Goal: Information Seeking & Learning: Learn about a topic

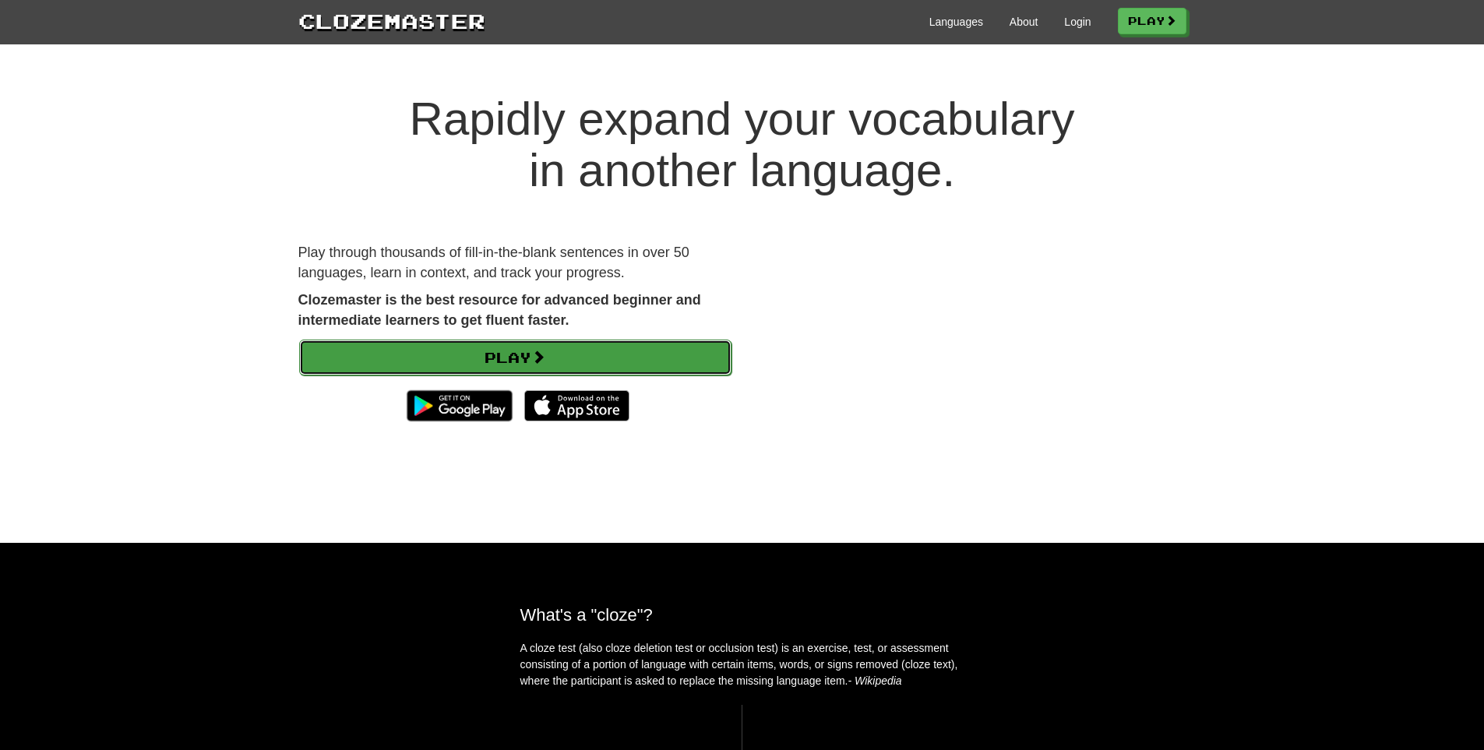
click at [507, 354] on link "Play" at bounding box center [515, 358] width 432 height 36
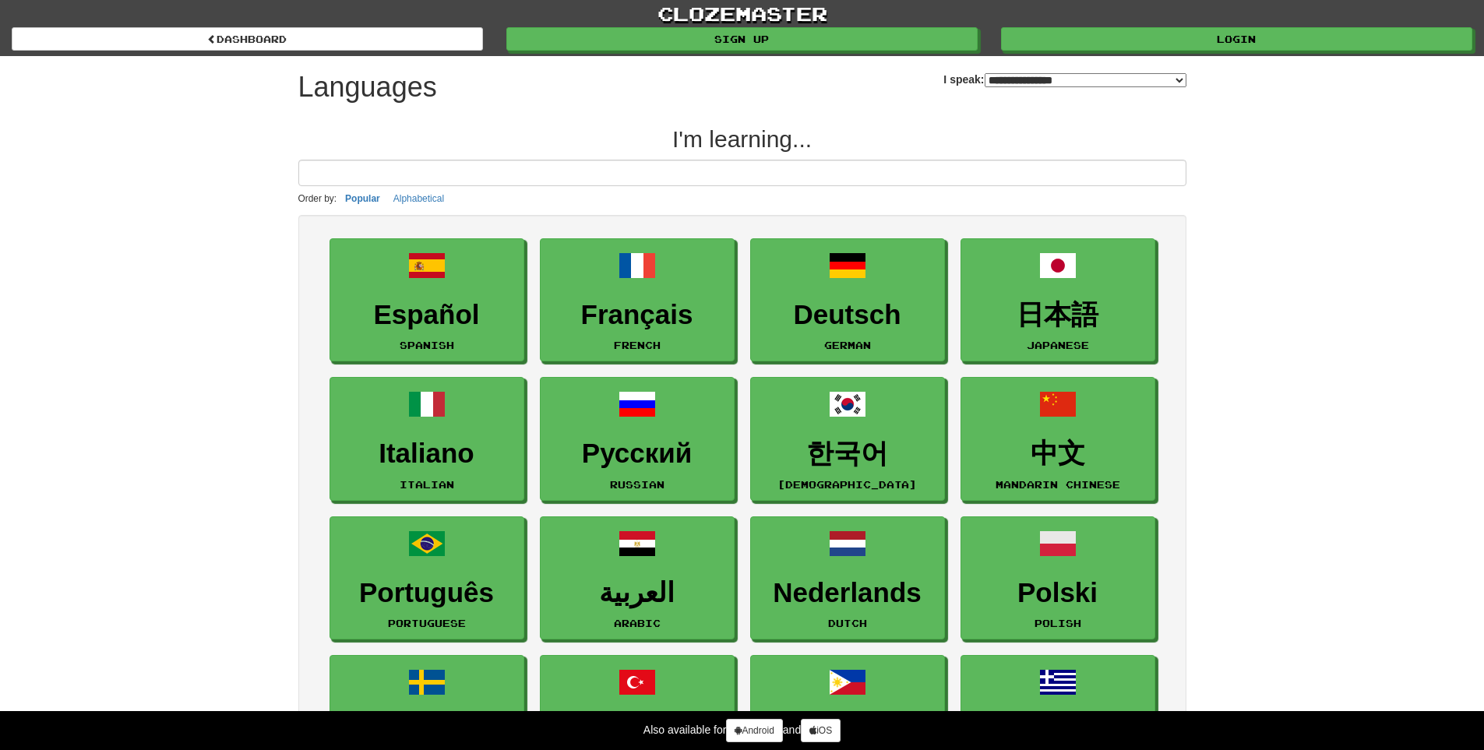
select select "*******"
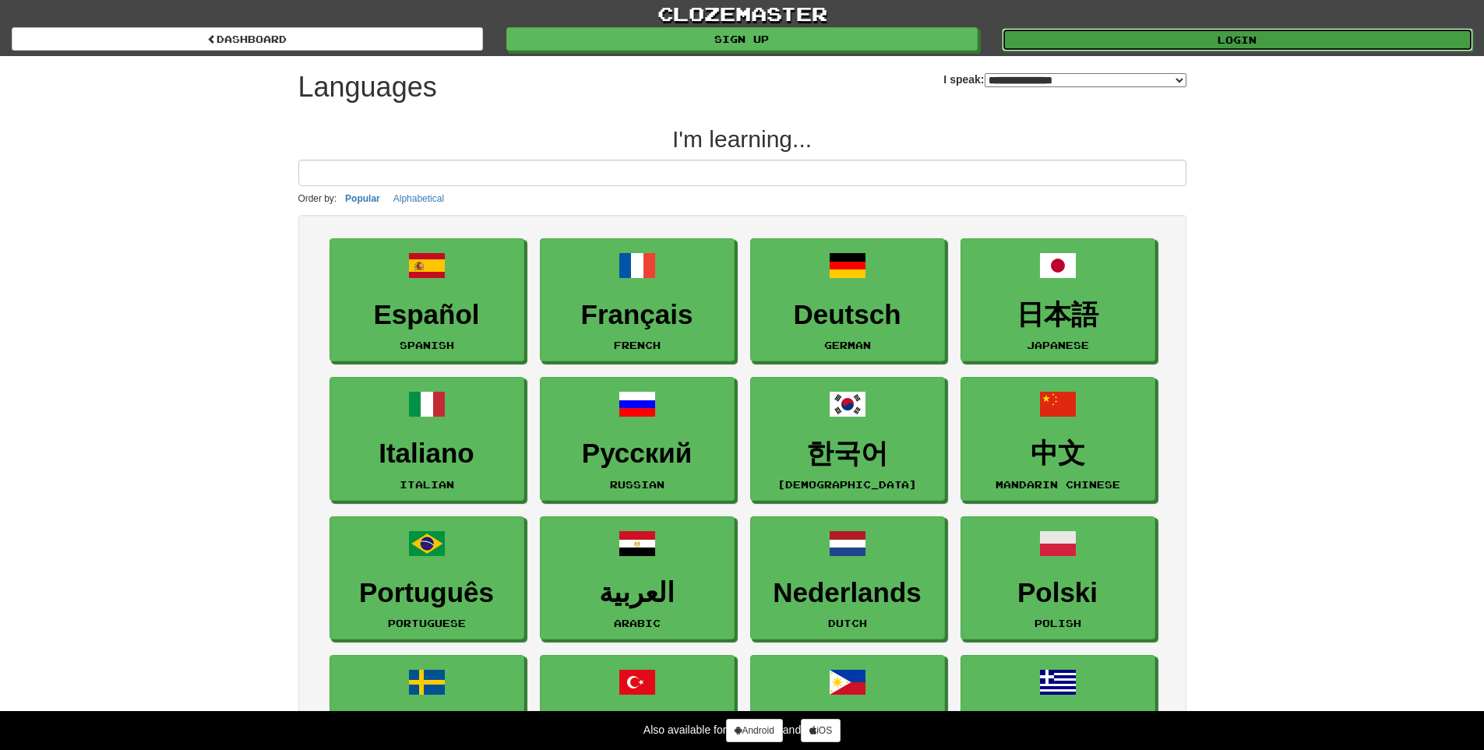
click at [1246, 34] on link "Login" at bounding box center [1237, 39] width 471 height 23
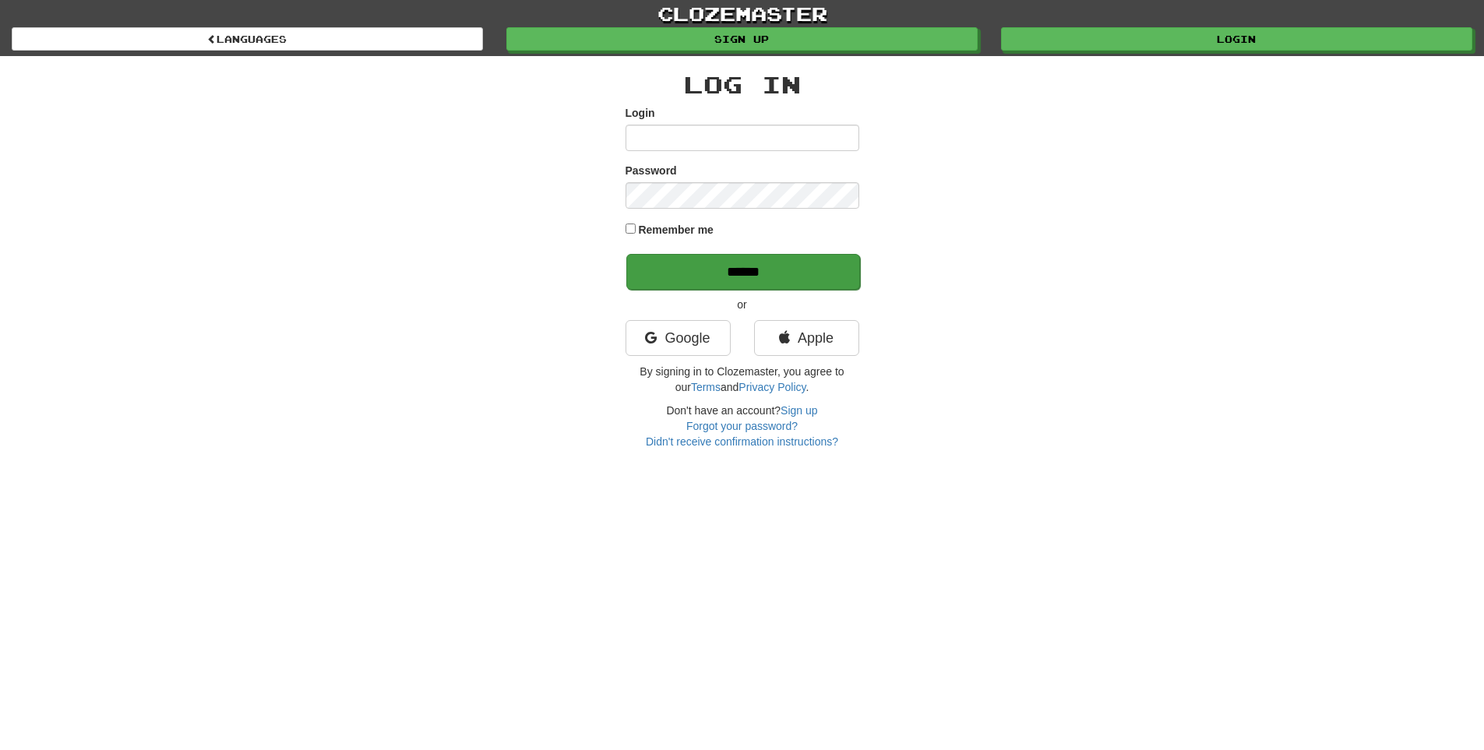
type input "********"
click at [711, 275] on input "******" at bounding box center [744, 272] width 234 height 36
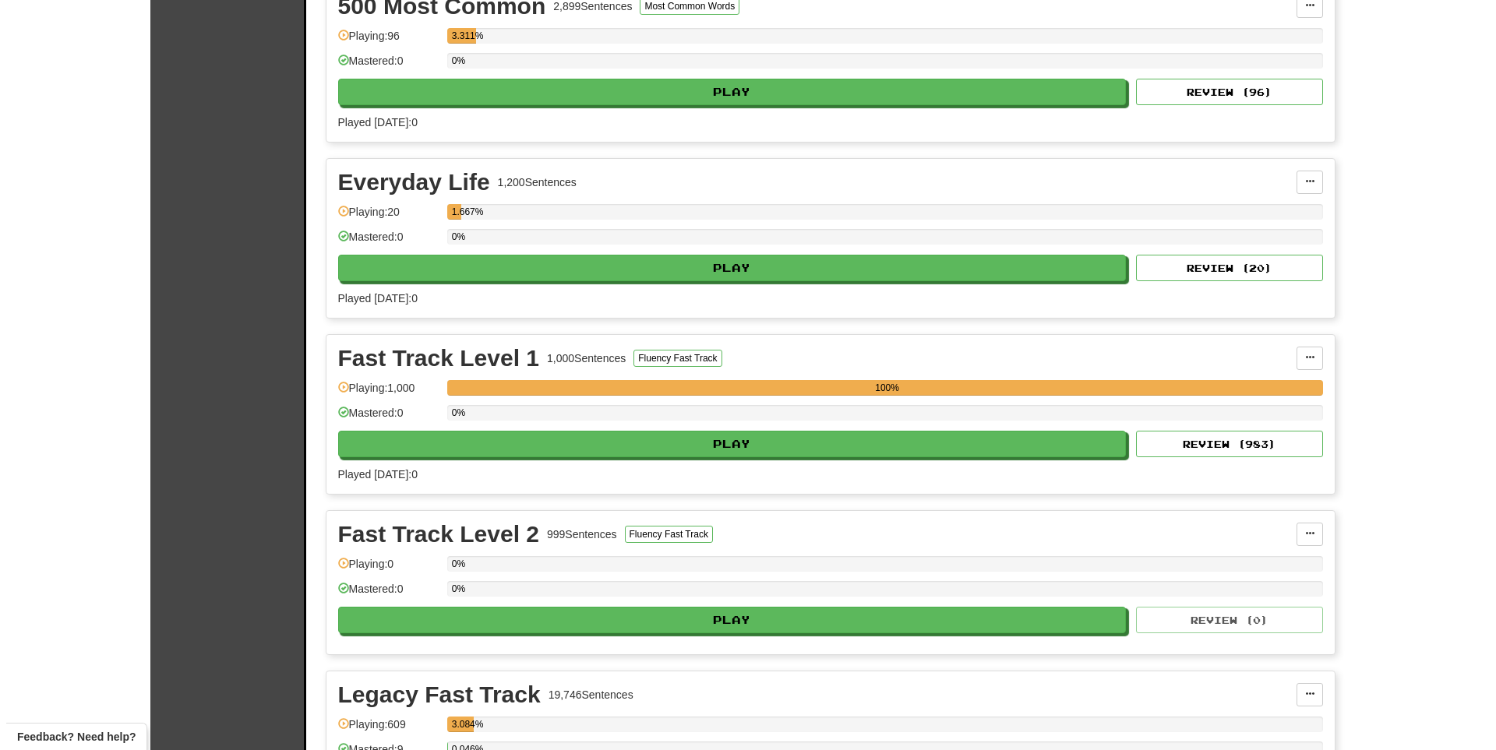
scroll to position [78, 0]
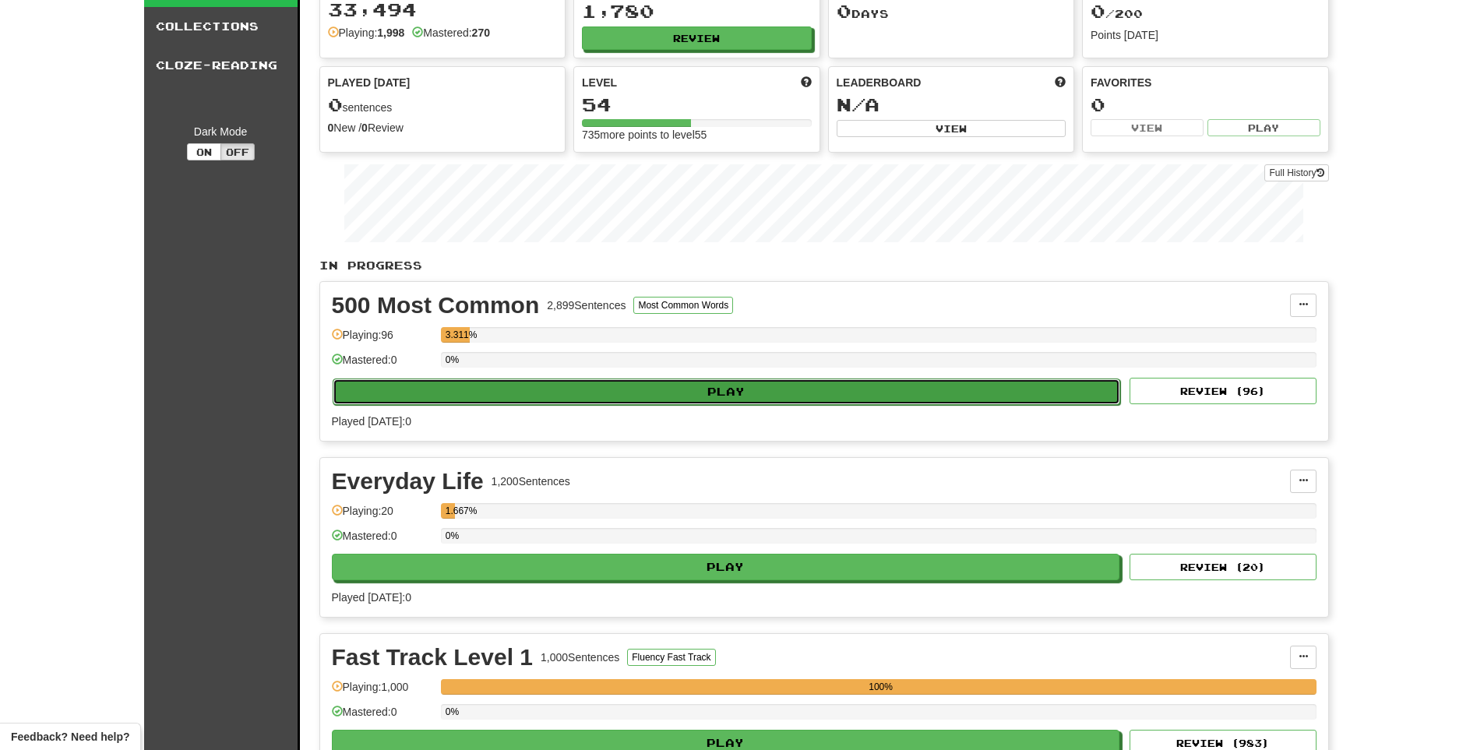
click at [609, 386] on button "Play" at bounding box center [727, 392] width 789 height 26
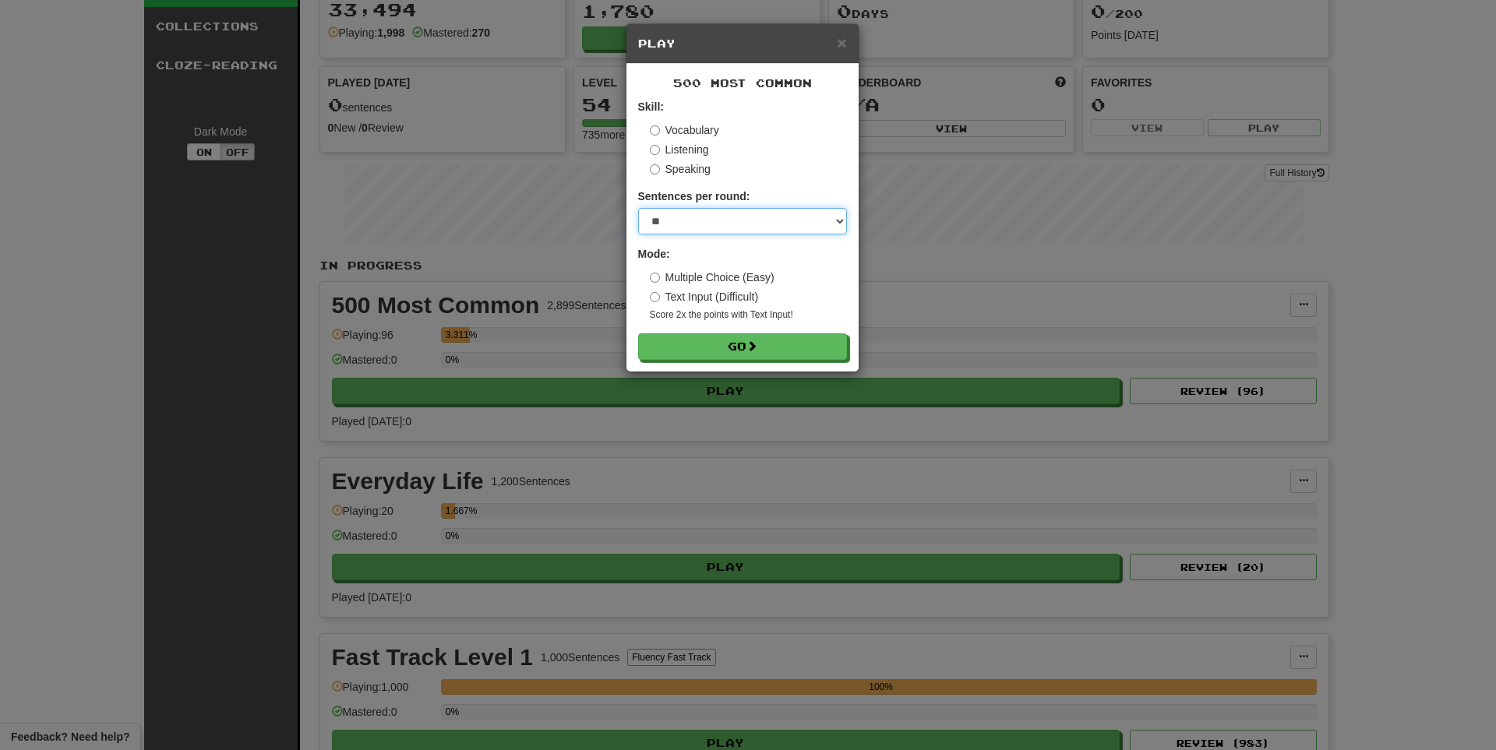
click at [838, 220] on select "* ** ** ** ** ** *** ********" at bounding box center [742, 221] width 209 height 26
select select "***"
click at [638, 208] on select "* ** ** ** ** ** *** ********" at bounding box center [742, 221] width 209 height 26
click at [732, 347] on button "Go" at bounding box center [743, 347] width 209 height 26
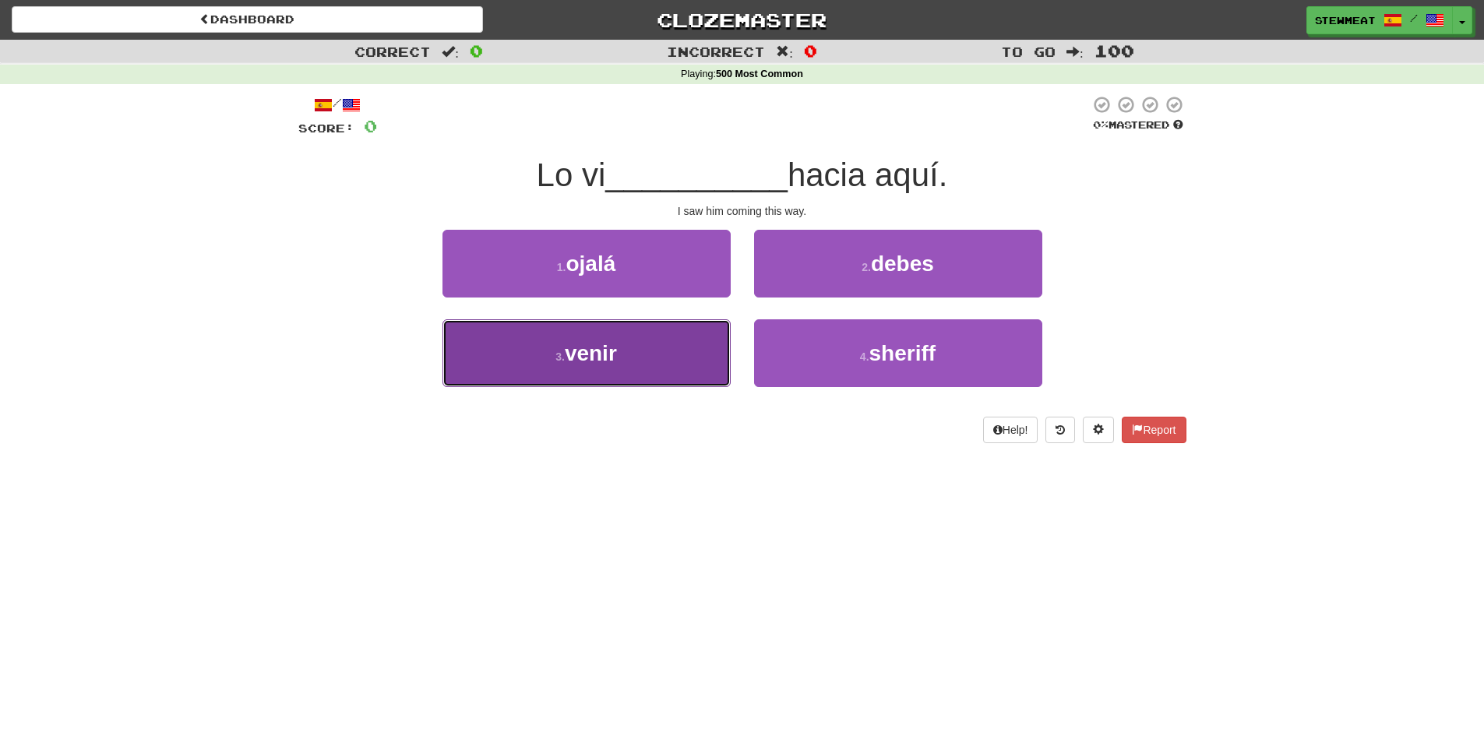
click at [644, 353] on button "3 . venir" at bounding box center [587, 353] width 288 height 68
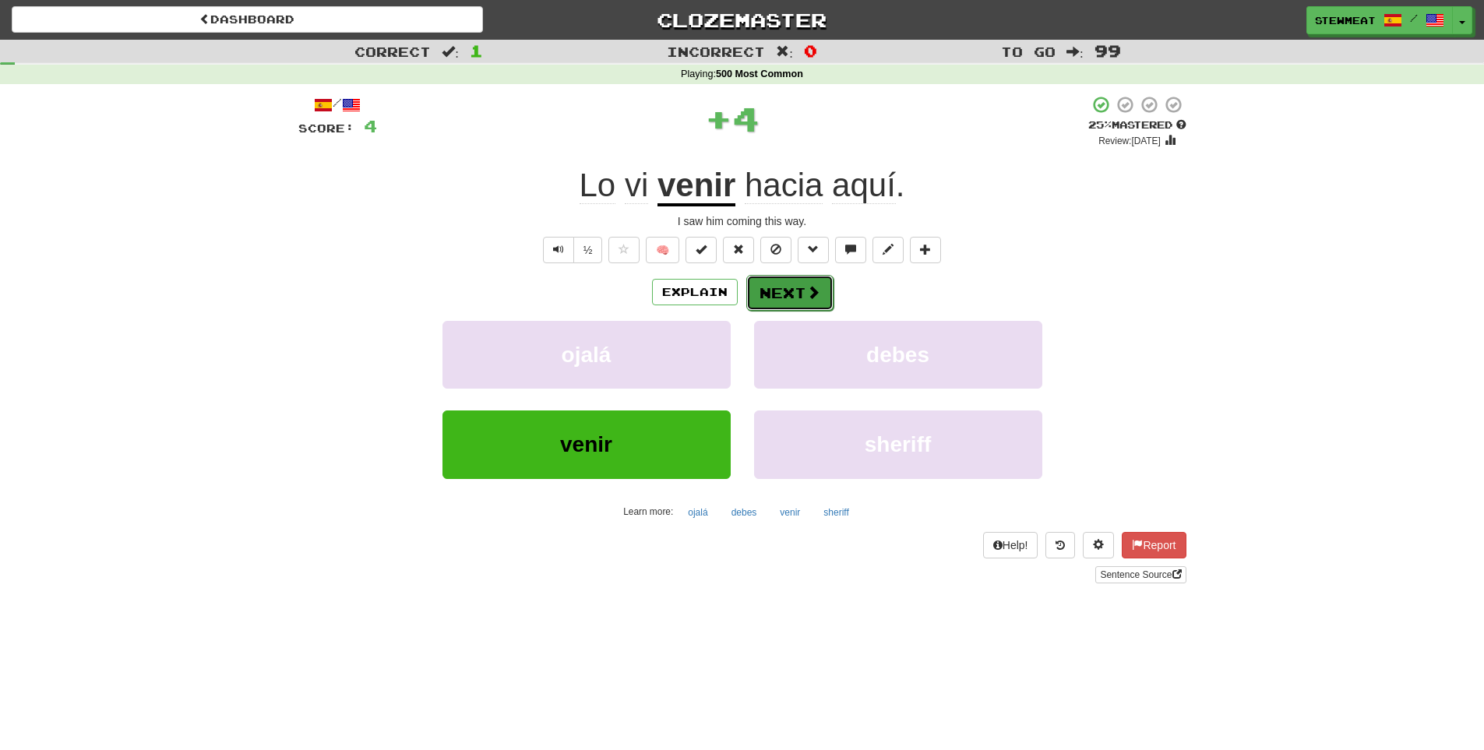
click at [787, 291] on button "Next" at bounding box center [790, 293] width 87 height 36
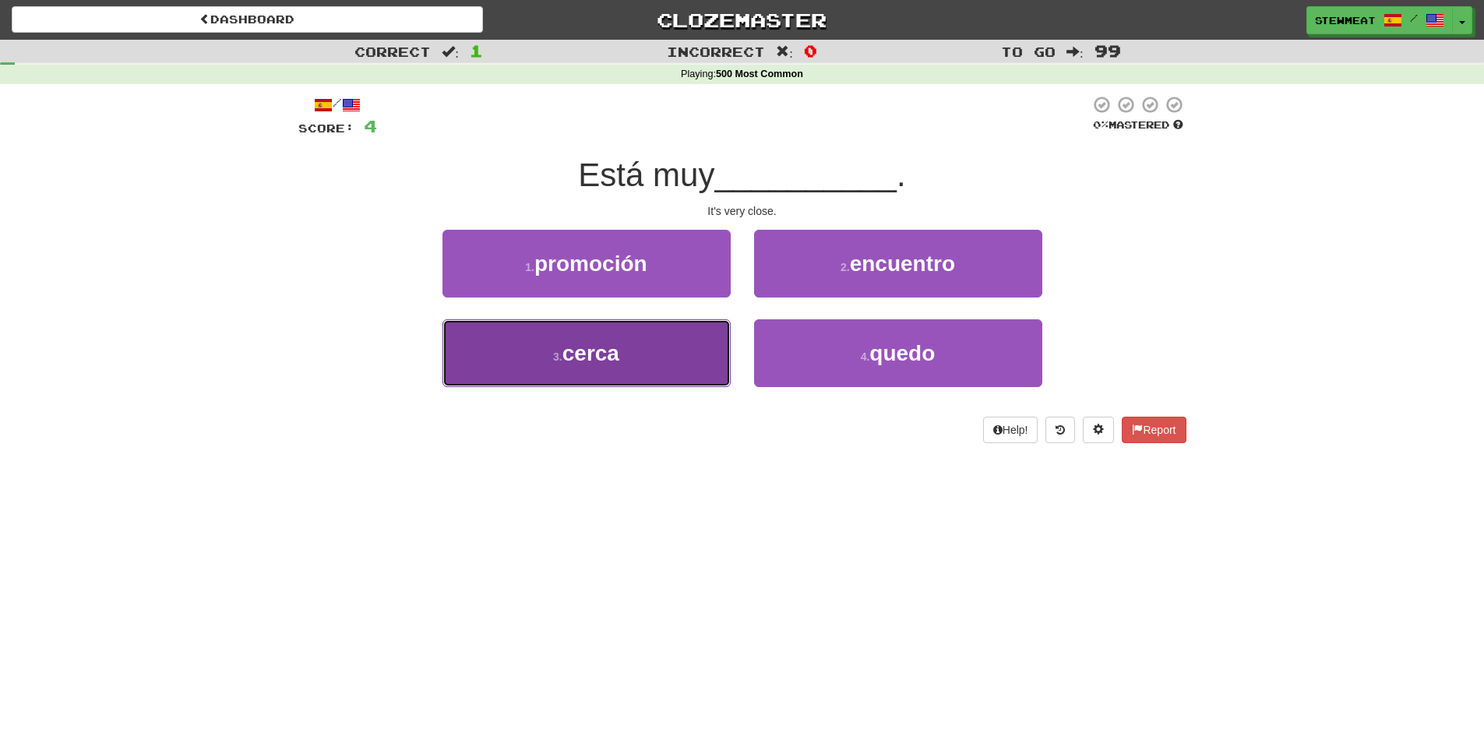
click at [661, 348] on button "3 . cerca" at bounding box center [587, 353] width 288 height 68
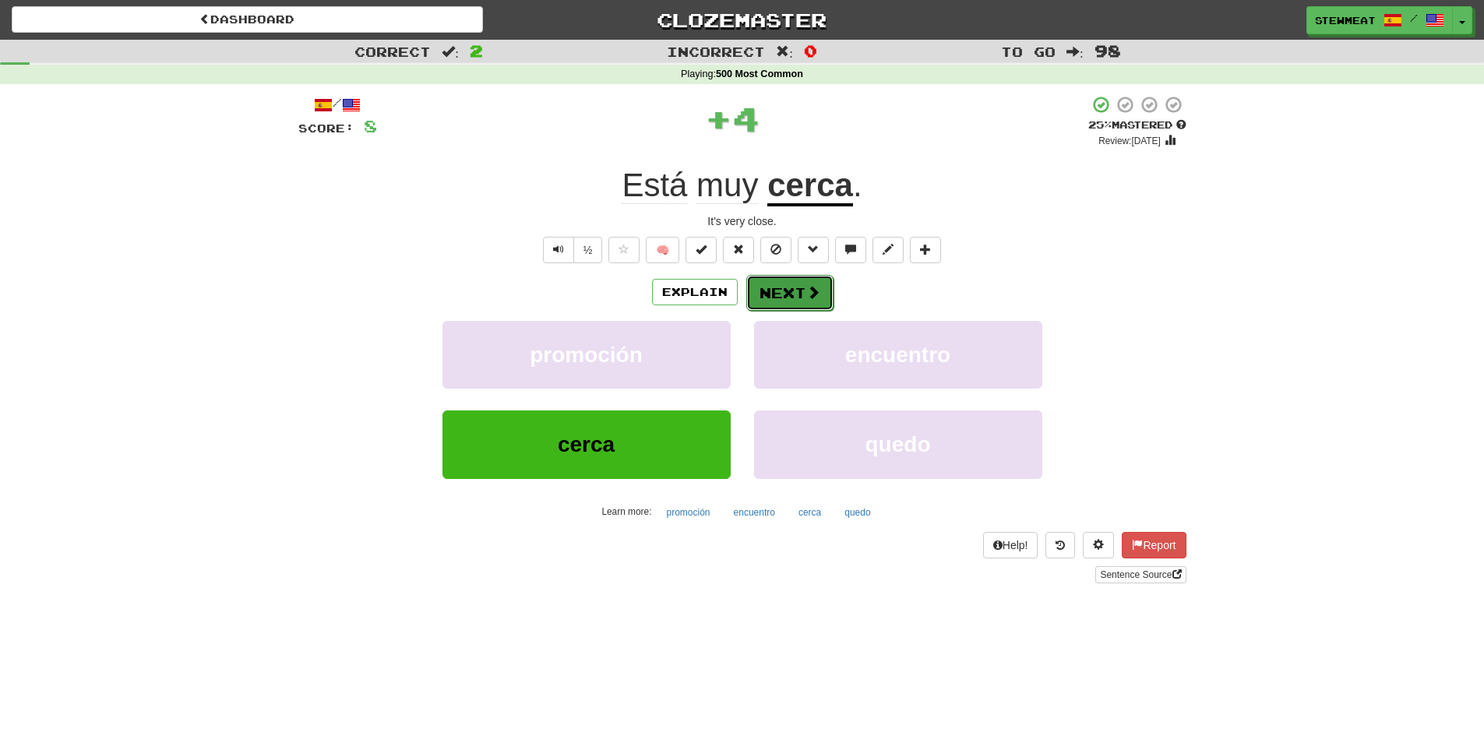
click at [789, 288] on button "Next" at bounding box center [790, 293] width 87 height 36
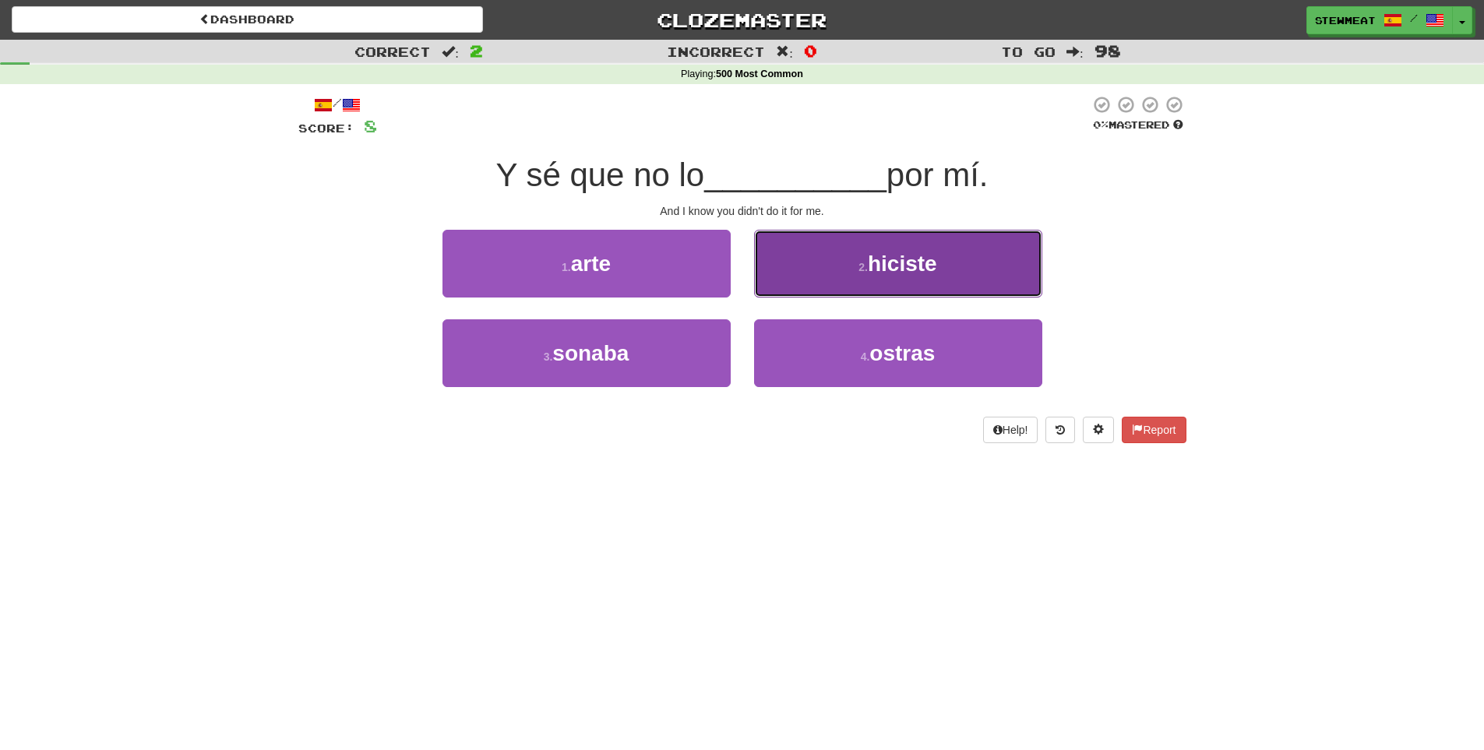
click at [893, 263] on span "hiciste" at bounding box center [902, 264] width 69 height 24
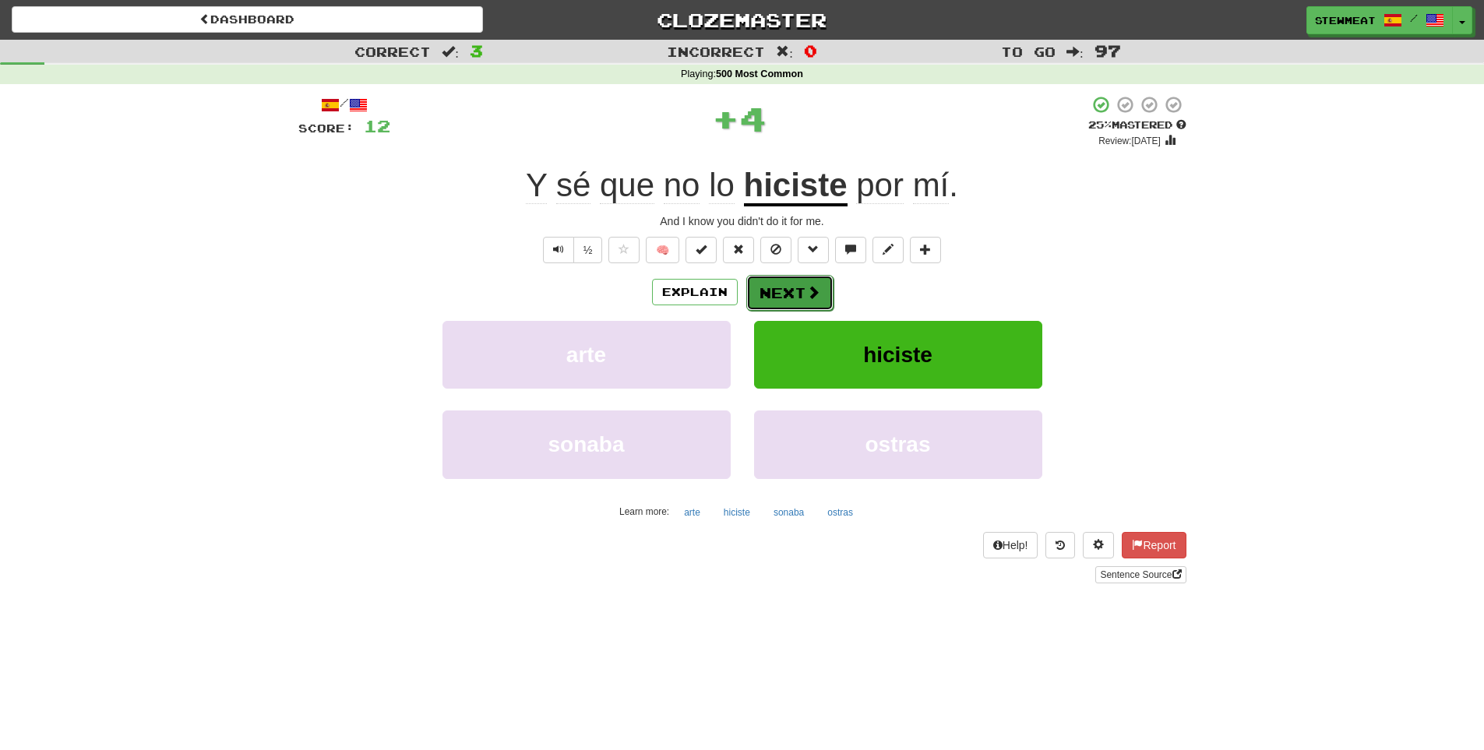
click at [782, 289] on button "Next" at bounding box center [790, 293] width 87 height 36
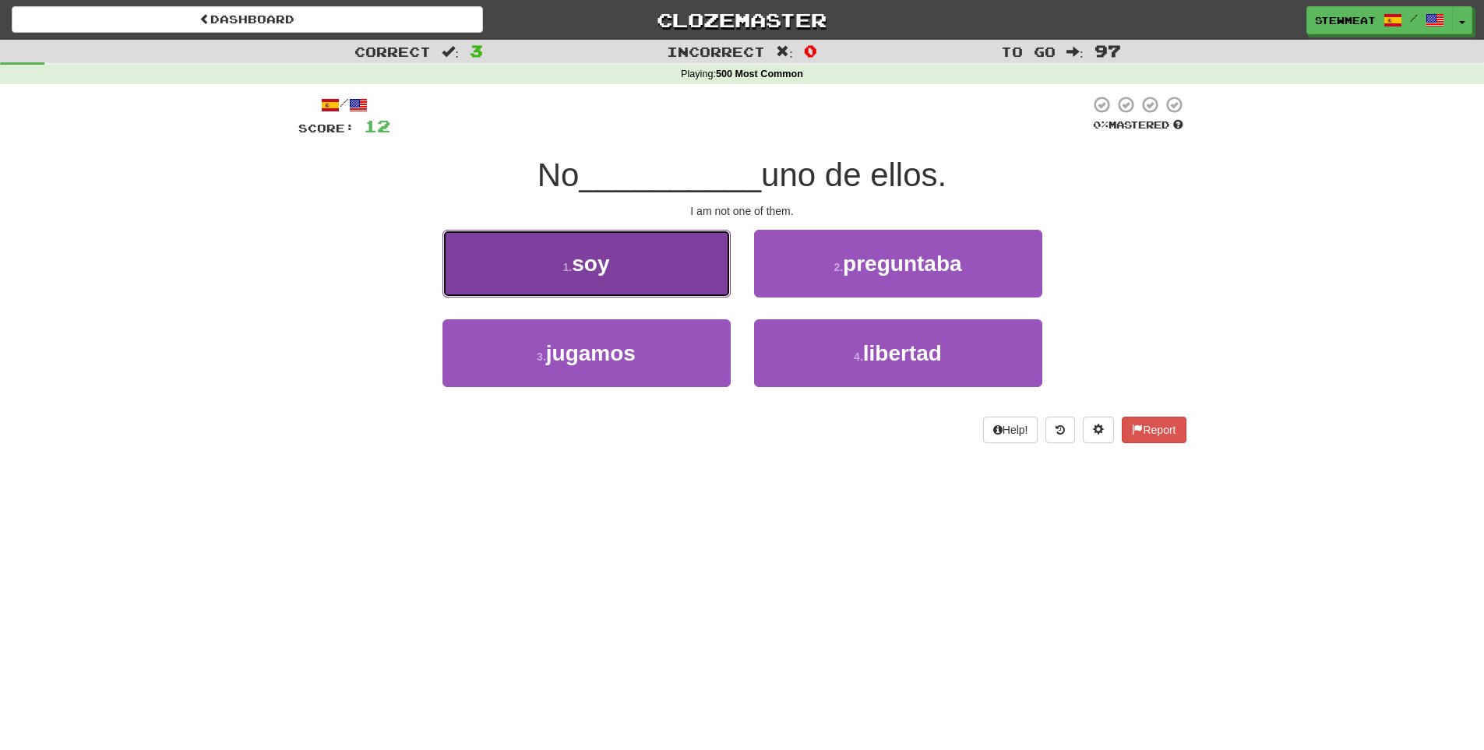
click at [635, 270] on button "1 . soy" at bounding box center [587, 264] width 288 height 68
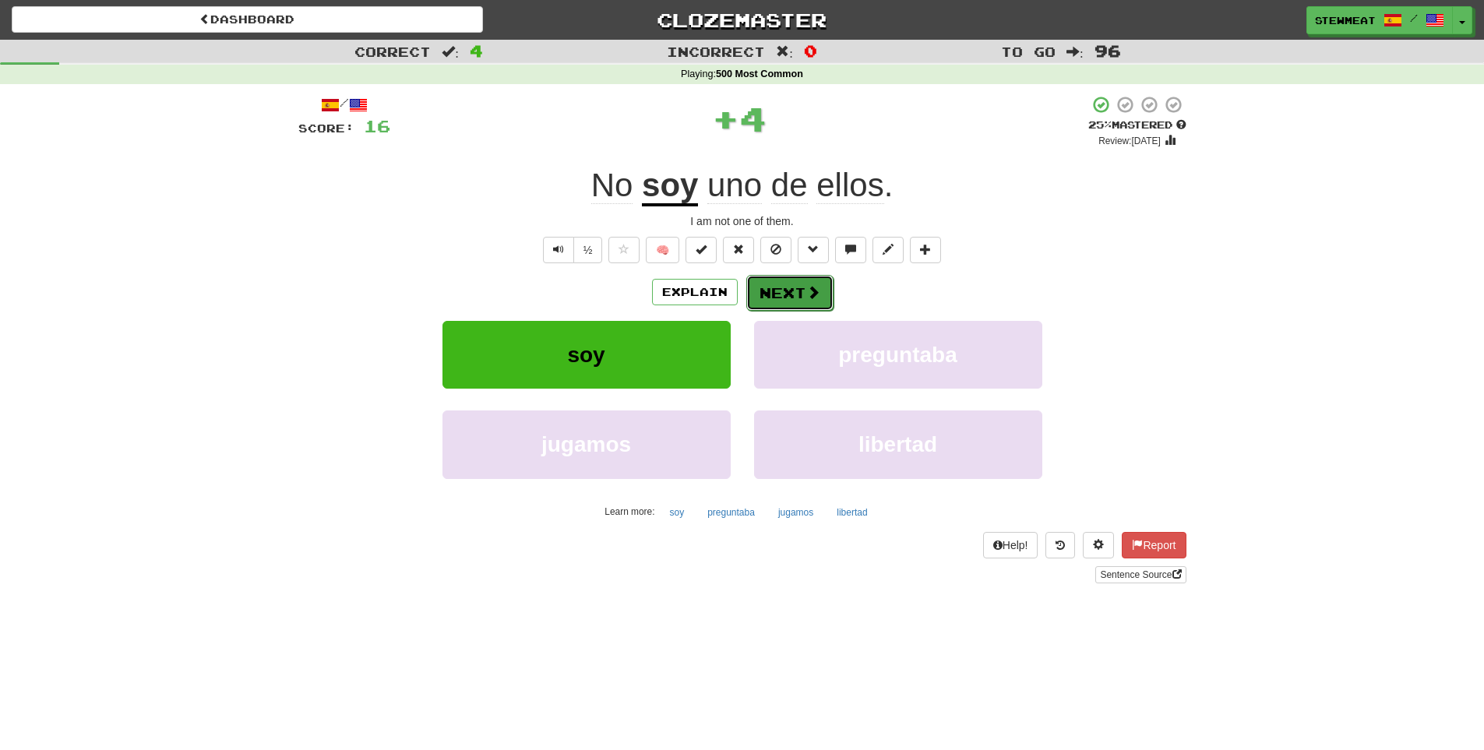
click at [801, 284] on button "Next" at bounding box center [790, 293] width 87 height 36
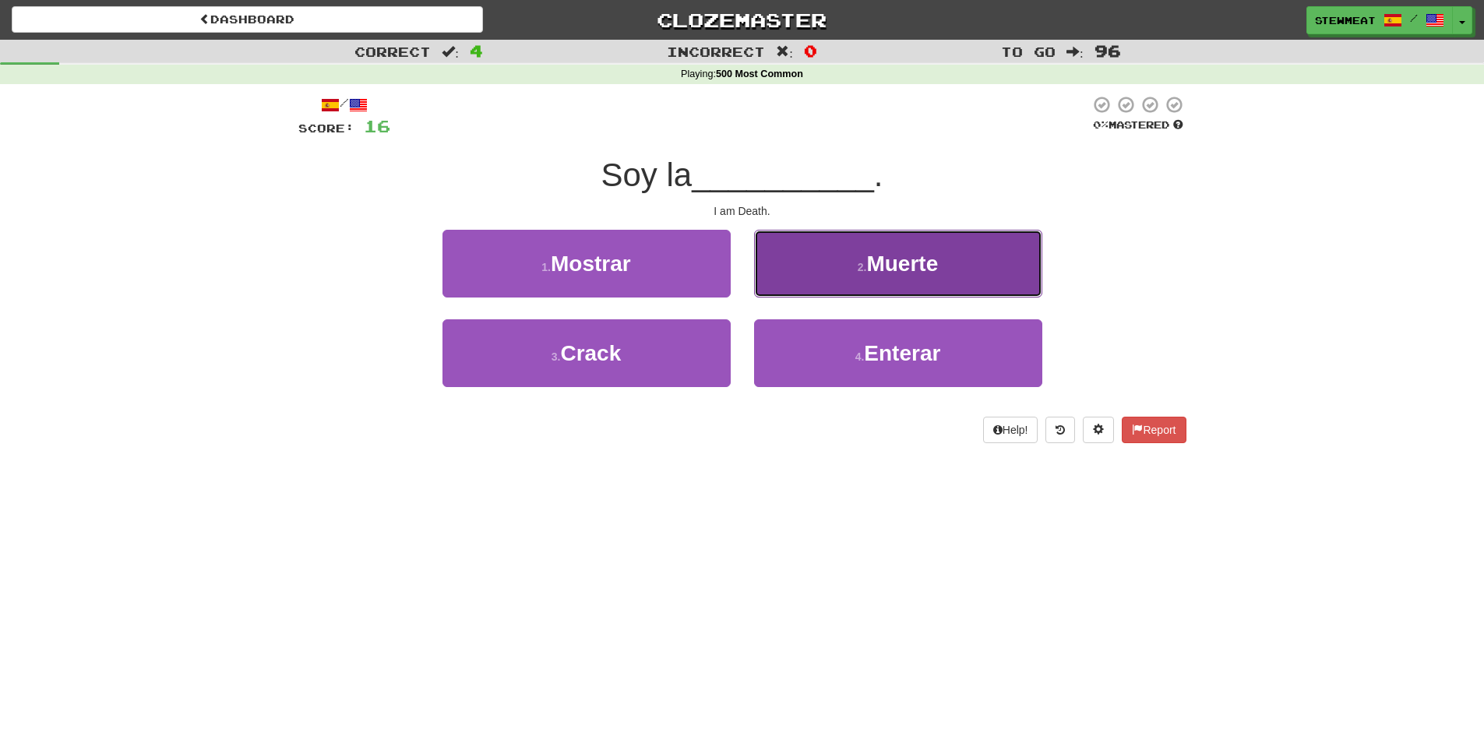
click at [891, 267] on span "Muerte" at bounding box center [903, 264] width 72 height 24
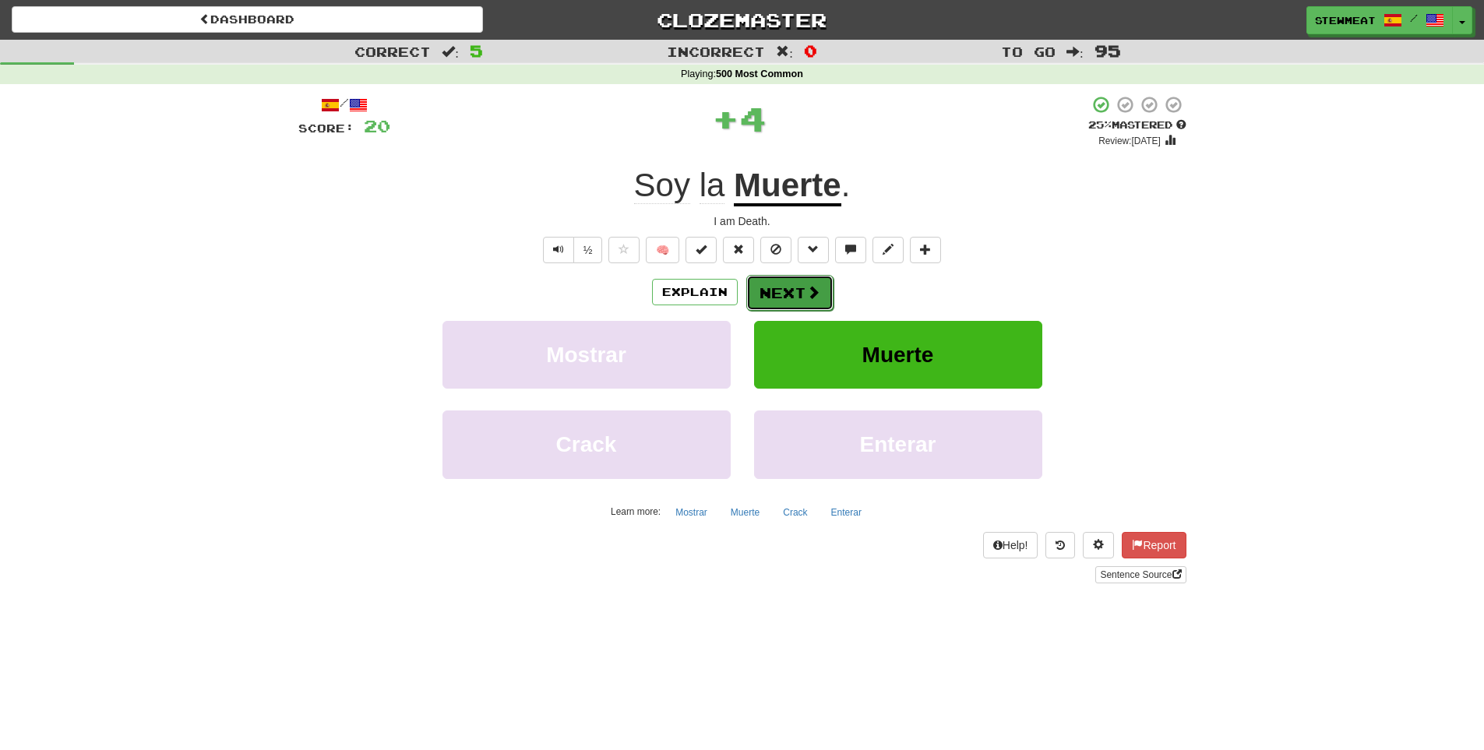
click at [796, 288] on button "Next" at bounding box center [790, 293] width 87 height 36
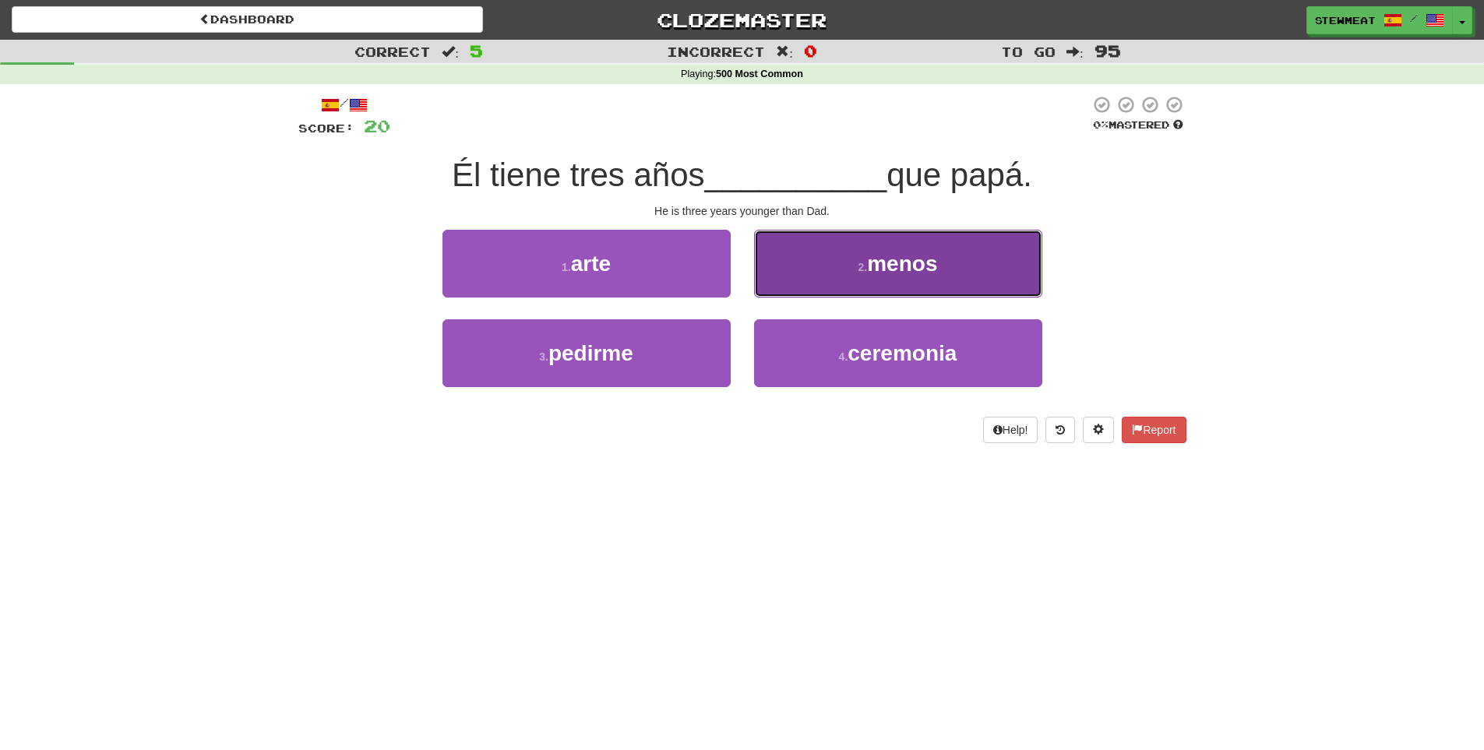
click at [913, 276] on button "2 . menos" at bounding box center [898, 264] width 288 height 68
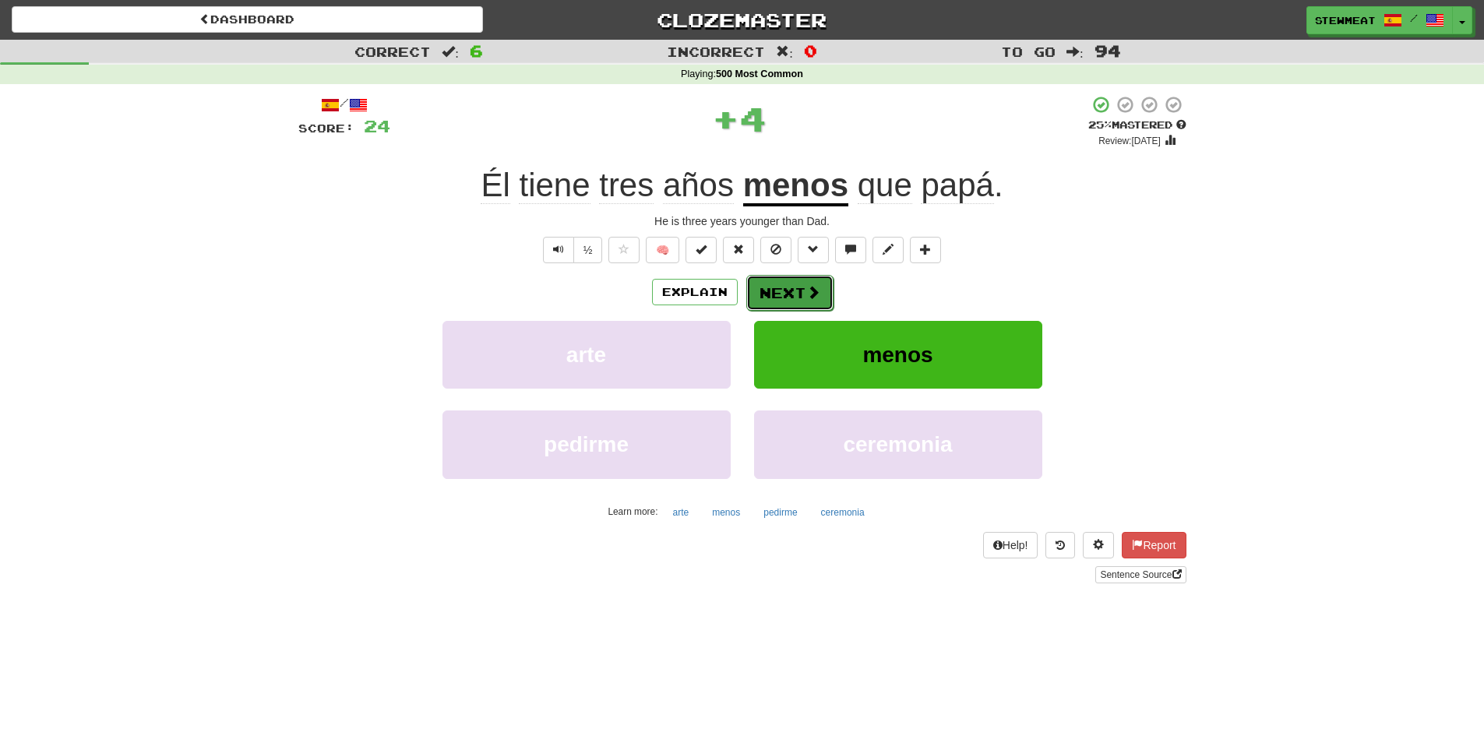
click at [805, 282] on button "Next" at bounding box center [790, 293] width 87 height 36
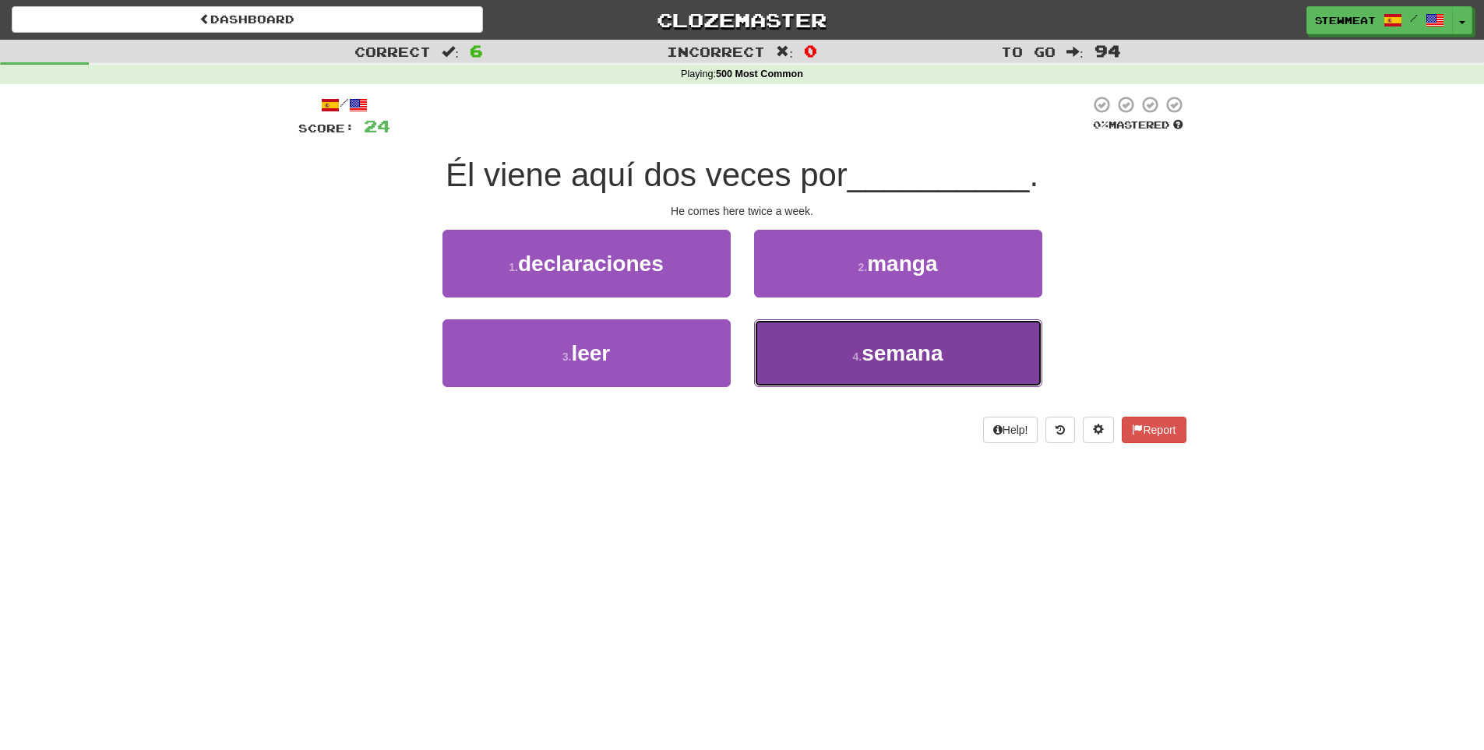
click at [870, 348] on span "semana" at bounding box center [902, 353] width 81 height 24
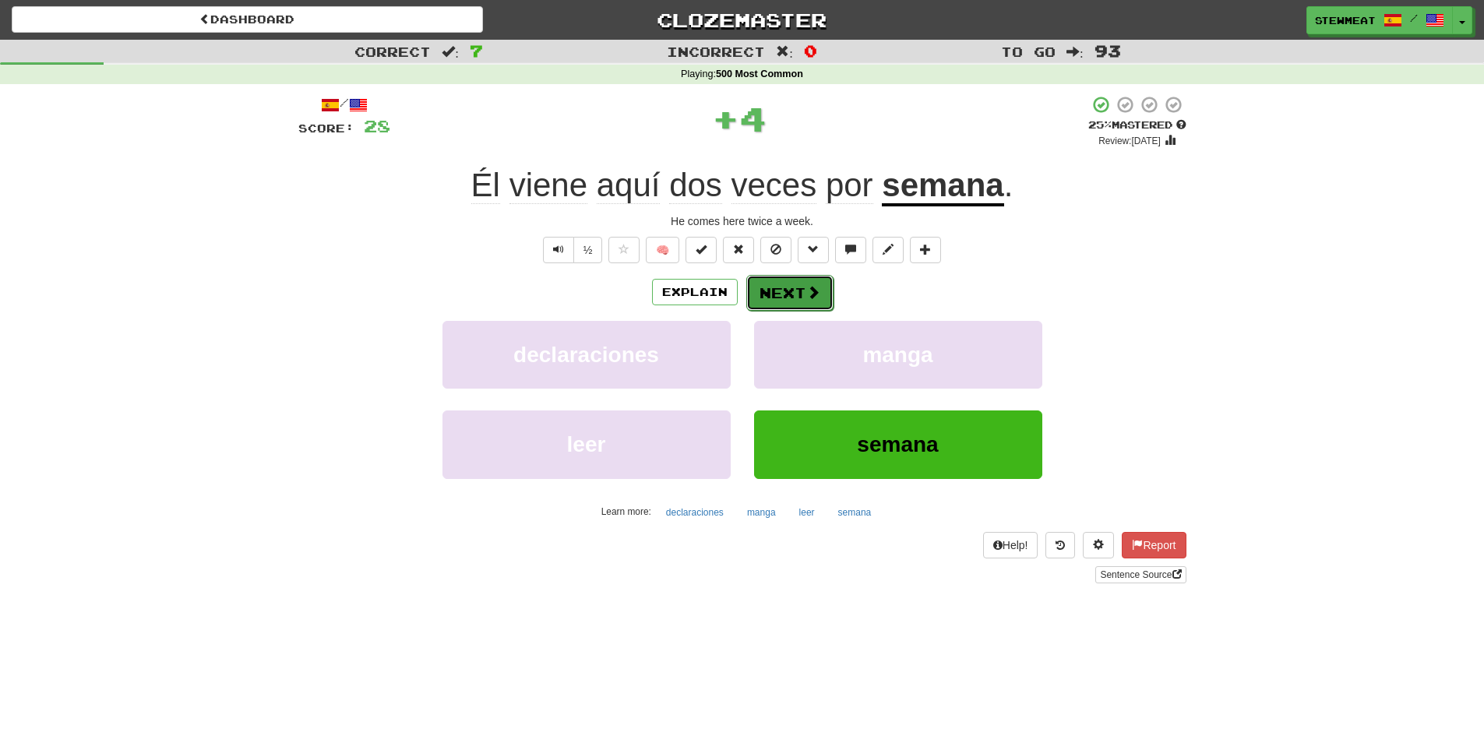
click at [792, 289] on button "Next" at bounding box center [790, 293] width 87 height 36
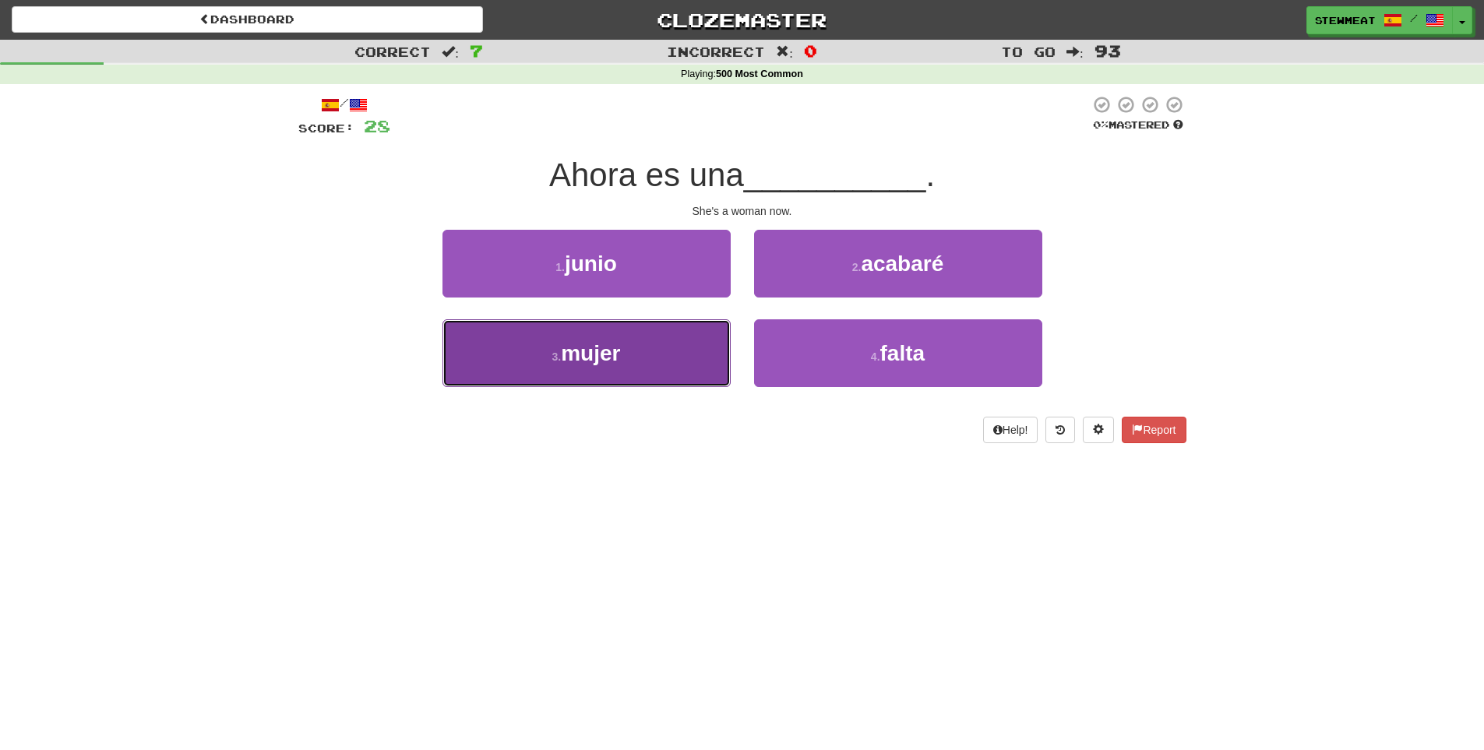
click at [660, 364] on button "3 . mujer" at bounding box center [587, 353] width 288 height 68
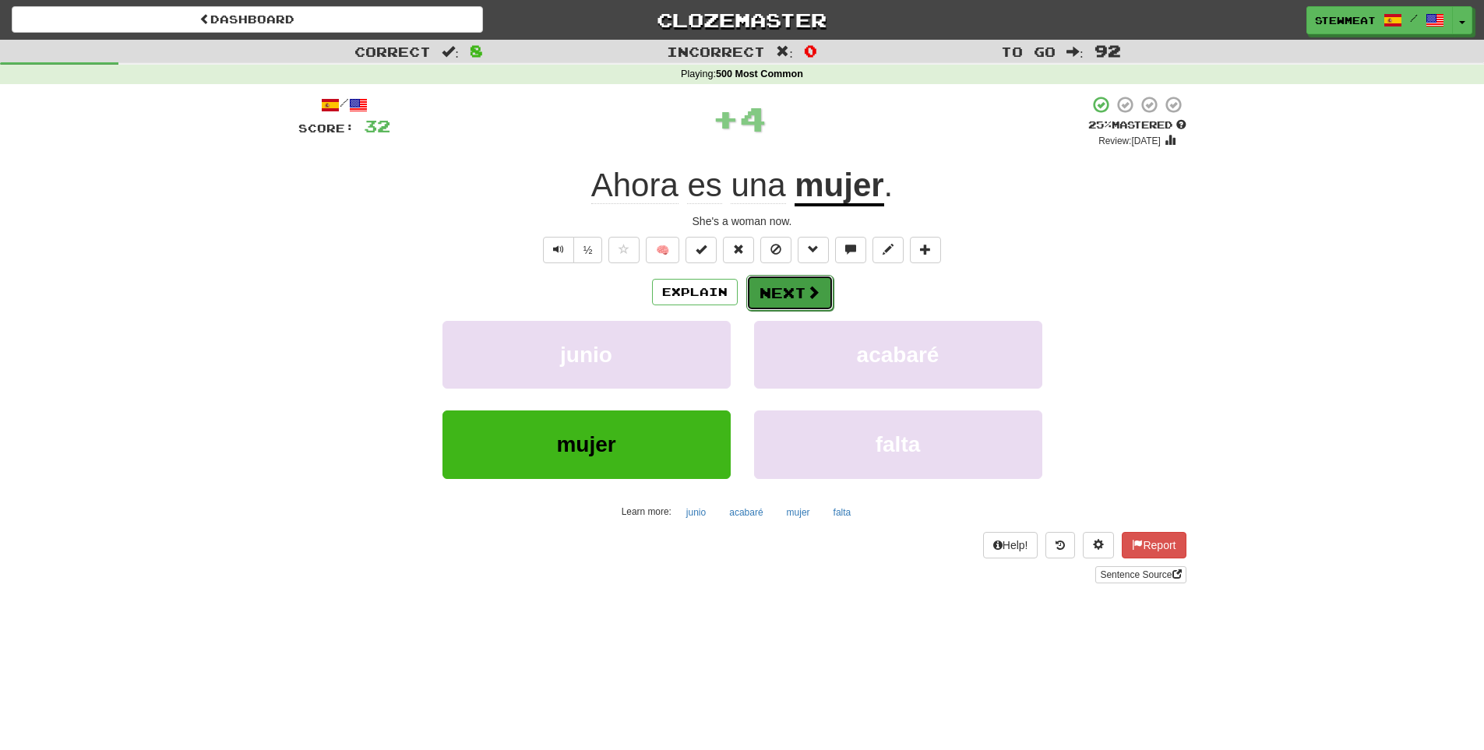
click at [794, 288] on button "Next" at bounding box center [790, 293] width 87 height 36
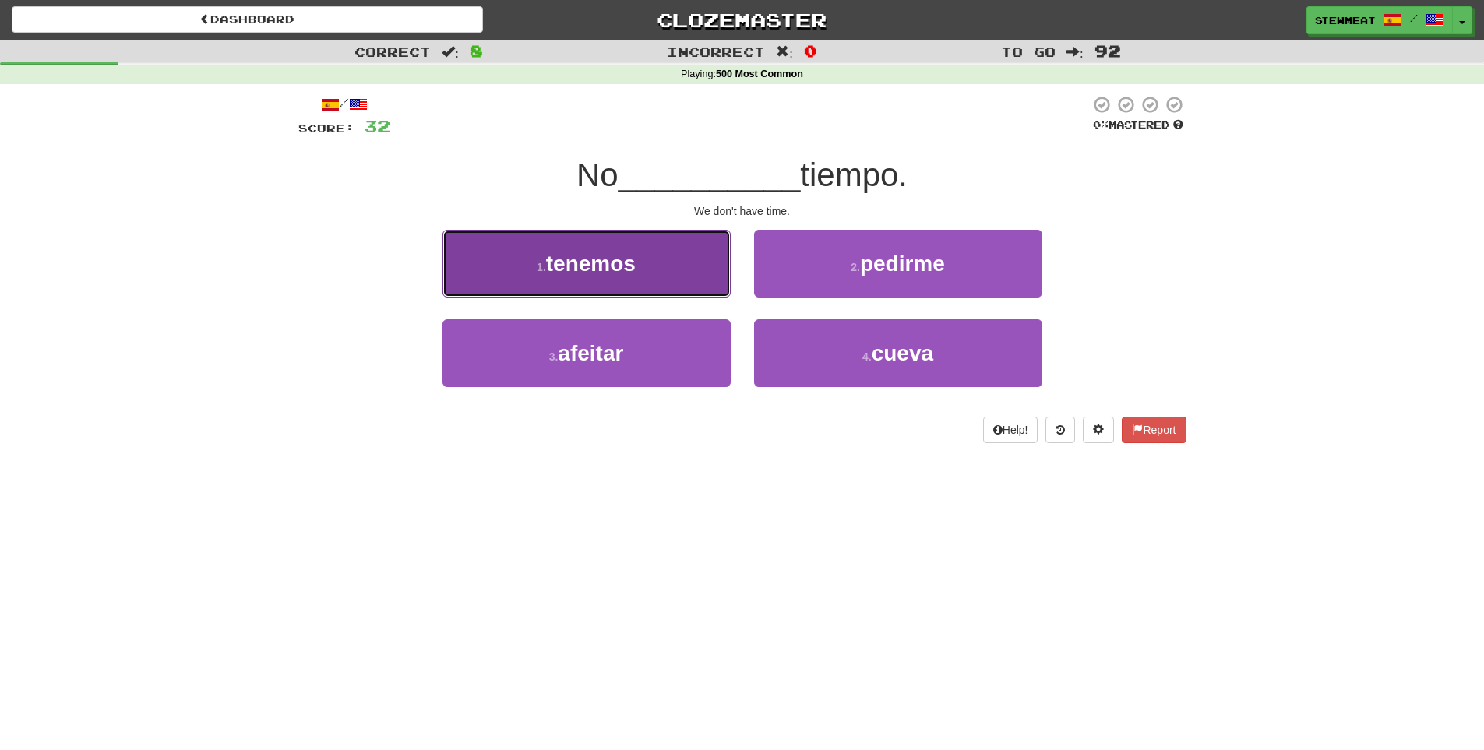
click at [644, 269] on button "1 . tenemos" at bounding box center [587, 264] width 288 height 68
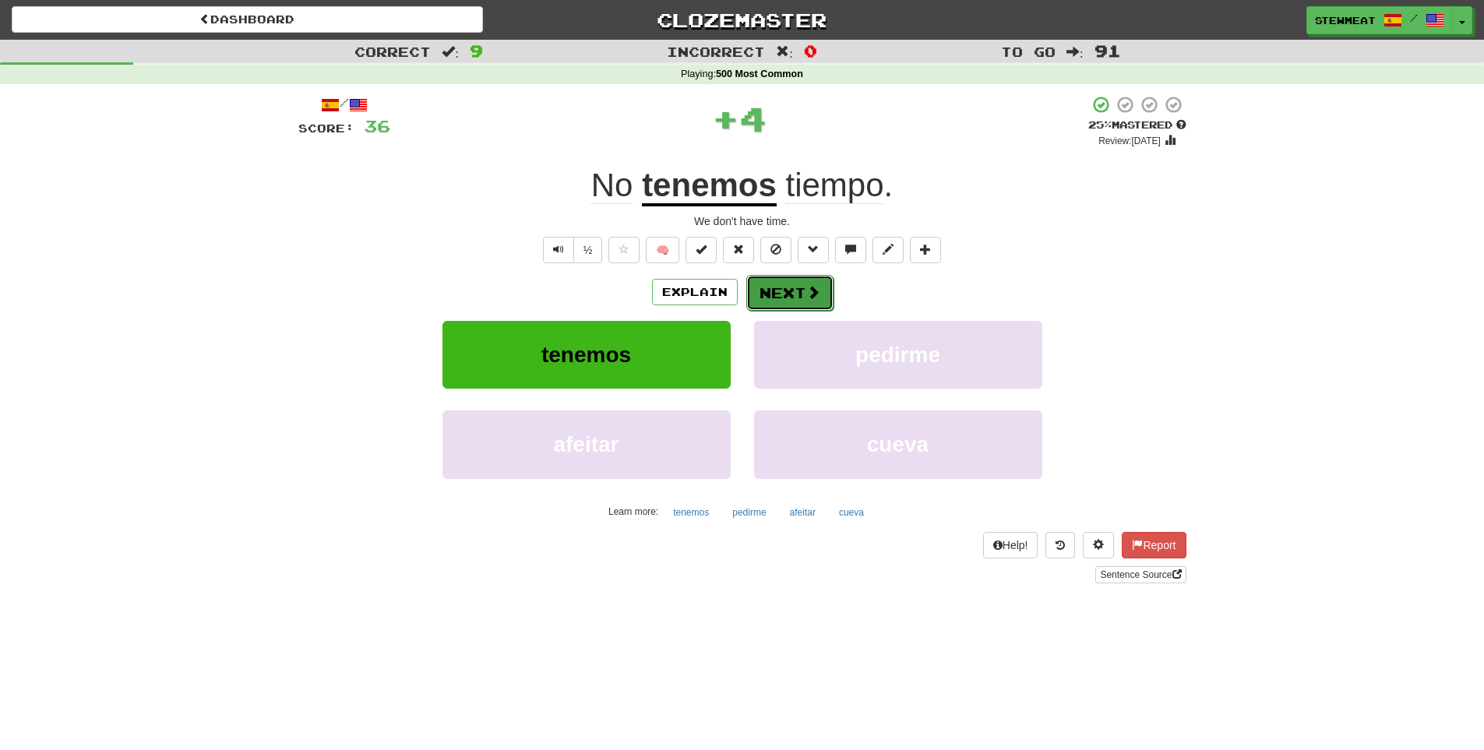
click at [802, 291] on button "Next" at bounding box center [790, 293] width 87 height 36
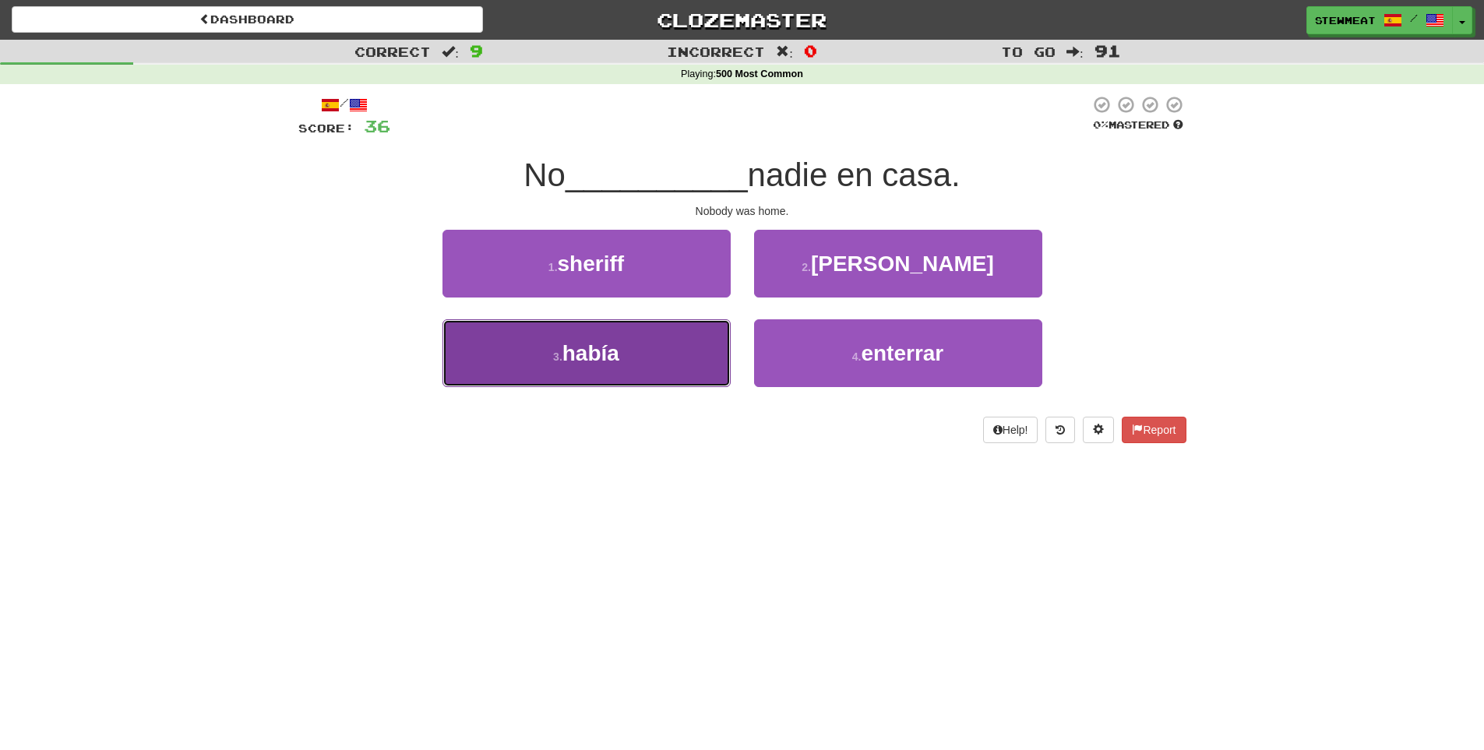
click at [624, 359] on button "3 . había" at bounding box center [587, 353] width 288 height 68
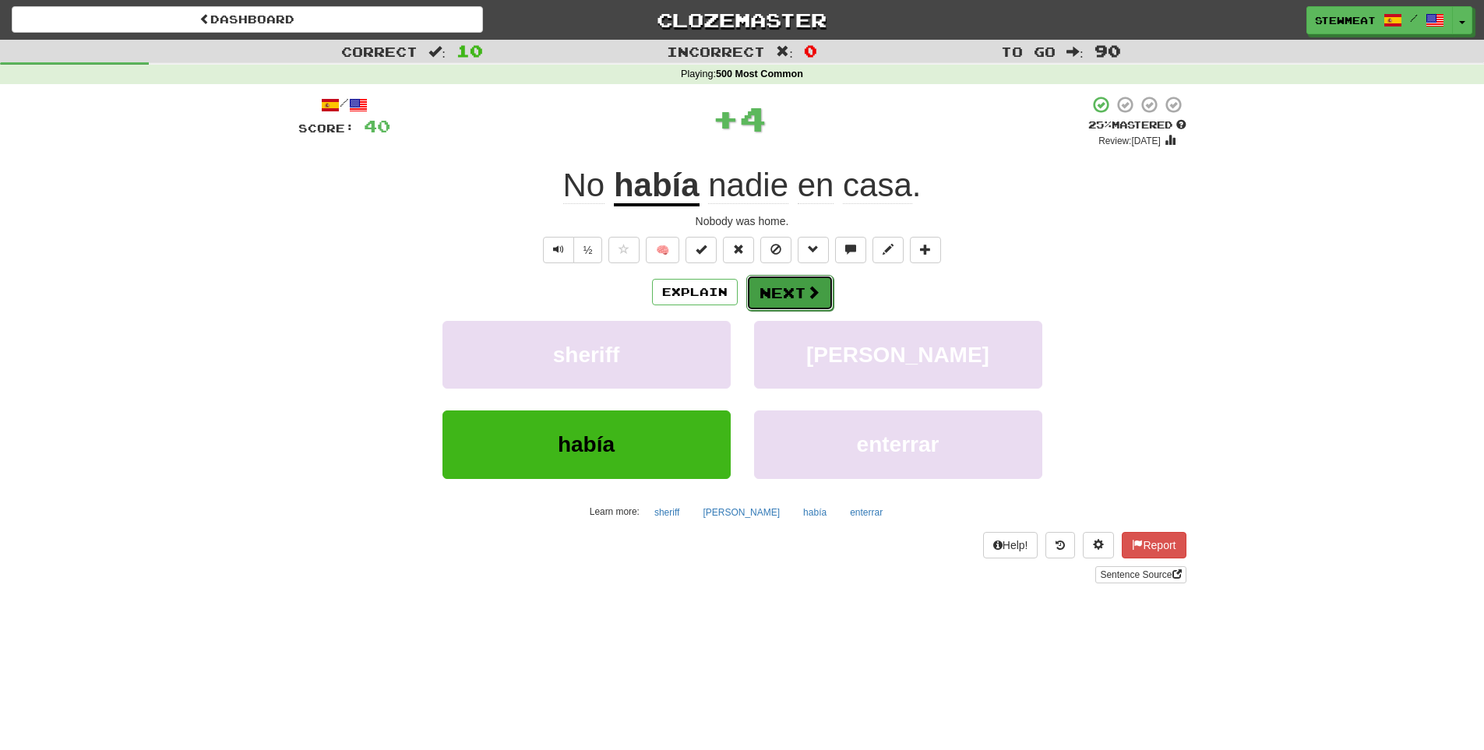
click at [794, 297] on button "Next" at bounding box center [790, 293] width 87 height 36
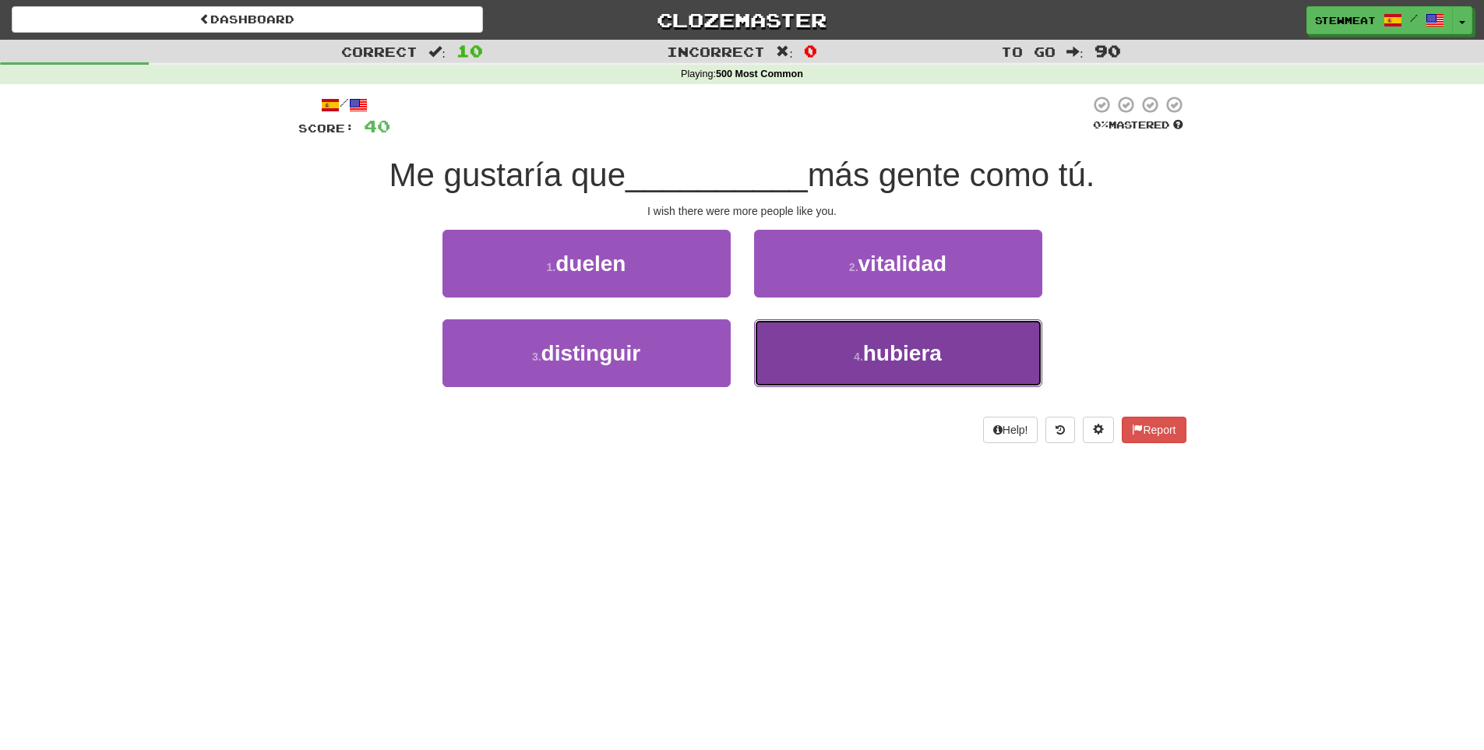
click at [915, 358] on span "hubiera" at bounding box center [902, 353] width 79 height 24
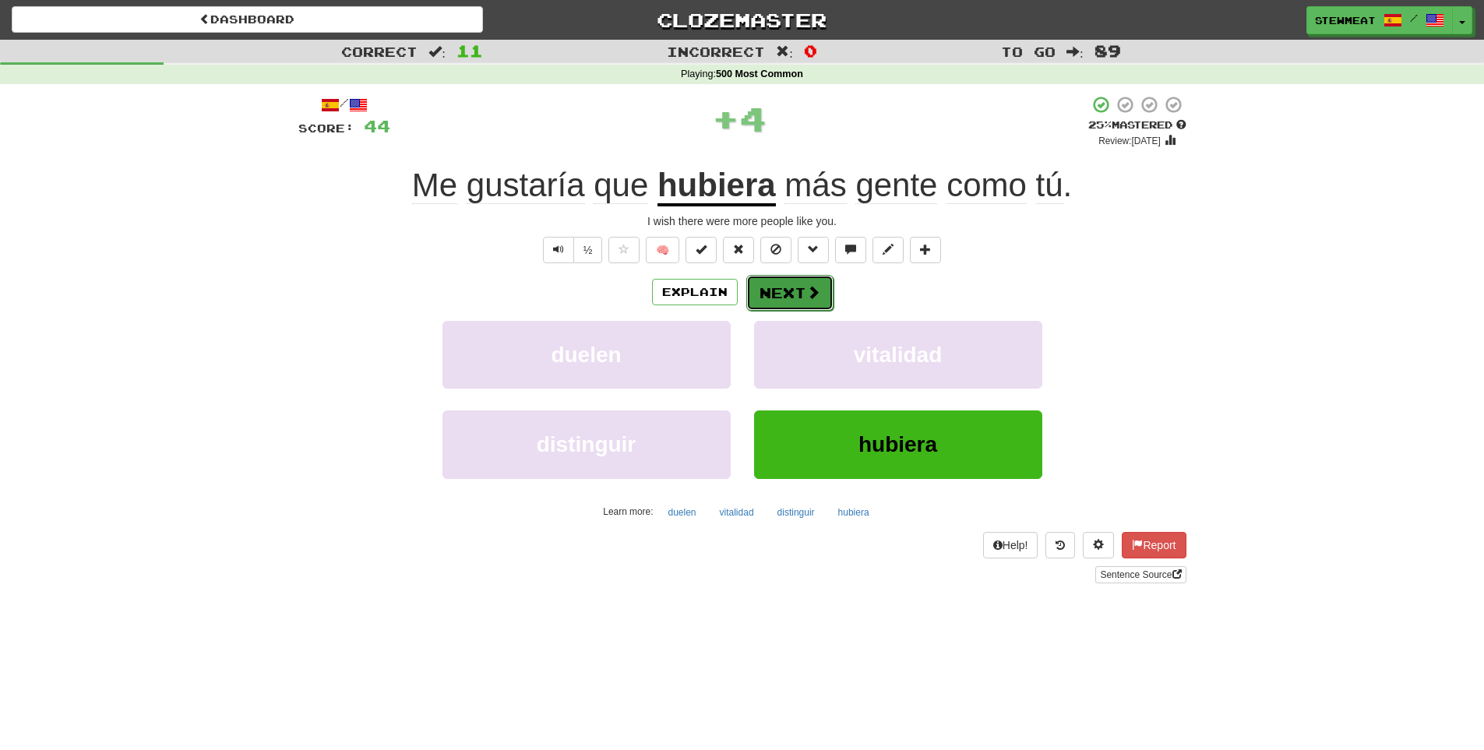
click at [803, 290] on button "Next" at bounding box center [790, 293] width 87 height 36
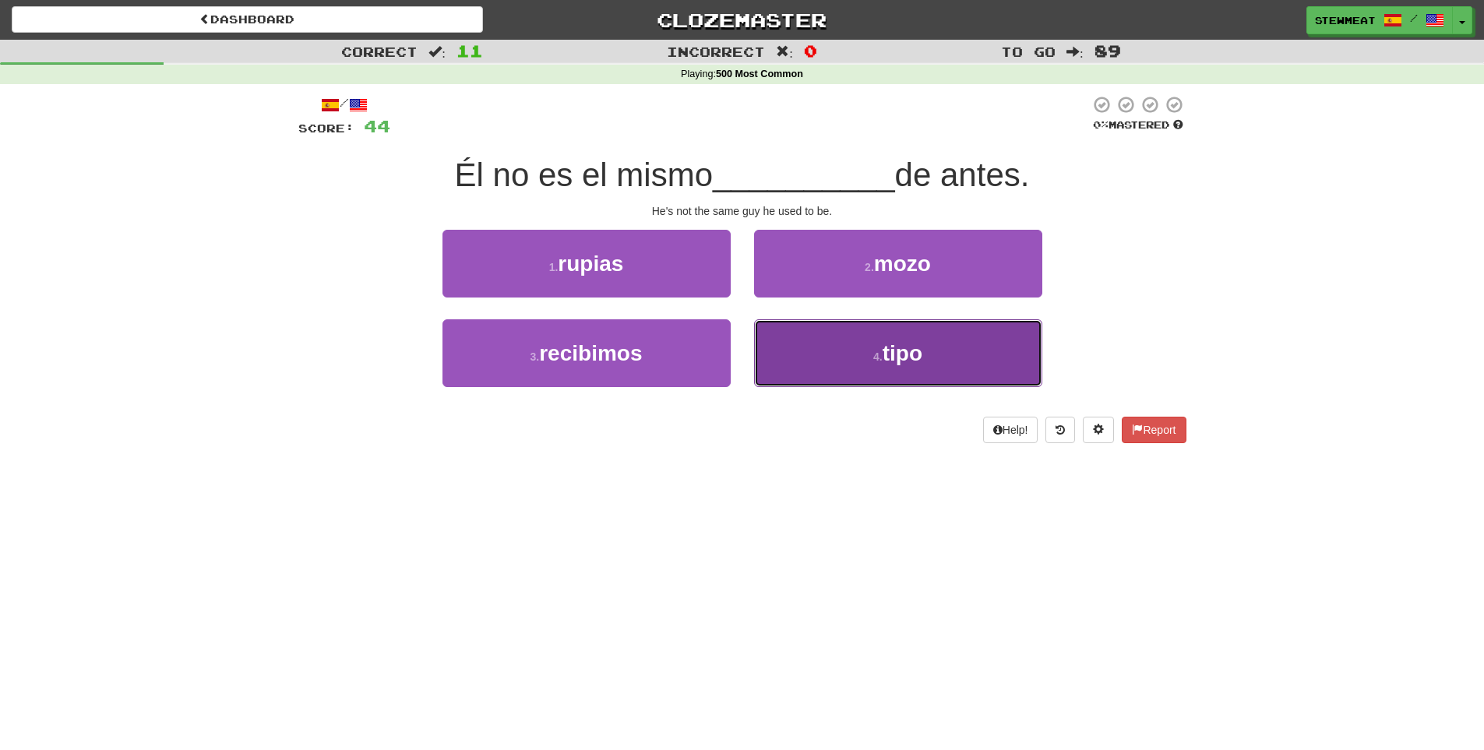
click at [920, 351] on span "tipo" at bounding box center [903, 353] width 40 height 24
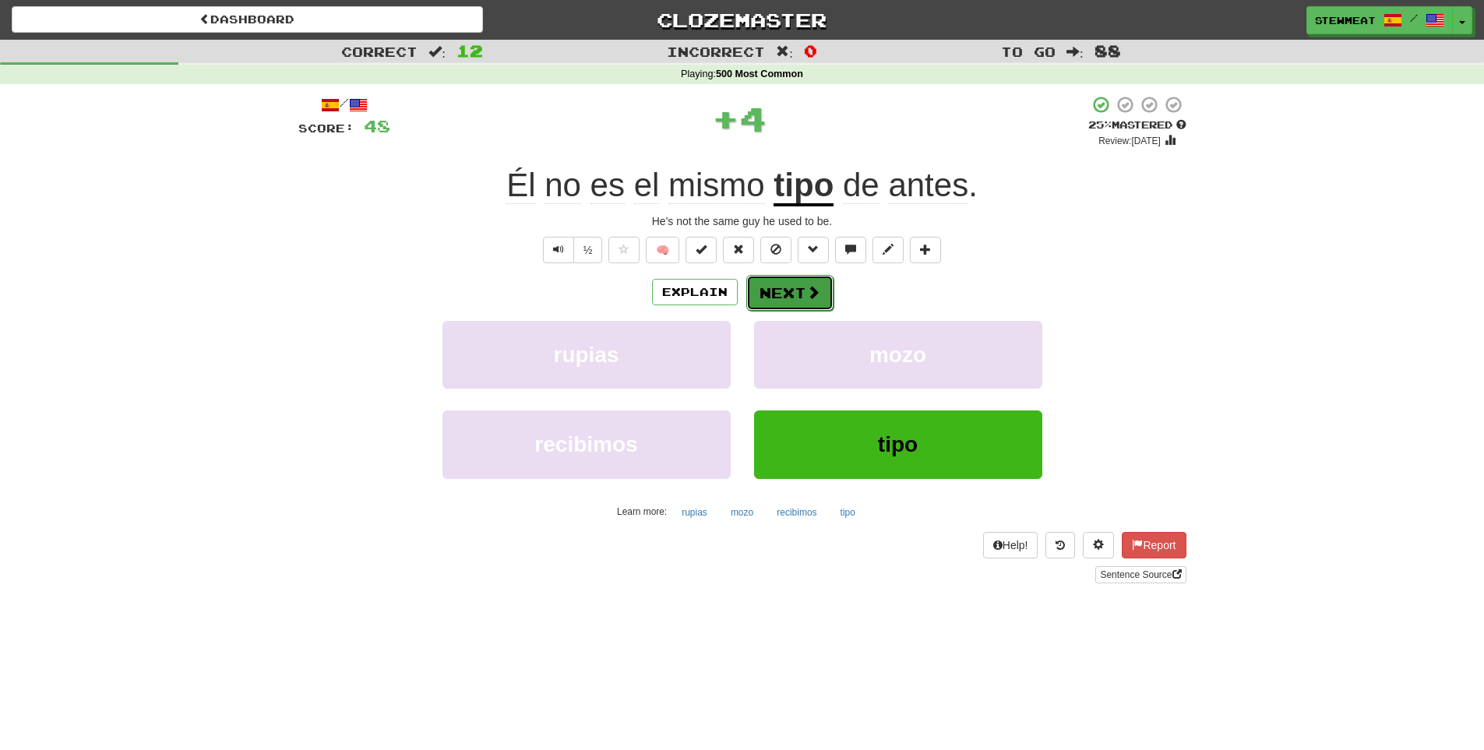
click at [809, 289] on span at bounding box center [814, 292] width 14 height 14
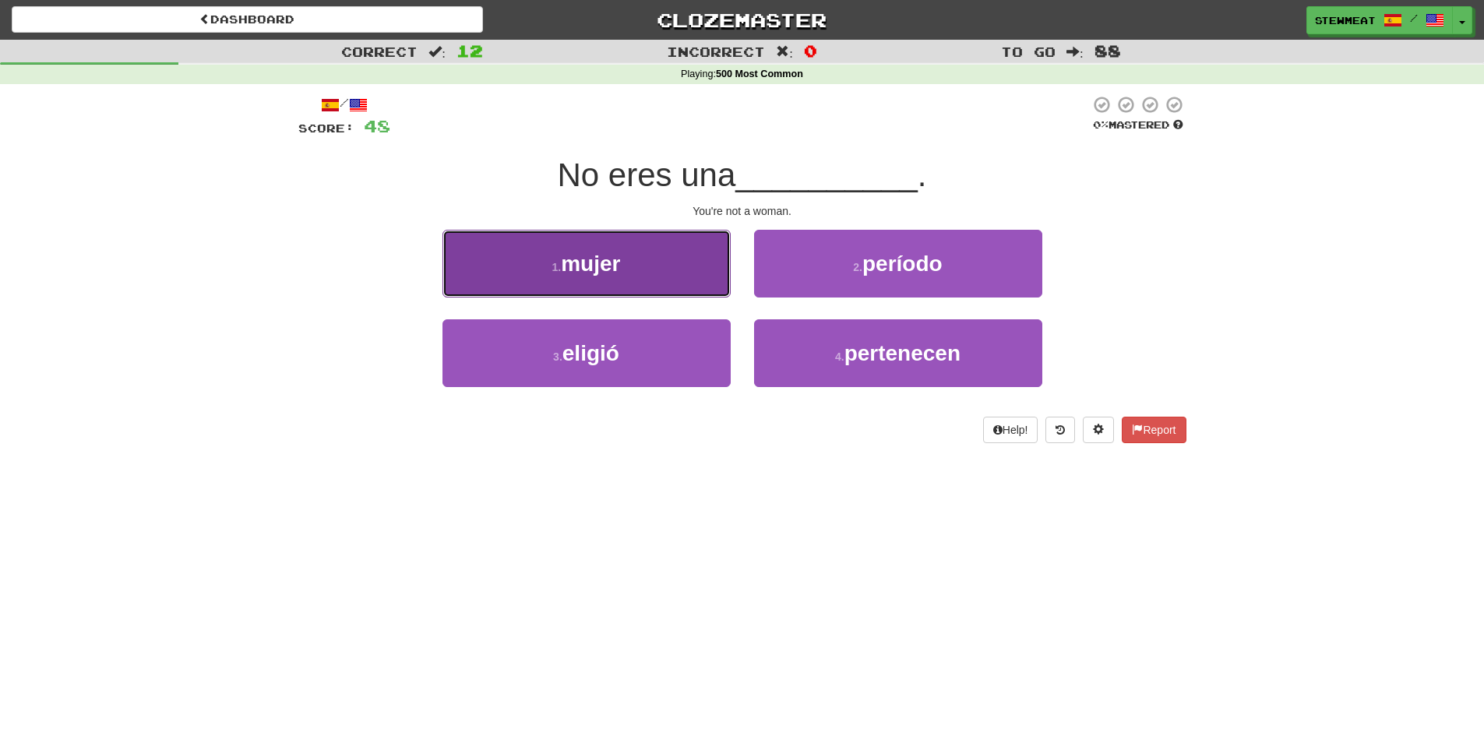
click at [637, 281] on button "1 . mujer" at bounding box center [587, 264] width 288 height 68
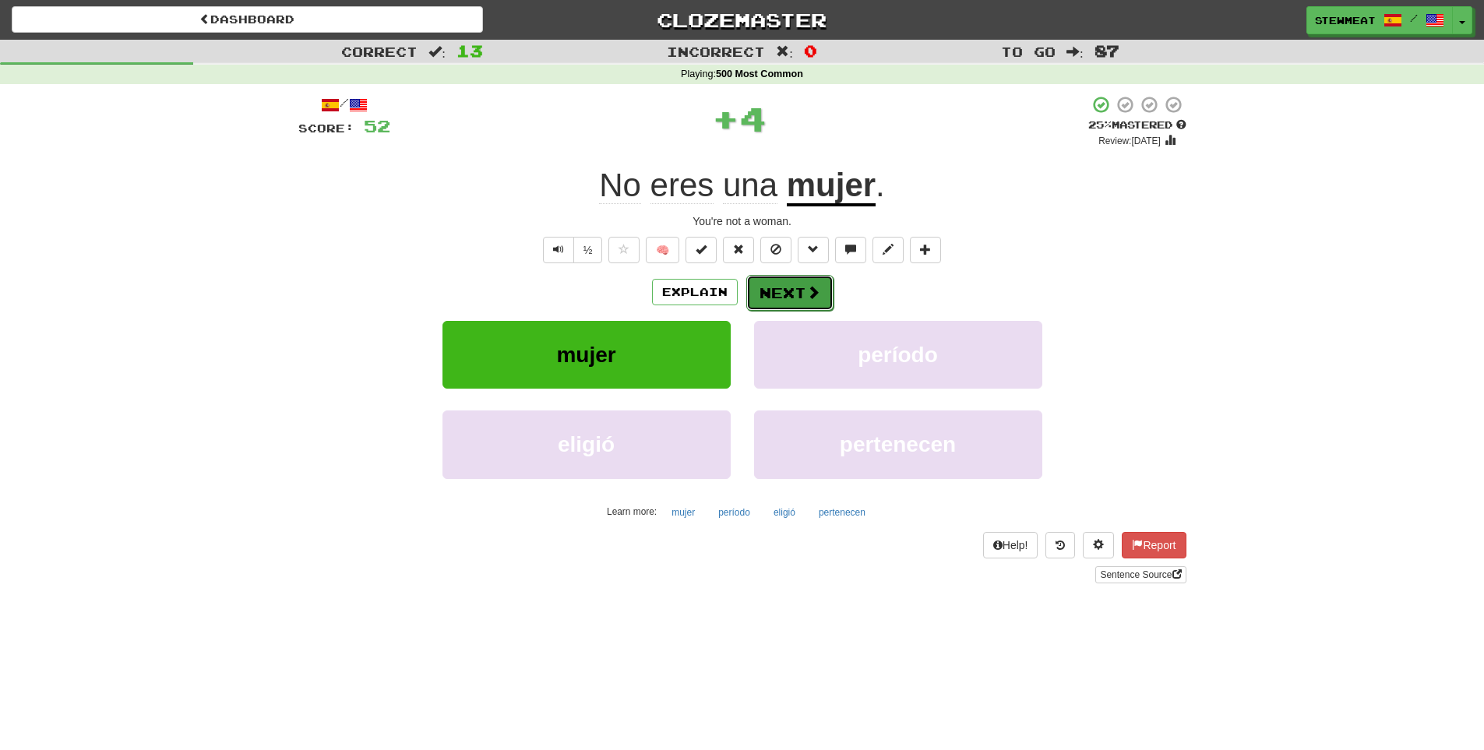
click at [769, 291] on button "Next" at bounding box center [790, 293] width 87 height 36
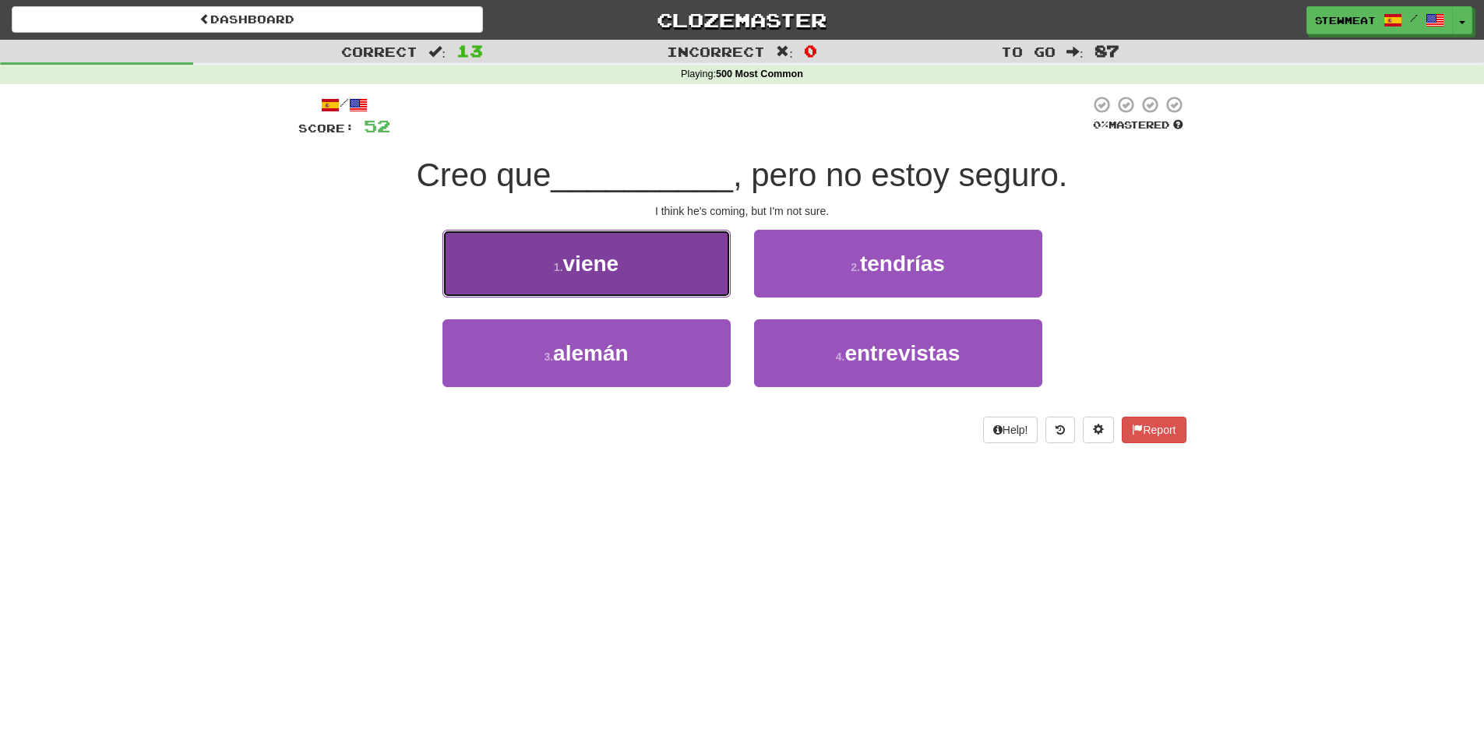
click at [636, 273] on button "1 . viene" at bounding box center [587, 264] width 288 height 68
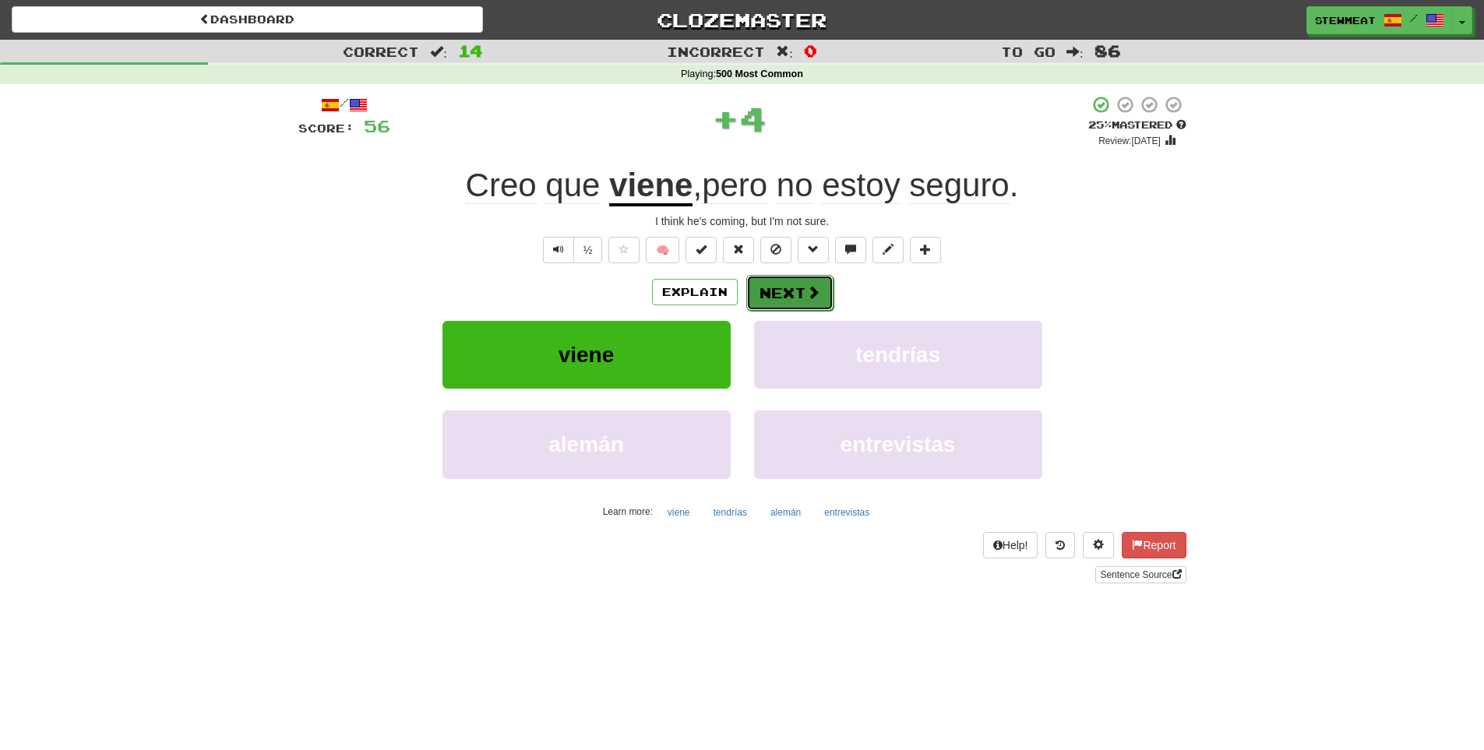
click at [801, 291] on button "Next" at bounding box center [790, 293] width 87 height 36
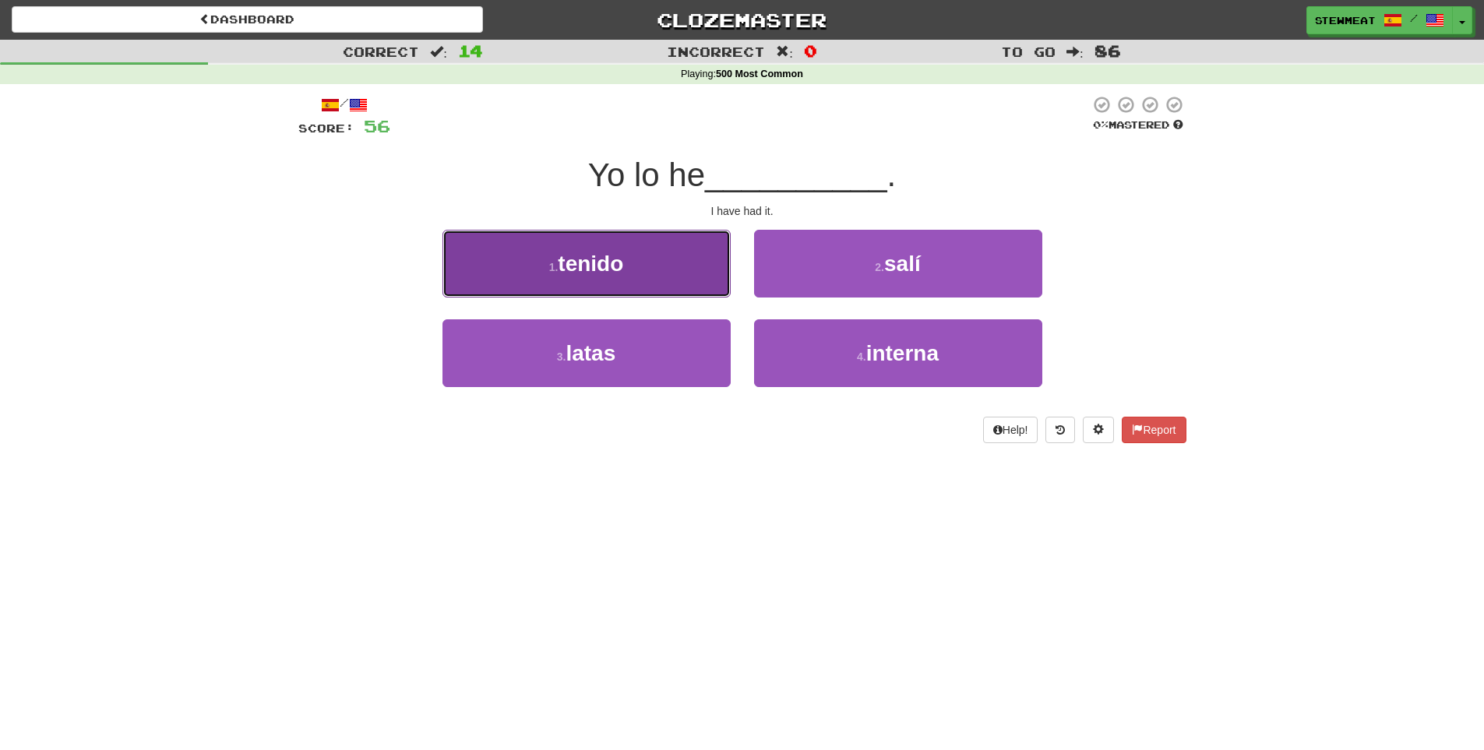
click at [648, 262] on button "1 . tenido" at bounding box center [587, 264] width 288 height 68
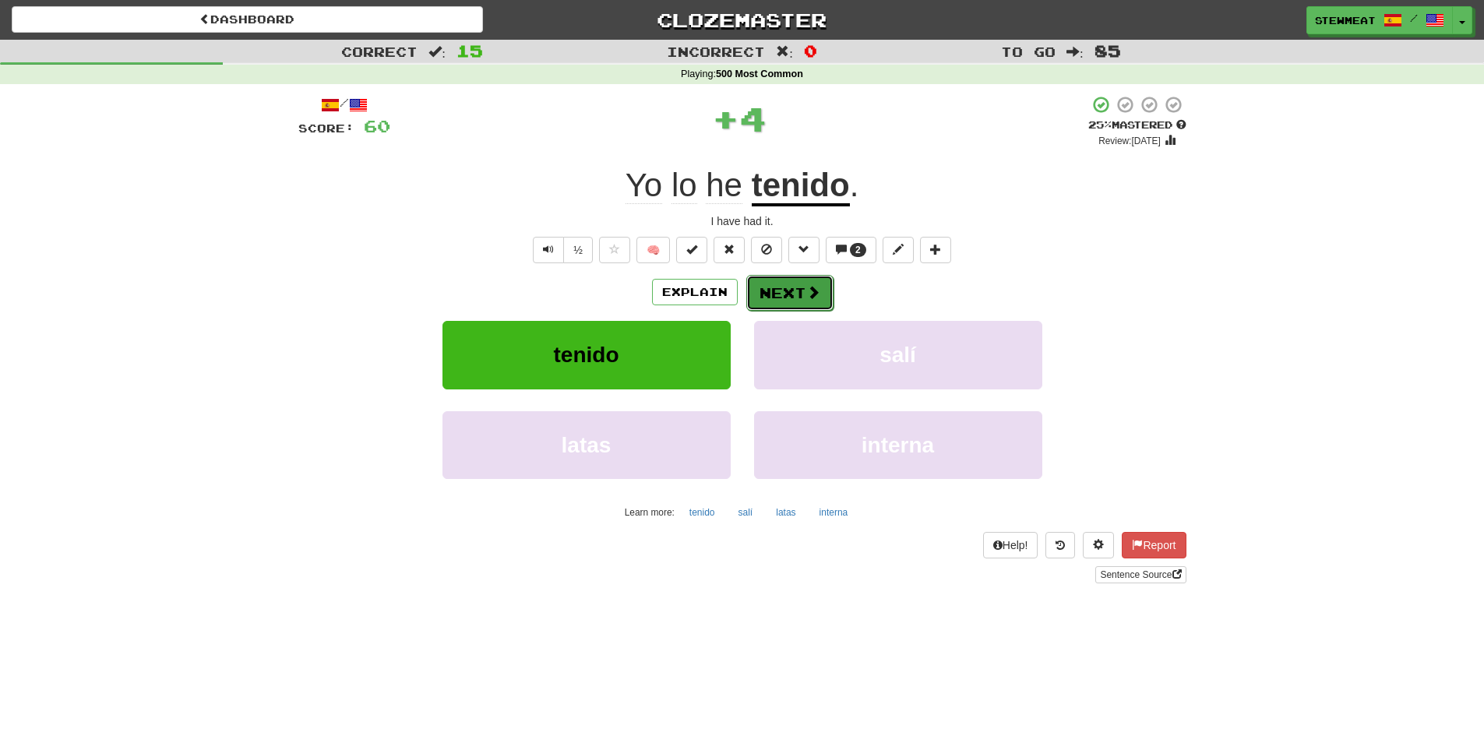
click at [798, 291] on button "Next" at bounding box center [790, 293] width 87 height 36
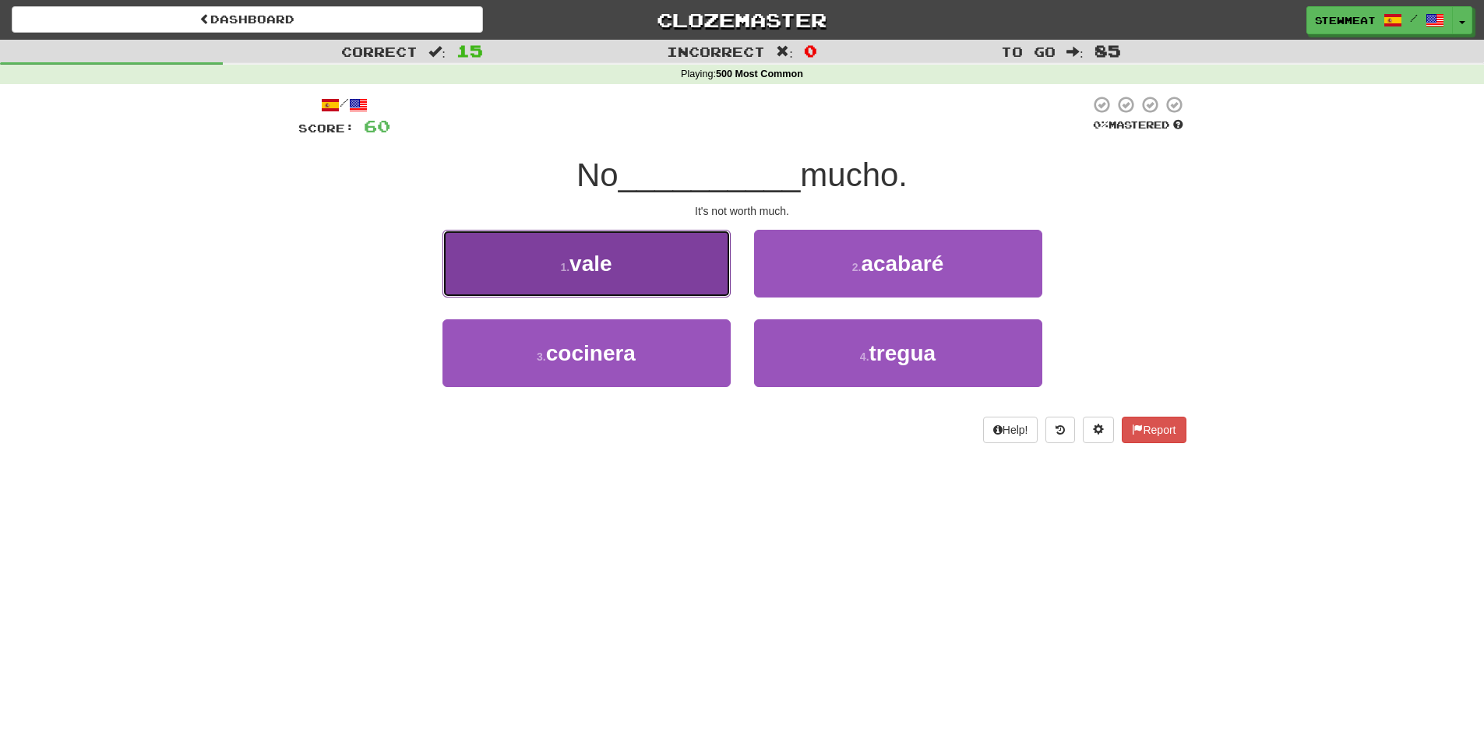
click at [655, 273] on button "1 . vale" at bounding box center [587, 264] width 288 height 68
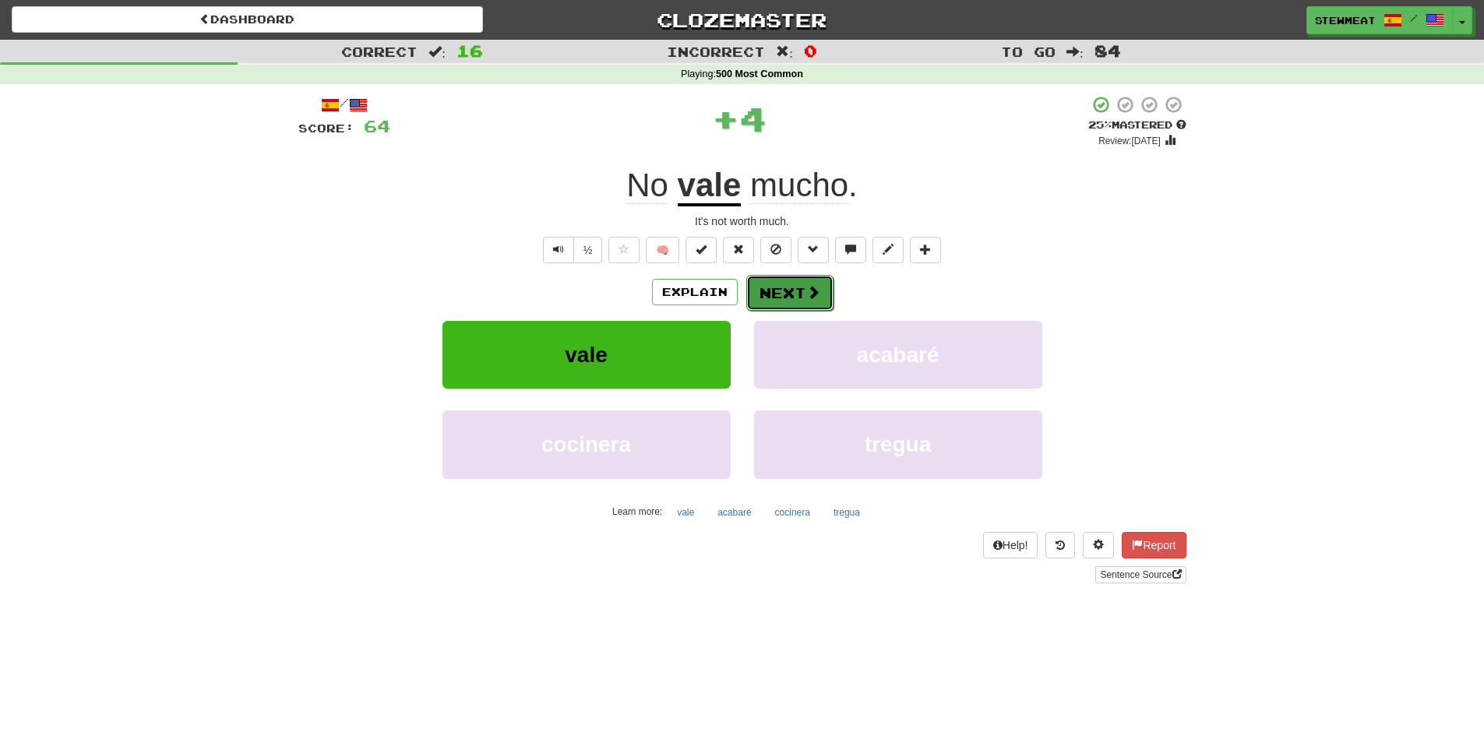
click at [794, 299] on button "Next" at bounding box center [790, 293] width 87 height 36
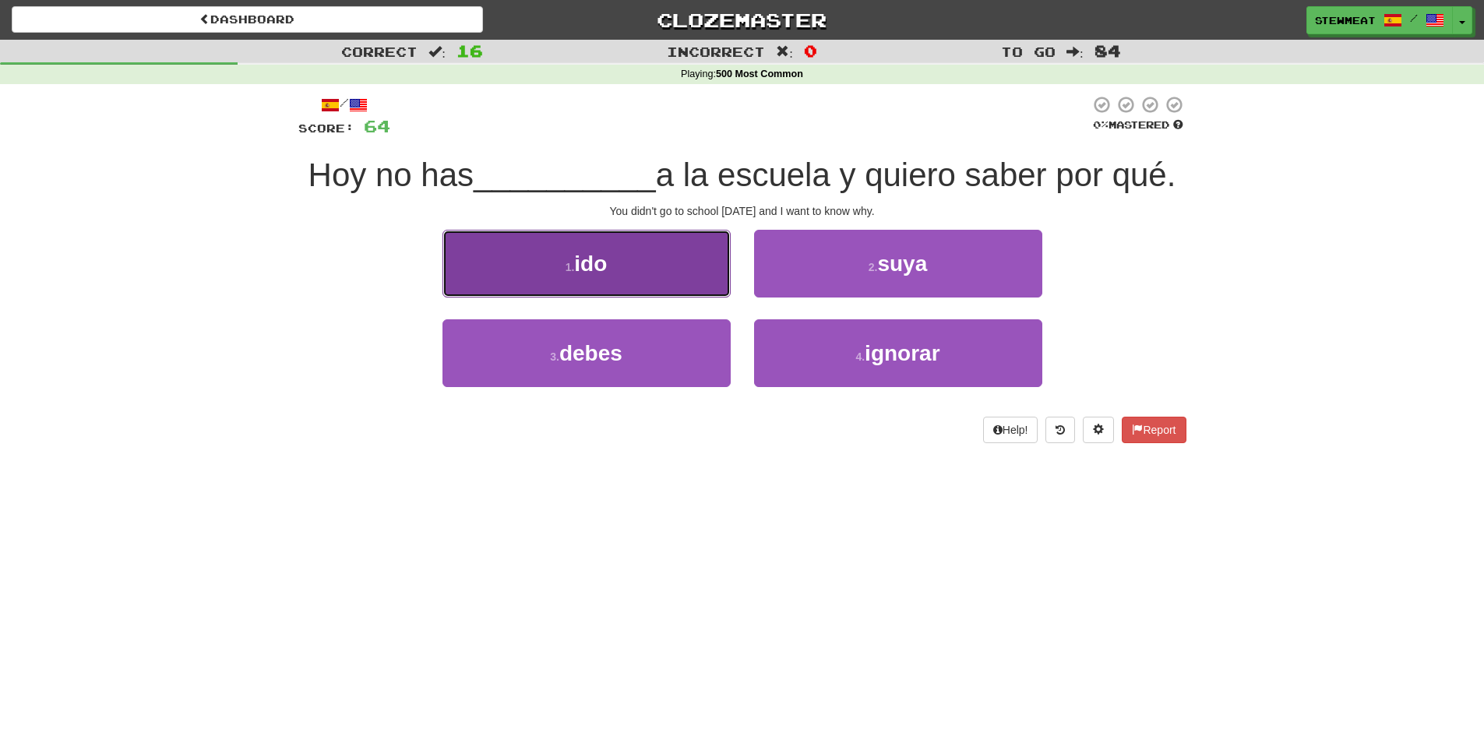
click at [636, 277] on button "1 . ido" at bounding box center [587, 264] width 288 height 68
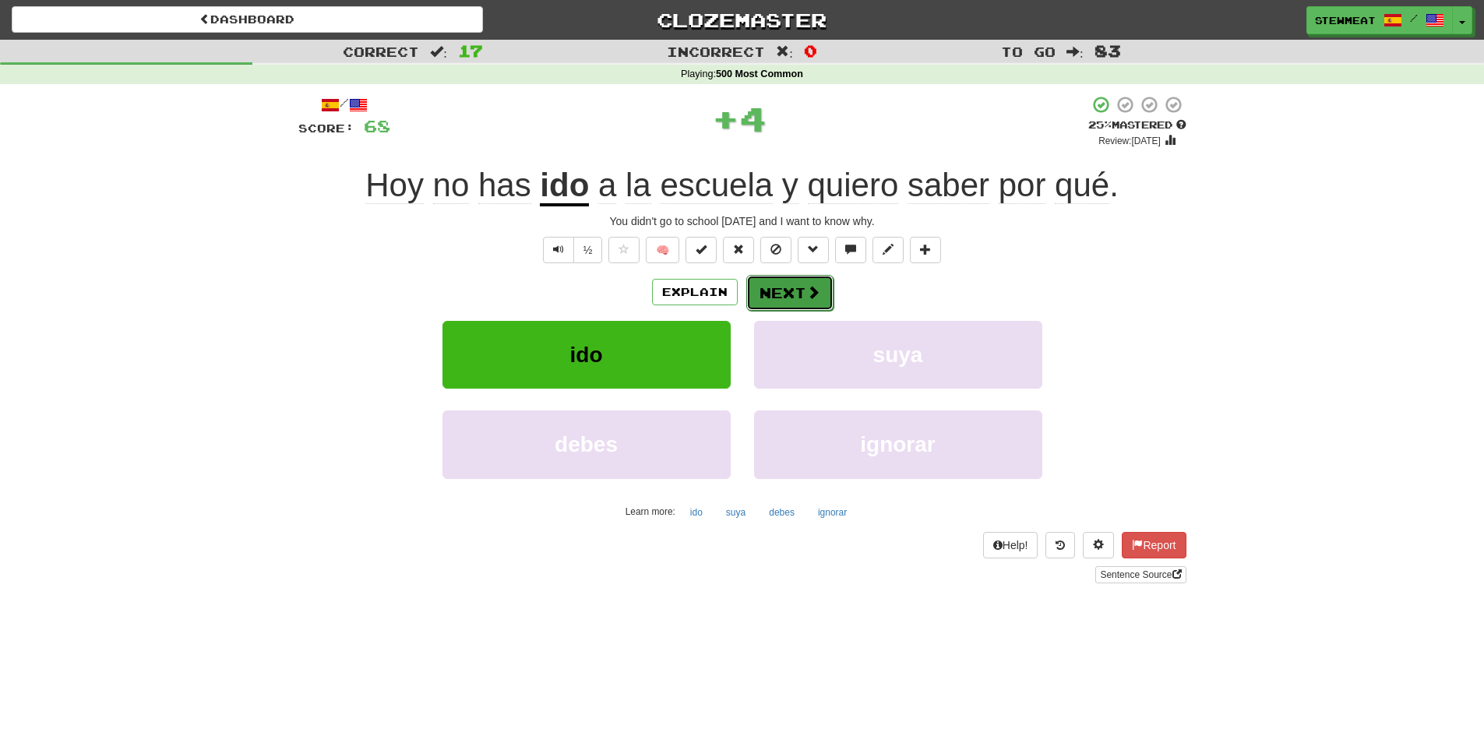
click at [785, 296] on button "Next" at bounding box center [790, 293] width 87 height 36
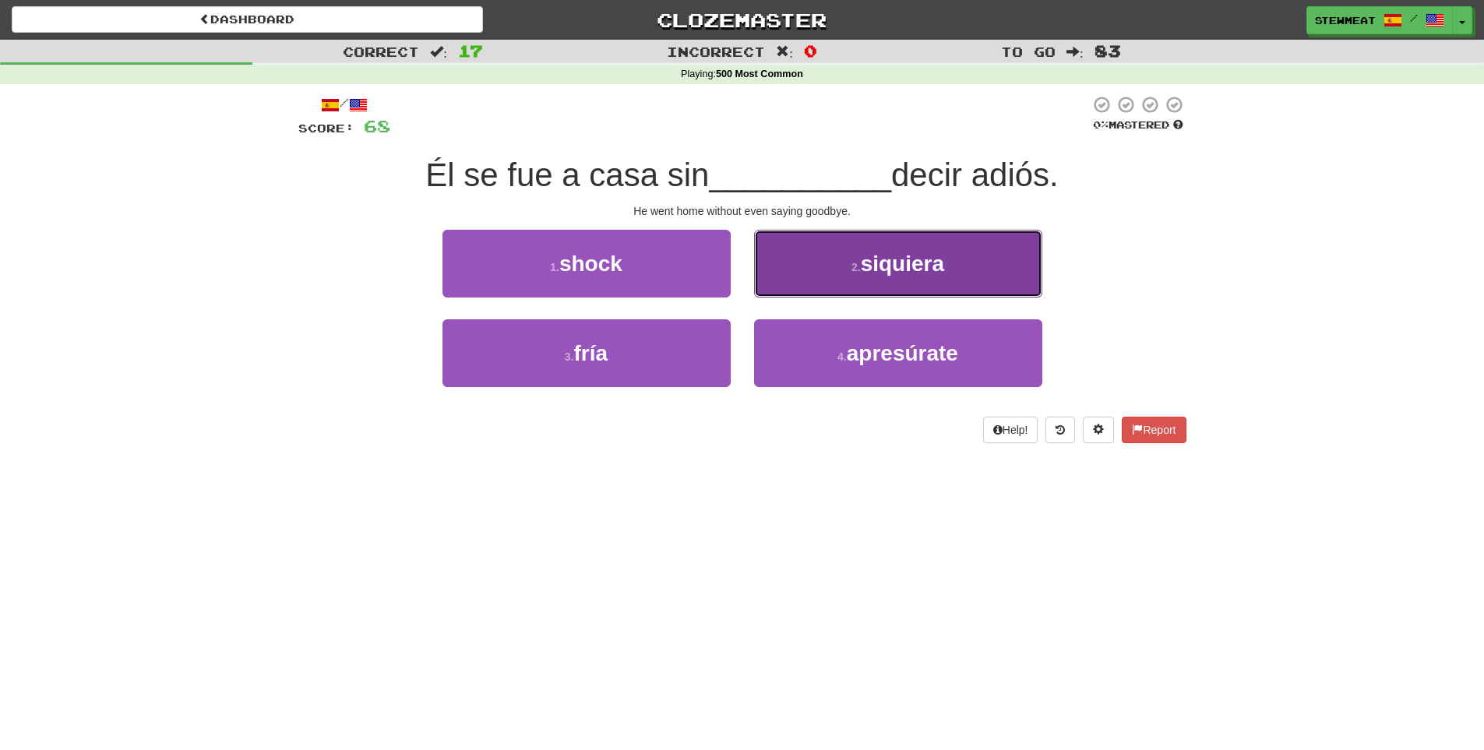
click at [928, 274] on span "siquiera" at bounding box center [902, 264] width 83 height 24
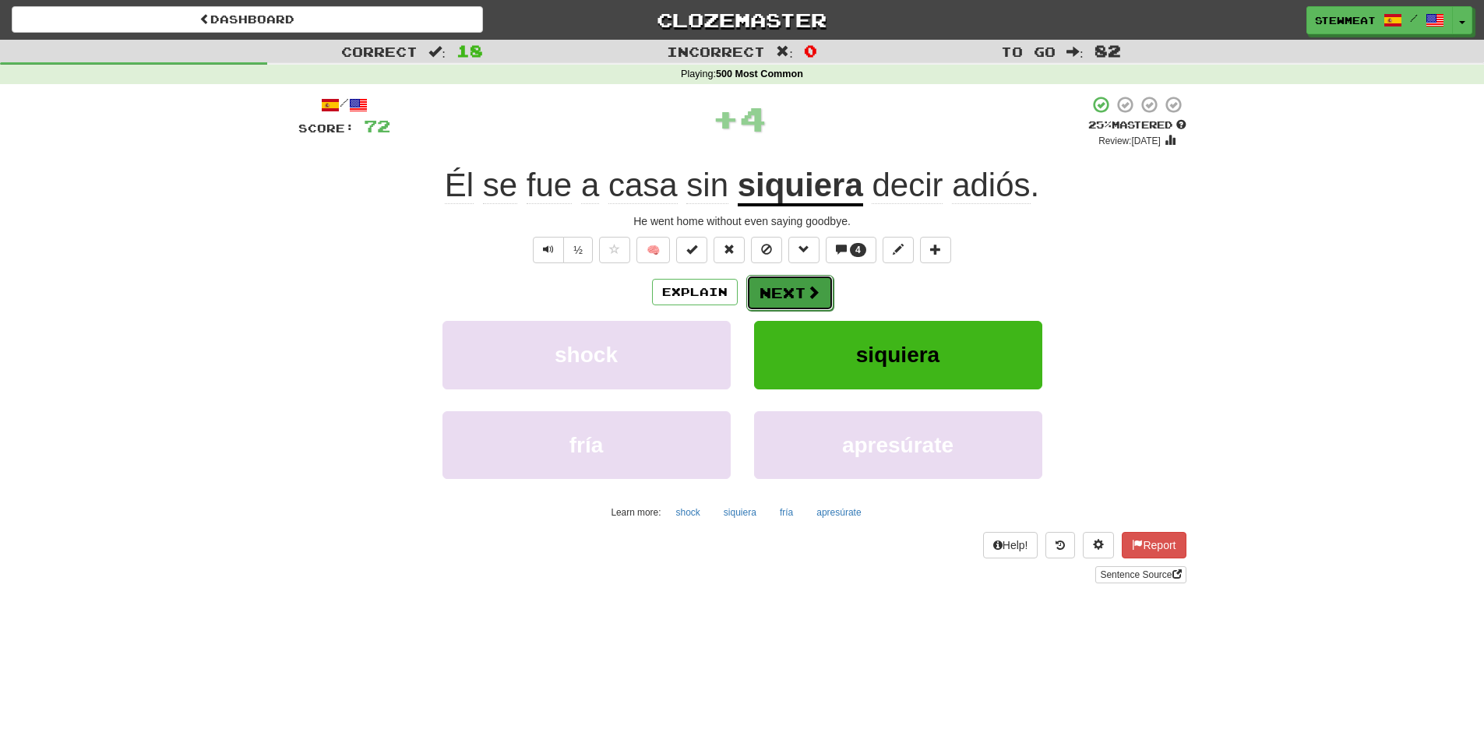
click at [802, 295] on button "Next" at bounding box center [790, 293] width 87 height 36
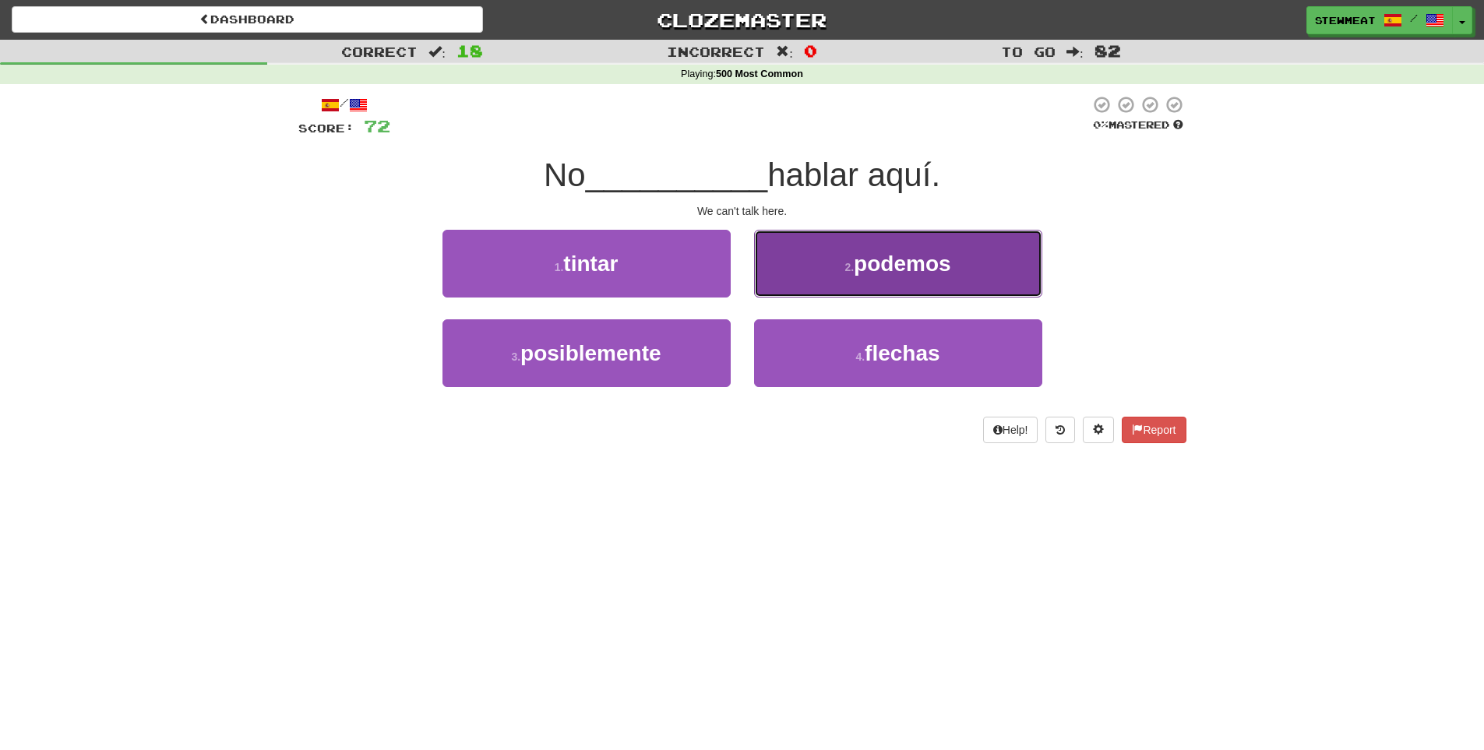
click at [923, 267] on span "podemos" at bounding box center [902, 264] width 97 height 24
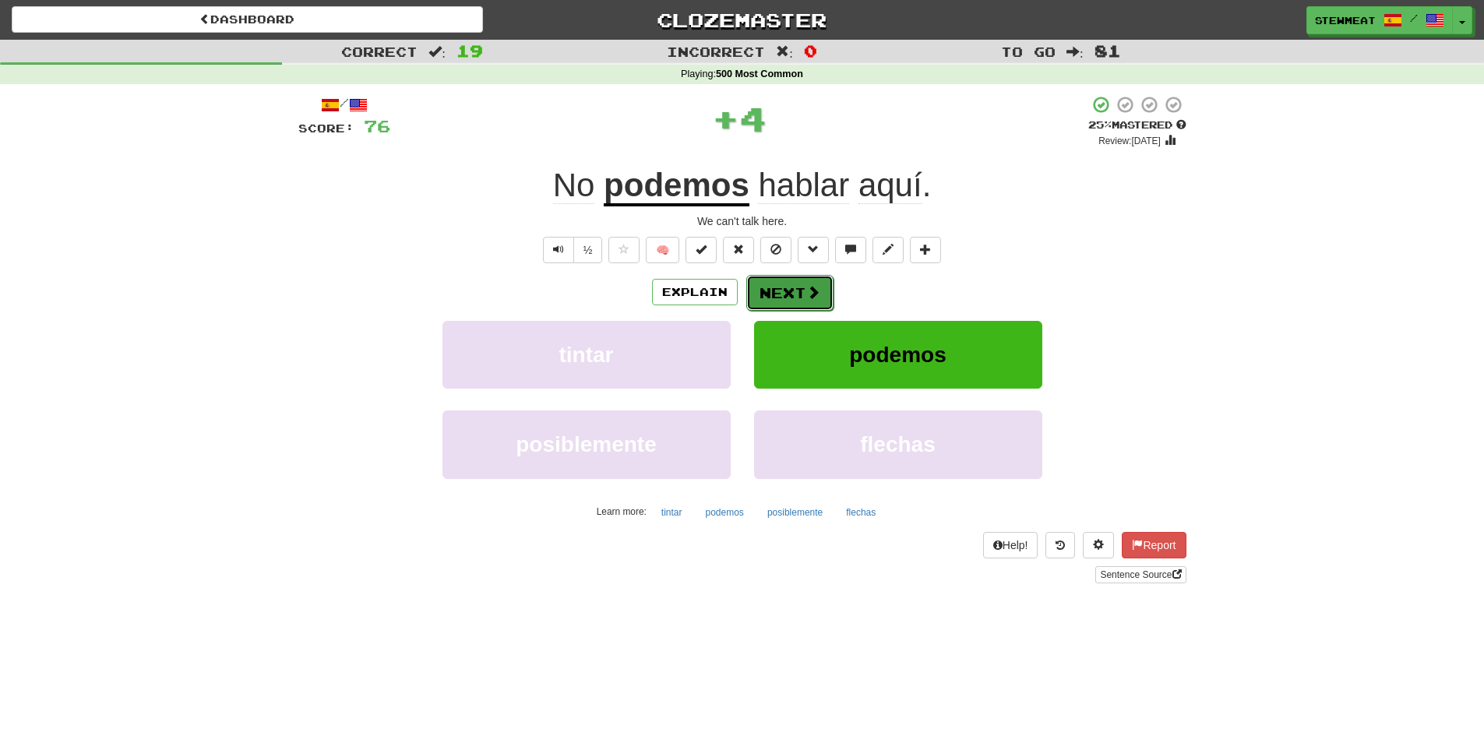
click at [791, 287] on button "Next" at bounding box center [790, 293] width 87 height 36
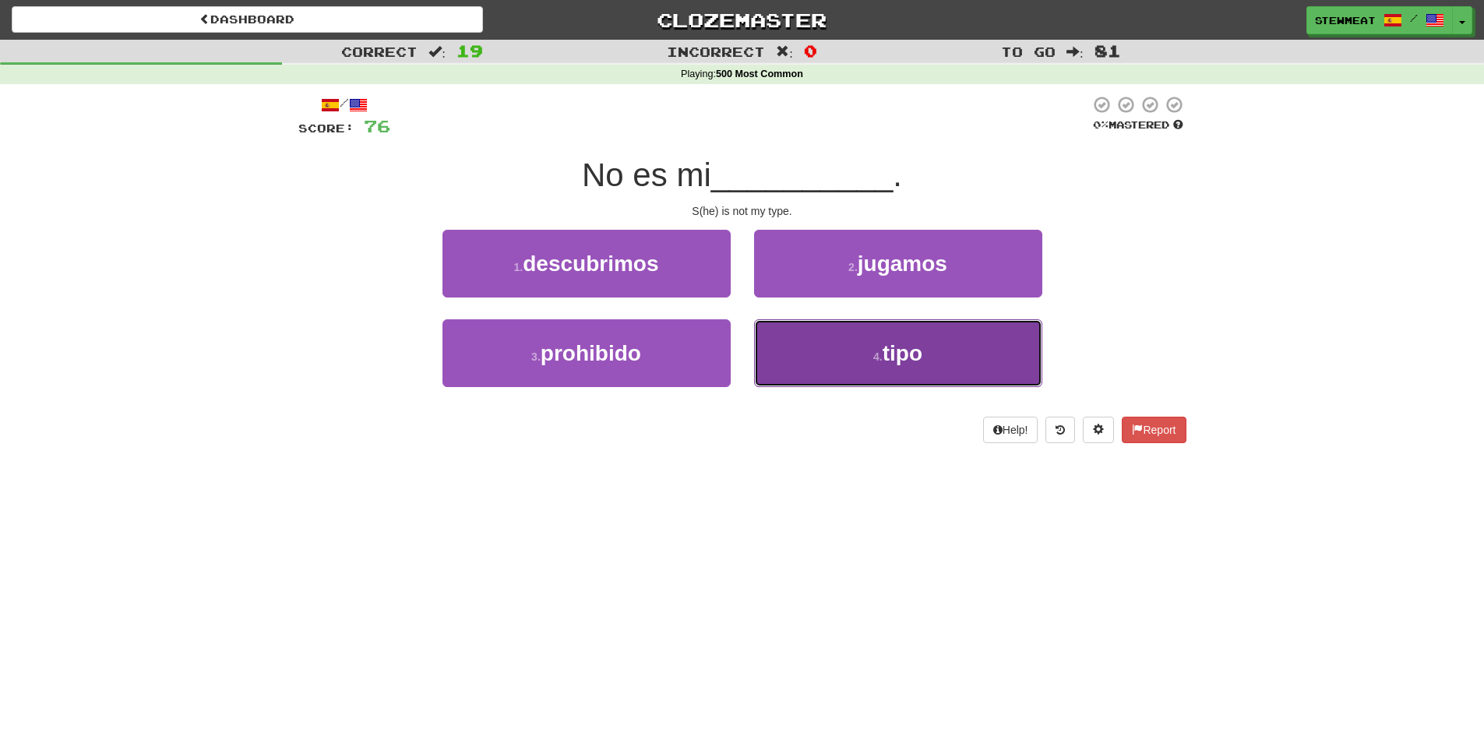
click at [859, 349] on button "4 . tipo" at bounding box center [898, 353] width 288 height 68
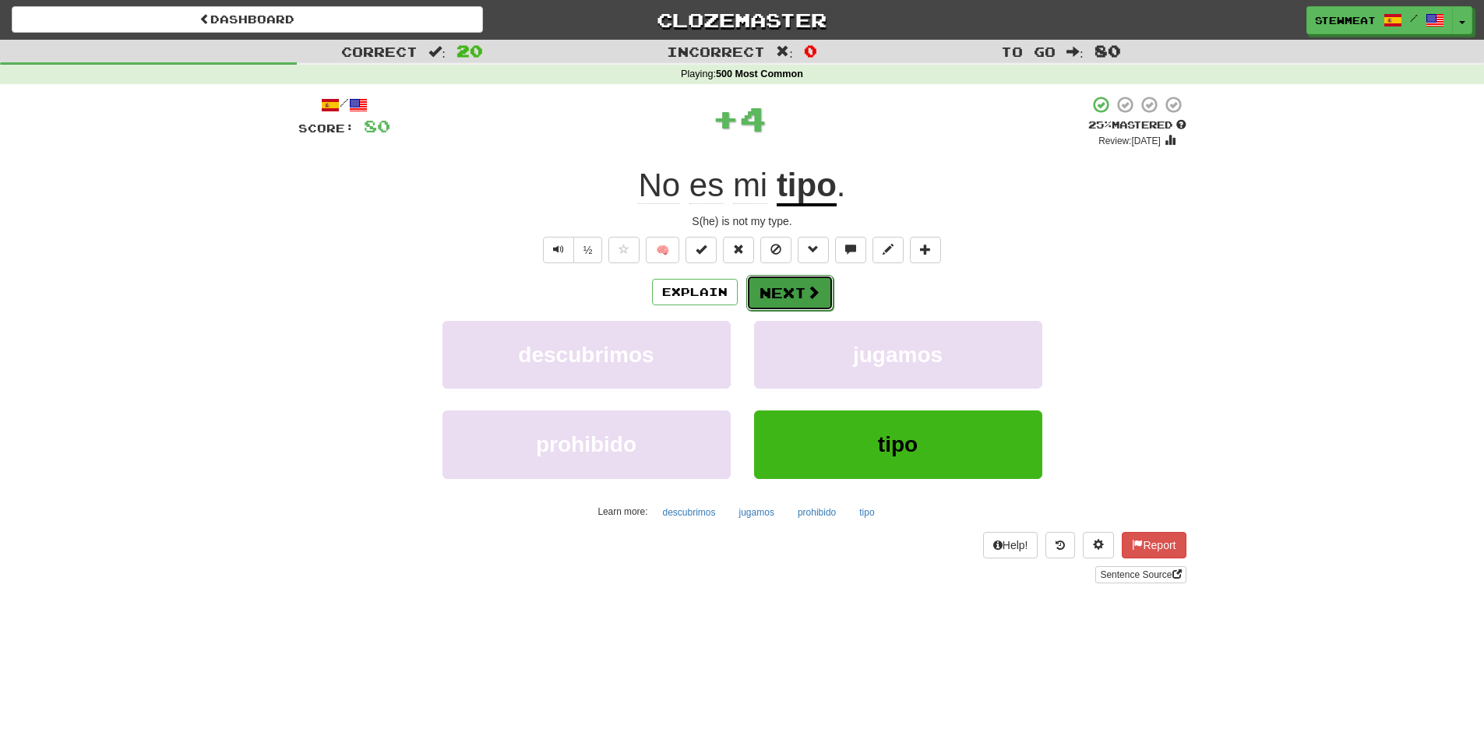
click at [816, 287] on span at bounding box center [814, 292] width 14 height 14
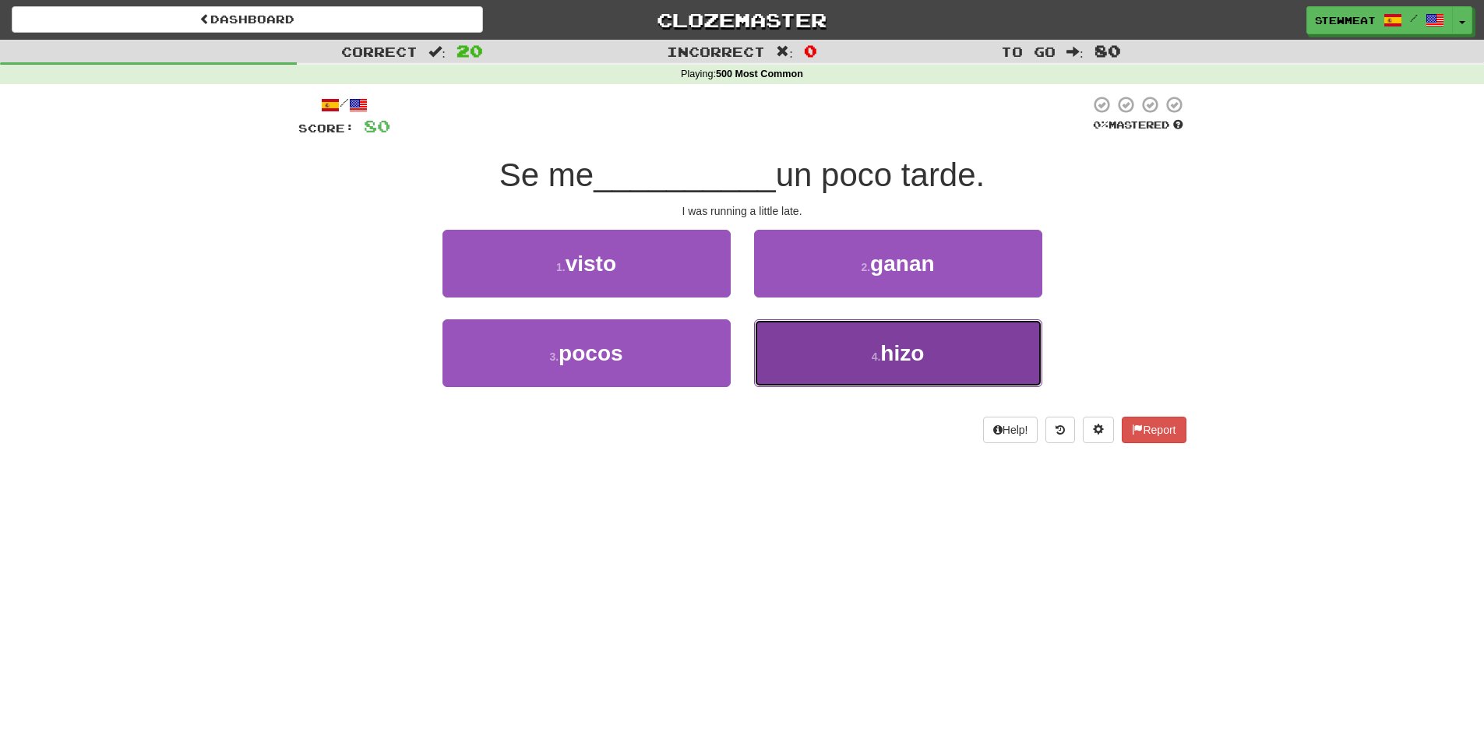
click at [908, 353] on span "hizo" at bounding box center [903, 353] width 44 height 24
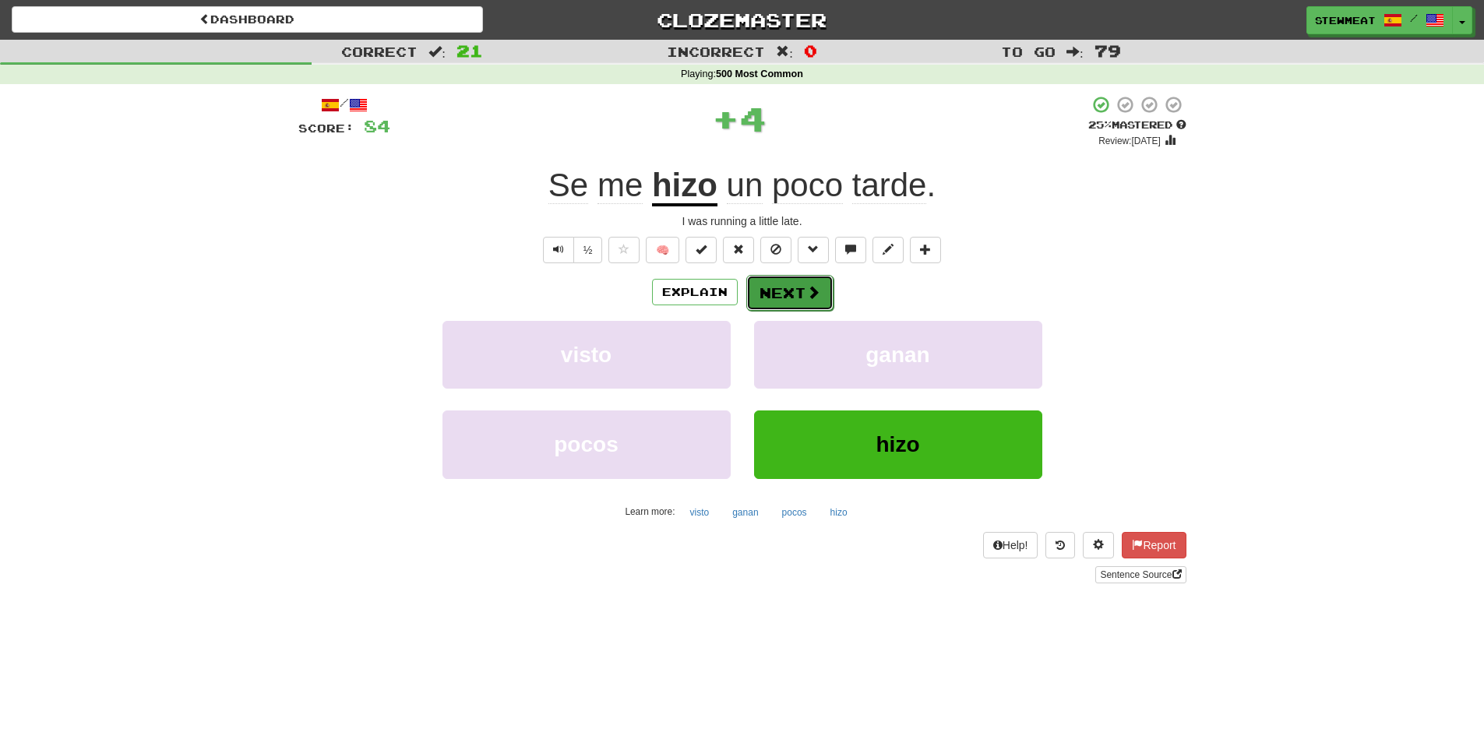
click at [793, 284] on button "Next" at bounding box center [790, 293] width 87 height 36
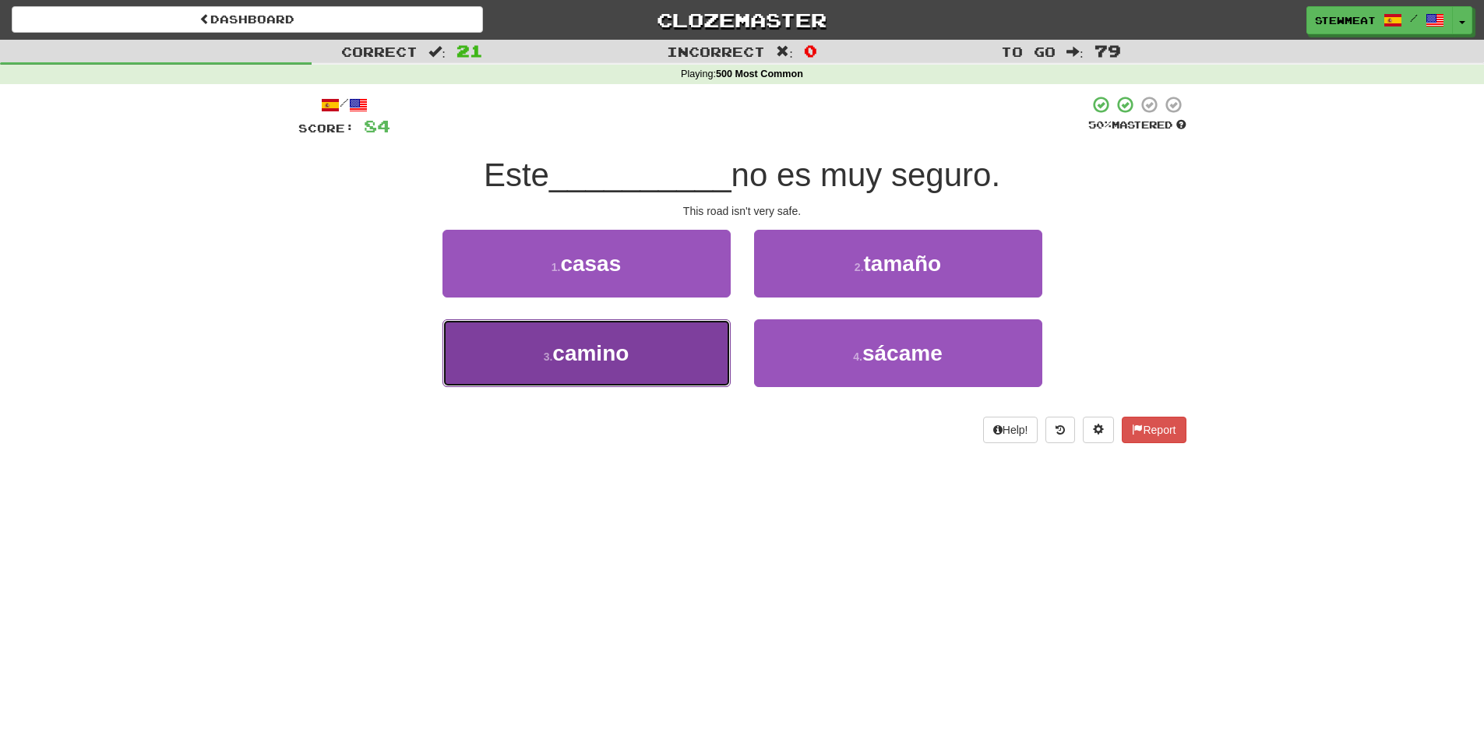
click at [644, 342] on button "3 . camino" at bounding box center [587, 353] width 288 height 68
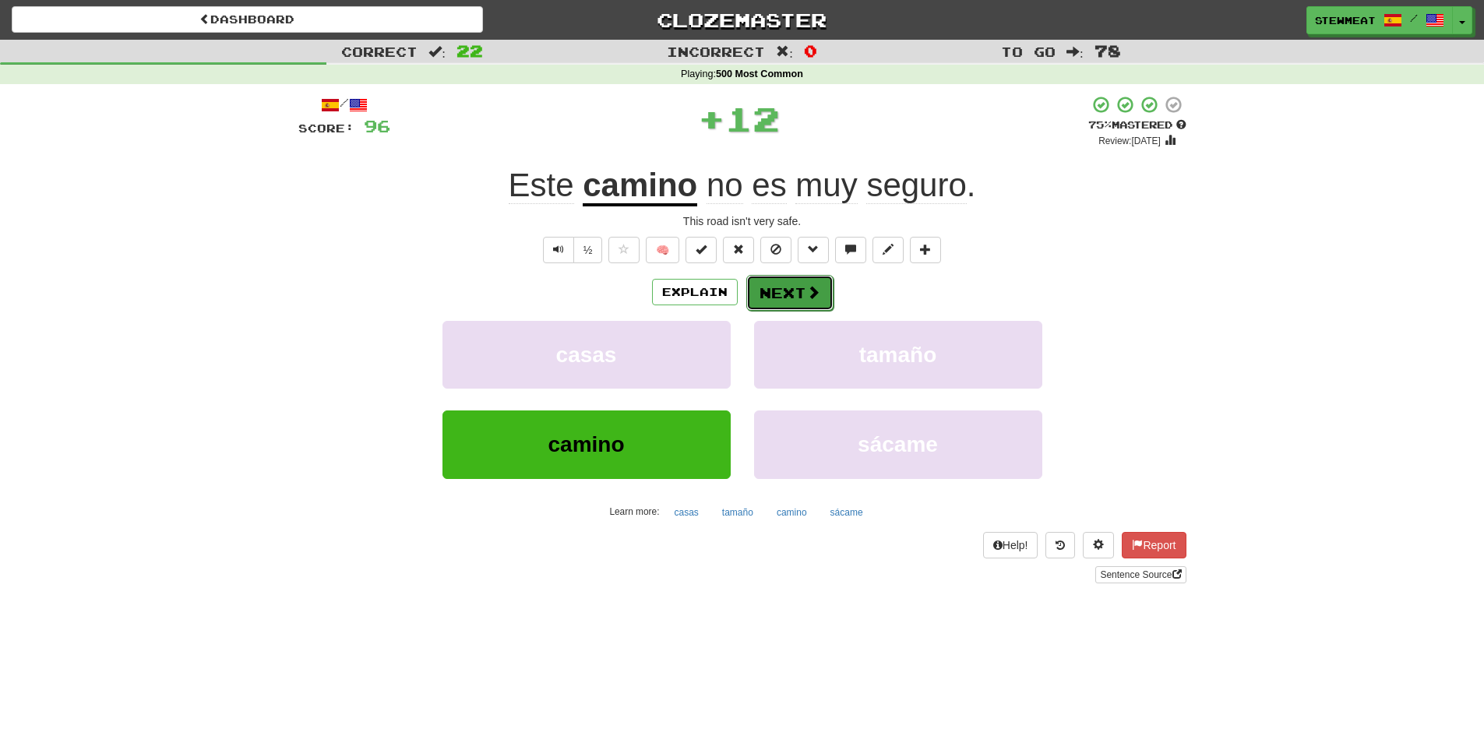
click at [803, 290] on button "Next" at bounding box center [790, 293] width 87 height 36
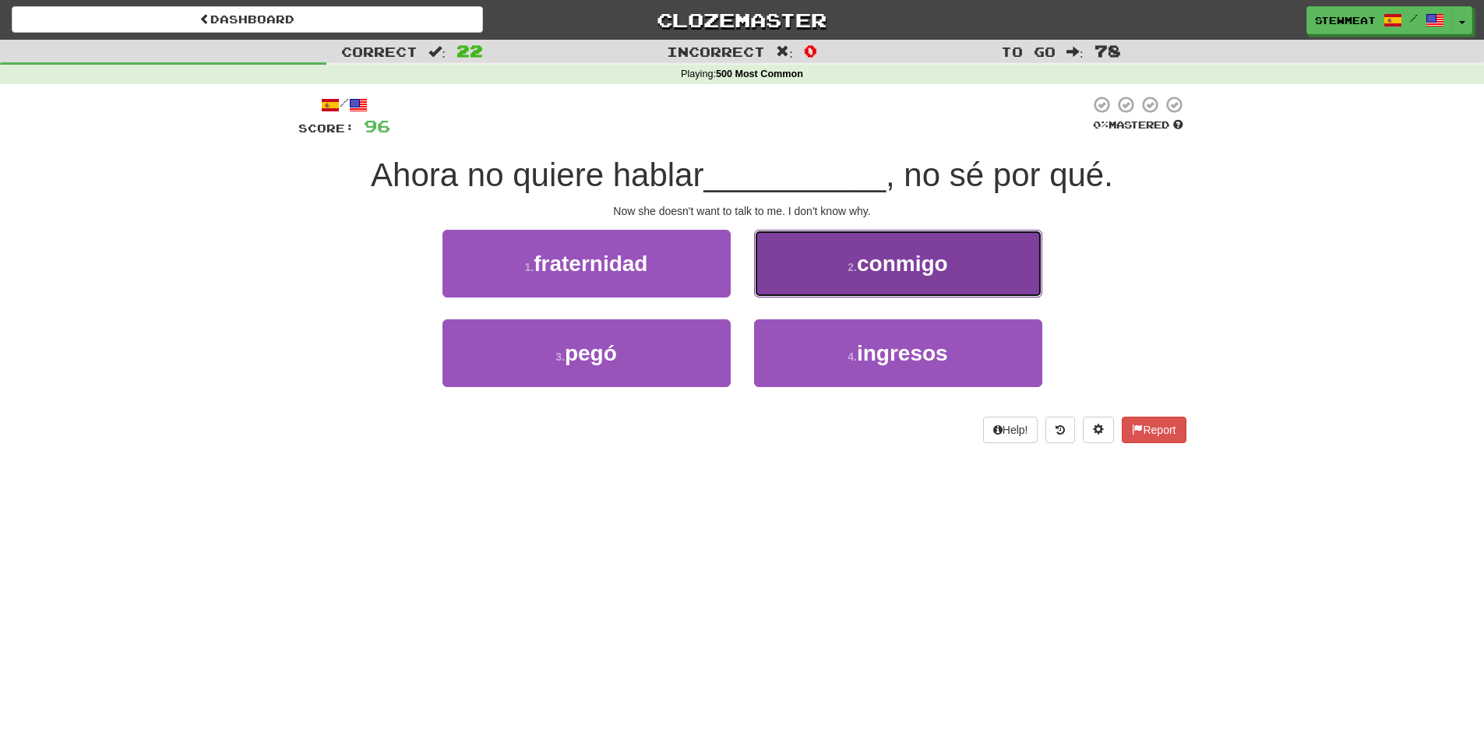
click at [913, 273] on span "conmigo" at bounding box center [902, 264] width 91 height 24
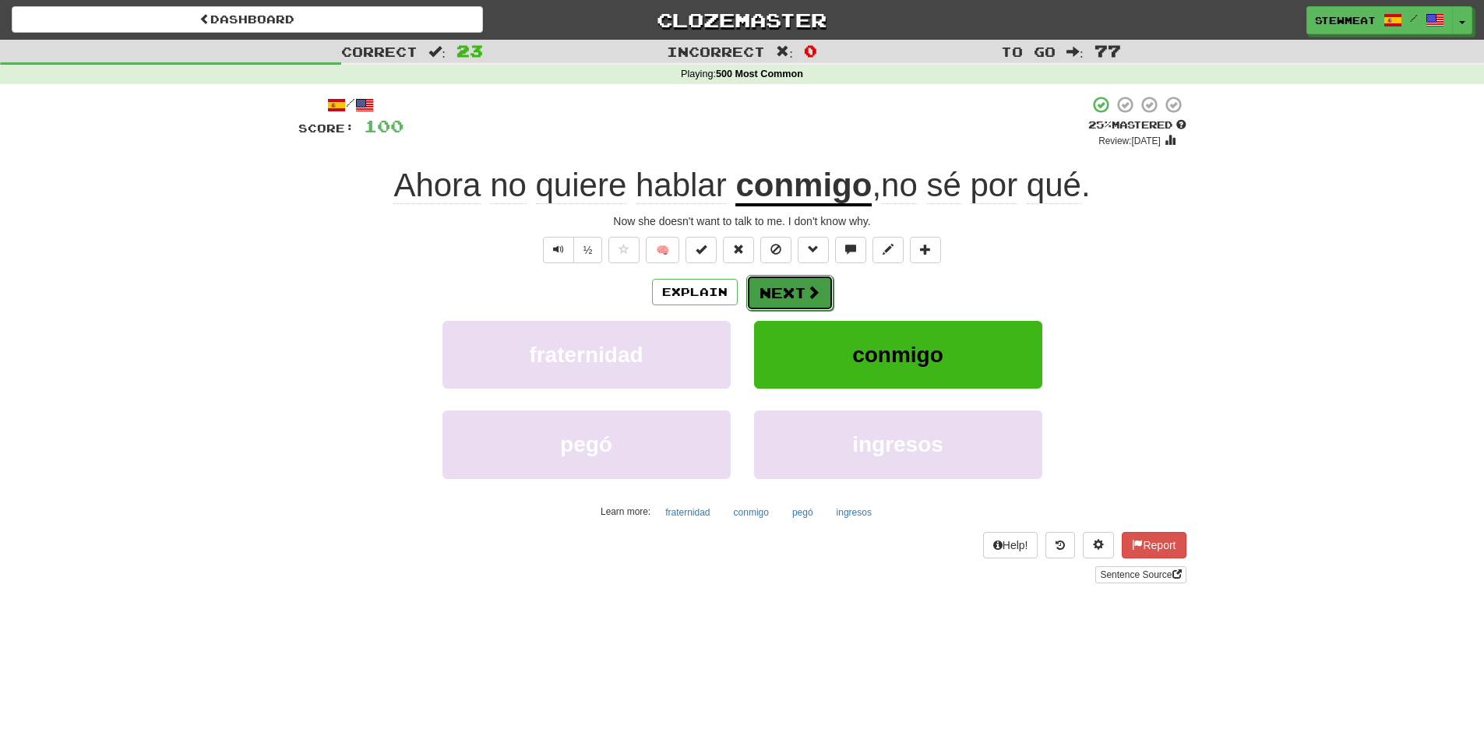
click at [800, 288] on button "Next" at bounding box center [790, 293] width 87 height 36
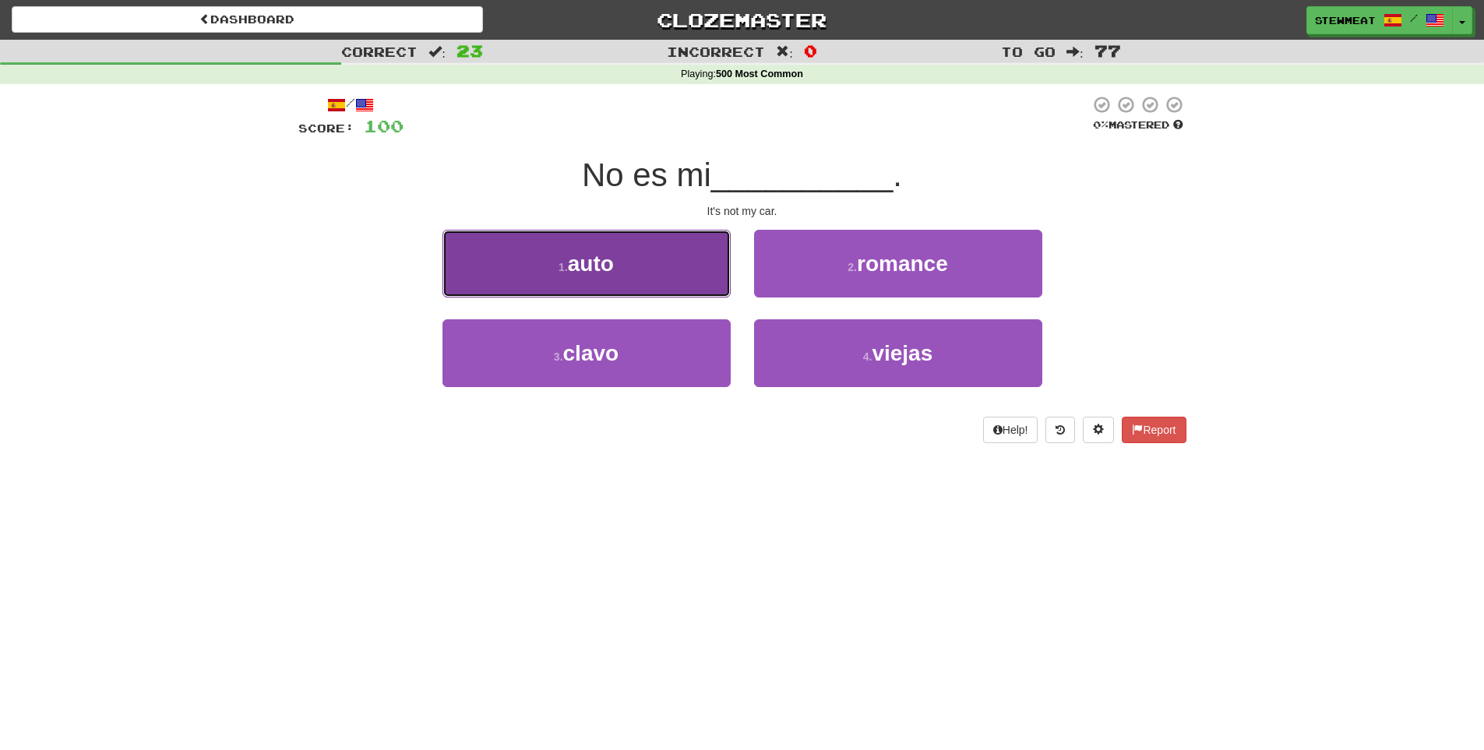
click at [641, 263] on button "1 . auto" at bounding box center [587, 264] width 288 height 68
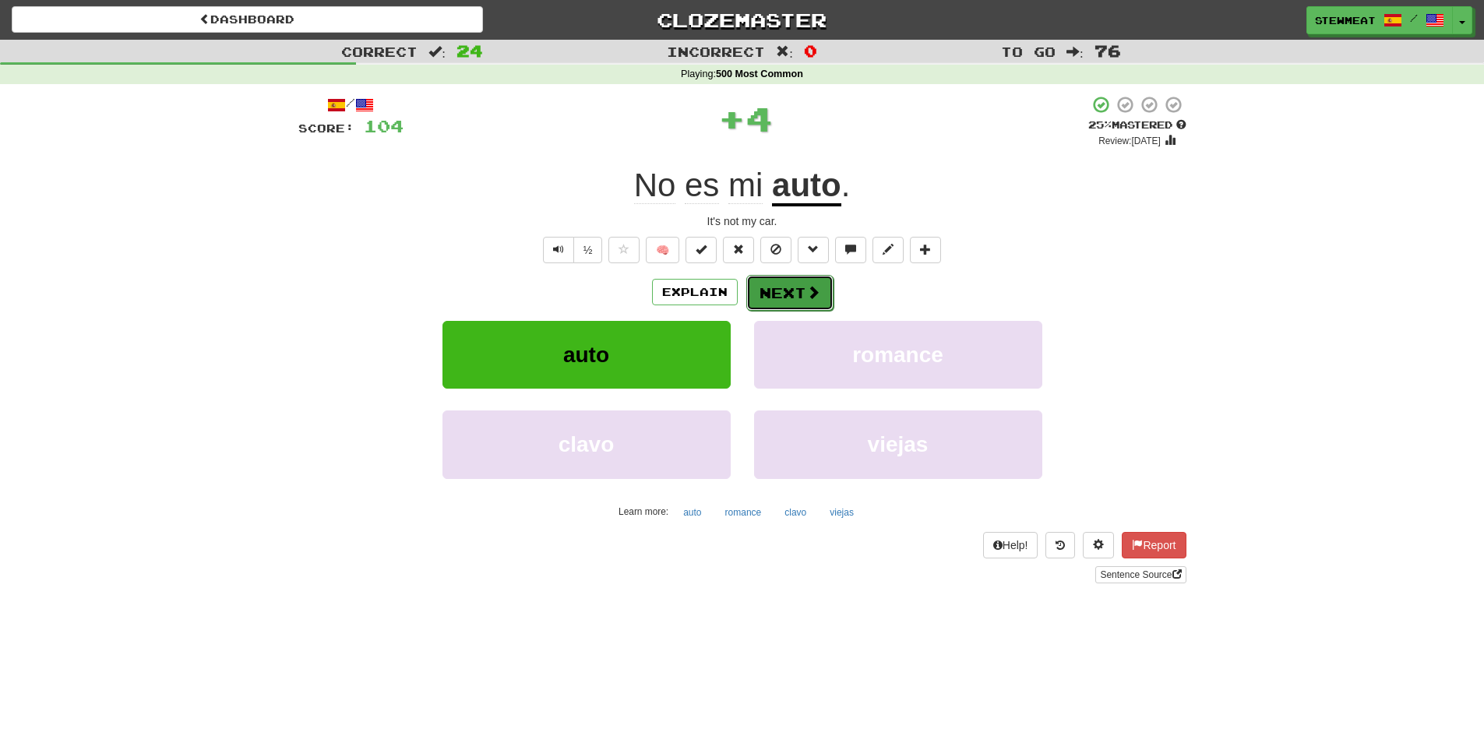
click at [795, 295] on button "Next" at bounding box center [790, 293] width 87 height 36
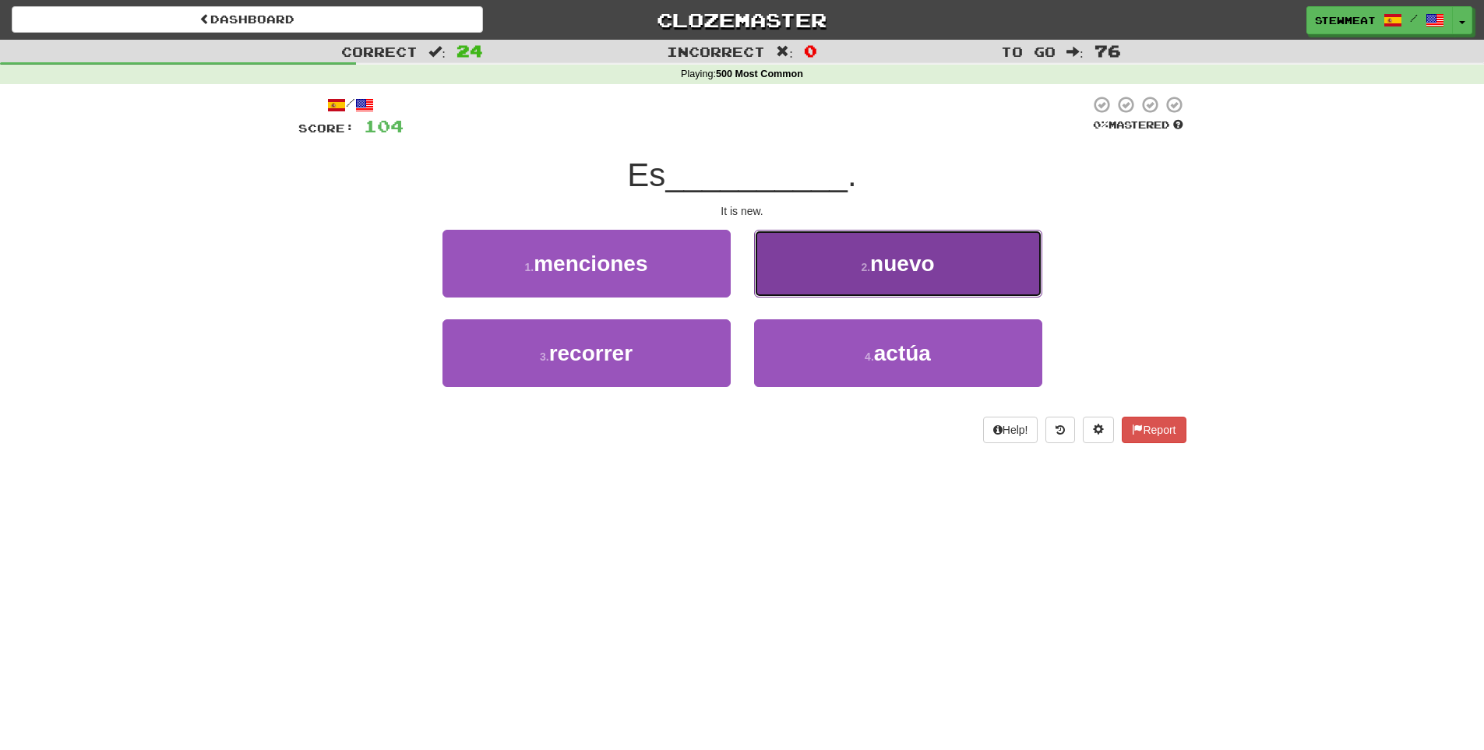
click at [879, 275] on span "nuevo" at bounding box center [902, 264] width 64 height 24
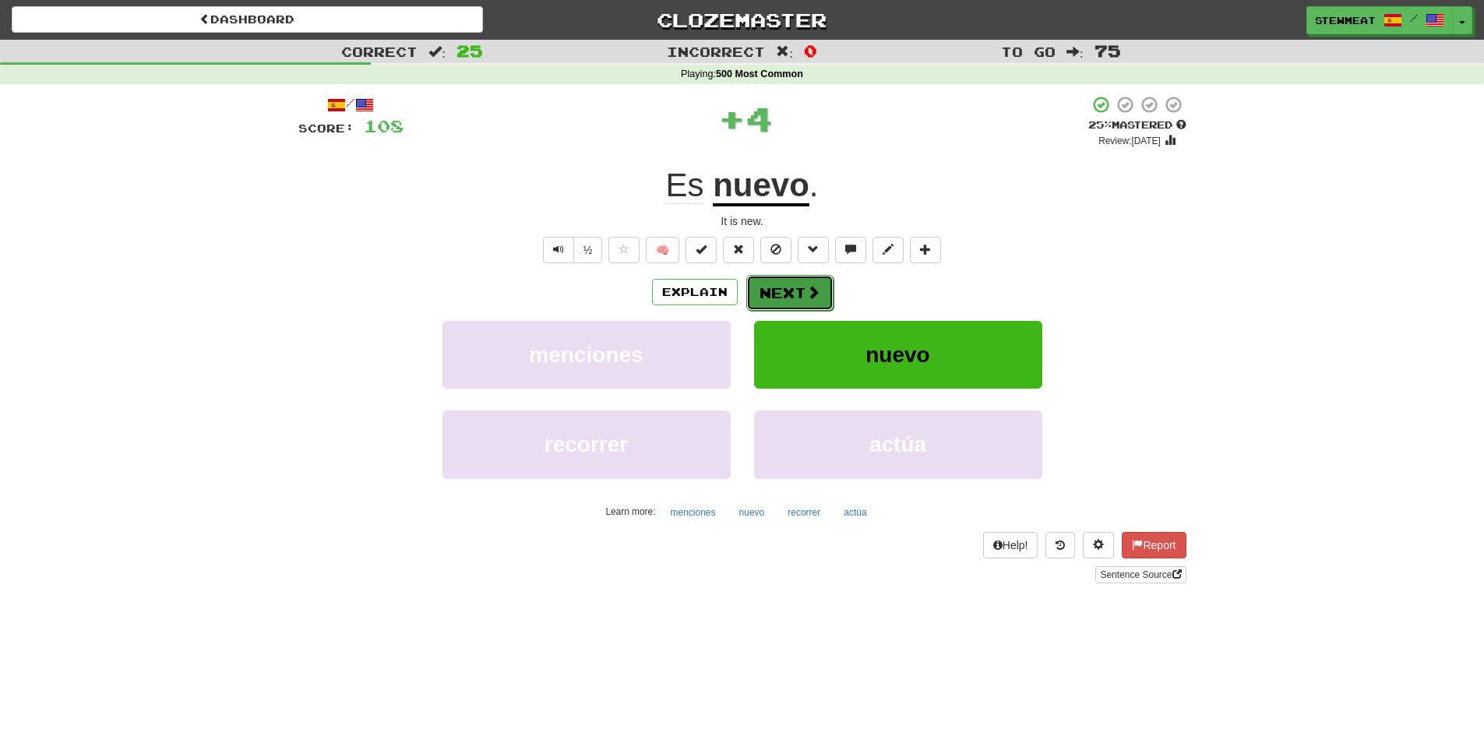
click at [803, 284] on button "Next" at bounding box center [790, 293] width 87 height 36
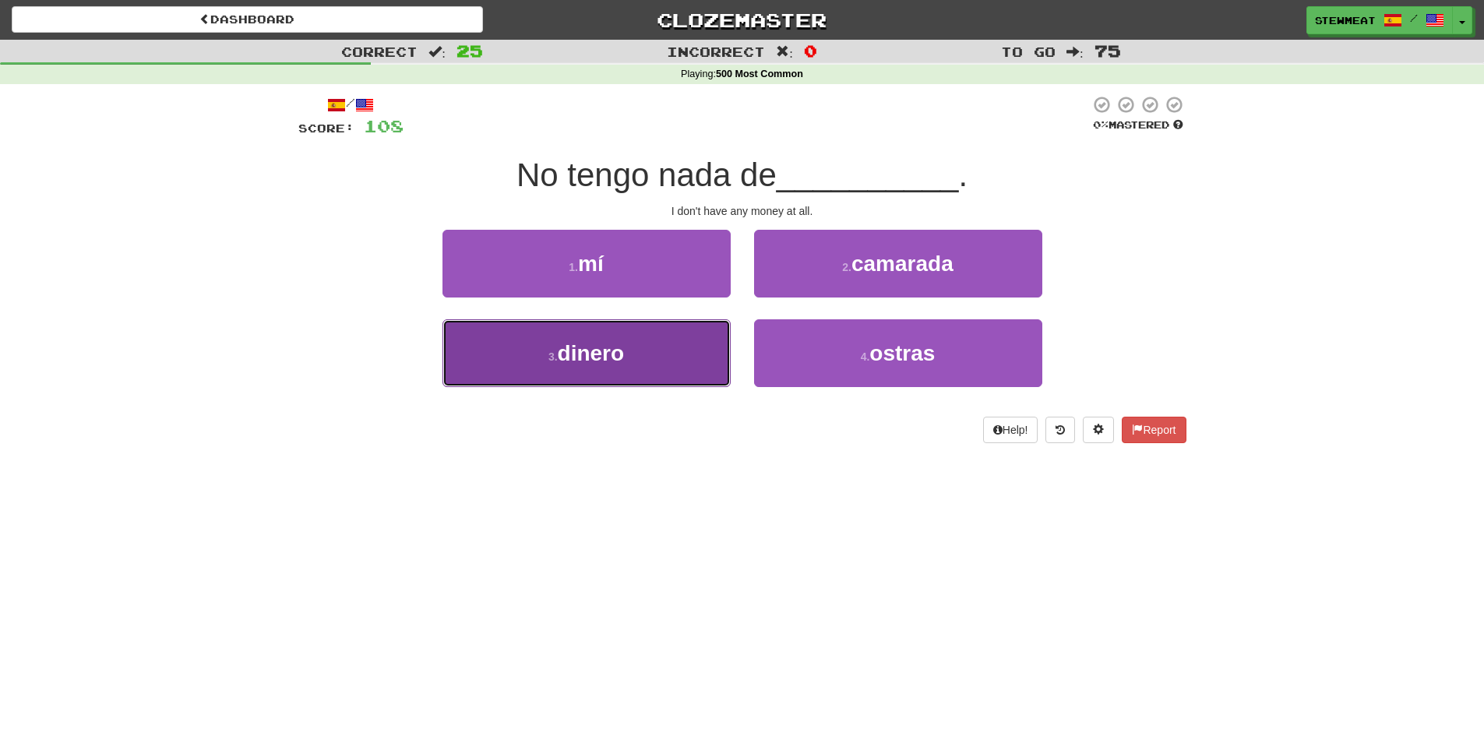
click at [657, 335] on button "3 . dinero" at bounding box center [587, 353] width 288 height 68
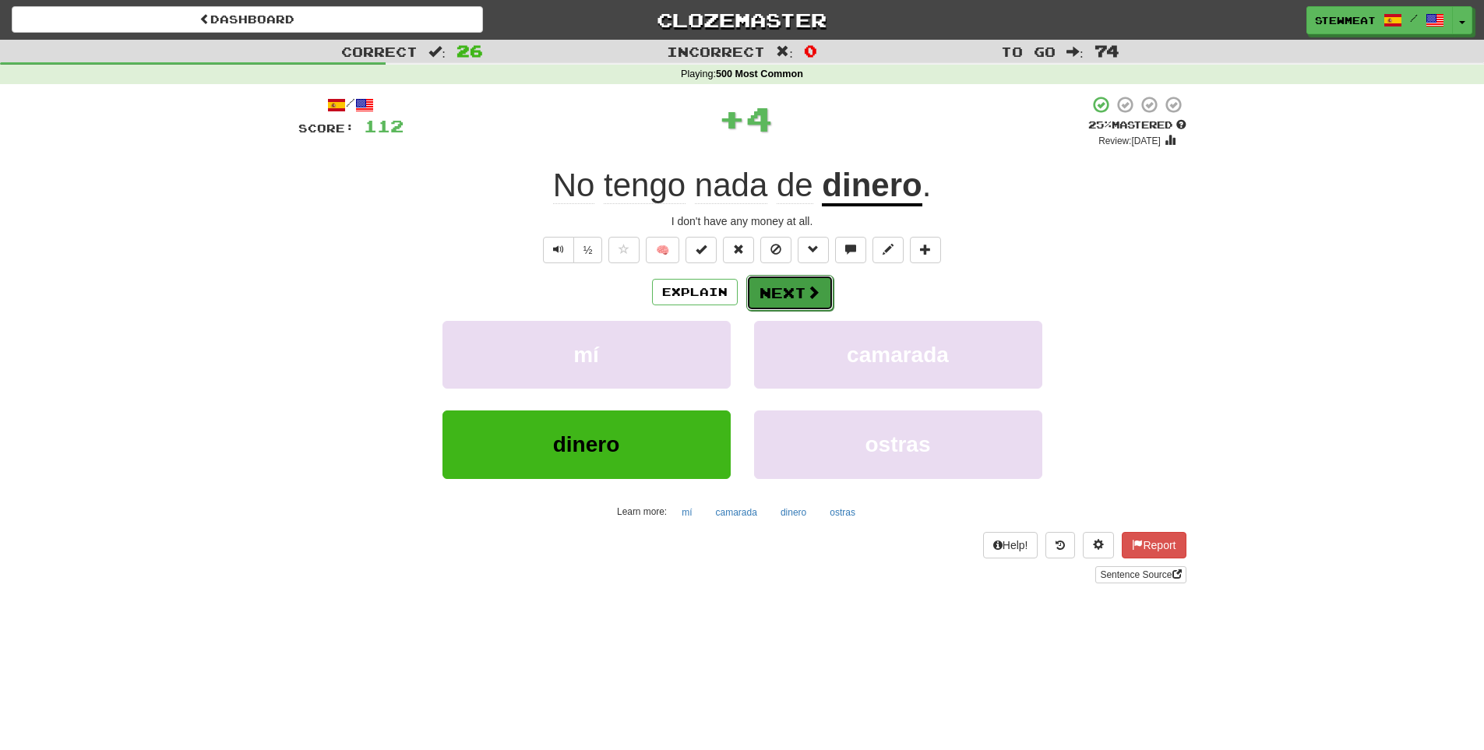
click at [785, 289] on button "Next" at bounding box center [790, 293] width 87 height 36
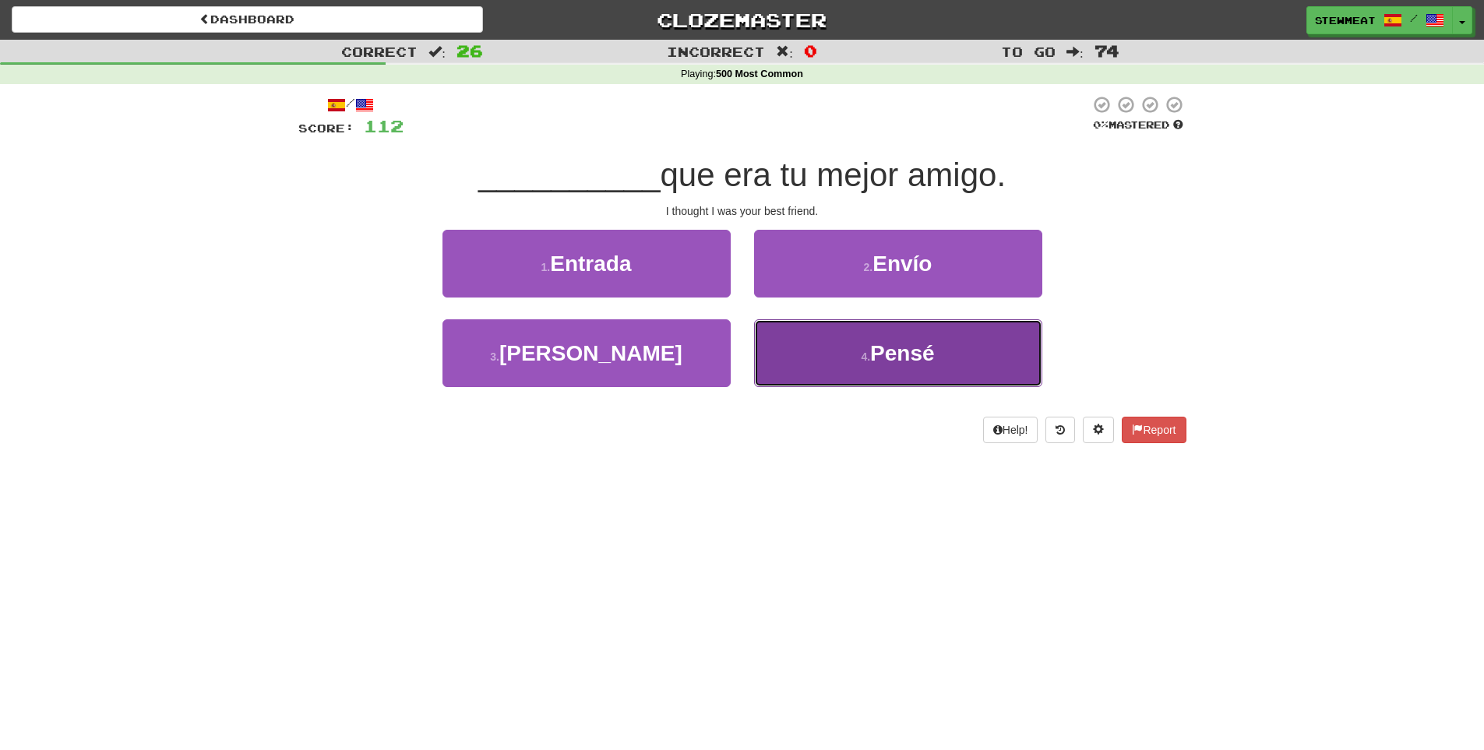
click at [891, 349] on span "Pensé" at bounding box center [902, 353] width 65 height 24
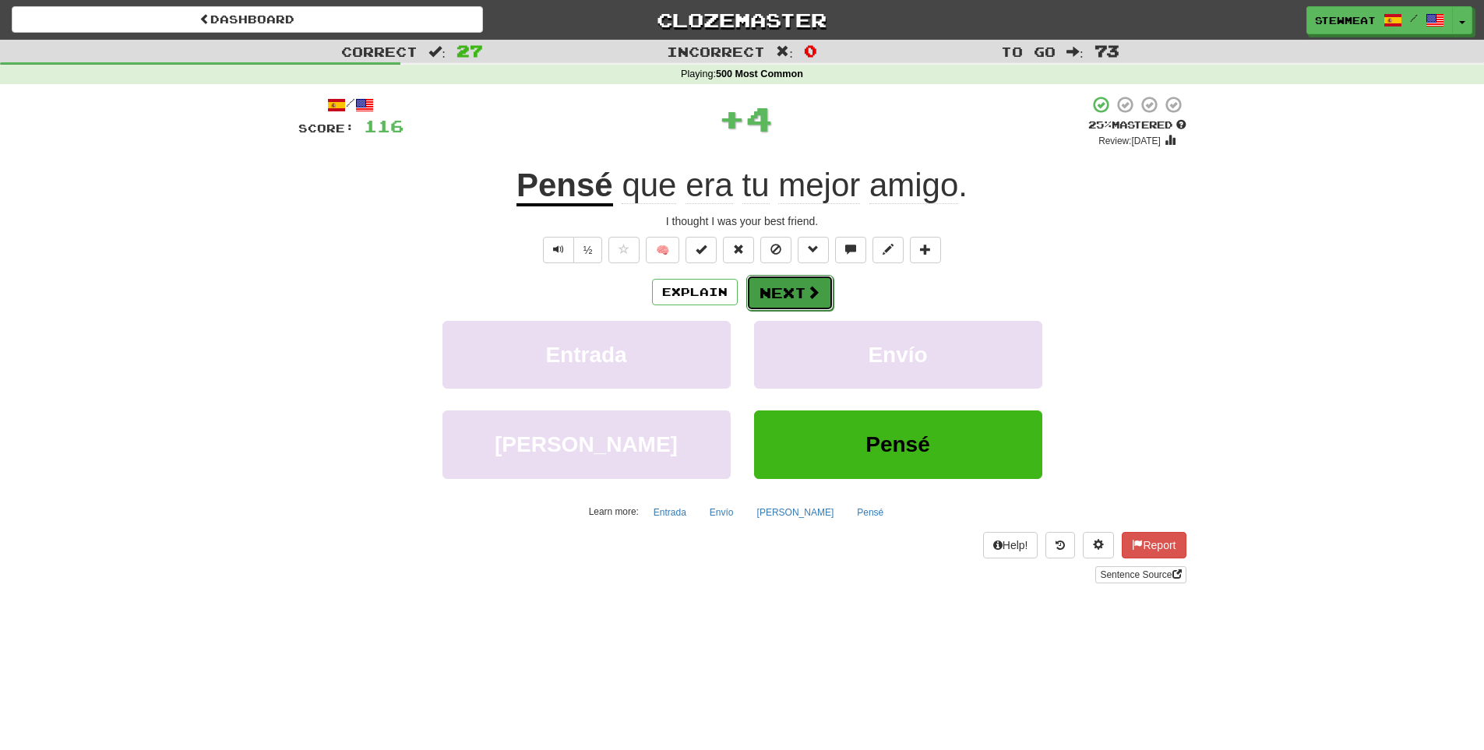
click at [800, 291] on button "Next" at bounding box center [790, 293] width 87 height 36
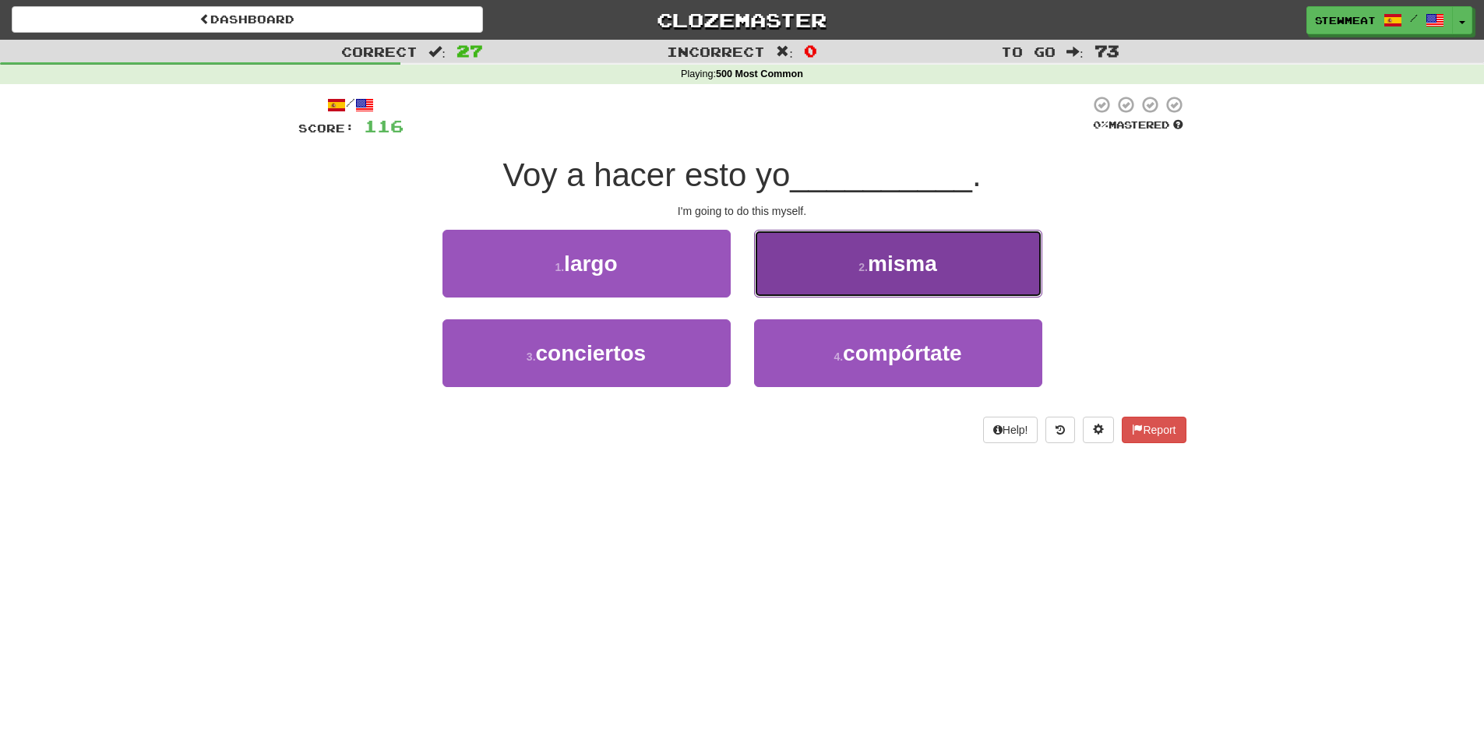
click at [912, 270] on span "misma" at bounding box center [902, 264] width 69 height 24
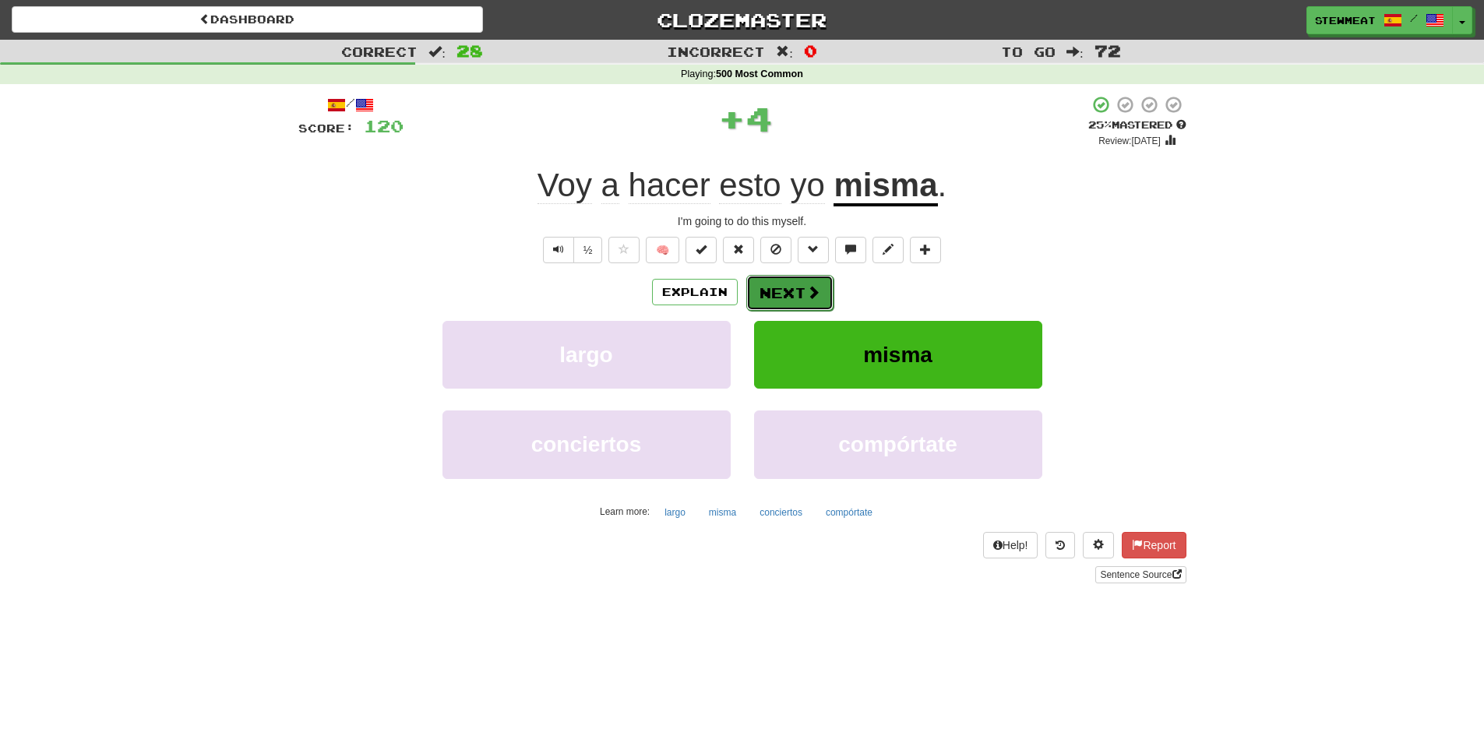
click at [796, 294] on button "Next" at bounding box center [790, 293] width 87 height 36
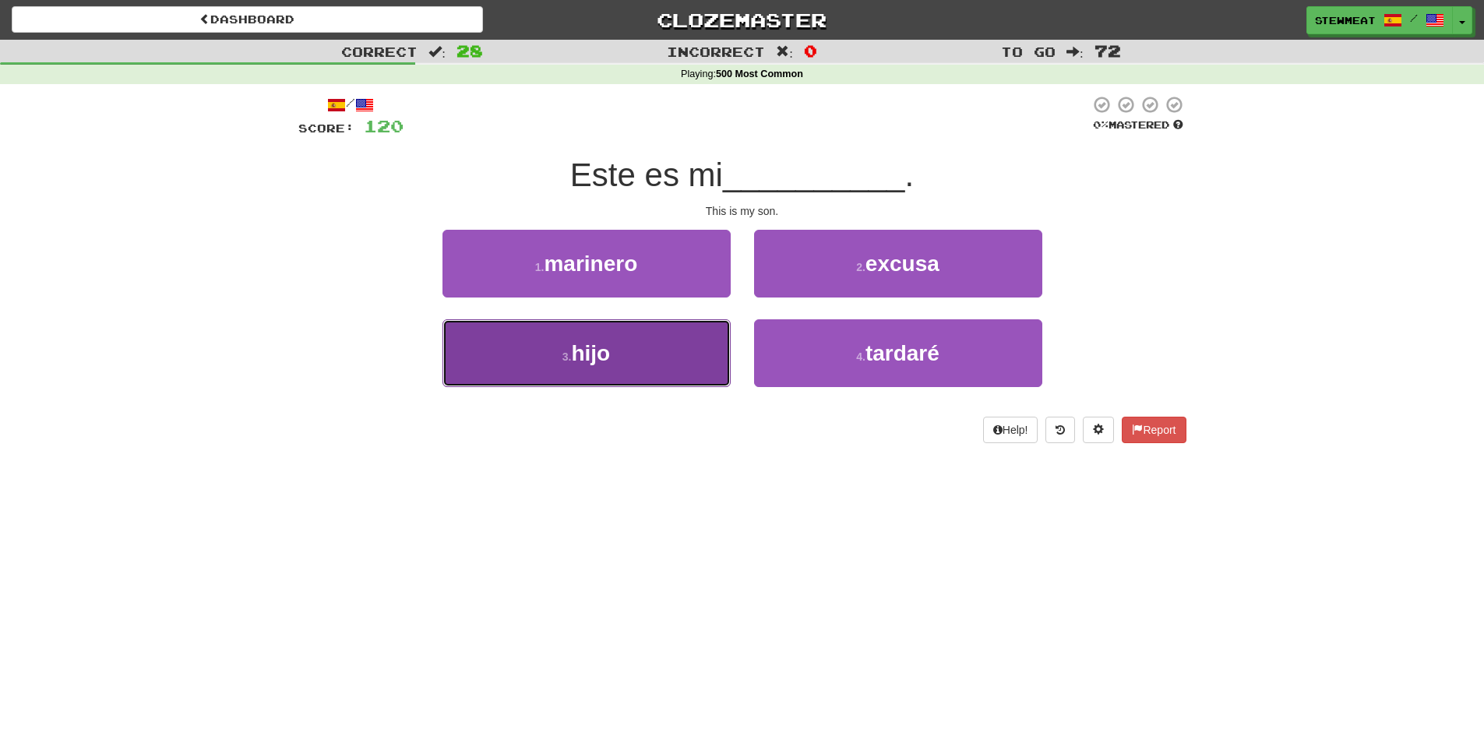
click at [662, 350] on button "3 . hijo" at bounding box center [587, 353] width 288 height 68
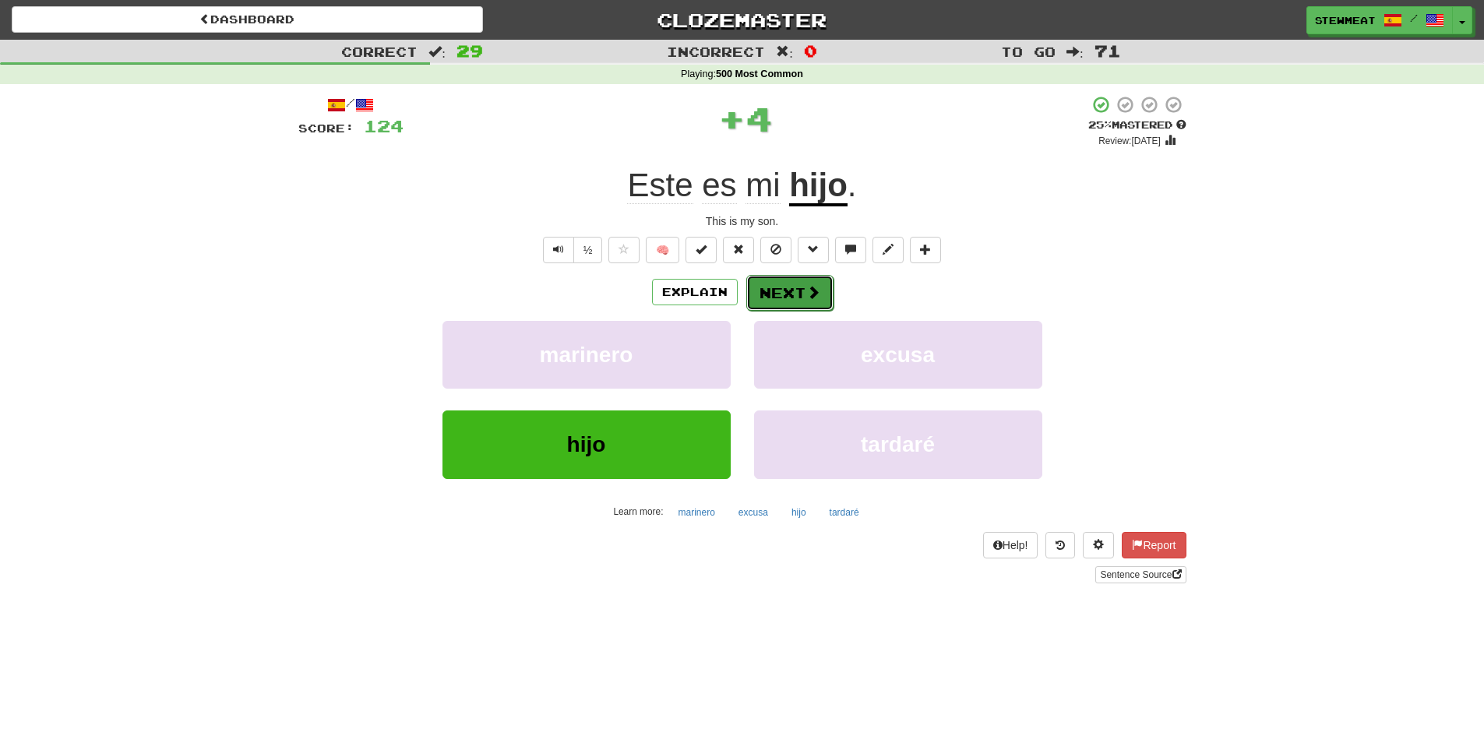
click at [799, 293] on button "Next" at bounding box center [790, 293] width 87 height 36
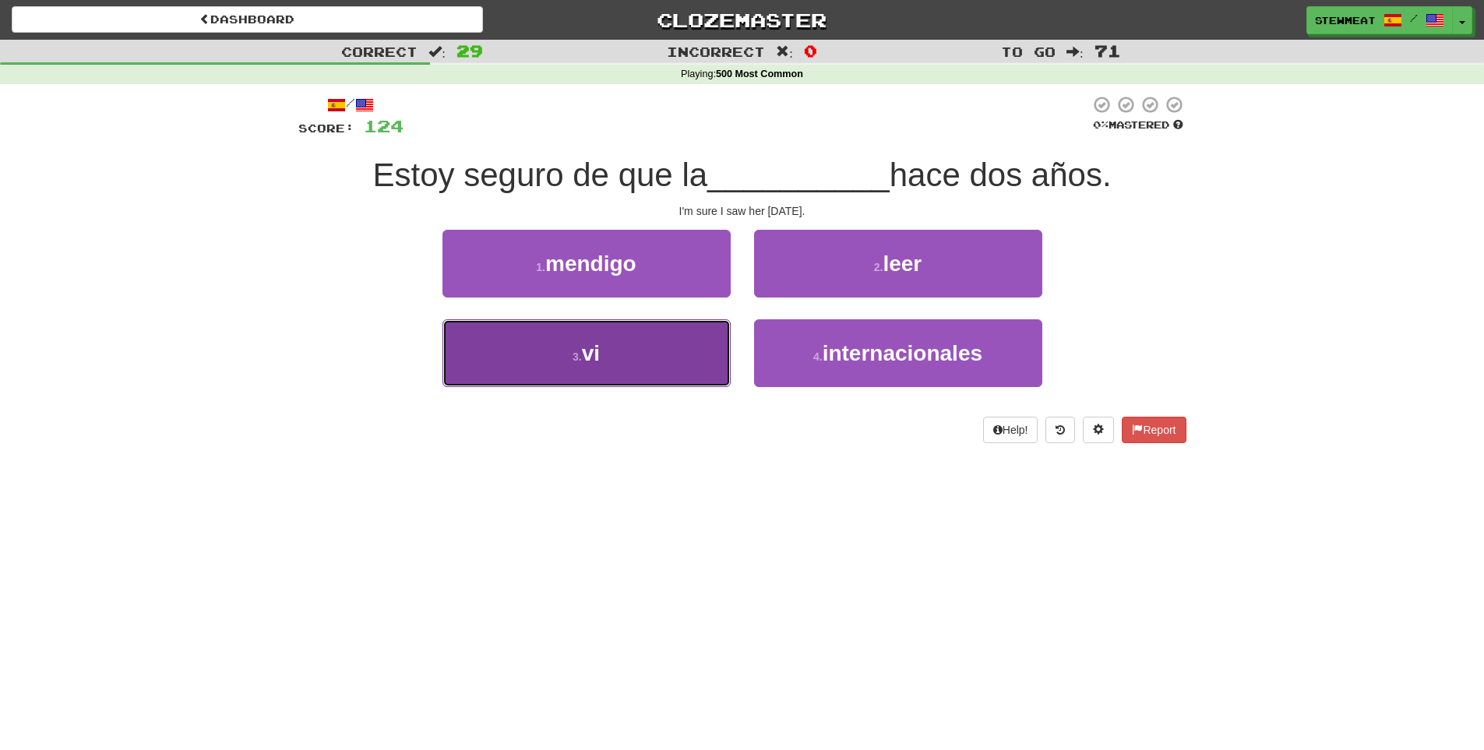
click at [672, 344] on button "3 . vi" at bounding box center [587, 353] width 288 height 68
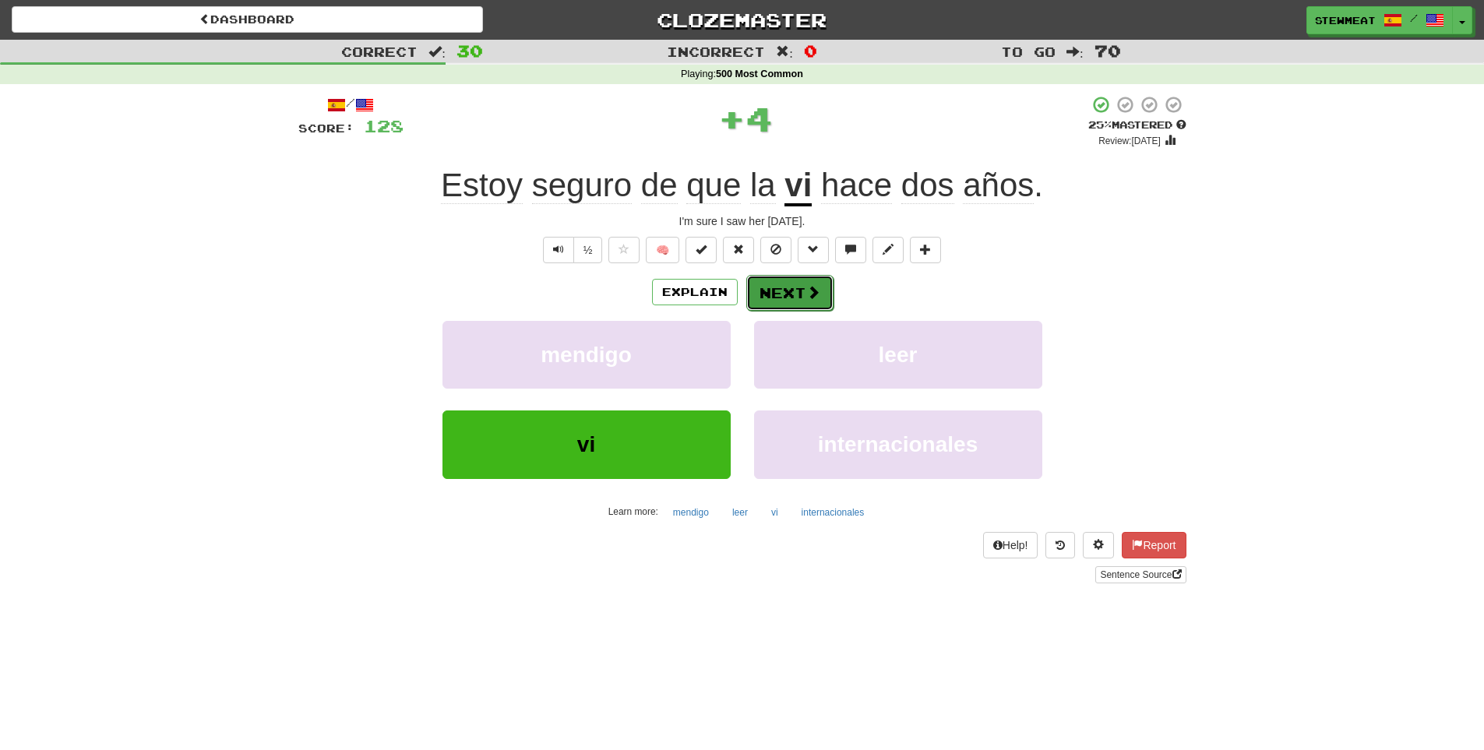
click at [791, 292] on button "Next" at bounding box center [790, 293] width 87 height 36
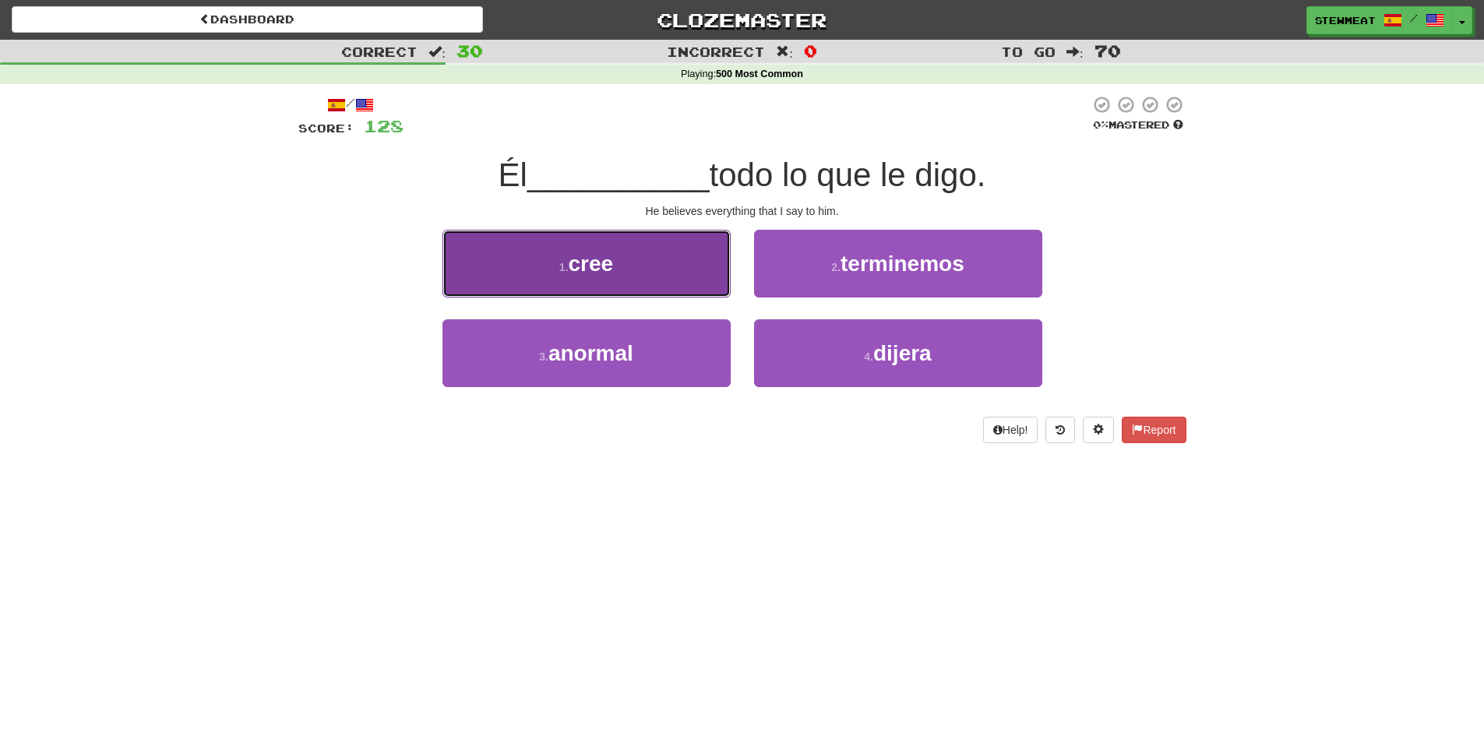
click at [655, 275] on button "1 . cree" at bounding box center [587, 264] width 288 height 68
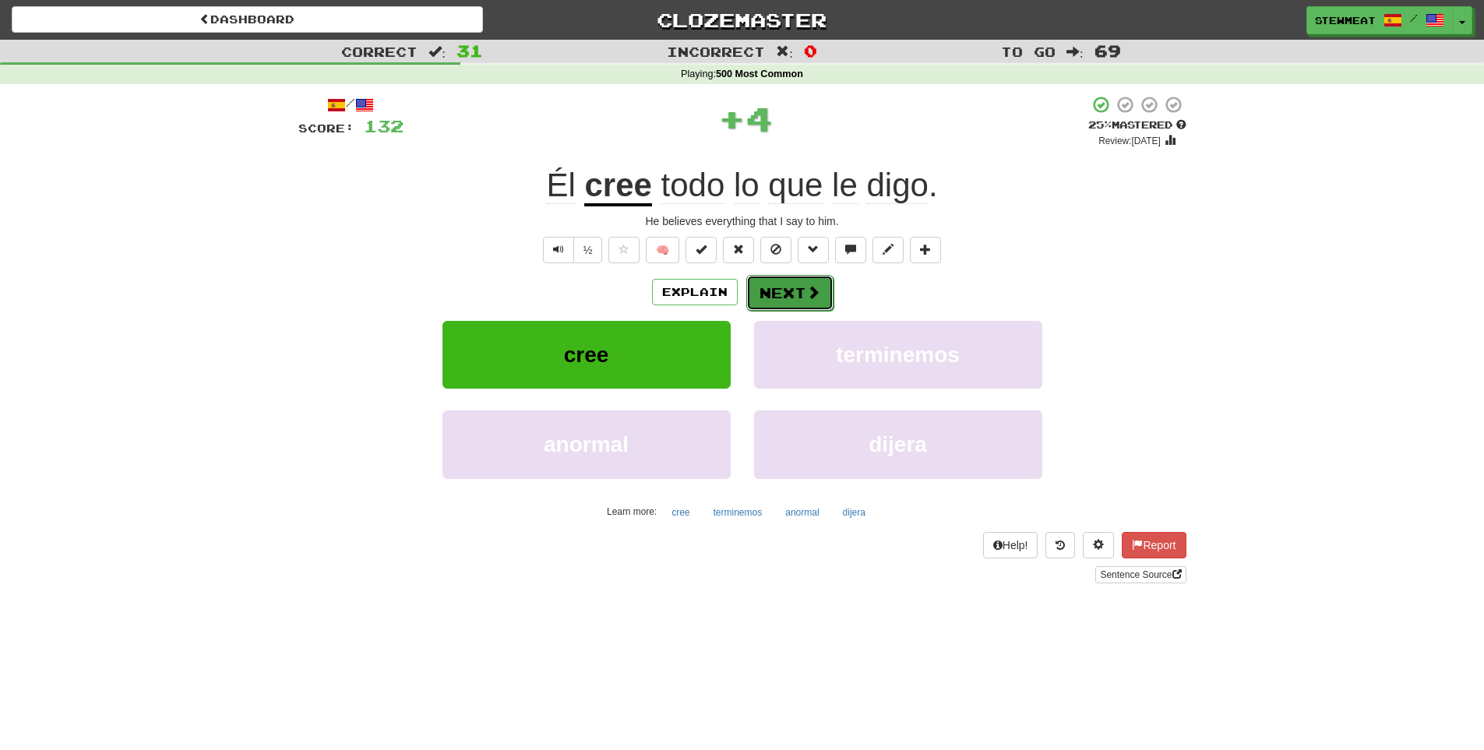
click at [803, 293] on button "Next" at bounding box center [790, 293] width 87 height 36
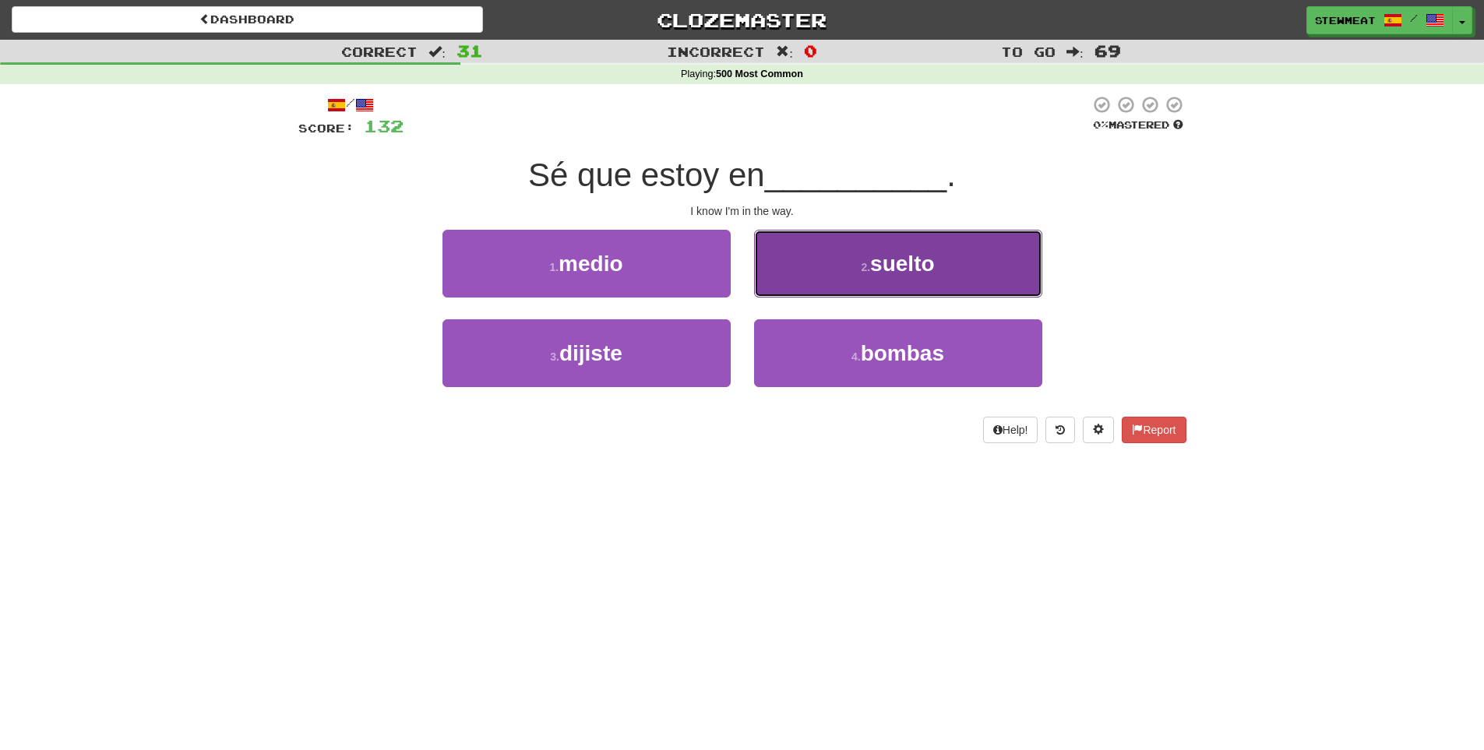
click at [923, 263] on span "suelto" at bounding box center [902, 264] width 64 height 24
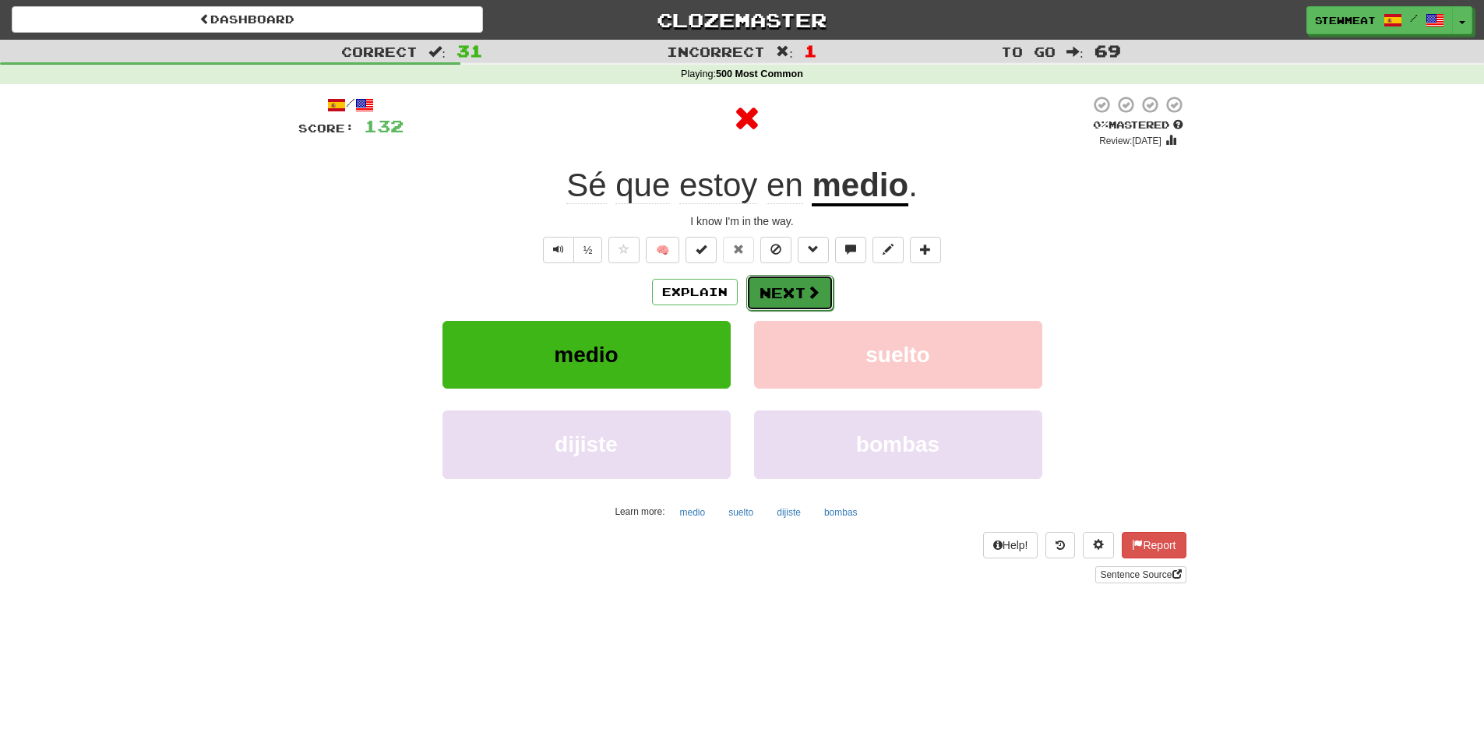
click at [786, 295] on button "Next" at bounding box center [790, 293] width 87 height 36
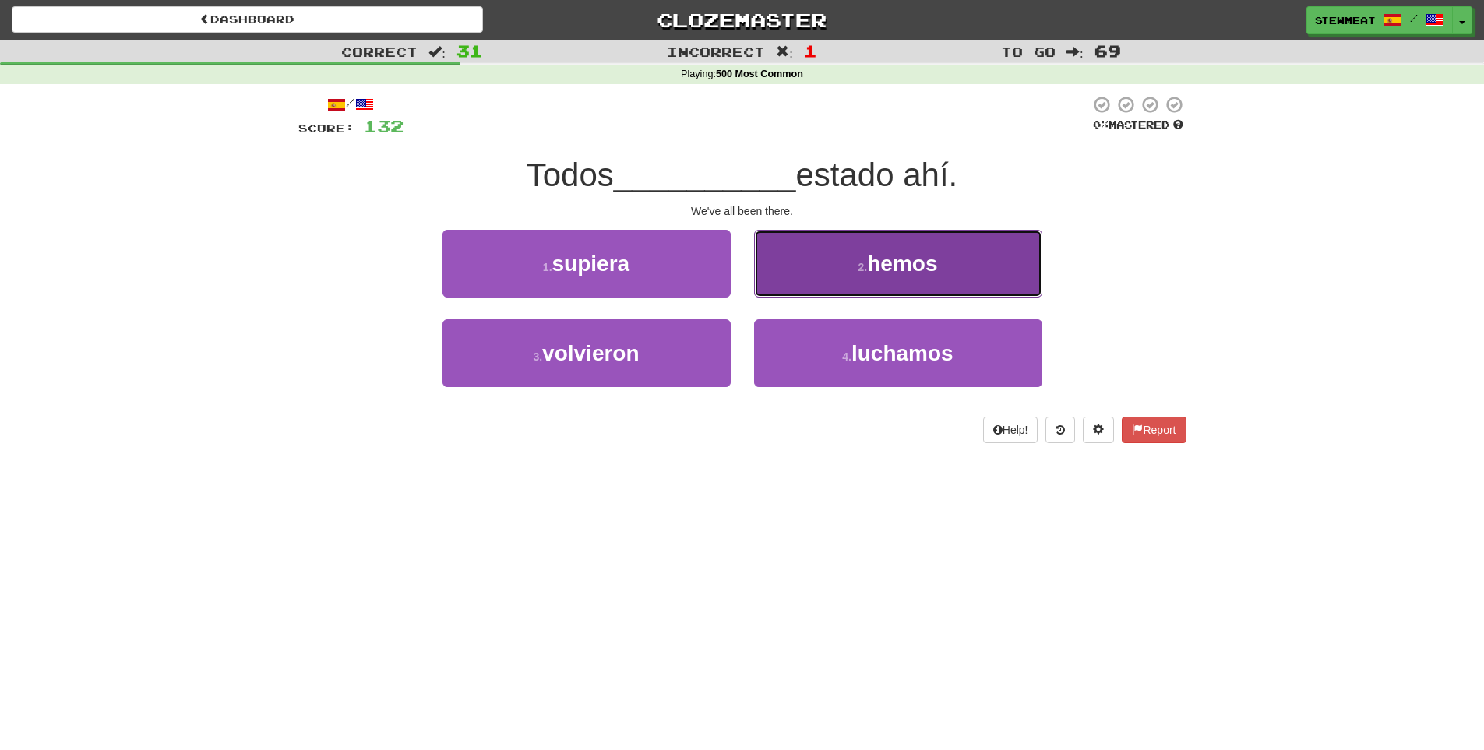
click at [900, 279] on button "2 . hemos" at bounding box center [898, 264] width 288 height 68
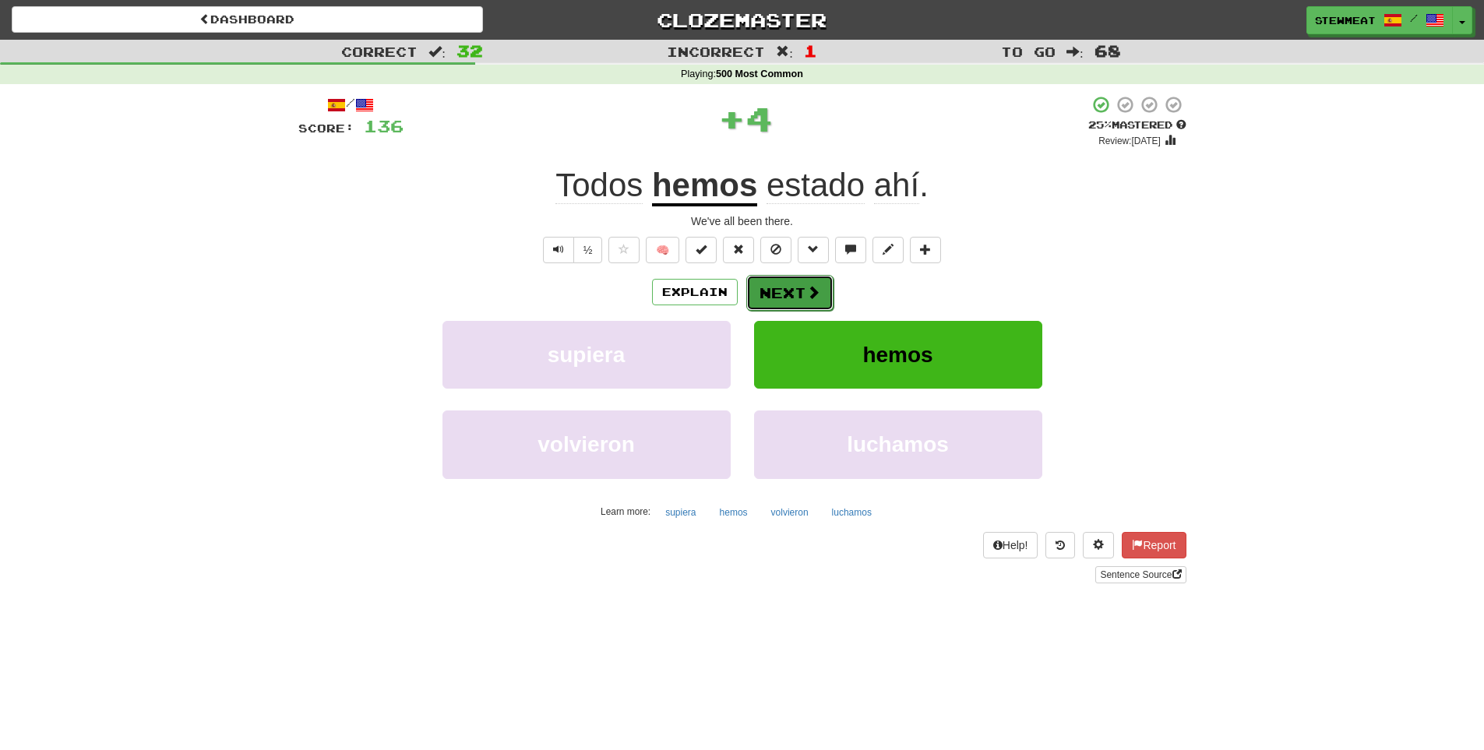
click at [801, 290] on button "Next" at bounding box center [790, 293] width 87 height 36
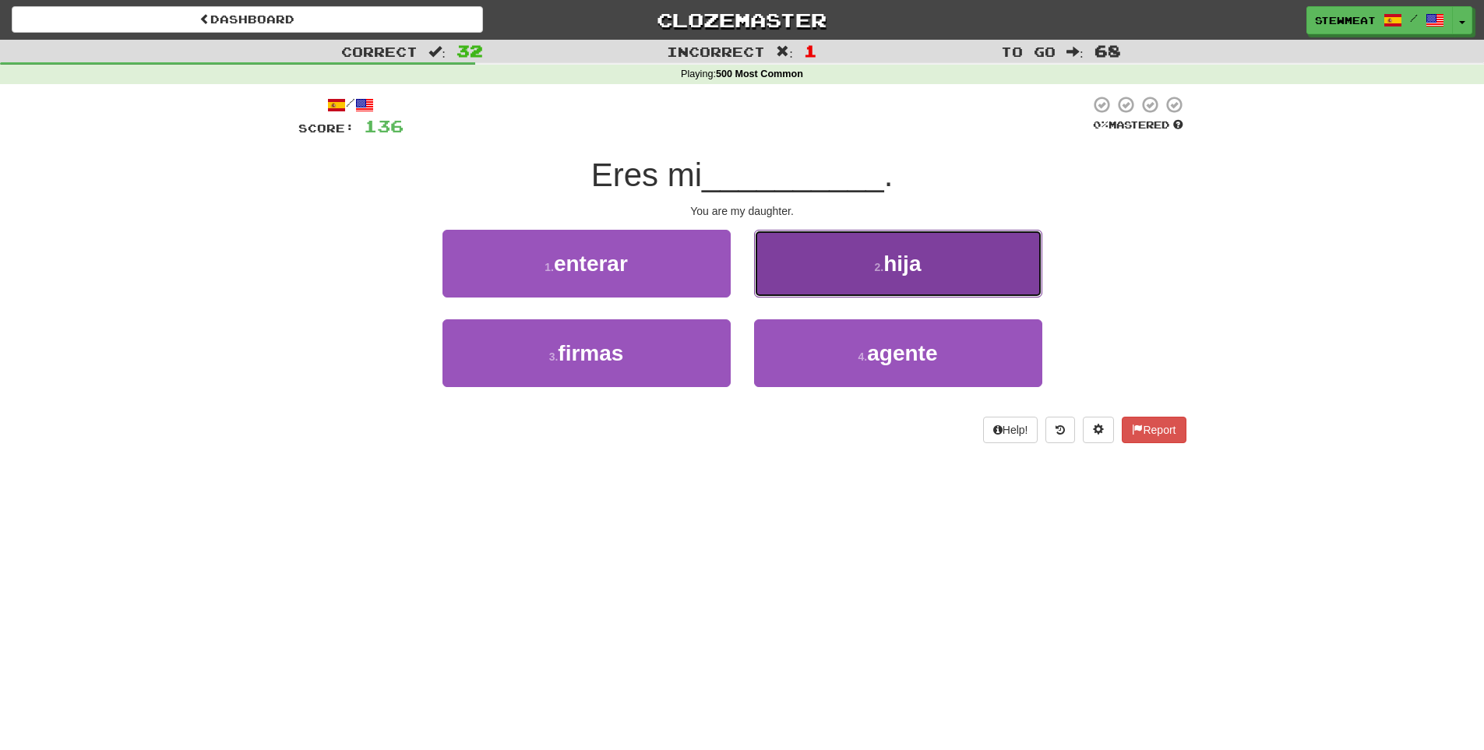
click at [856, 283] on button "2 . hija" at bounding box center [898, 264] width 288 height 68
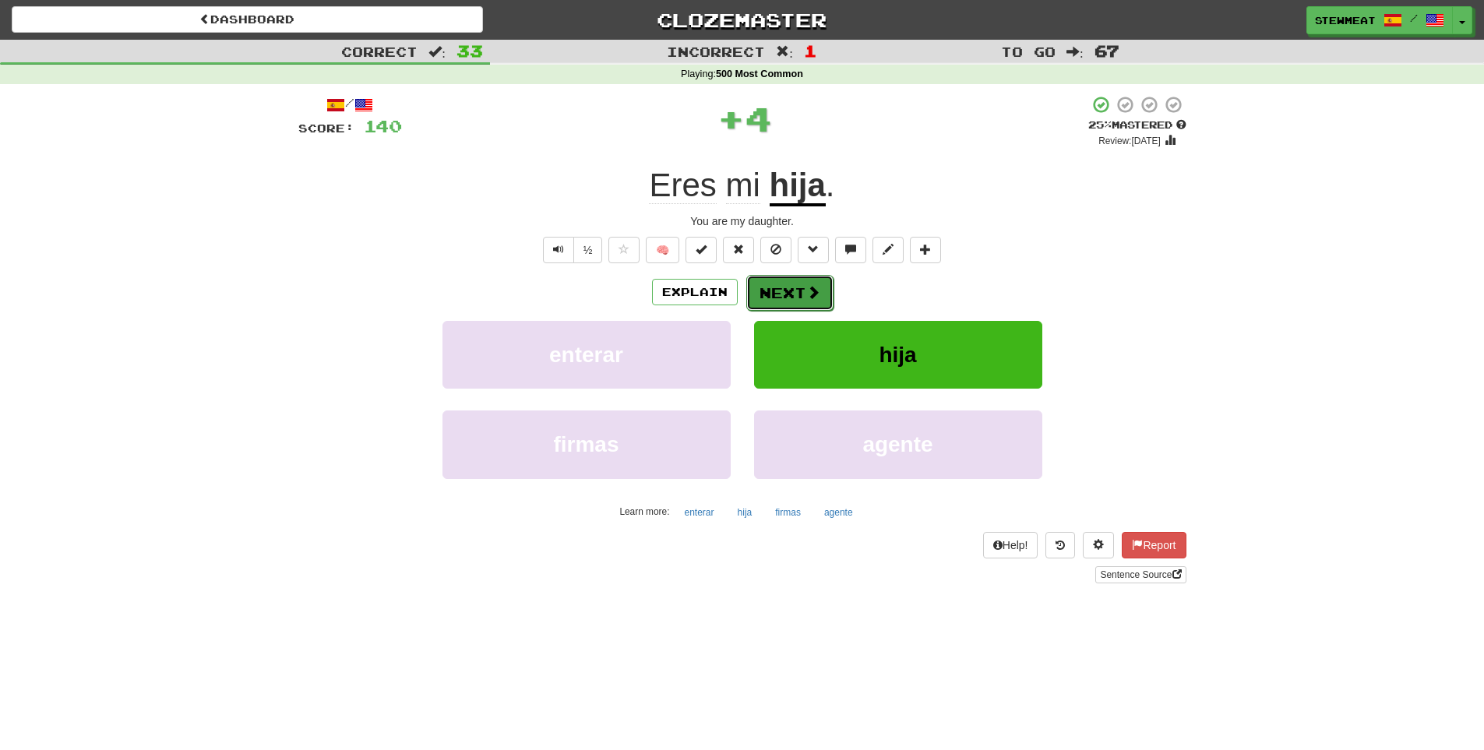
click at [807, 289] on span at bounding box center [814, 292] width 14 height 14
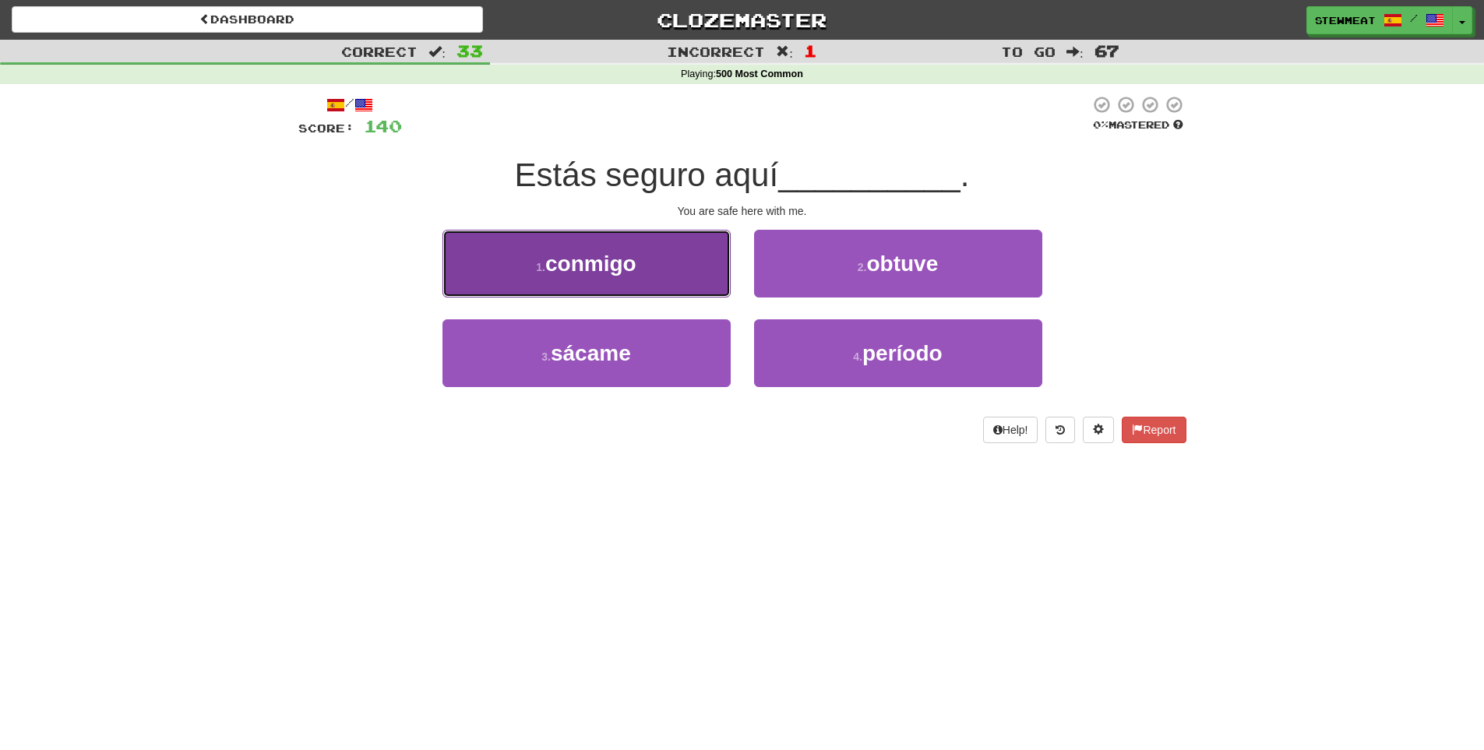
click at [651, 275] on button "1 . conmigo" at bounding box center [587, 264] width 288 height 68
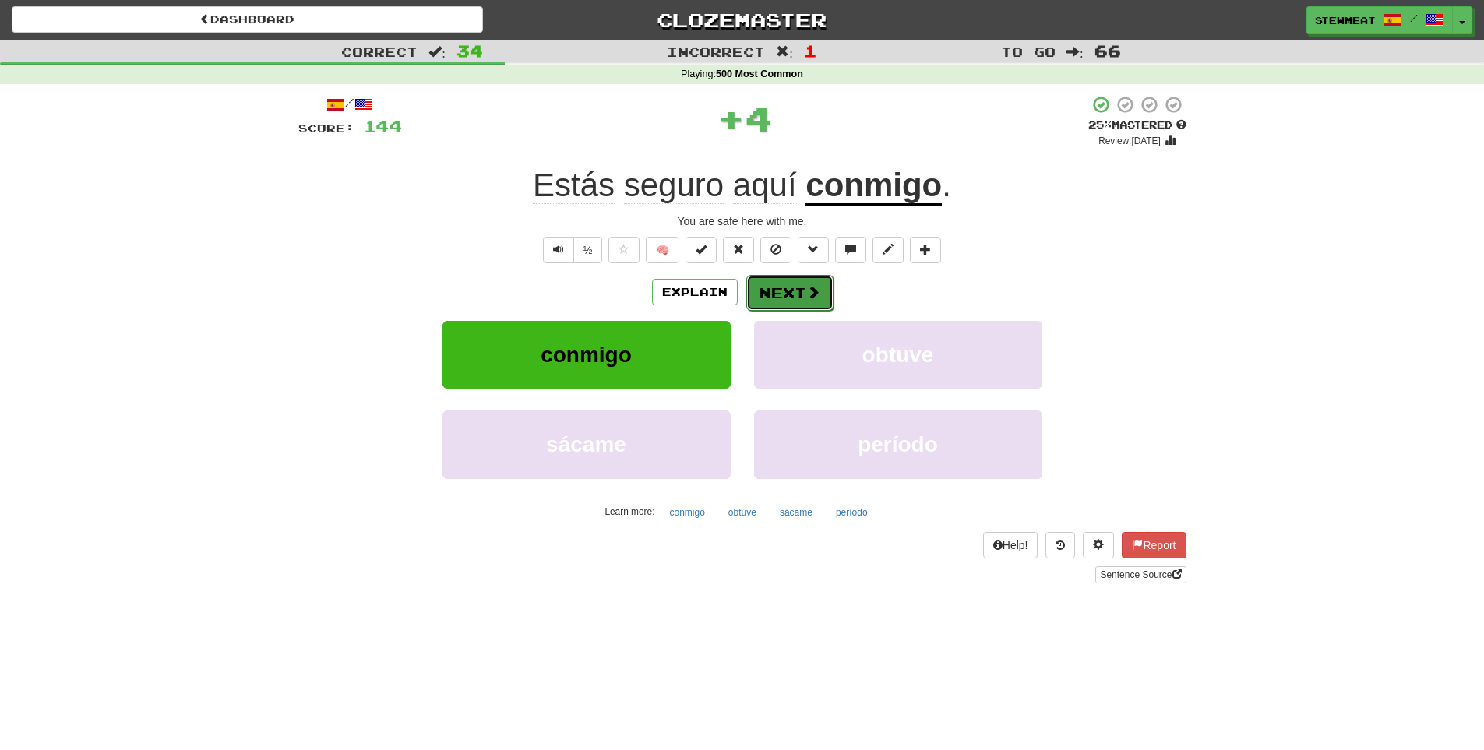
click at [784, 291] on button "Next" at bounding box center [790, 293] width 87 height 36
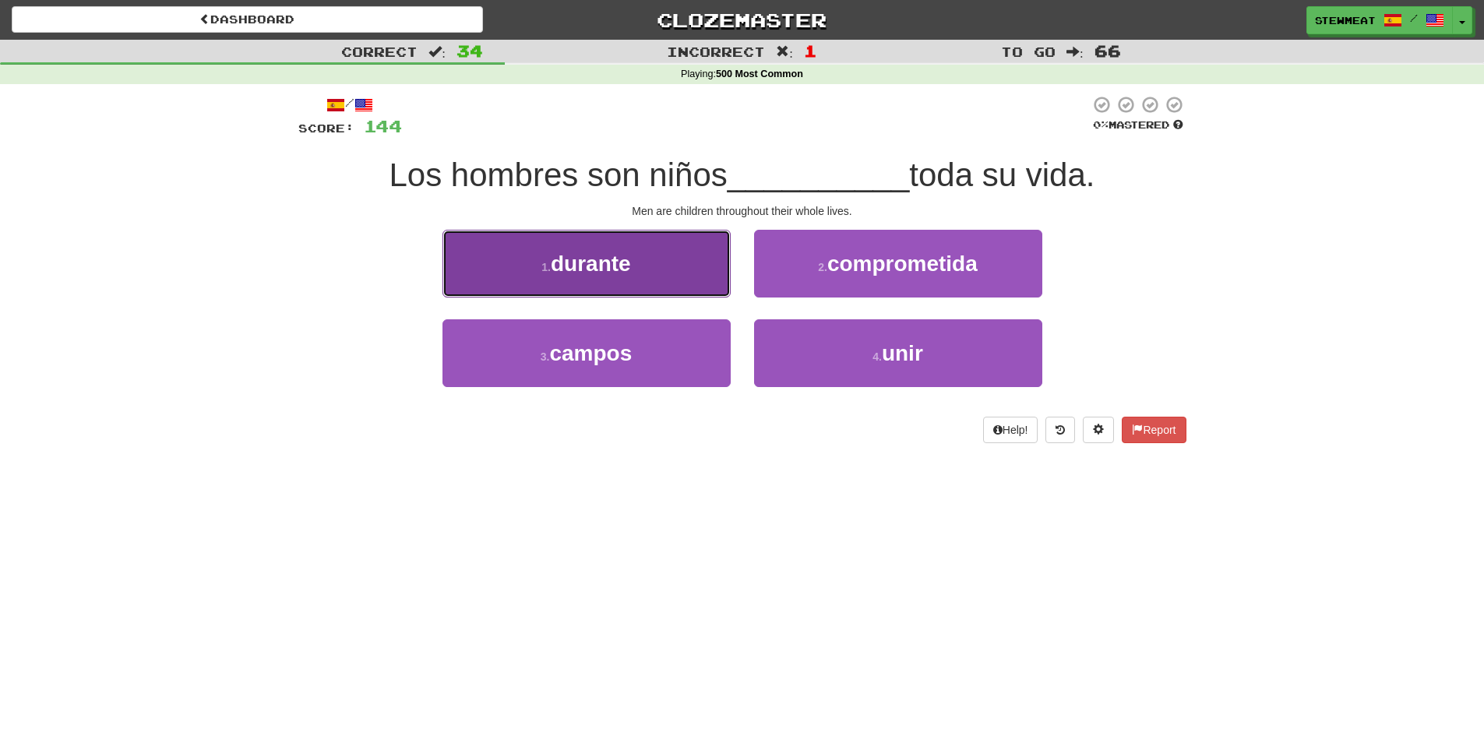
click at [665, 279] on button "1 . durante" at bounding box center [587, 264] width 288 height 68
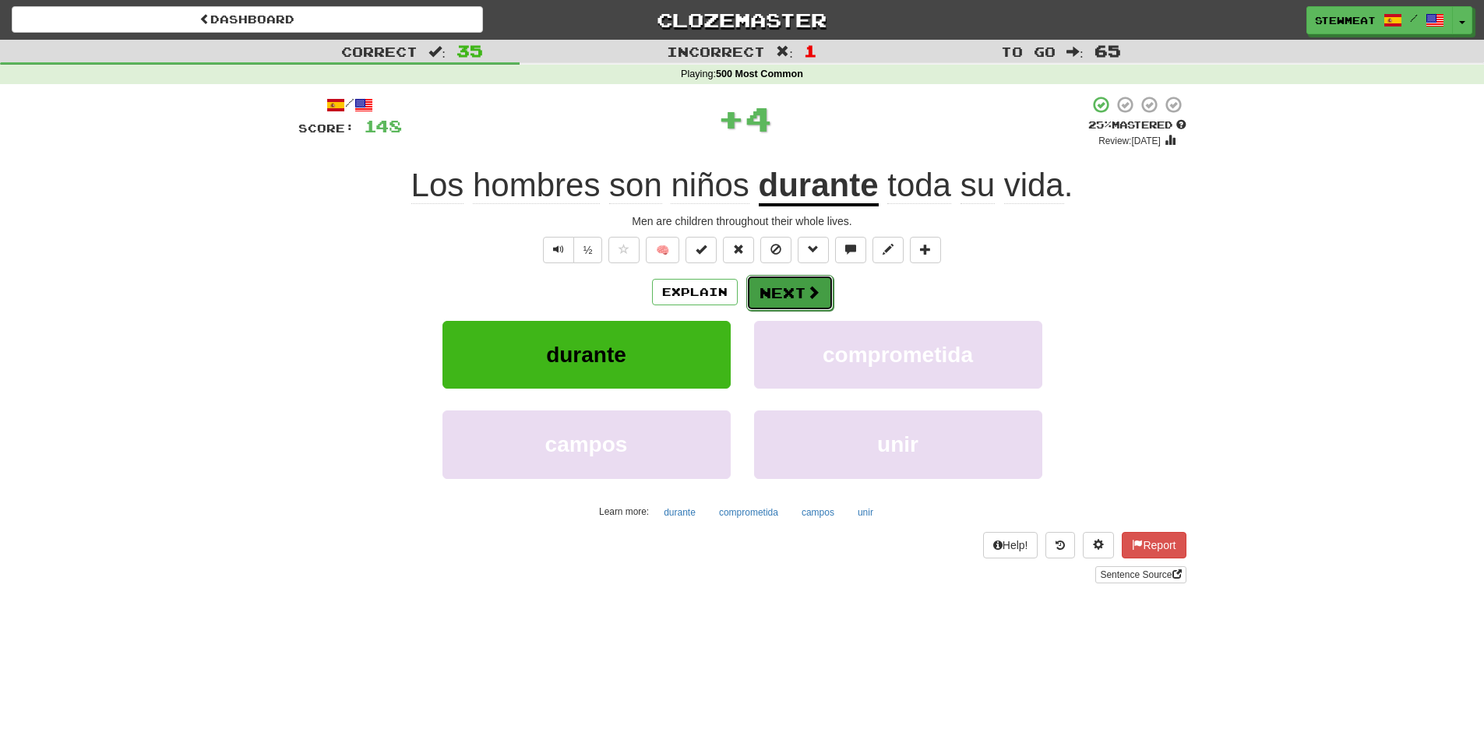
click at [797, 291] on button "Next" at bounding box center [790, 293] width 87 height 36
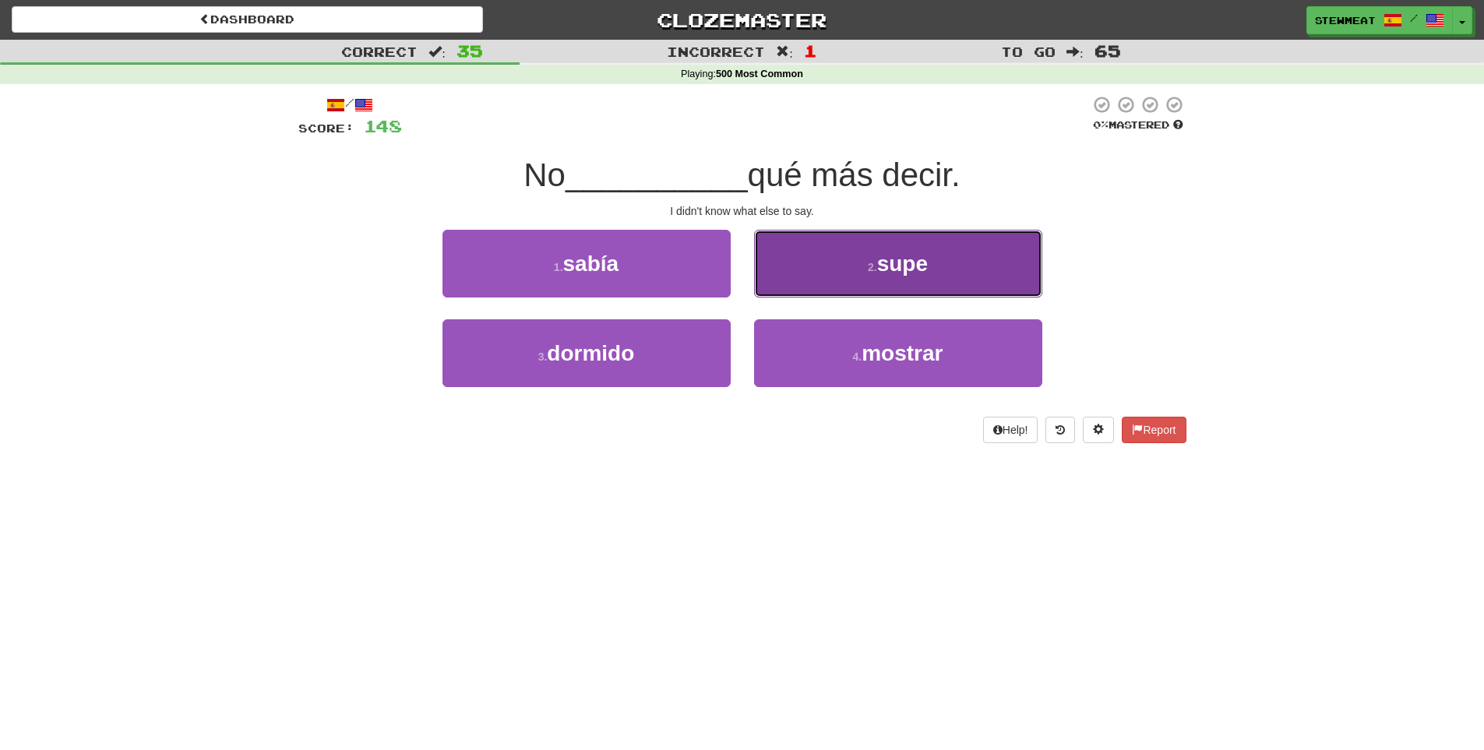
click at [898, 276] on button "2 . supe" at bounding box center [898, 264] width 288 height 68
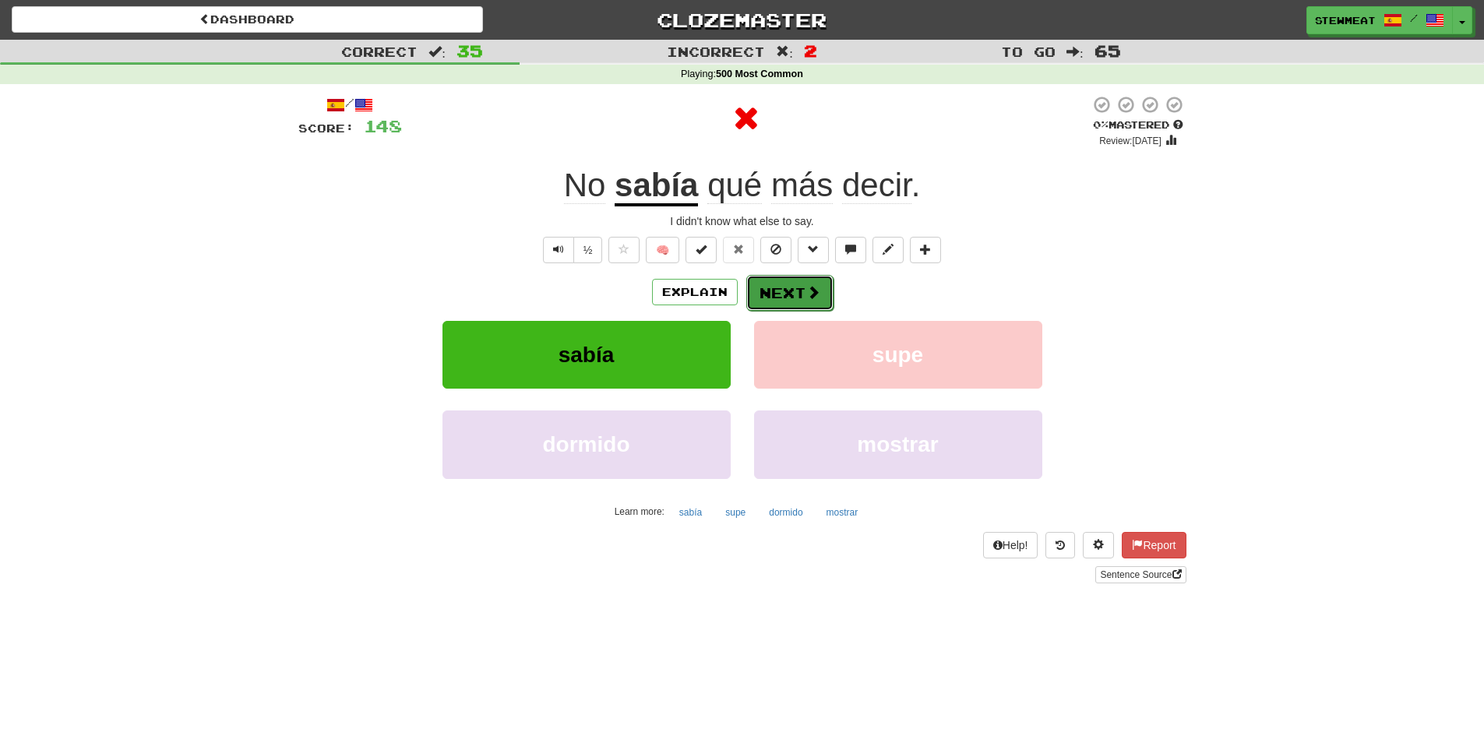
click at [803, 290] on button "Next" at bounding box center [790, 293] width 87 height 36
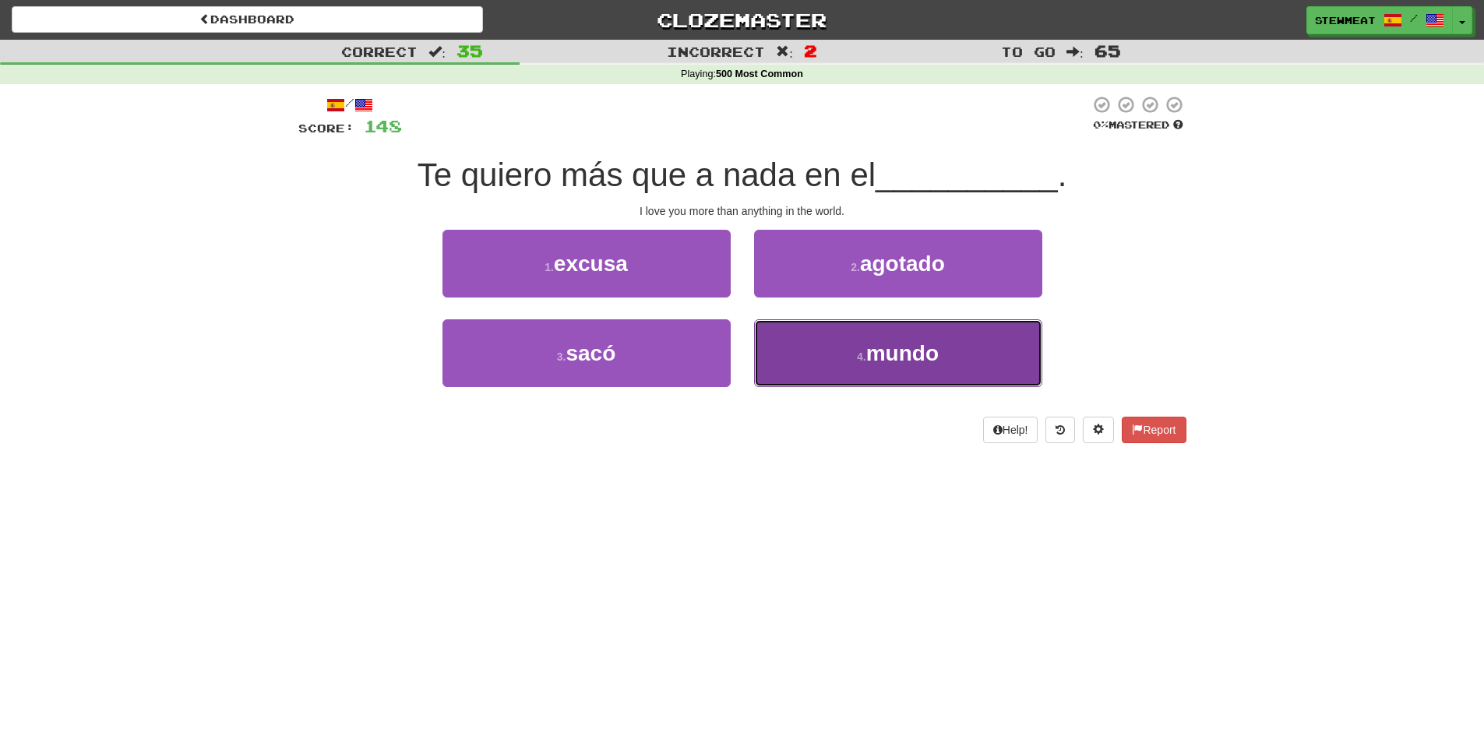
click at [876, 354] on span "mundo" at bounding box center [903, 353] width 72 height 24
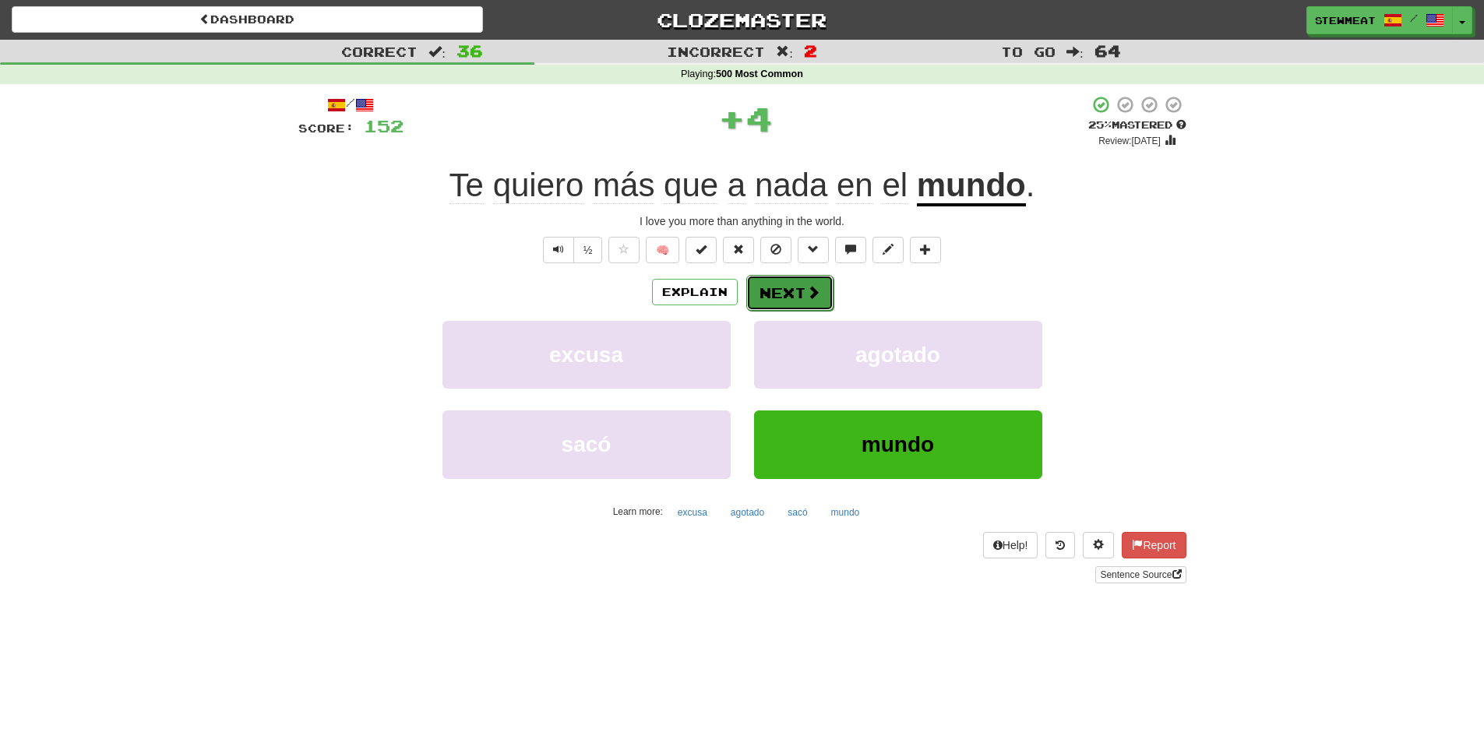
click at [800, 285] on button "Next" at bounding box center [790, 293] width 87 height 36
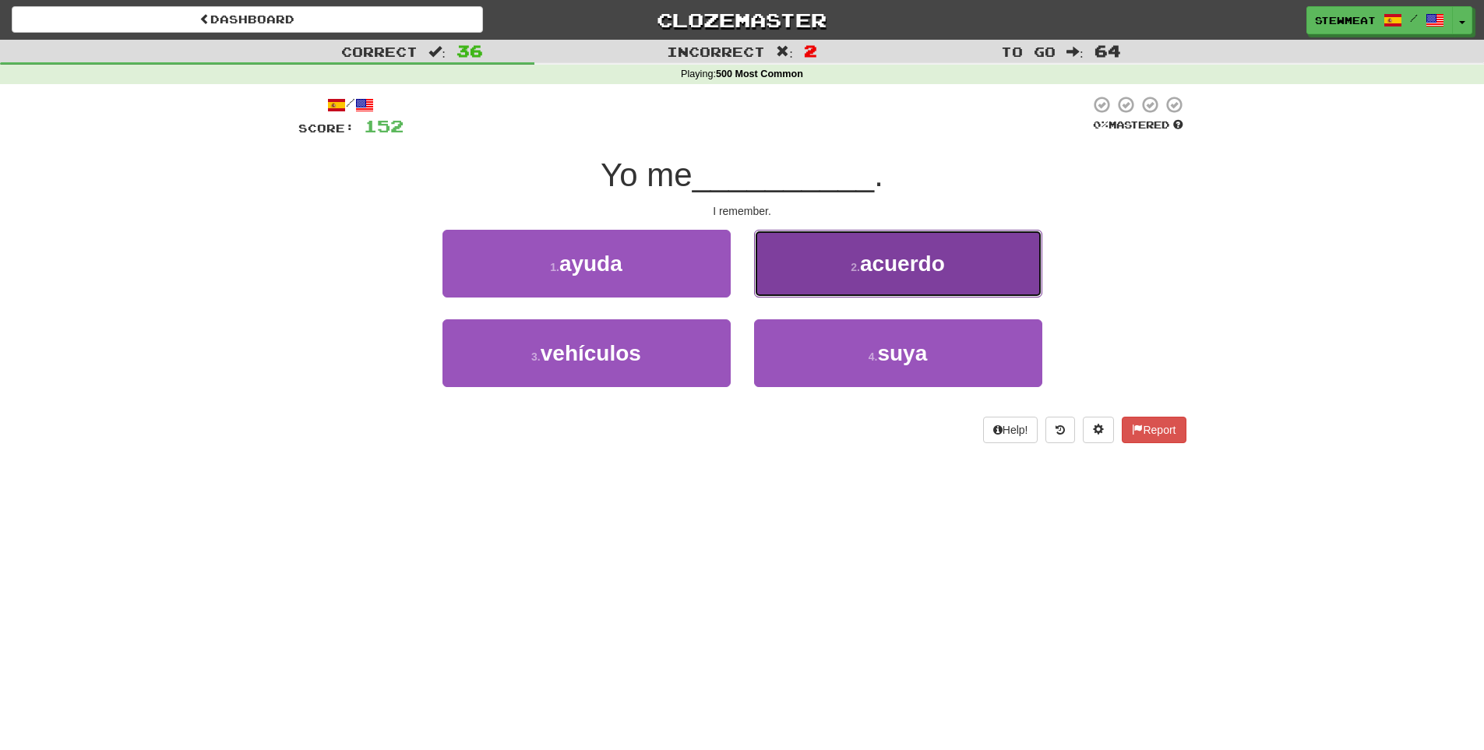
click at [884, 274] on span "acuerdo" at bounding box center [902, 264] width 85 height 24
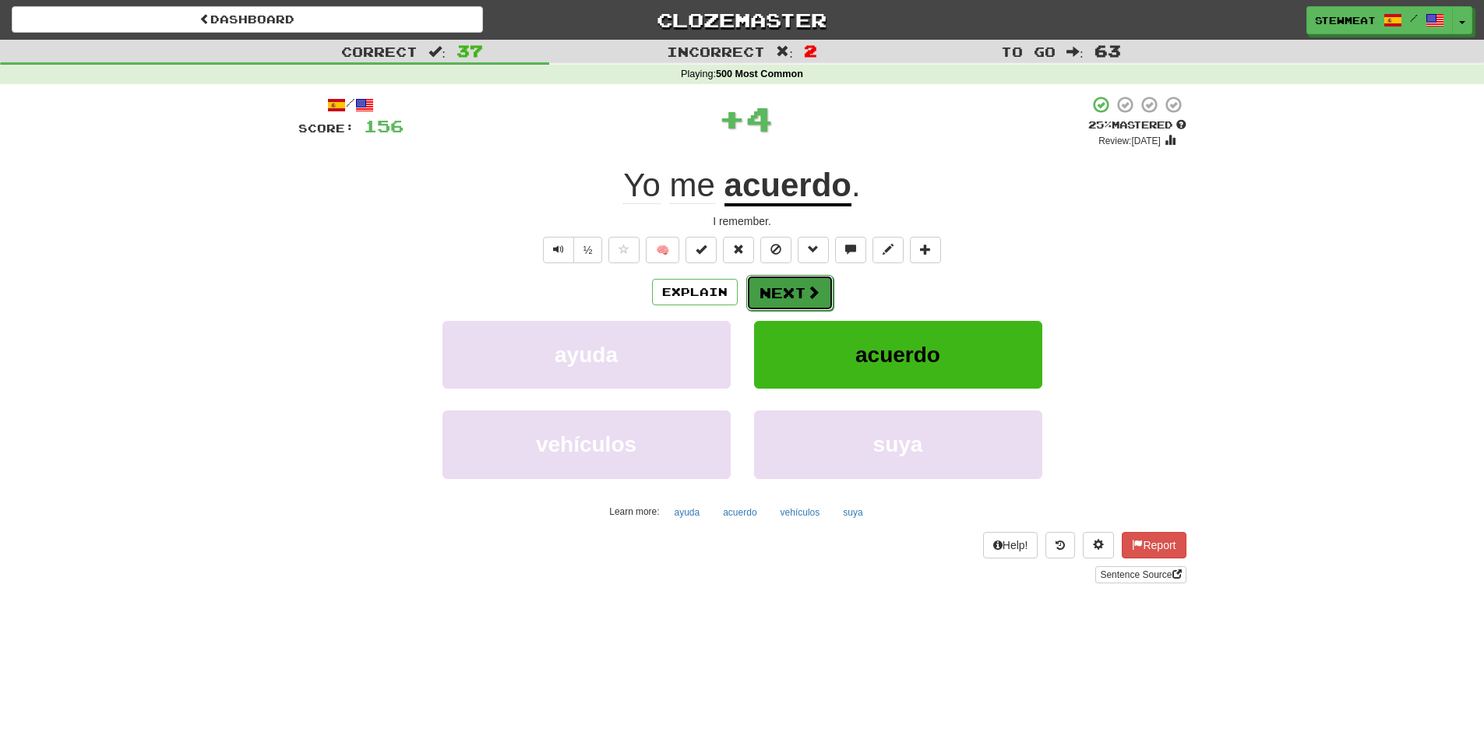
click at [788, 292] on button "Next" at bounding box center [790, 293] width 87 height 36
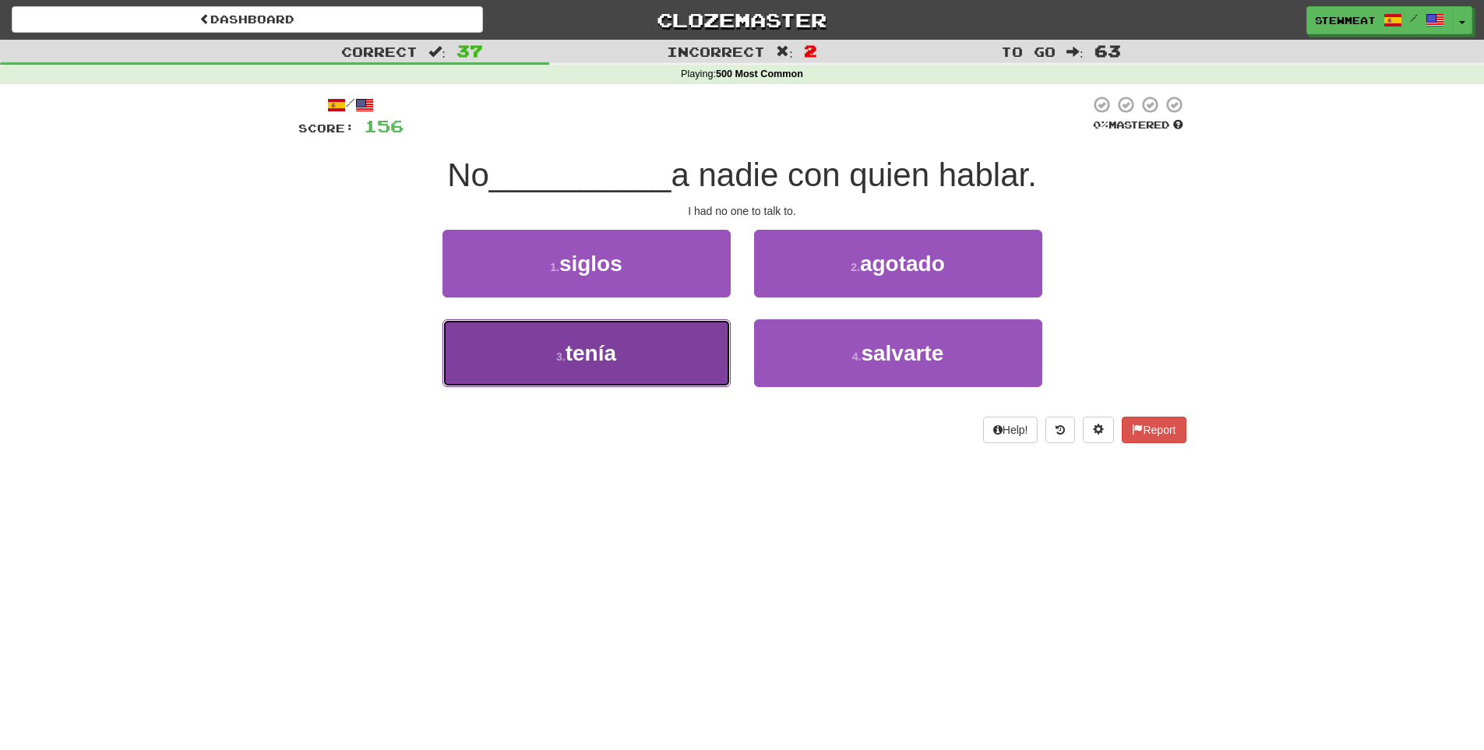
click at [672, 350] on button "3 . tenía" at bounding box center [587, 353] width 288 height 68
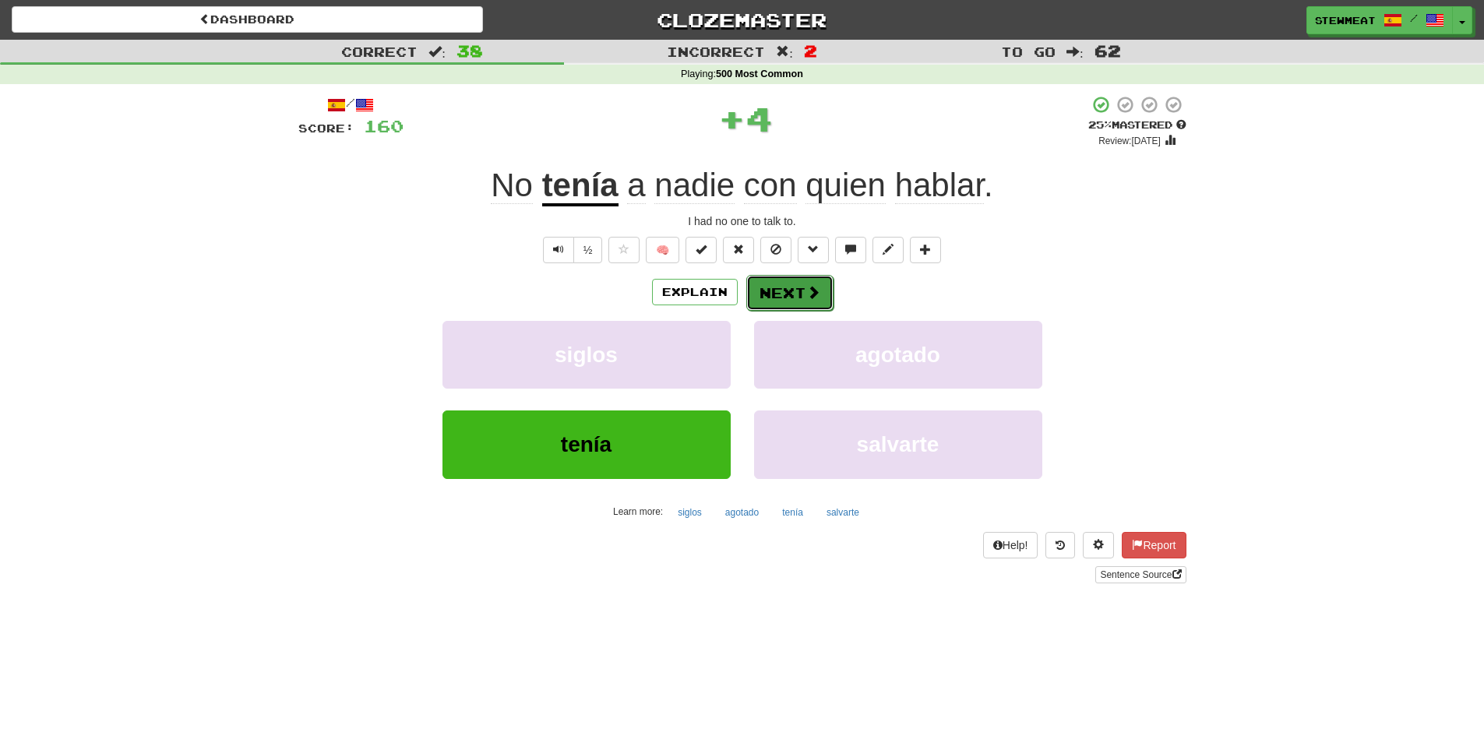
click at [810, 290] on span at bounding box center [814, 292] width 14 height 14
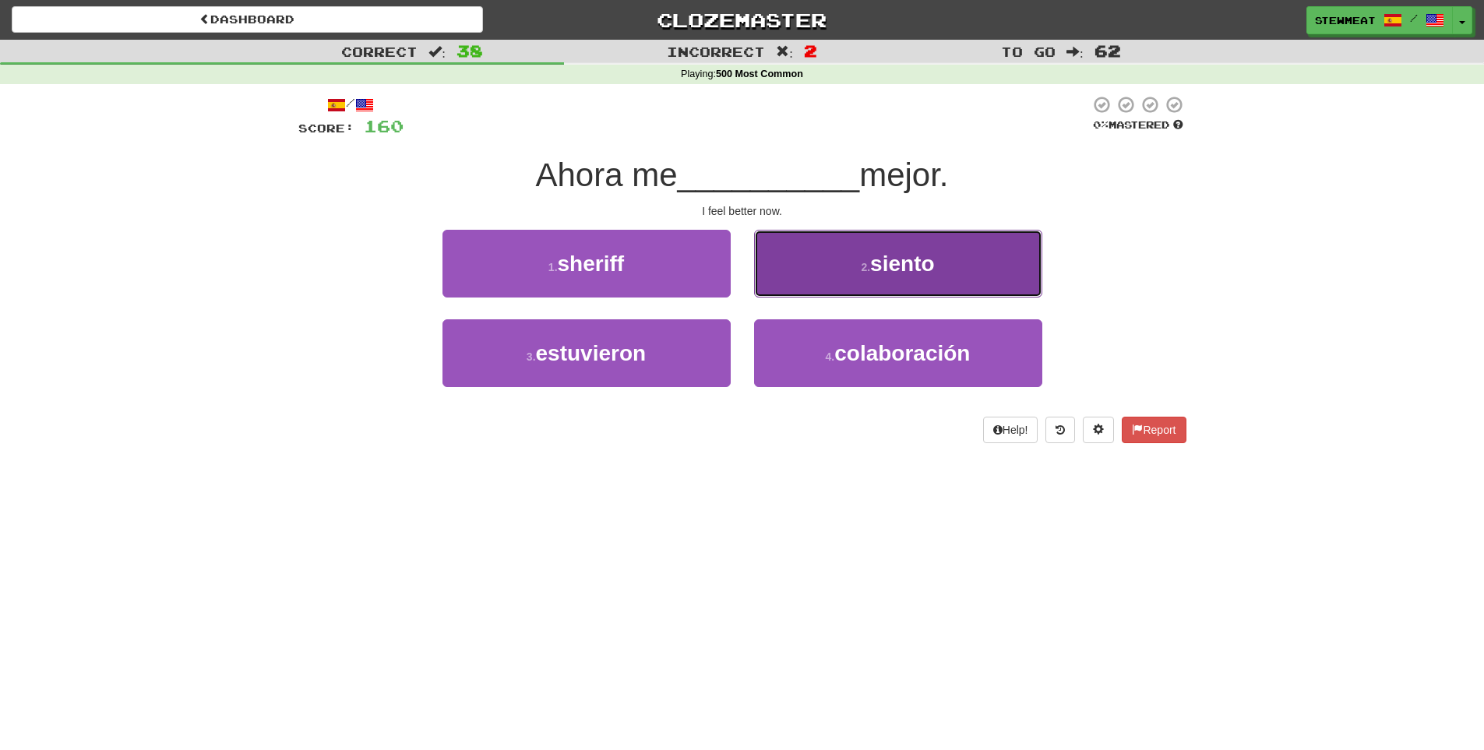
click at [938, 274] on button "2 . siento" at bounding box center [898, 264] width 288 height 68
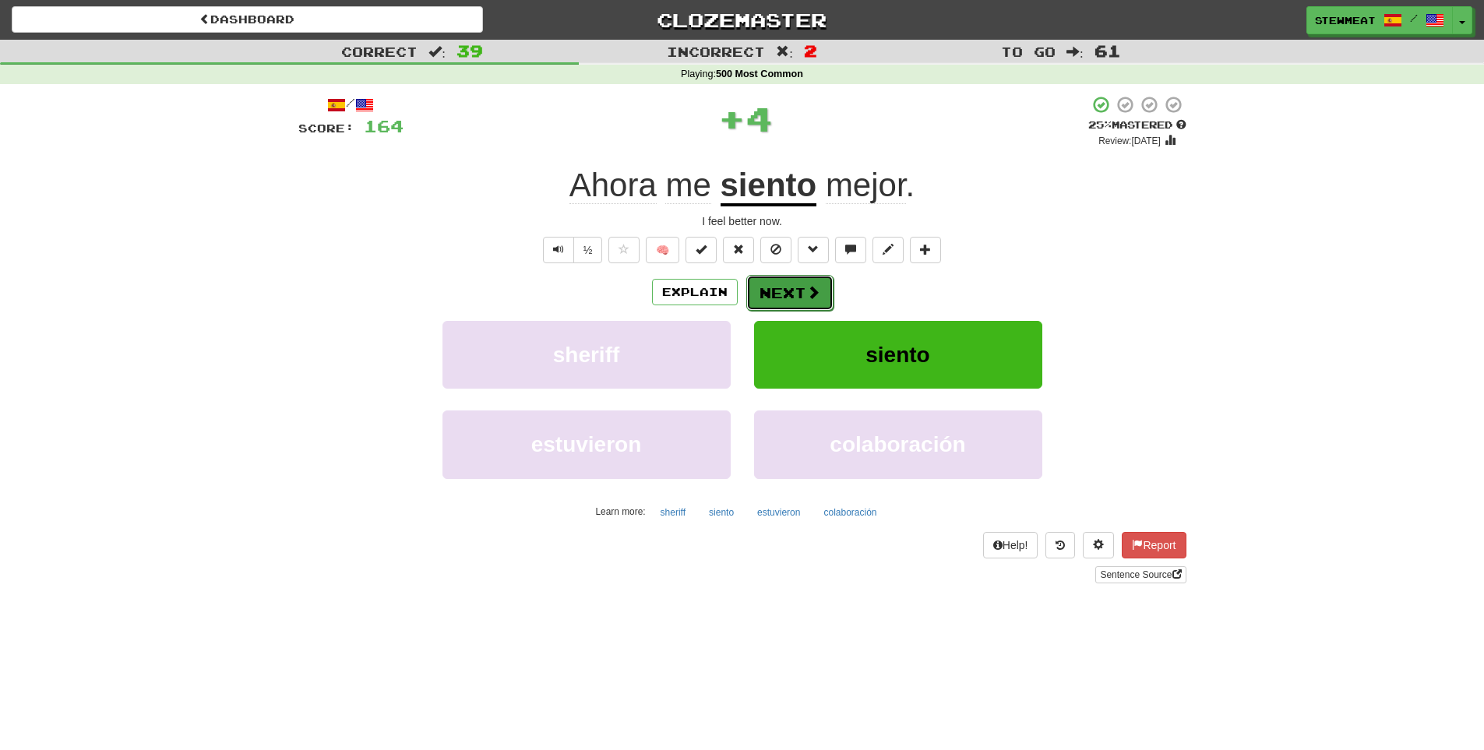
click at [802, 292] on button "Next" at bounding box center [790, 293] width 87 height 36
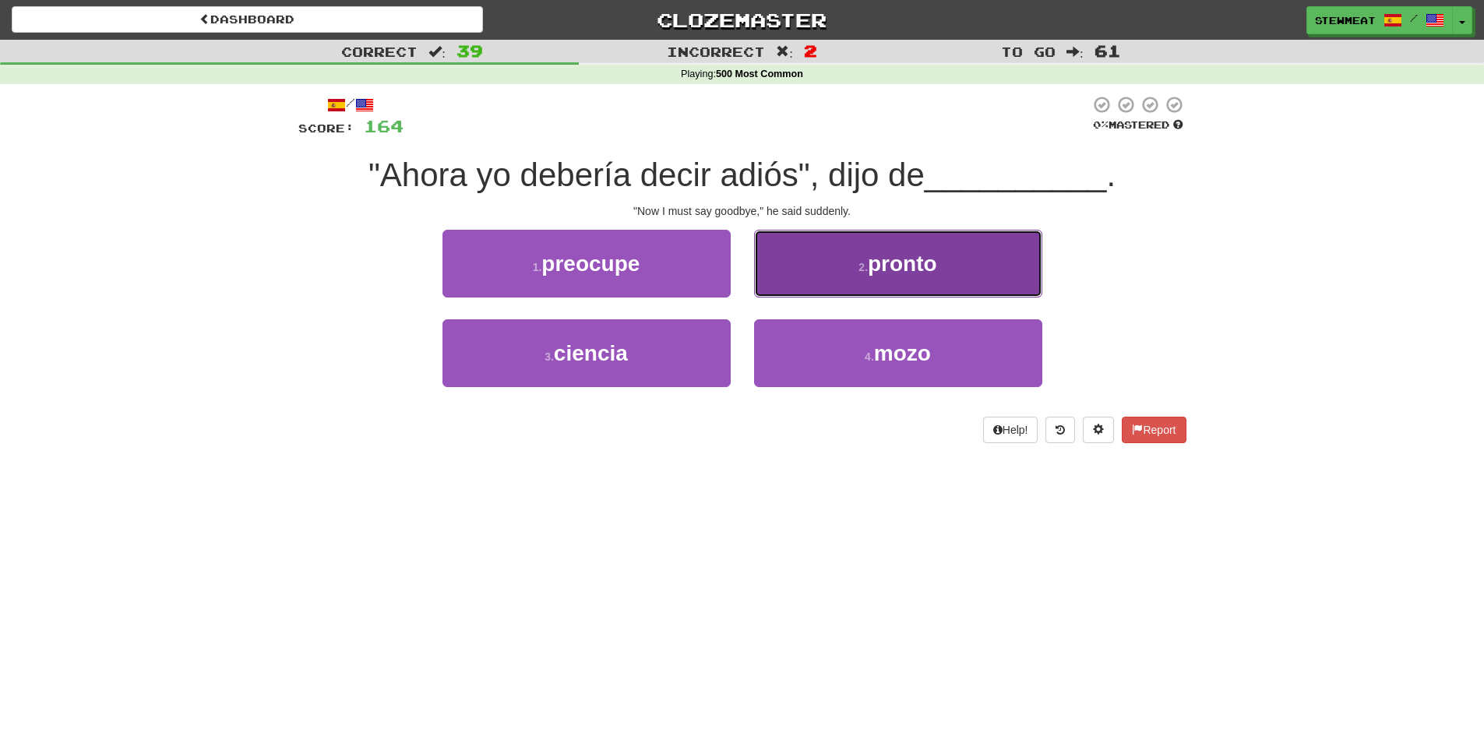
click at [896, 277] on button "2 . pronto" at bounding box center [898, 264] width 288 height 68
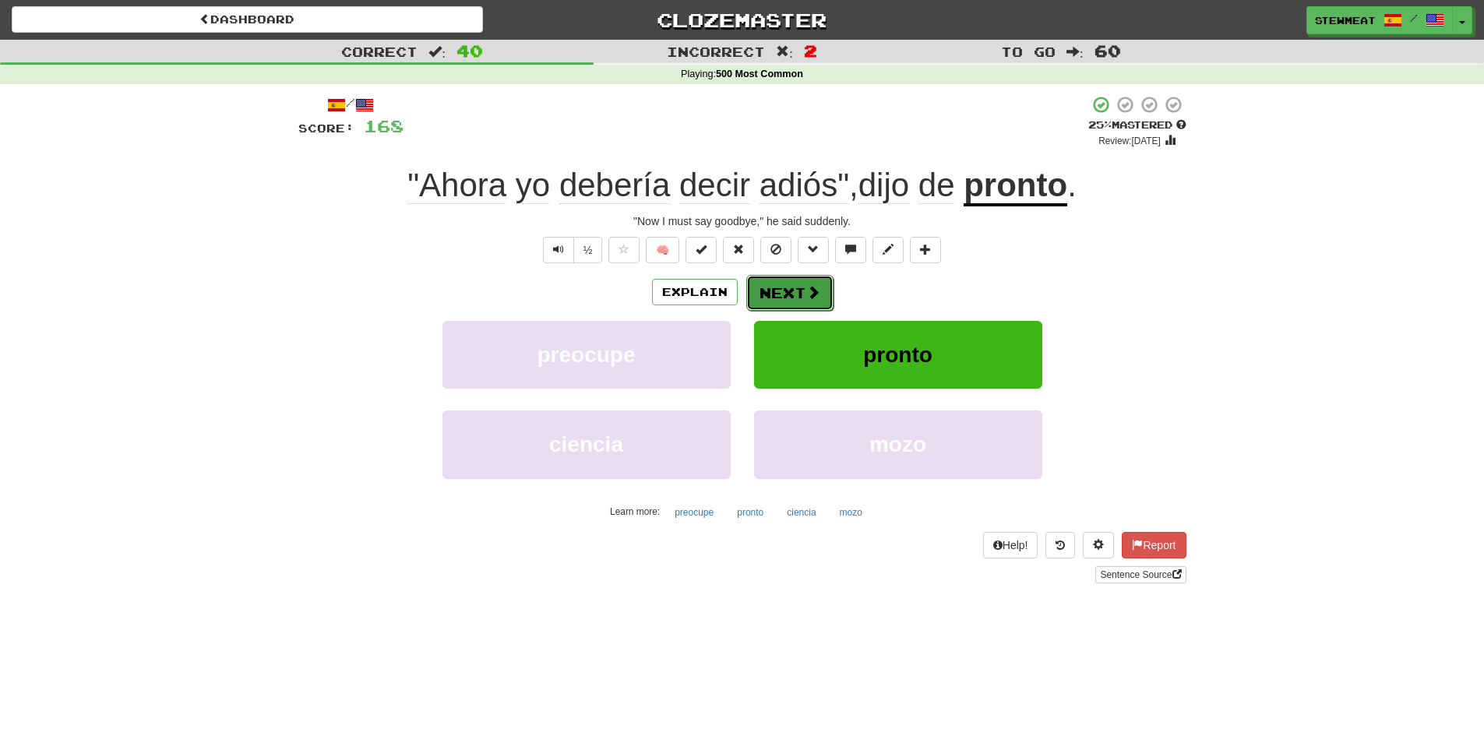
click at [794, 288] on button "Next" at bounding box center [790, 293] width 87 height 36
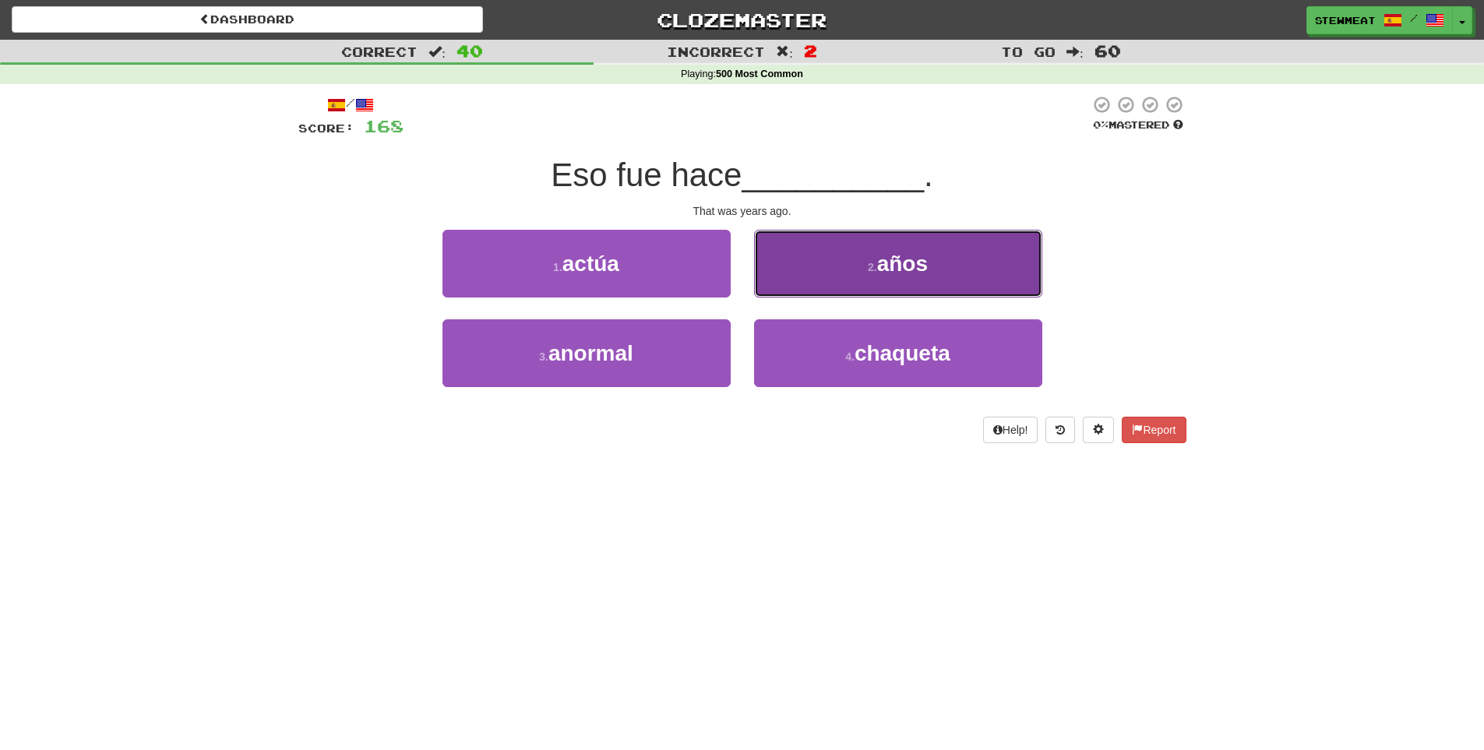
click at [903, 280] on button "2 . años" at bounding box center [898, 264] width 288 height 68
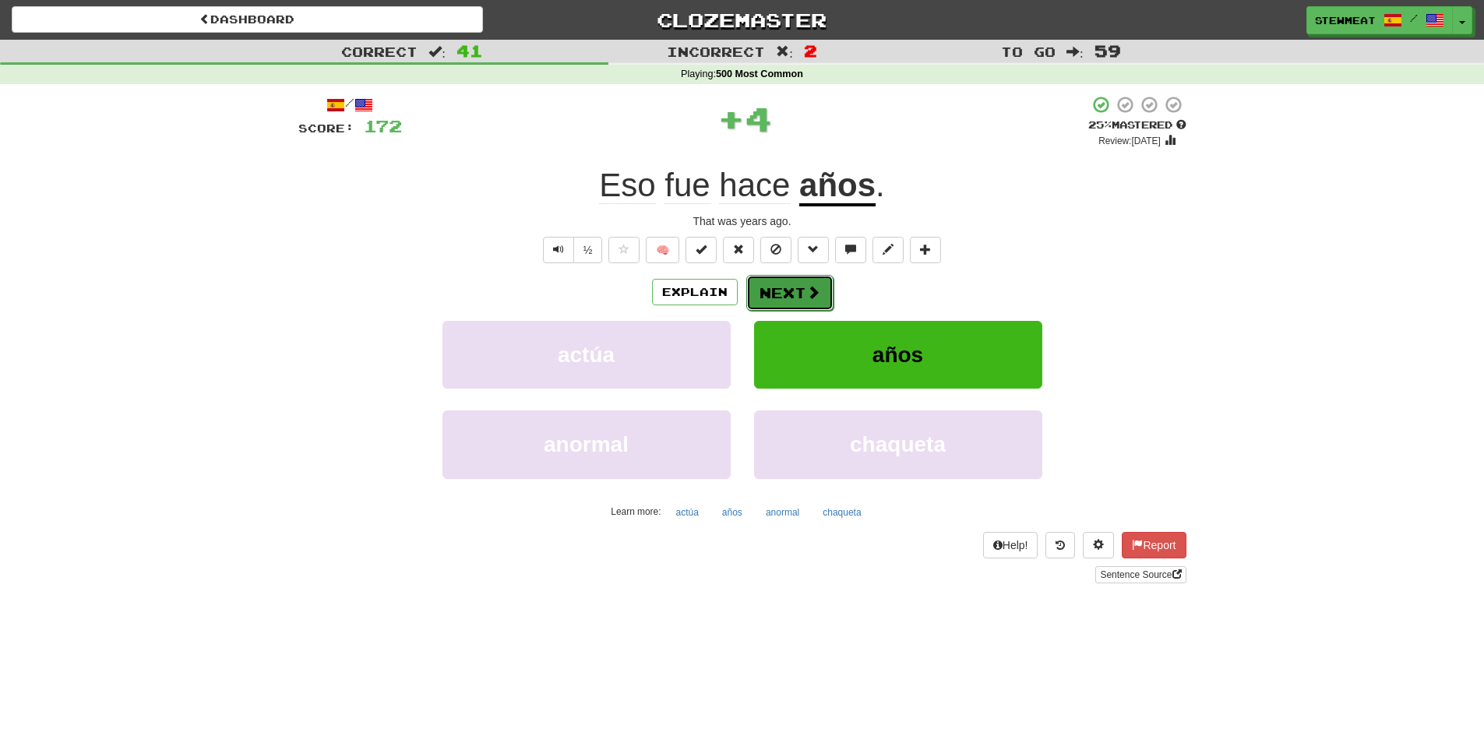
click at [800, 287] on button "Next" at bounding box center [790, 293] width 87 height 36
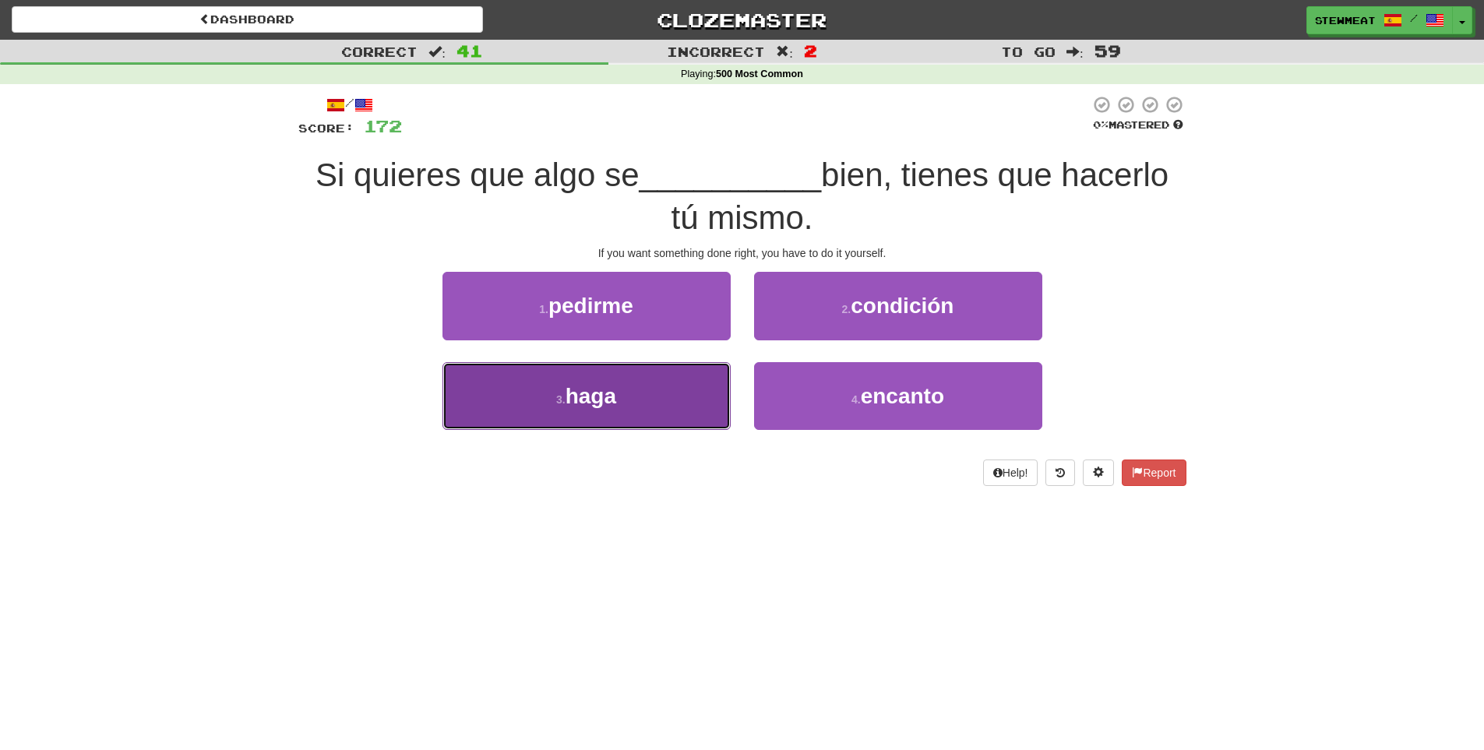
click at [652, 391] on button "3 . haga" at bounding box center [587, 396] width 288 height 68
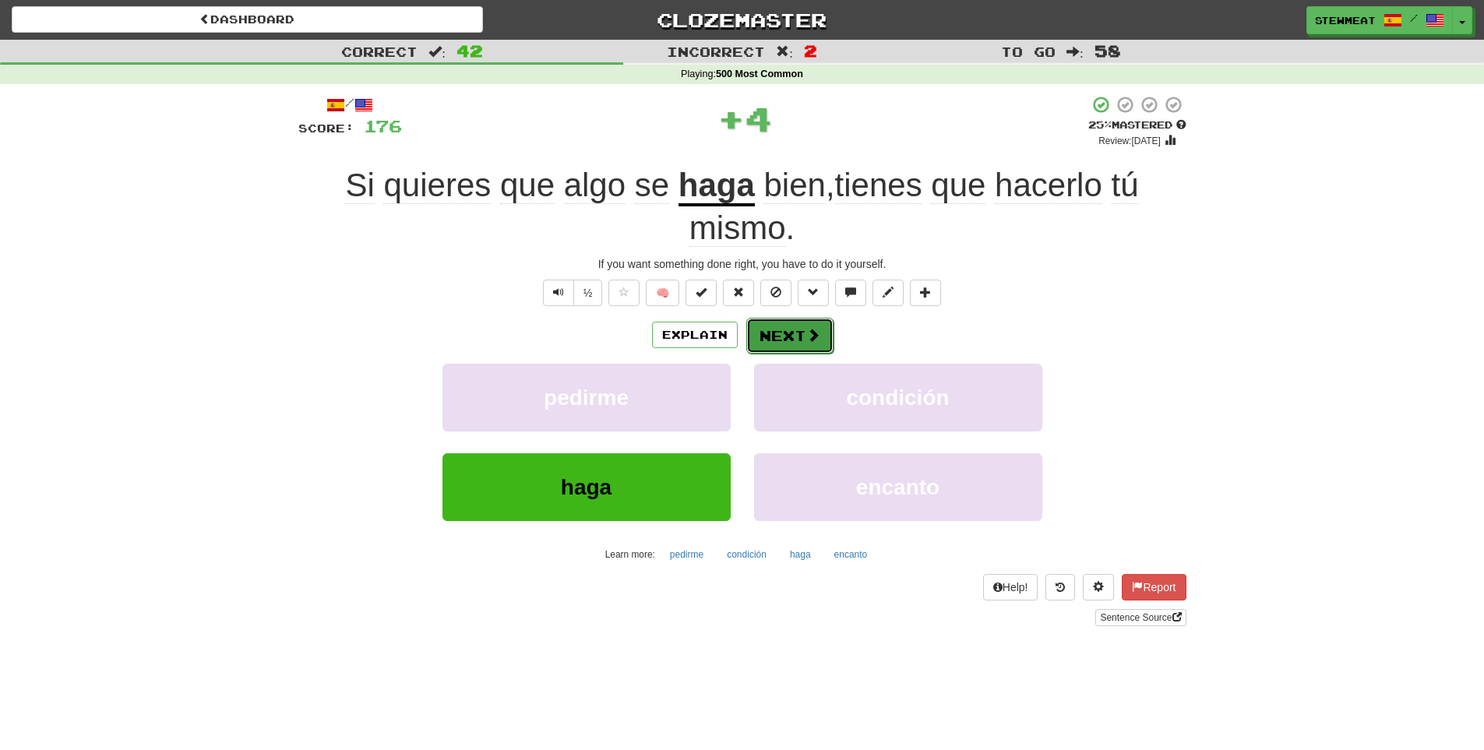
click at [807, 335] on span at bounding box center [814, 335] width 14 height 14
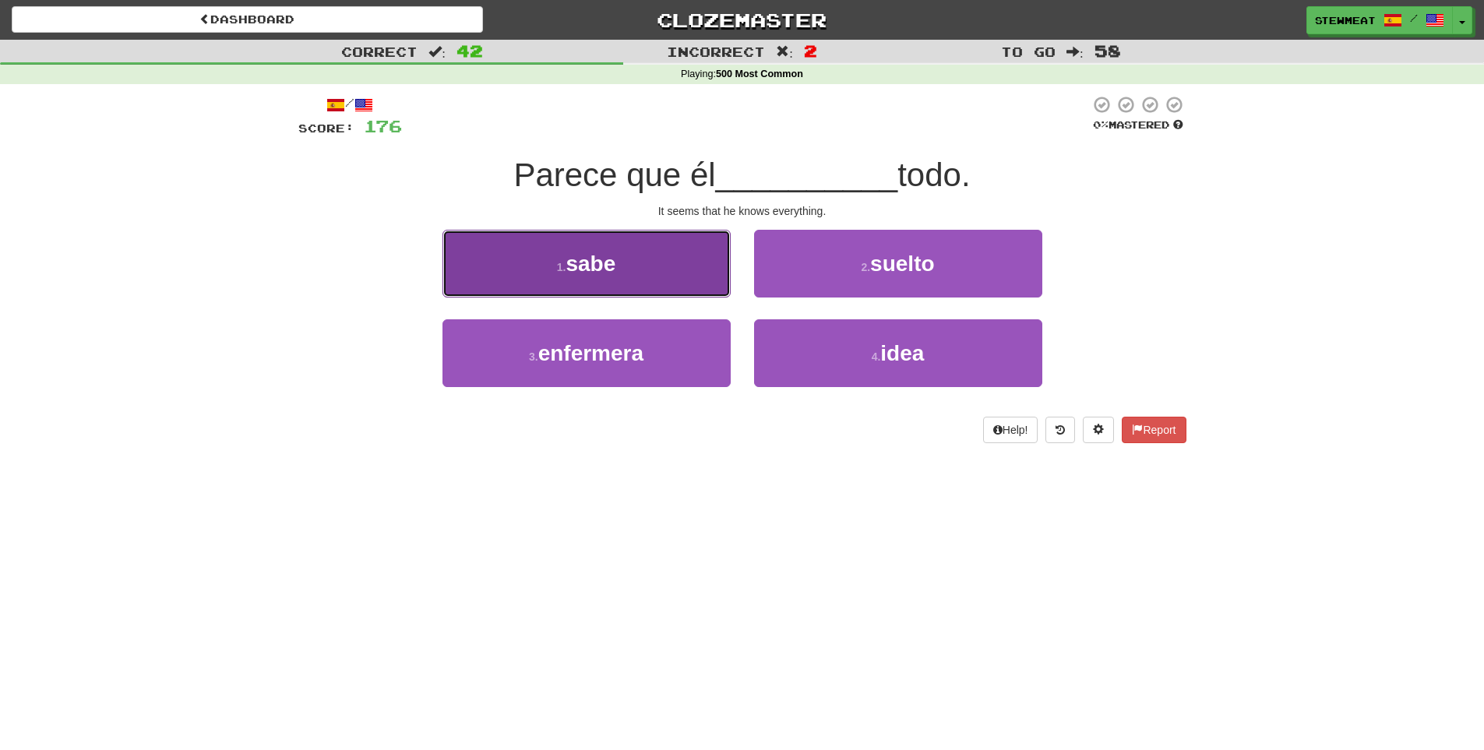
click at [662, 281] on button "1 . sabe" at bounding box center [587, 264] width 288 height 68
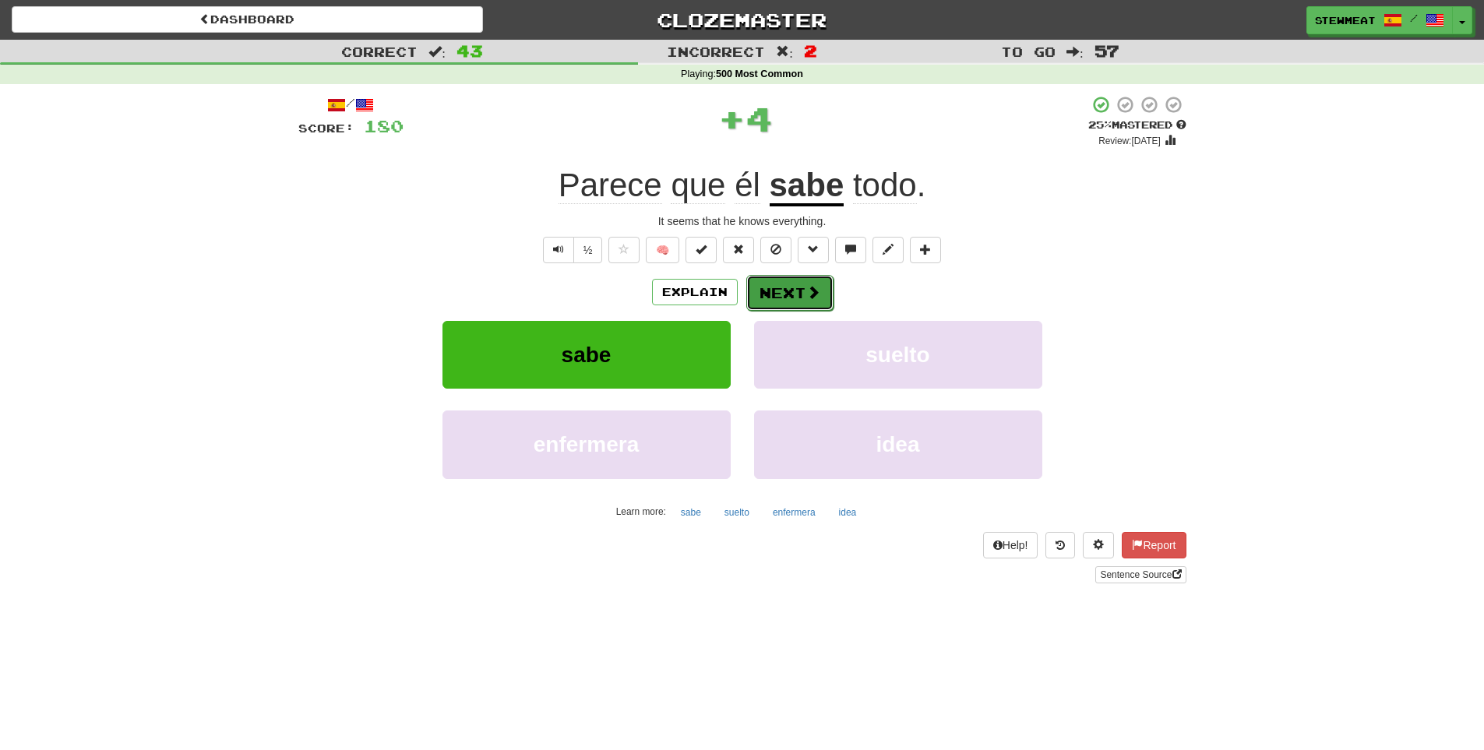
click at [790, 295] on button "Next" at bounding box center [790, 293] width 87 height 36
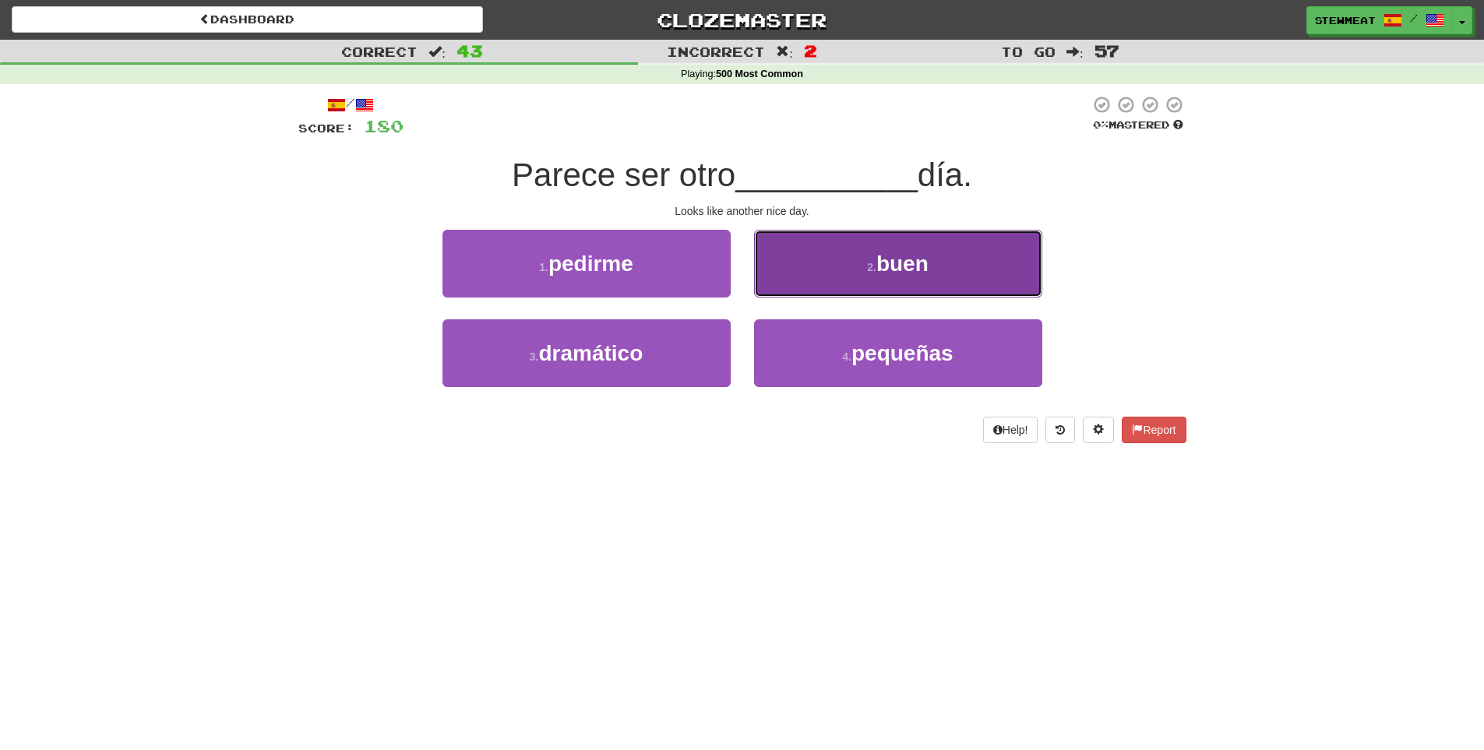
click at [858, 283] on button "2 . buen" at bounding box center [898, 264] width 288 height 68
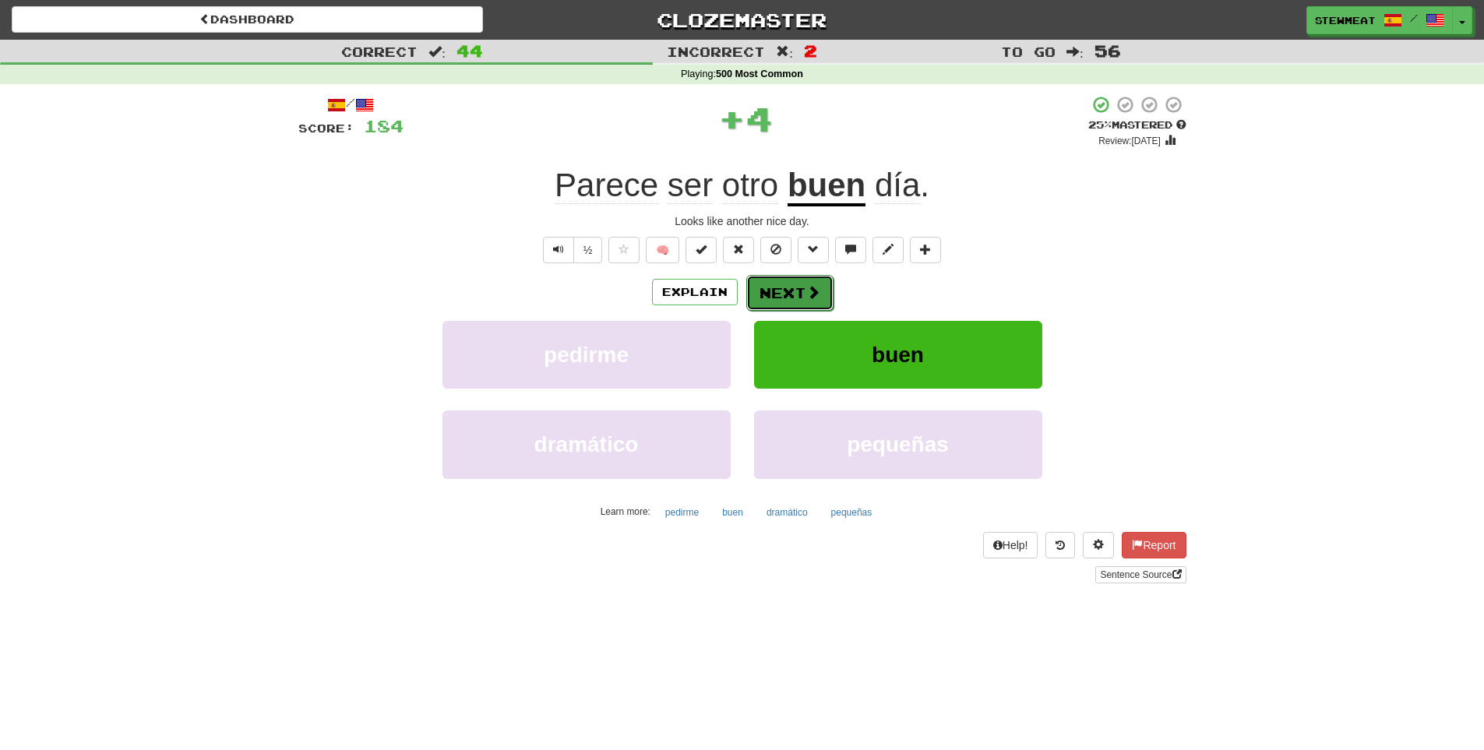
click at [782, 288] on button "Next" at bounding box center [790, 293] width 87 height 36
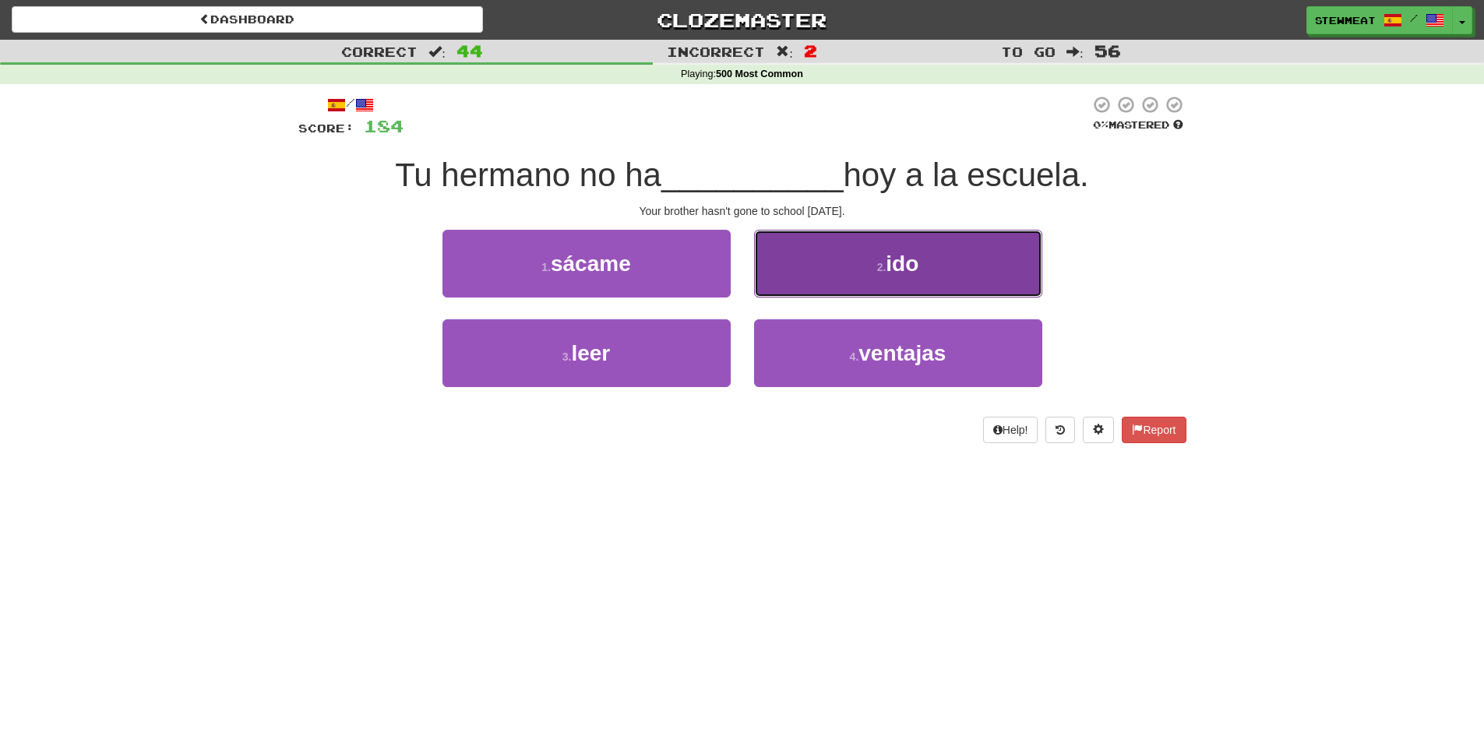
click at [873, 278] on button "2 . ido" at bounding box center [898, 264] width 288 height 68
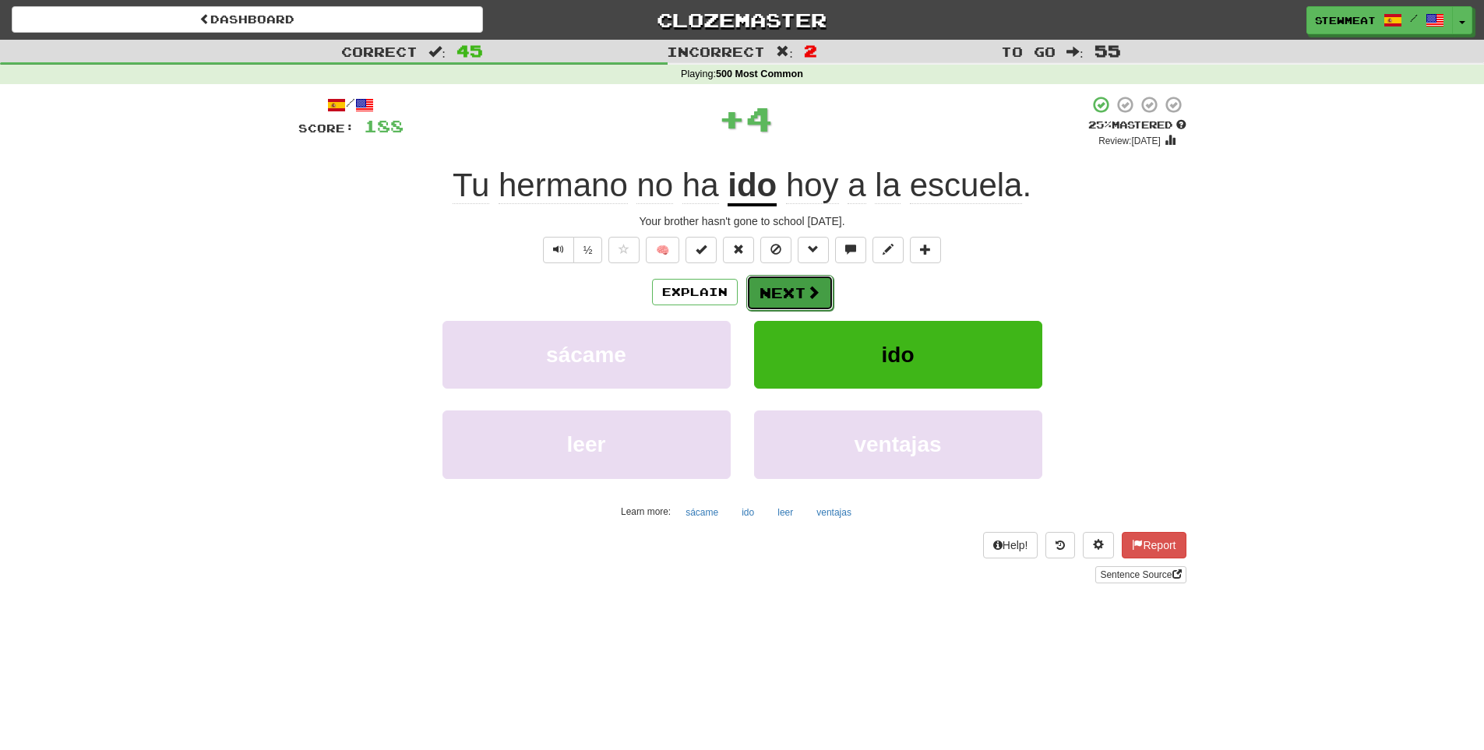
click at [803, 288] on button "Next" at bounding box center [790, 293] width 87 height 36
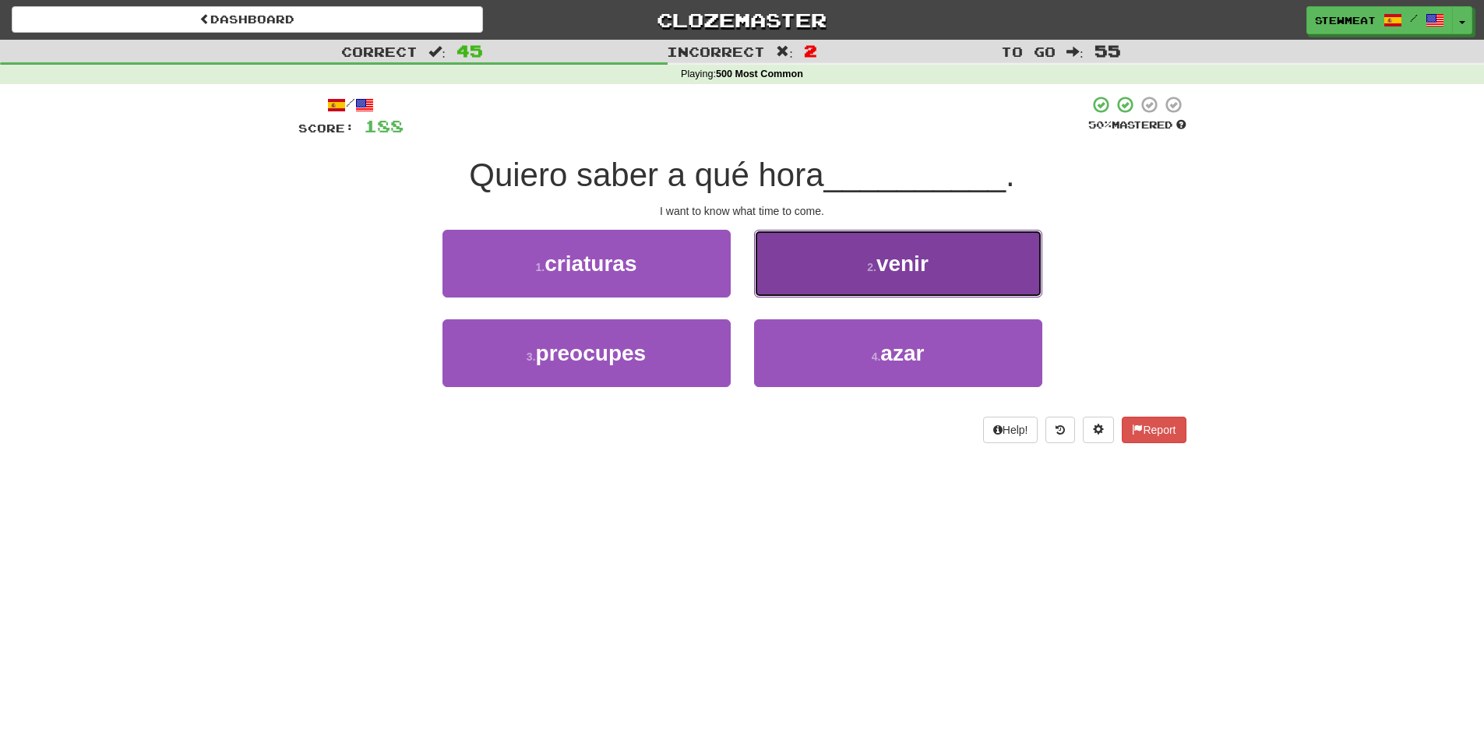
click at [900, 281] on button "2 . venir" at bounding box center [898, 264] width 288 height 68
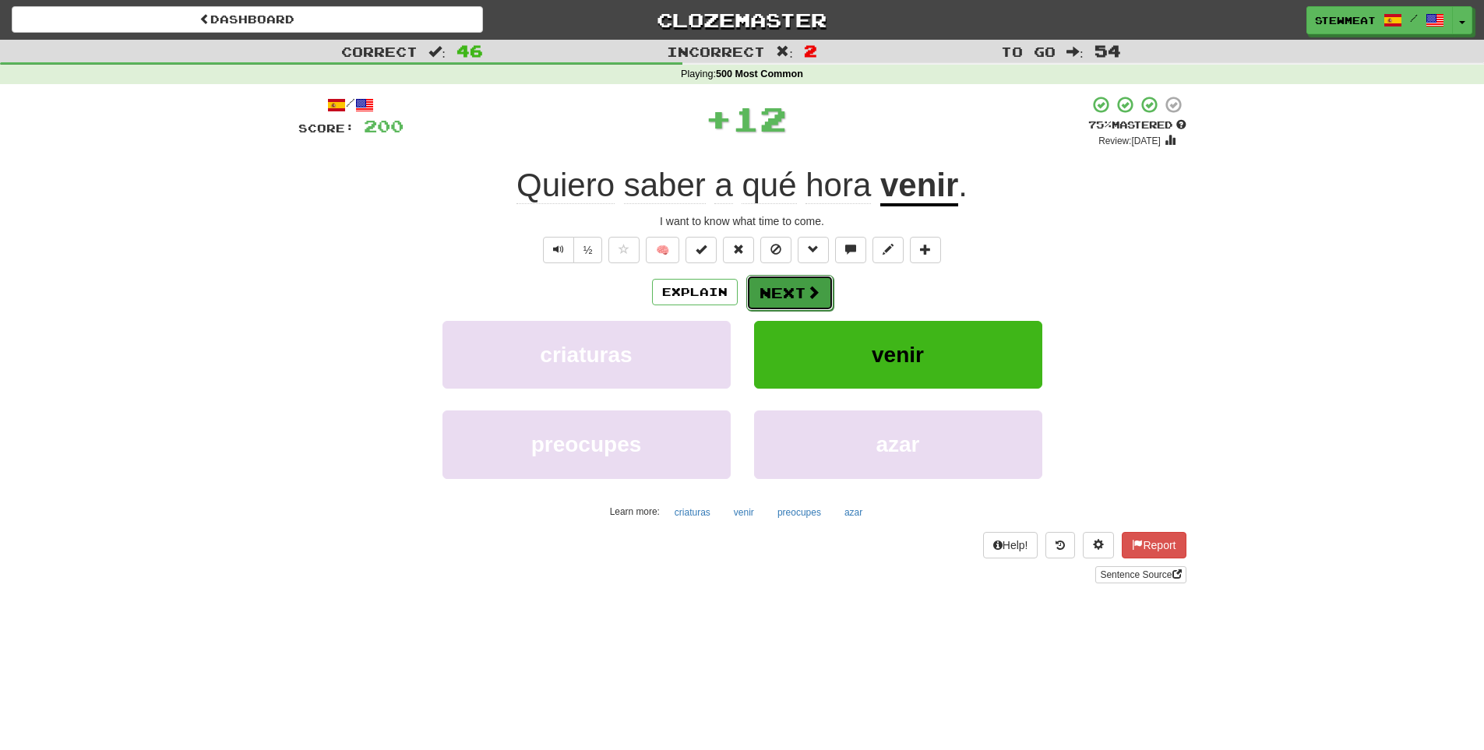
click at [798, 286] on button "Next" at bounding box center [790, 293] width 87 height 36
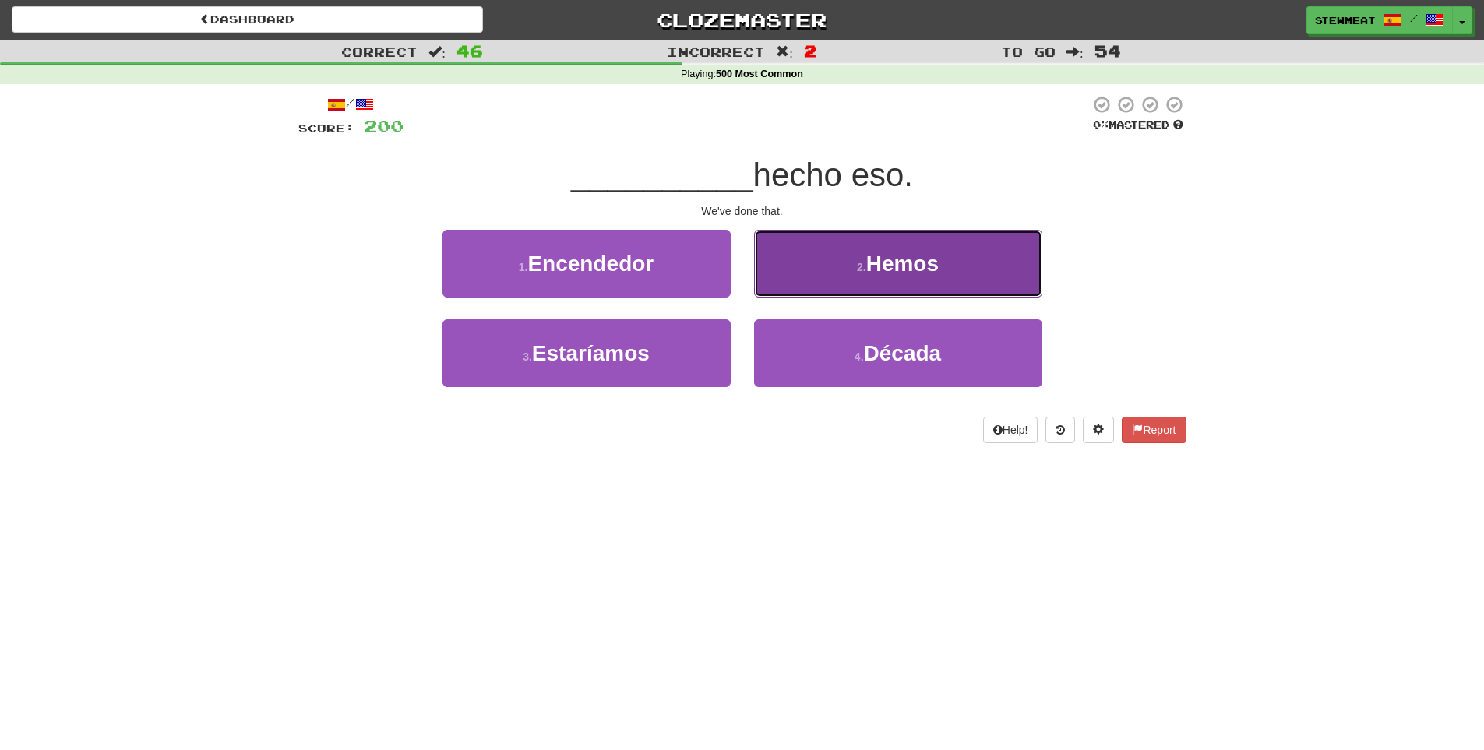
click at [902, 276] on button "2 . Hemos" at bounding box center [898, 264] width 288 height 68
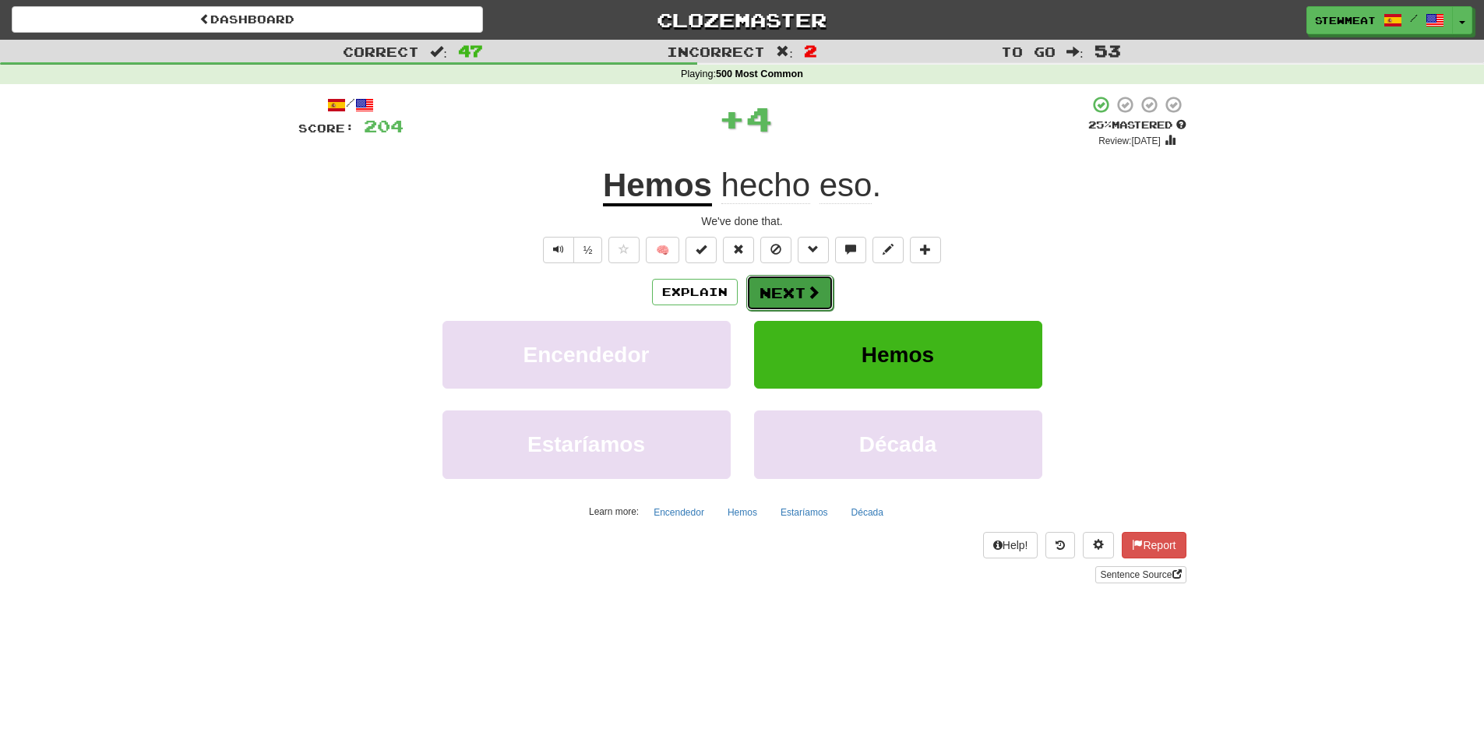
click at [785, 291] on button "Next" at bounding box center [790, 293] width 87 height 36
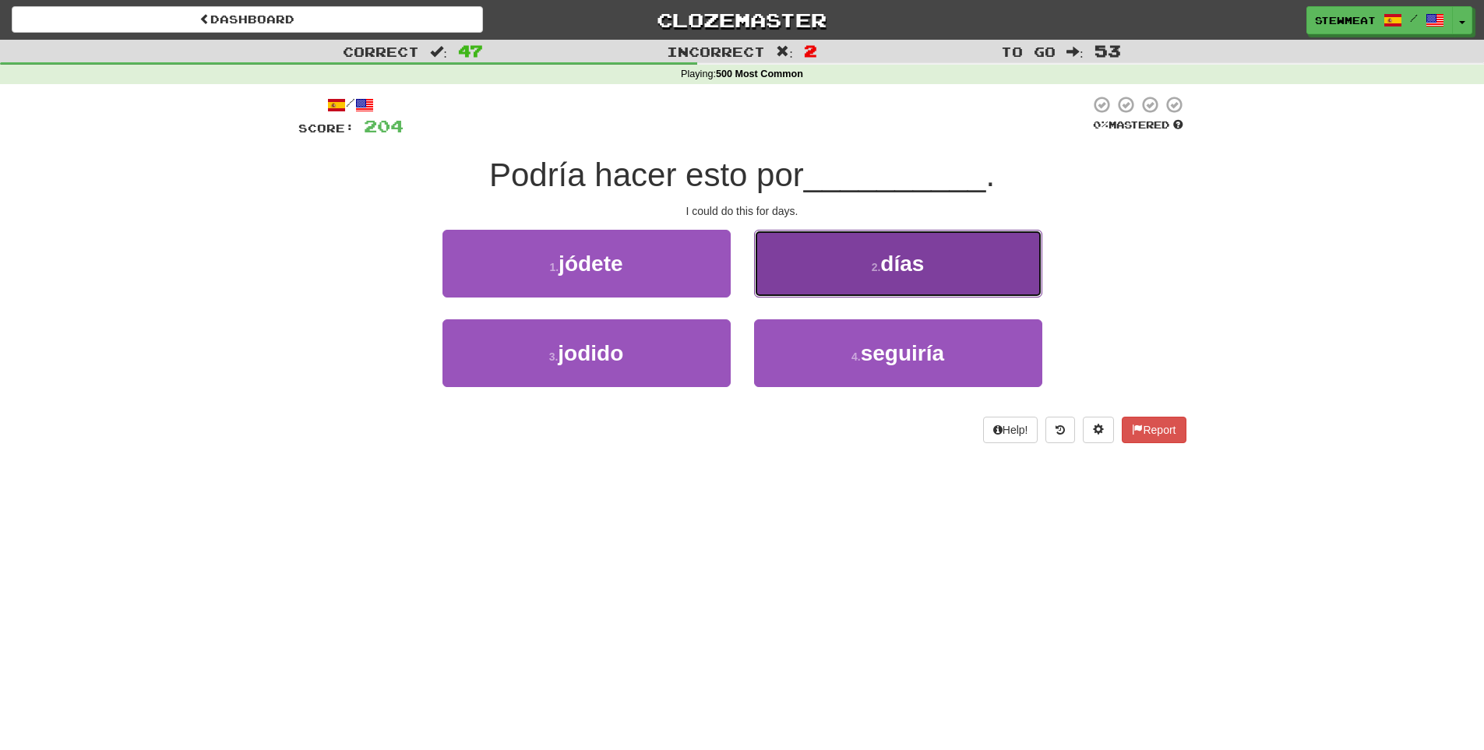
click at [873, 276] on button "2 . días" at bounding box center [898, 264] width 288 height 68
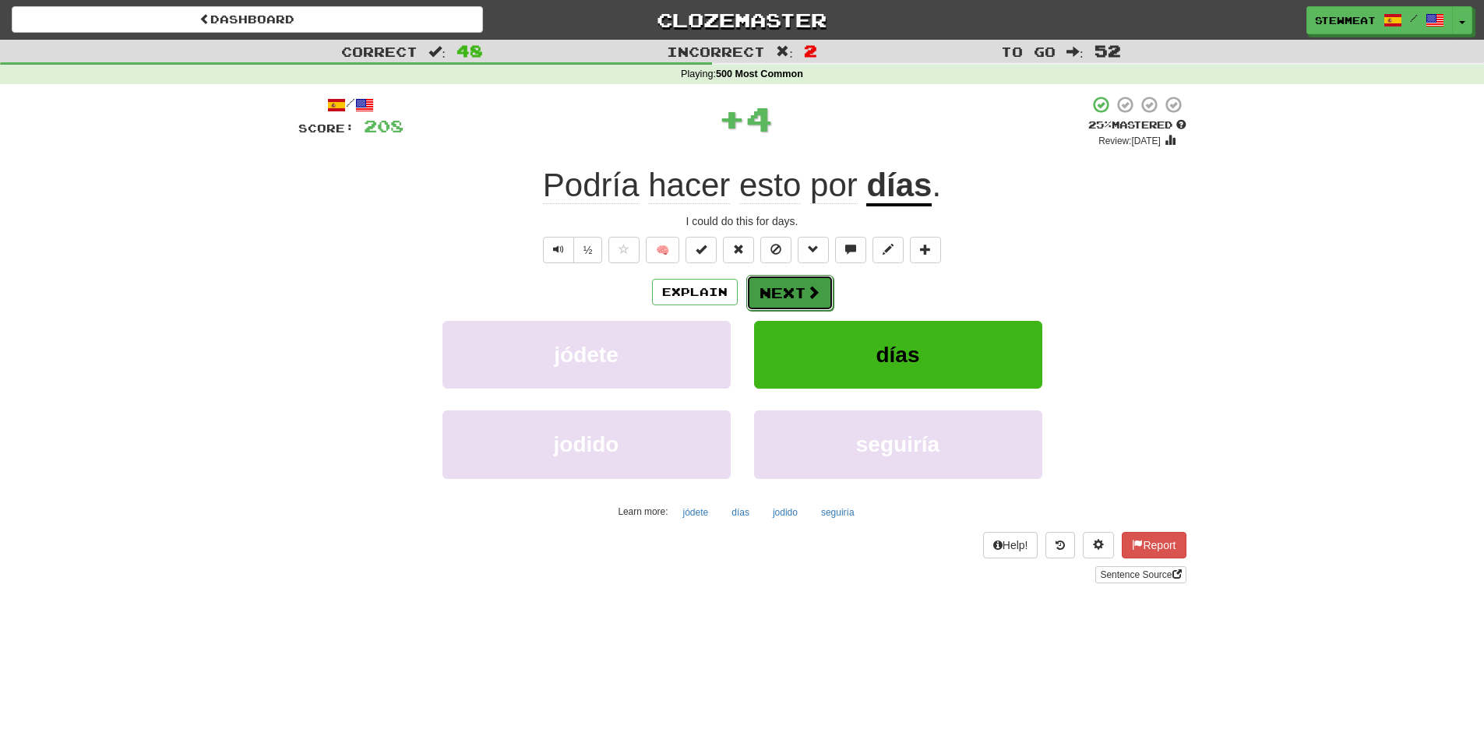
click at [807, 286] on span at bounding box center [814, 292] width 14 height 14
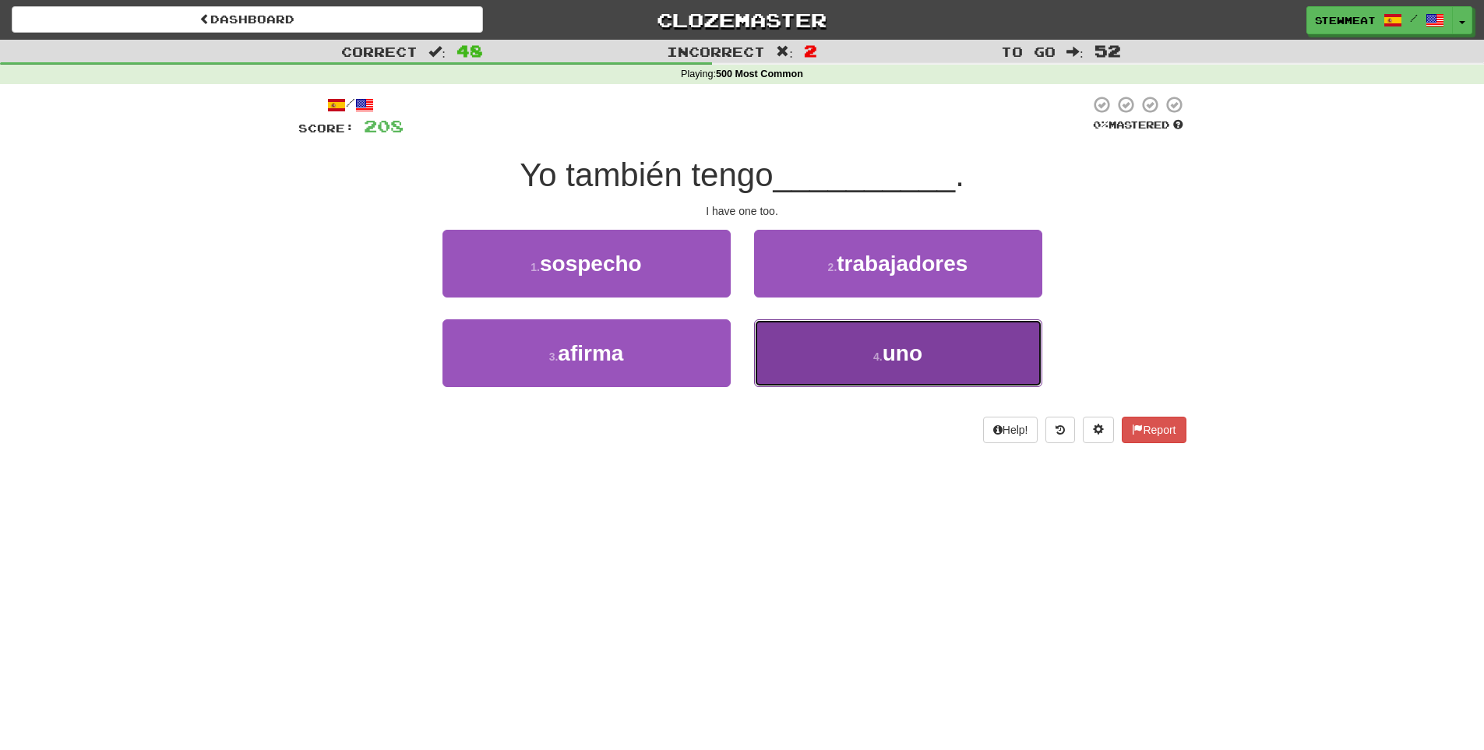
click at [886, 346] on span "uno" at bounding box center [903, 353] width 40 height 24
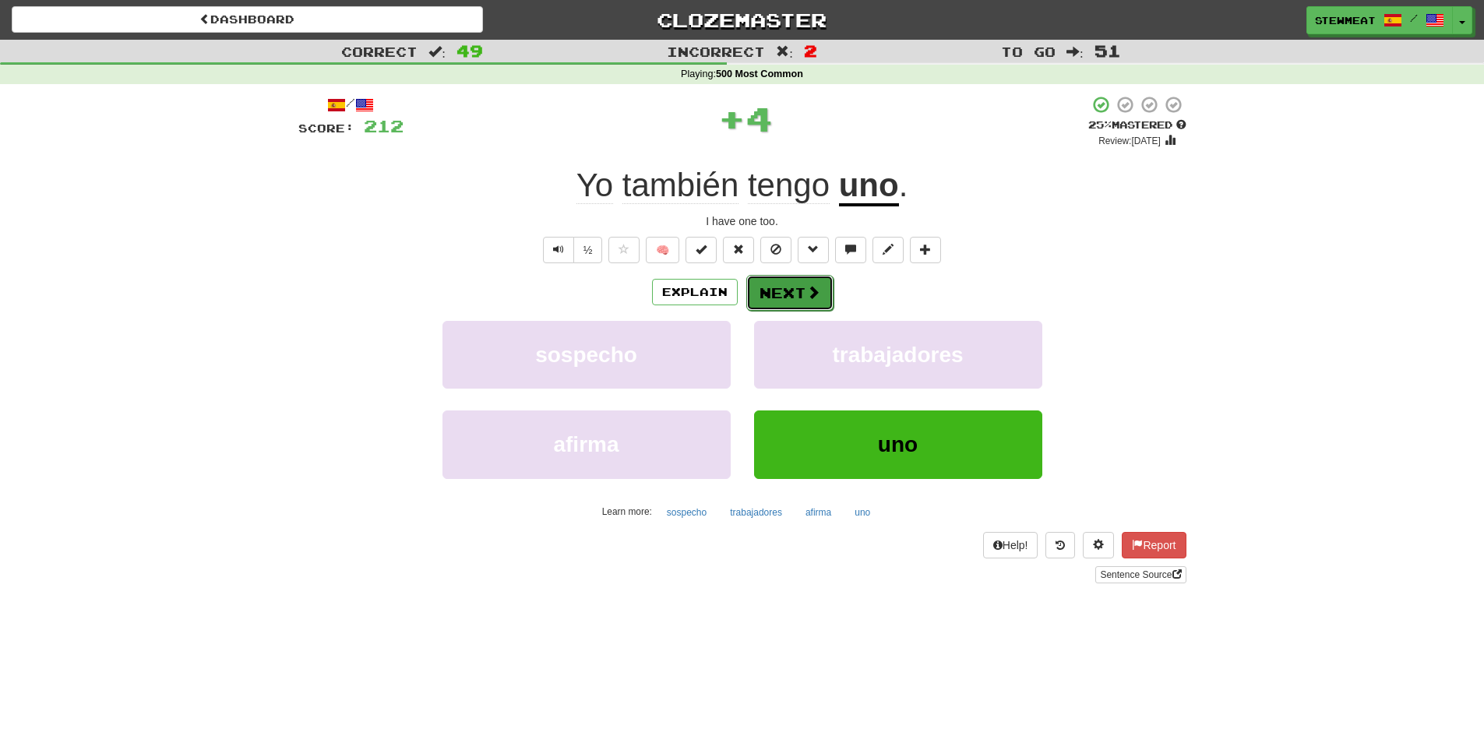
click at [803, 287] on button "Next" at bounding box center [790, 293] width 87 height 36
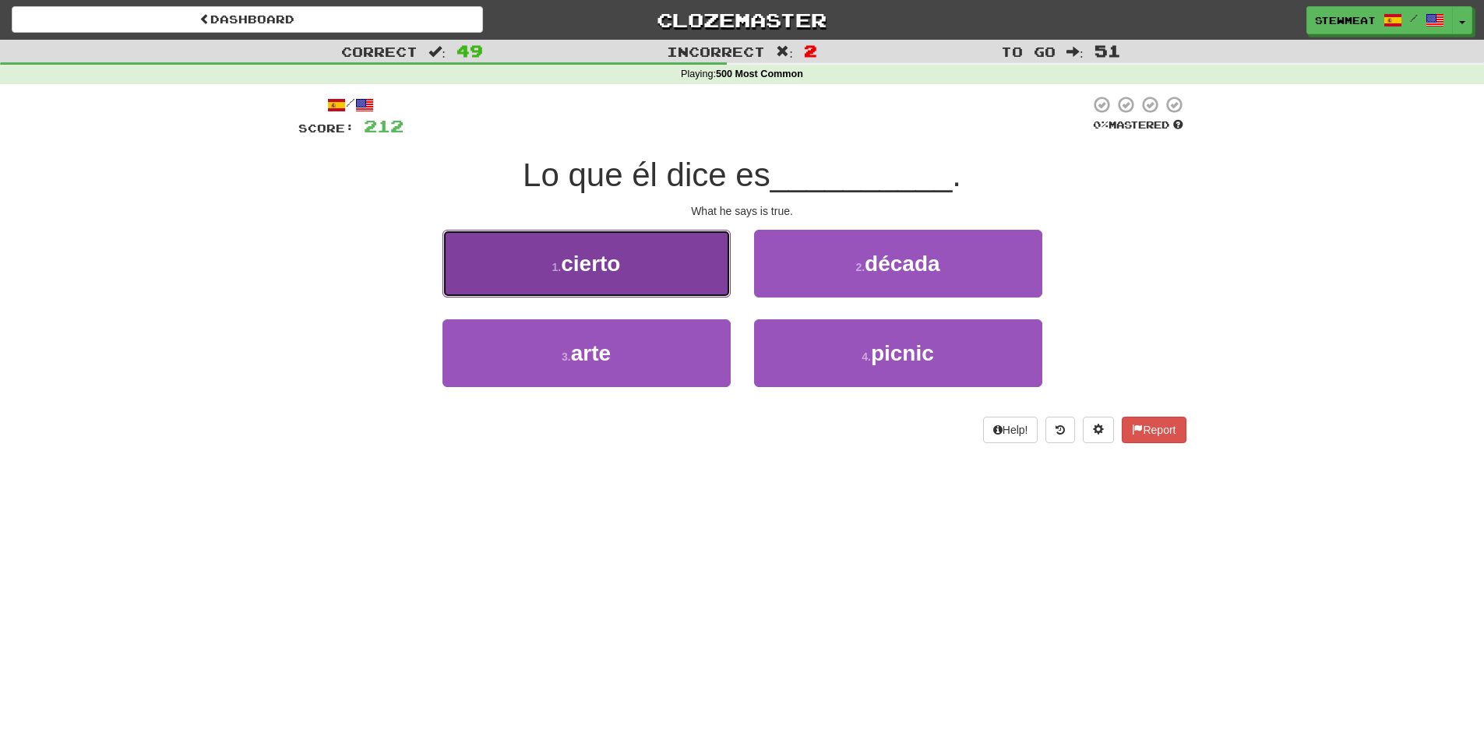
click at [662, 271] on button "1 . cierto" at bounding box center [587, 264] width 288 height 68
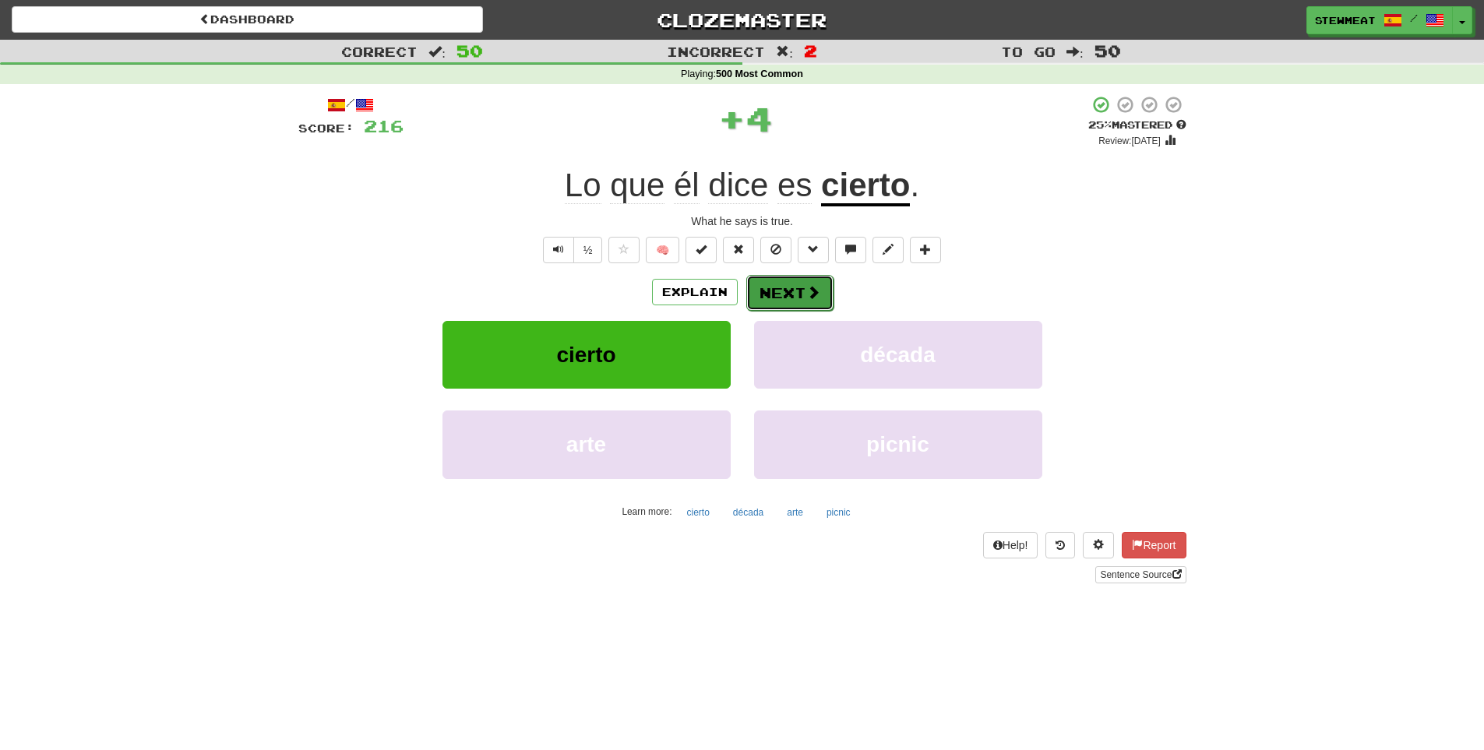
click at [793, 291] on button "Next" at bounding box center [790, 293] width 87 height 36
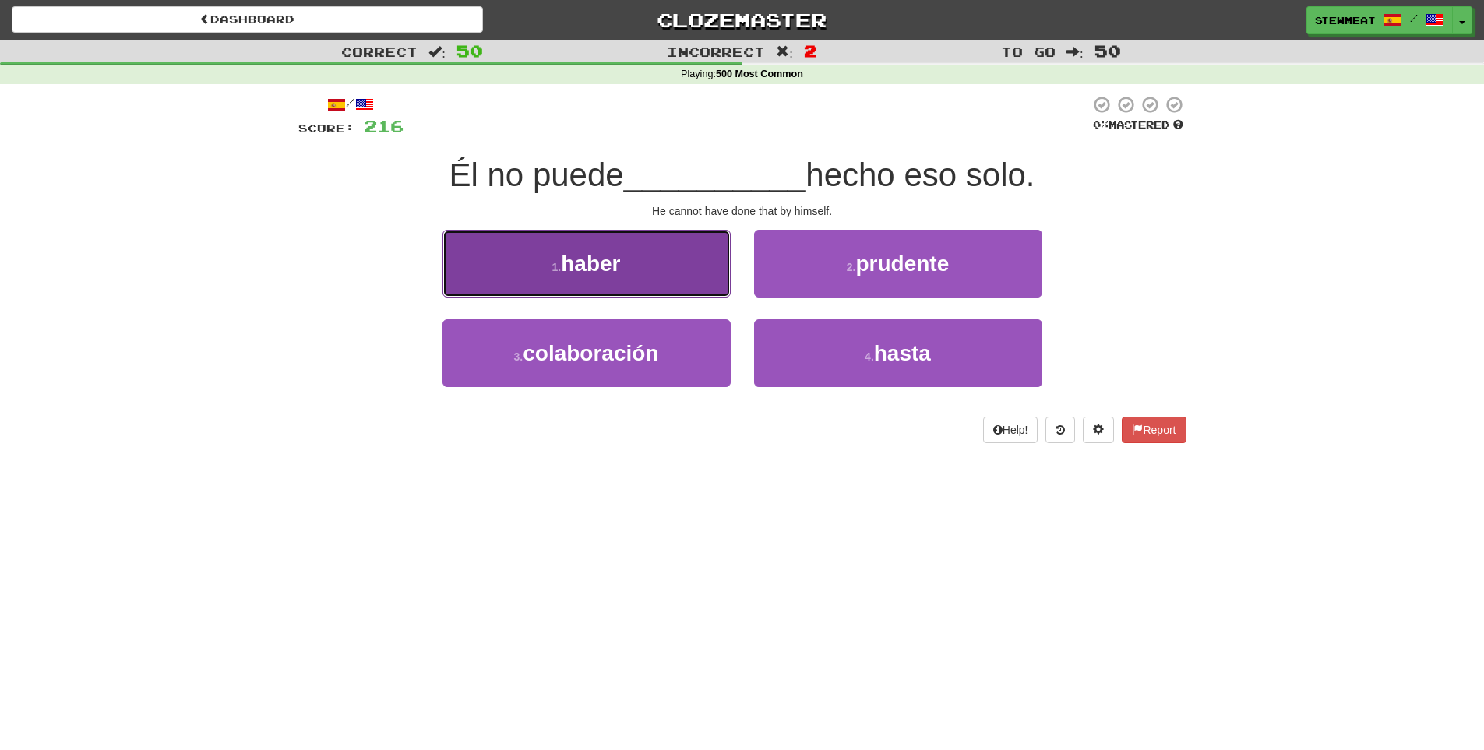
click at [682, 280] on button "1 . haber" at bounding box center [587, 264] width 288 height 68
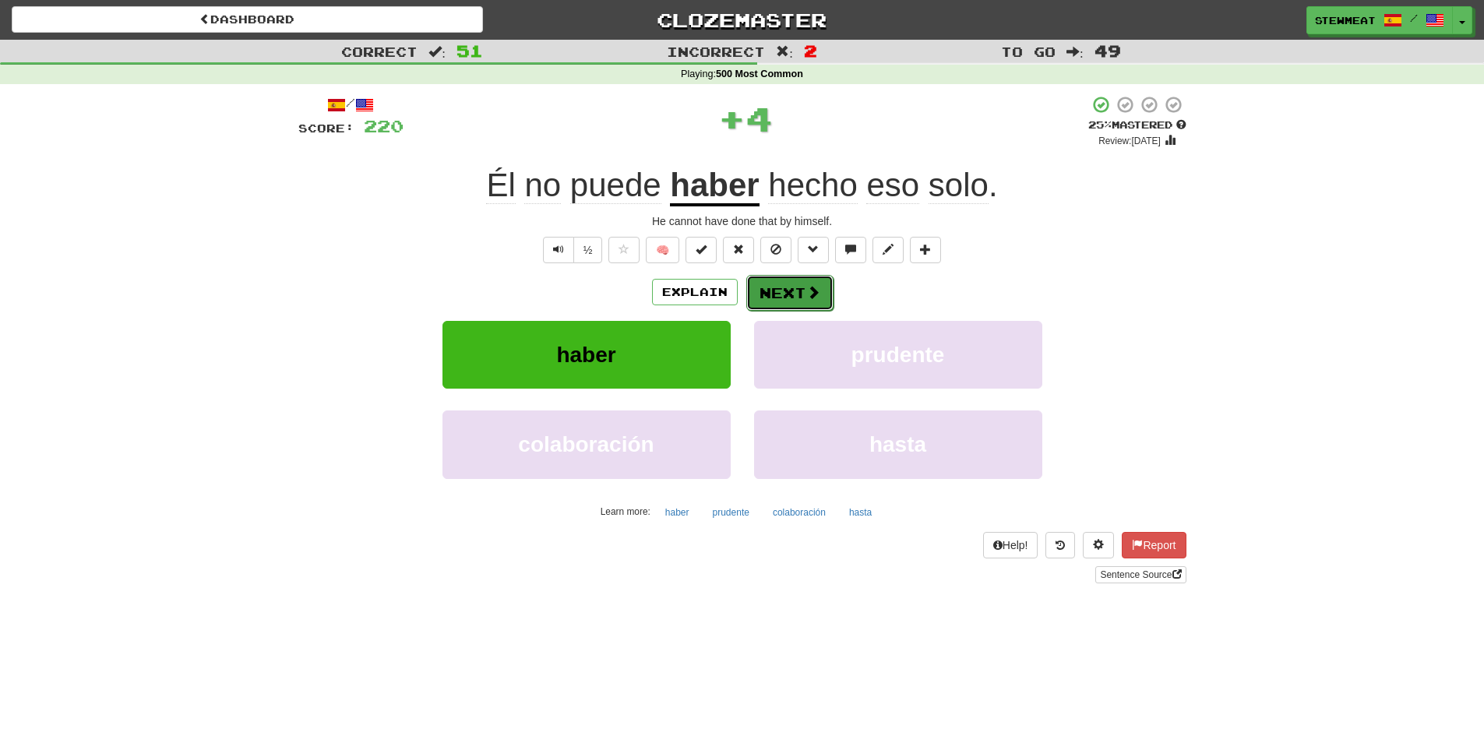
click at [793, 288] on button "Next" at bounding box center [790, 293] width 87 height 36
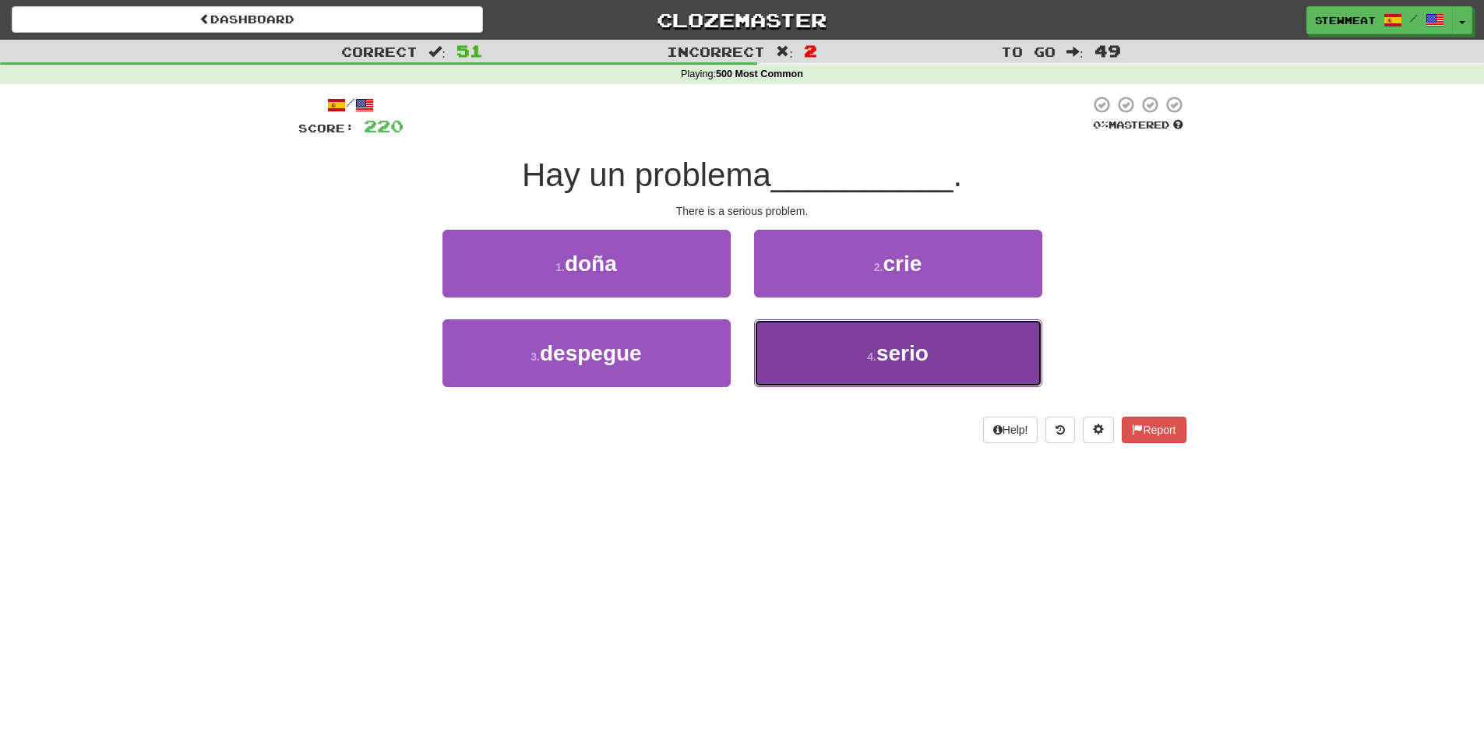
click at [842, 342] on button "4 . serio" at bounding box center [898, 353] width 288 height 68
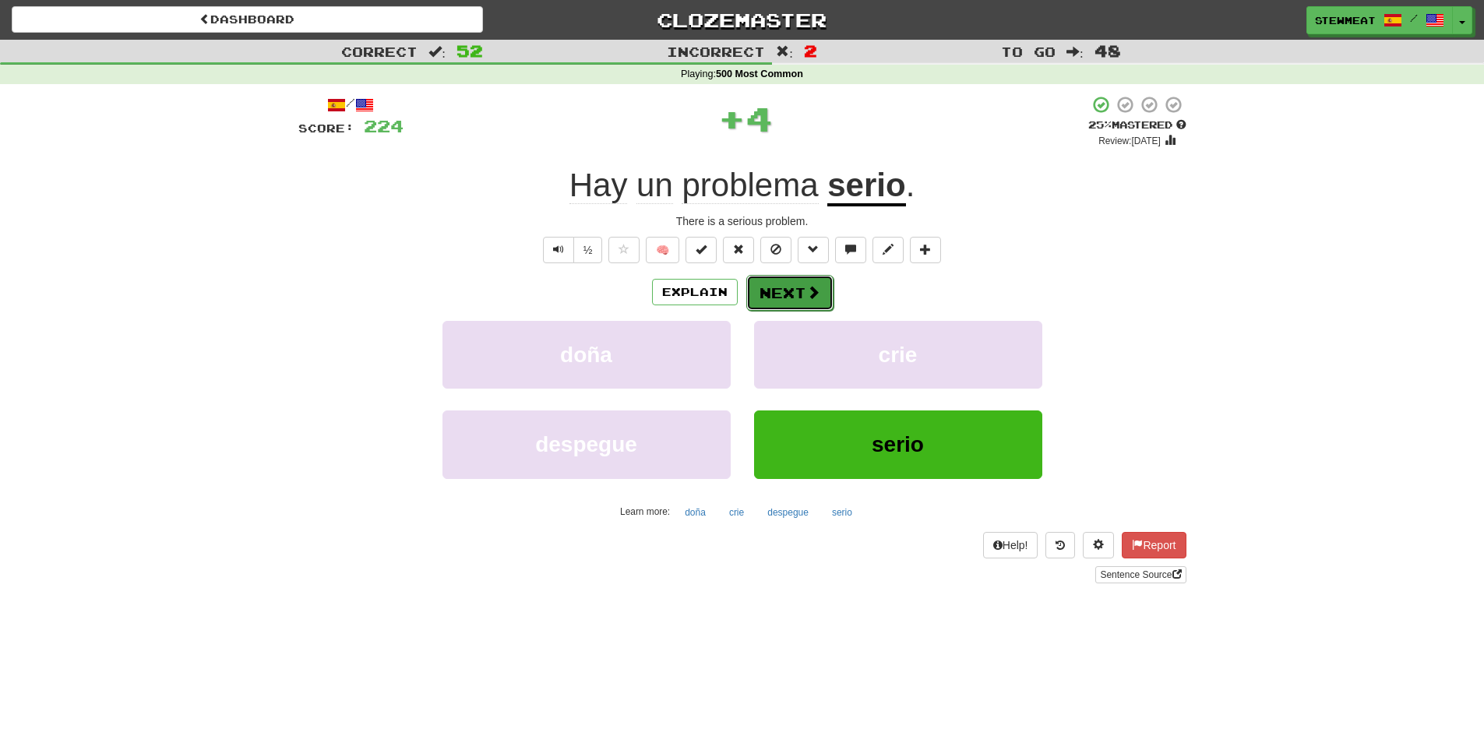
click at [798, 289] on button "Next" at bounding box center [790, 293] width 87 height 36
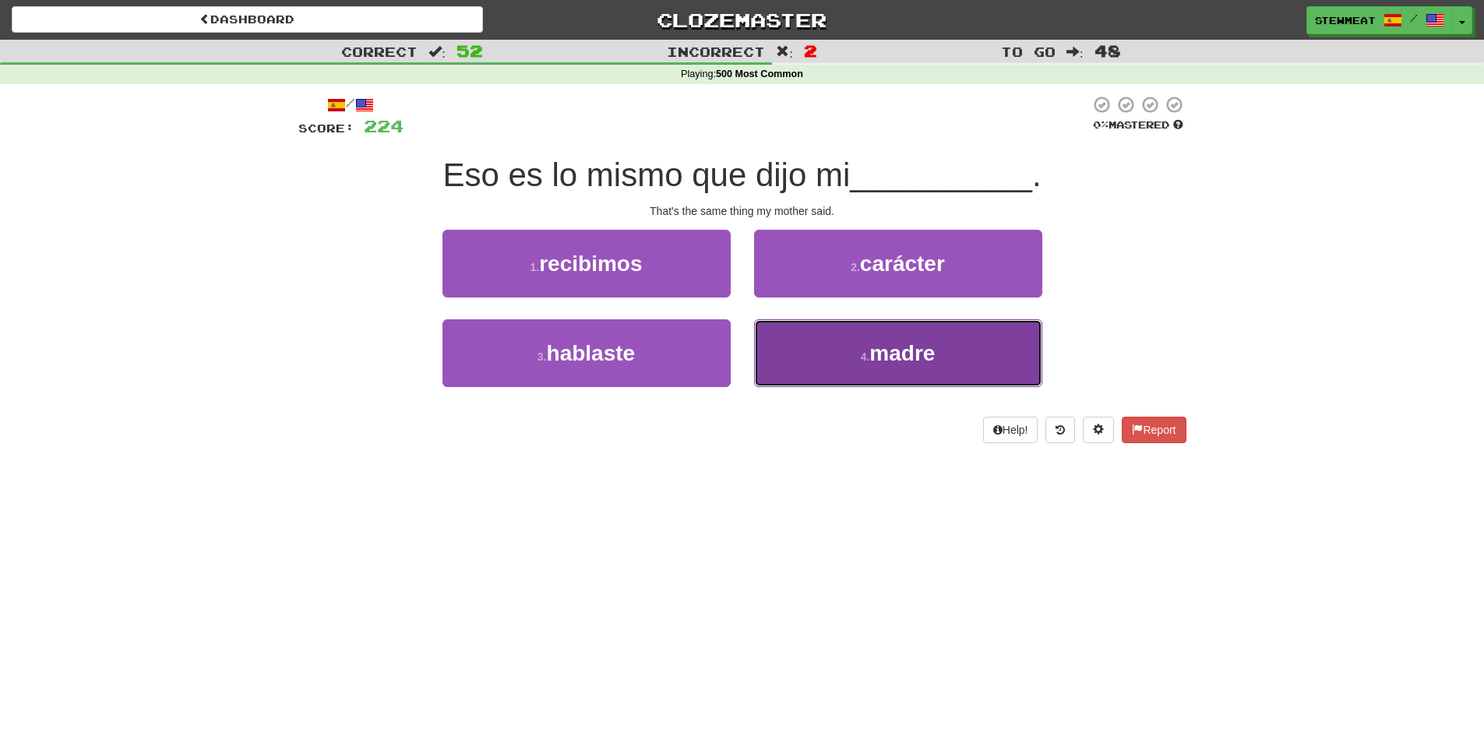
click at [916, 346] on span "madre" at bounding box center [902, 353] width 65 height 24
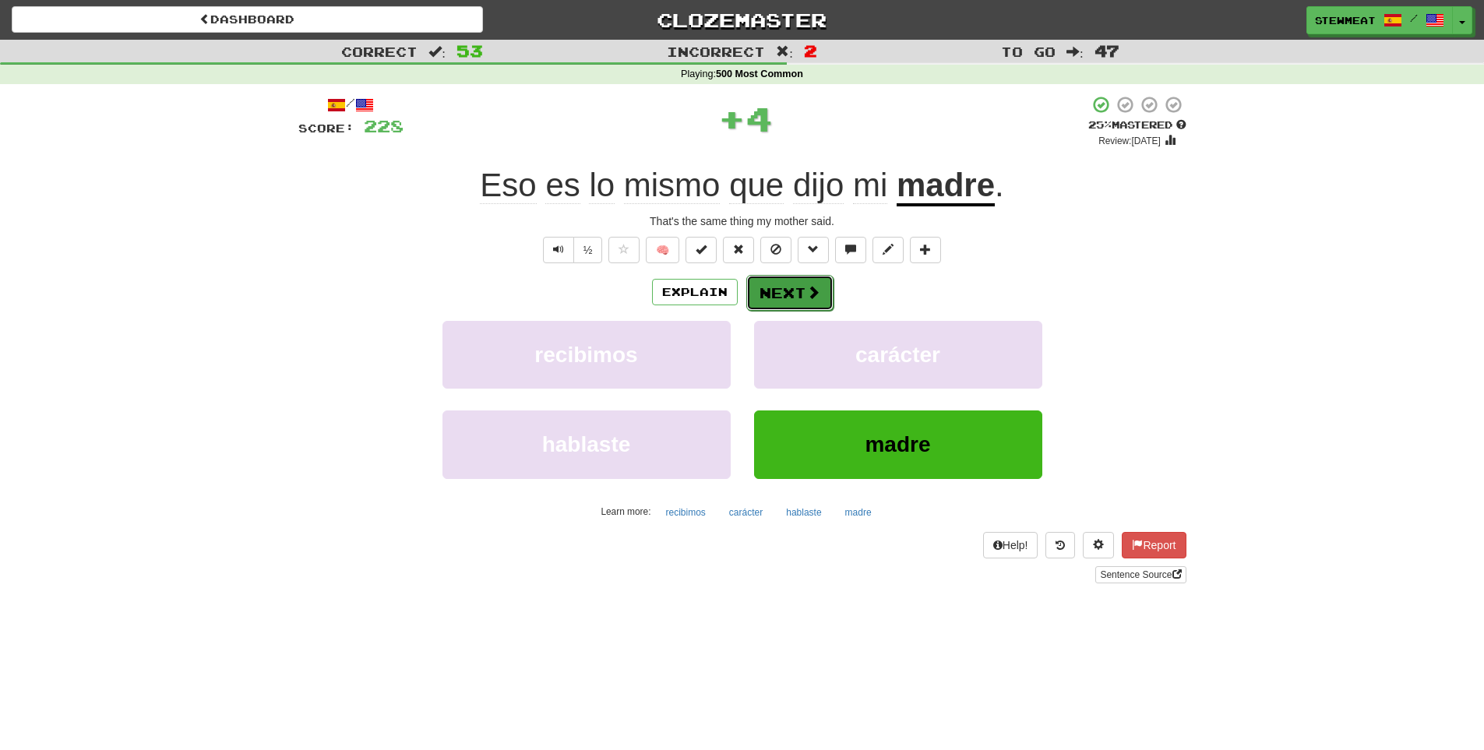
click at [807, 291] on span at bounding box center [814, 292] width 14 height 14
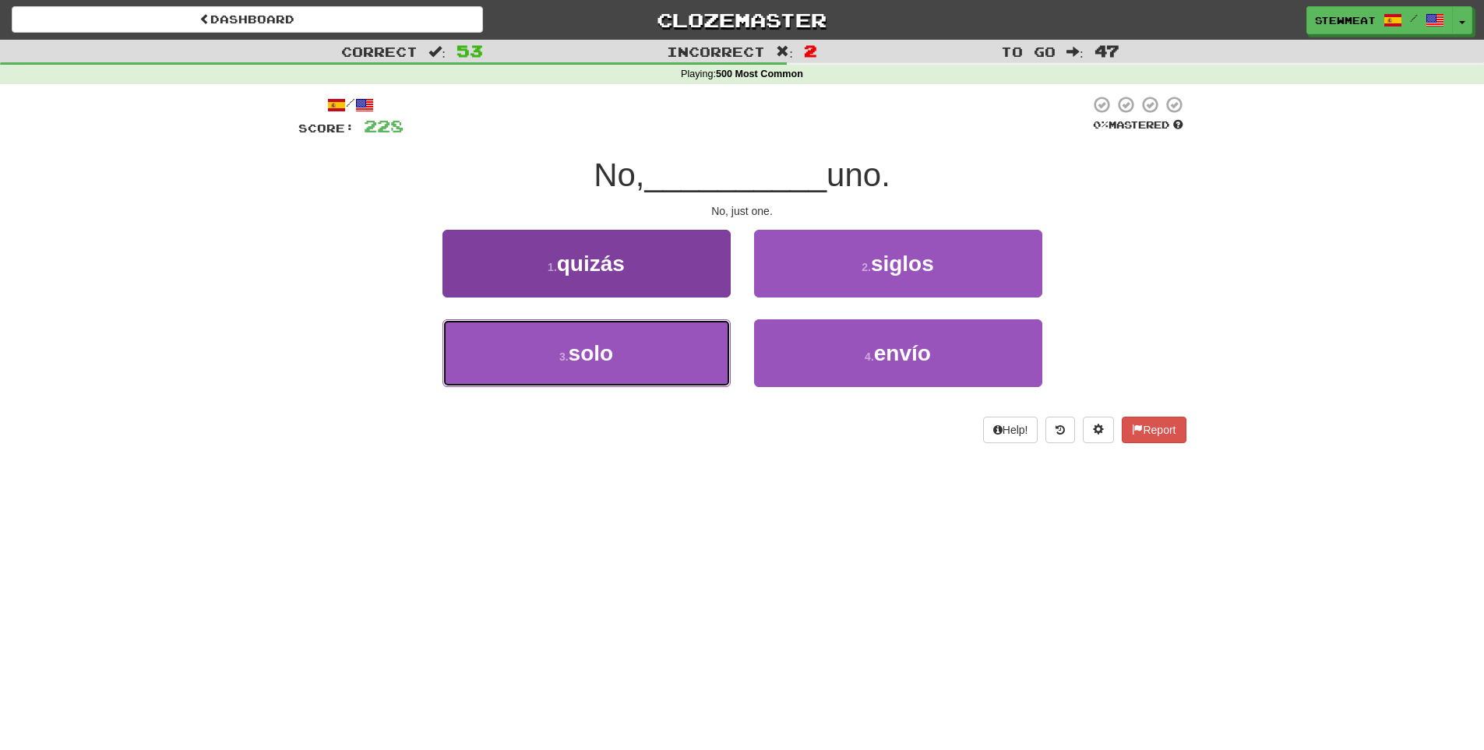
click at [664, 345] on button "3 . solo" at bounding box center [587, 353] width 288 height 68
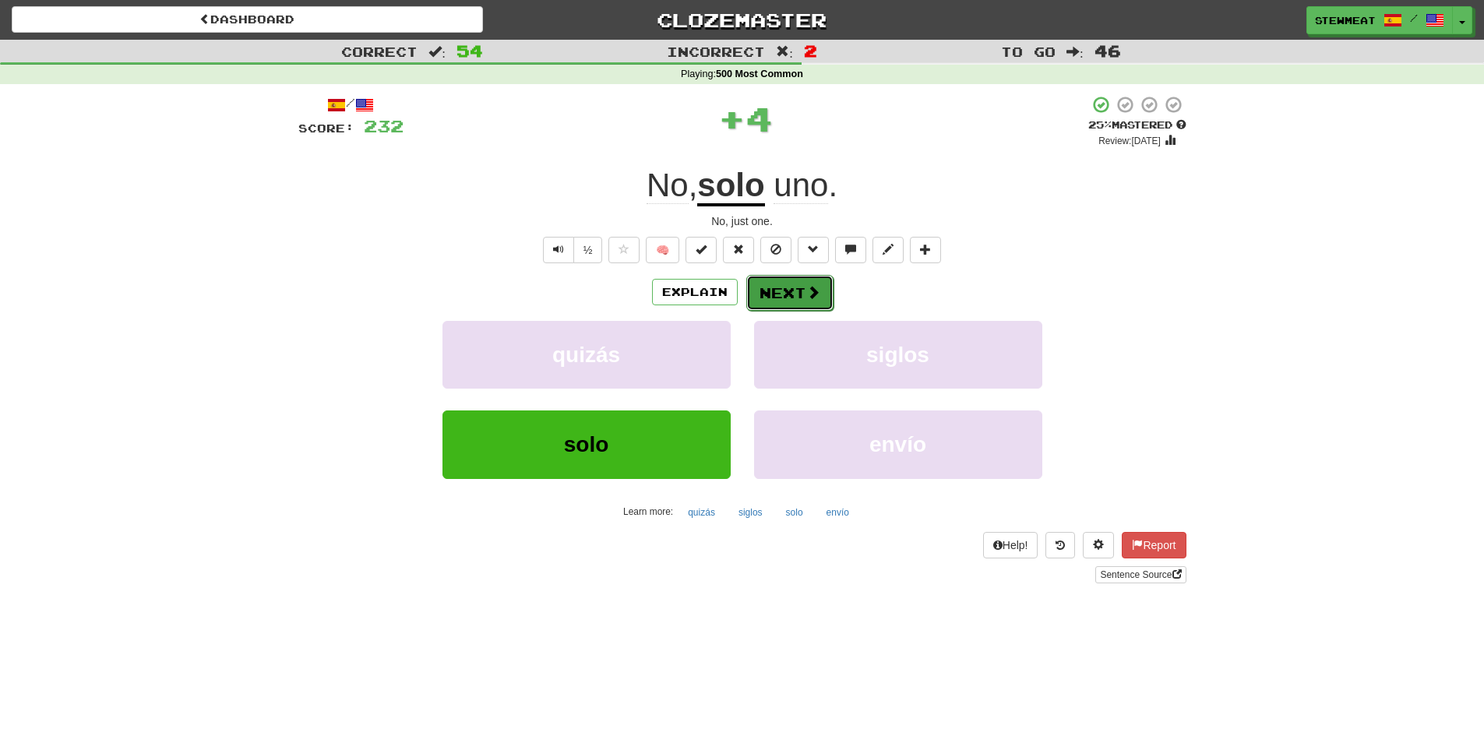
click at [789, 281] on button "Next" at bounding box center [790, 293] width 87 height 36
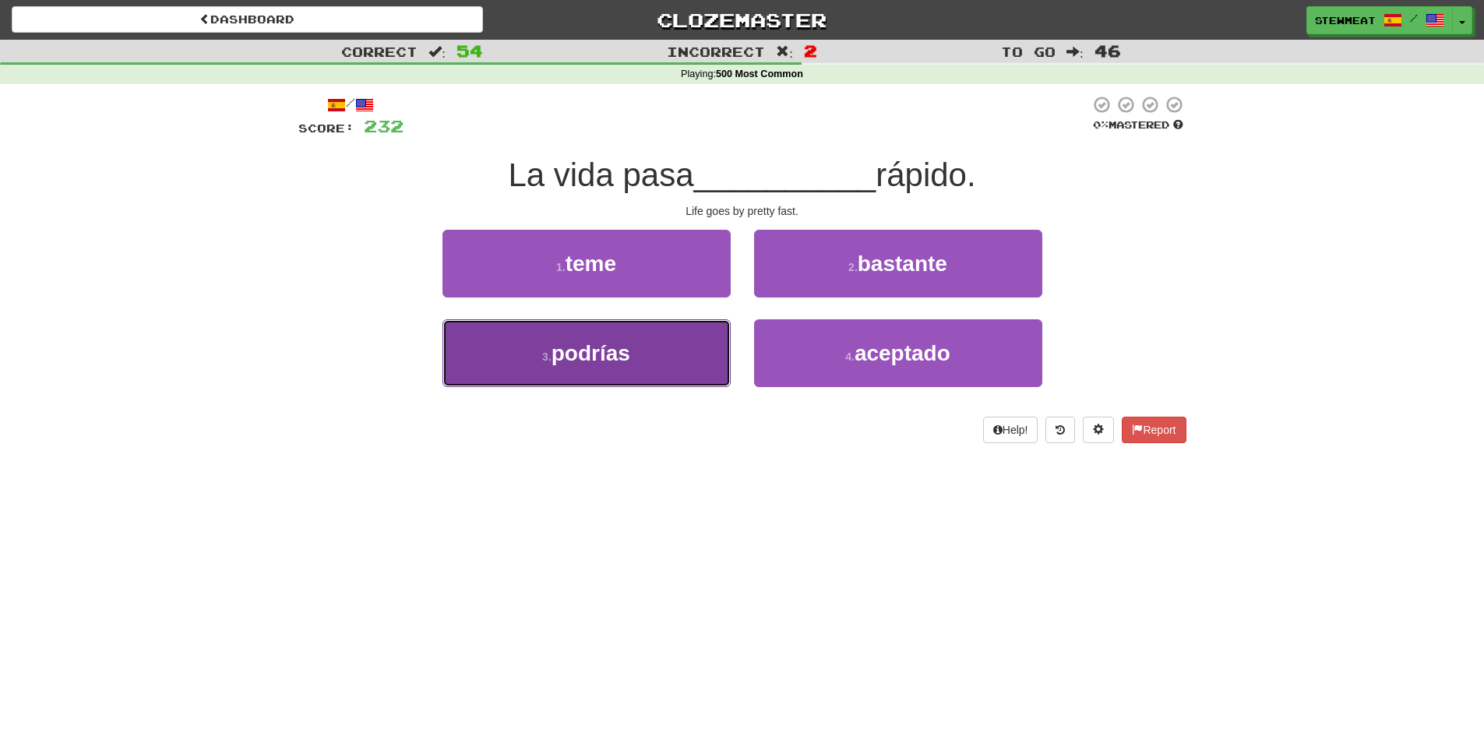
click at [663, 349] on button "3 . podrías" at bounding box center [587, 353] width 288 height 68
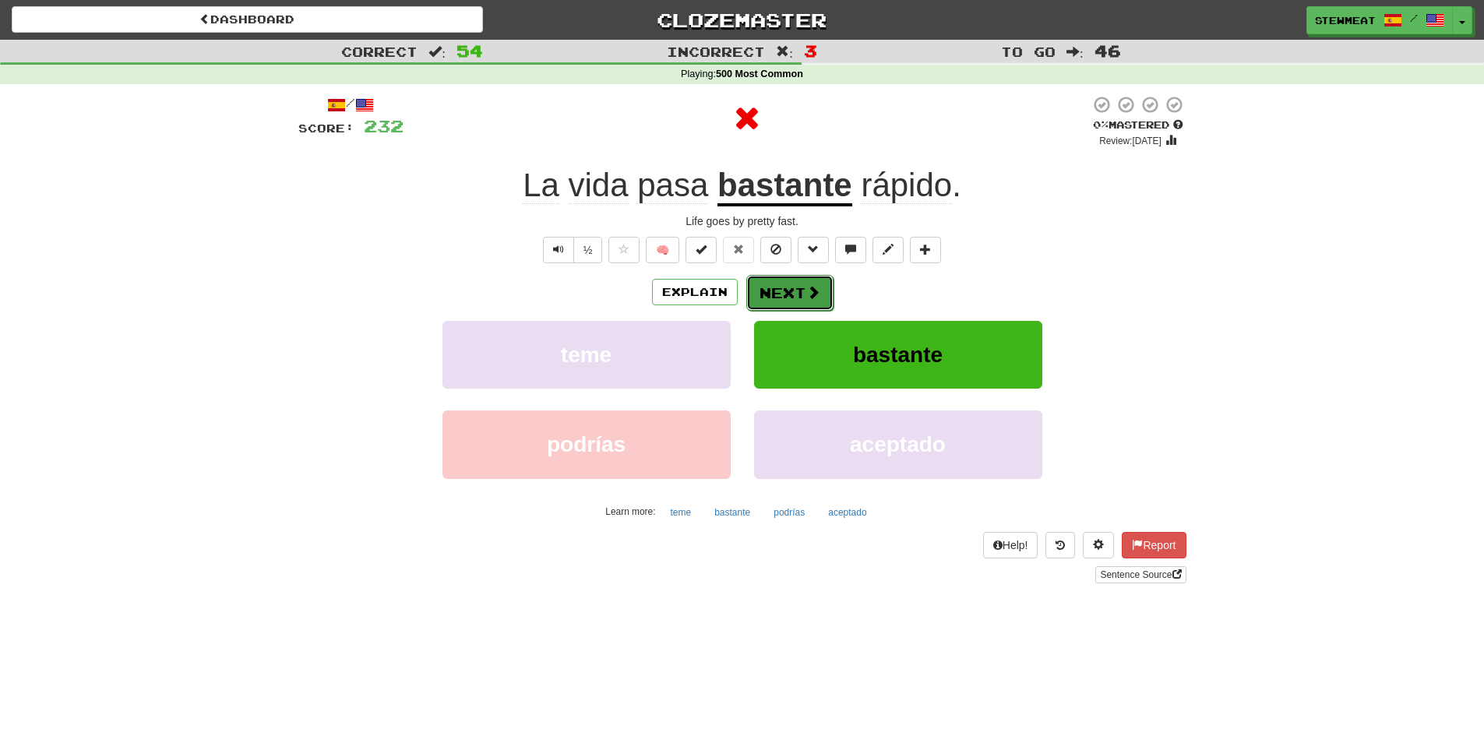
click at [777, 288] on button "Next" at bounding box center [790, 293] width 87 height 36
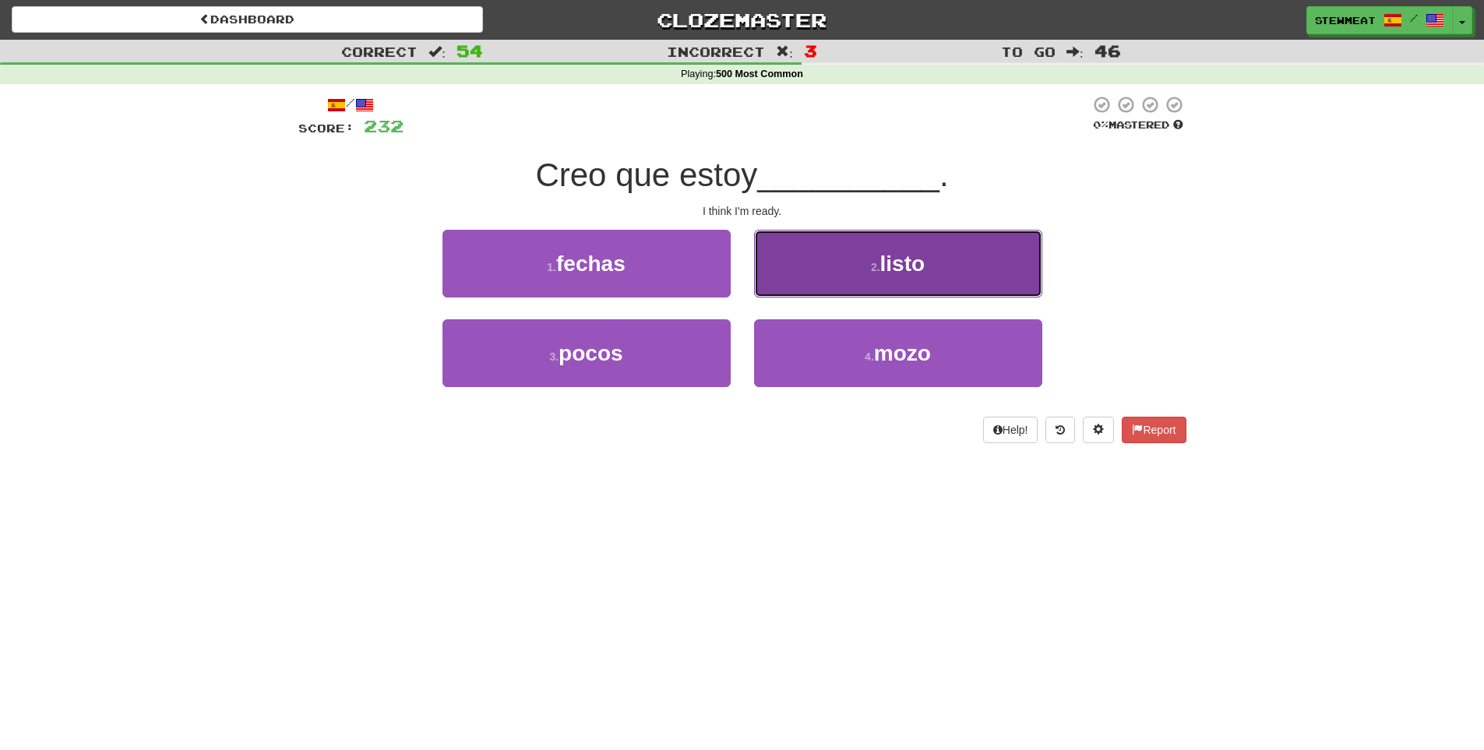
click at [884, 264] on span "listo" at bounding box center [903, 264] width 45 height 24
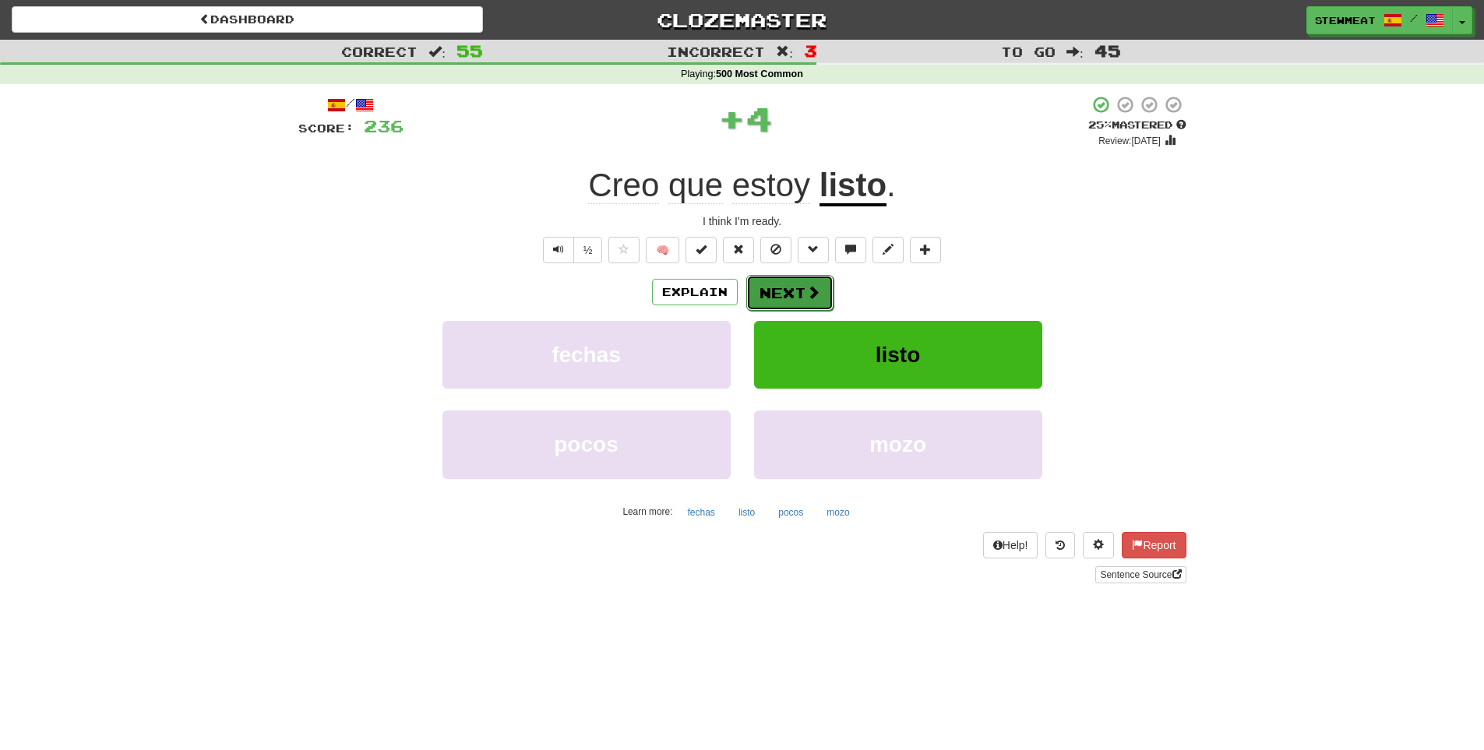
click at [796, 284] on button "Next" at bounding box center [790, 293] width 87 height 36
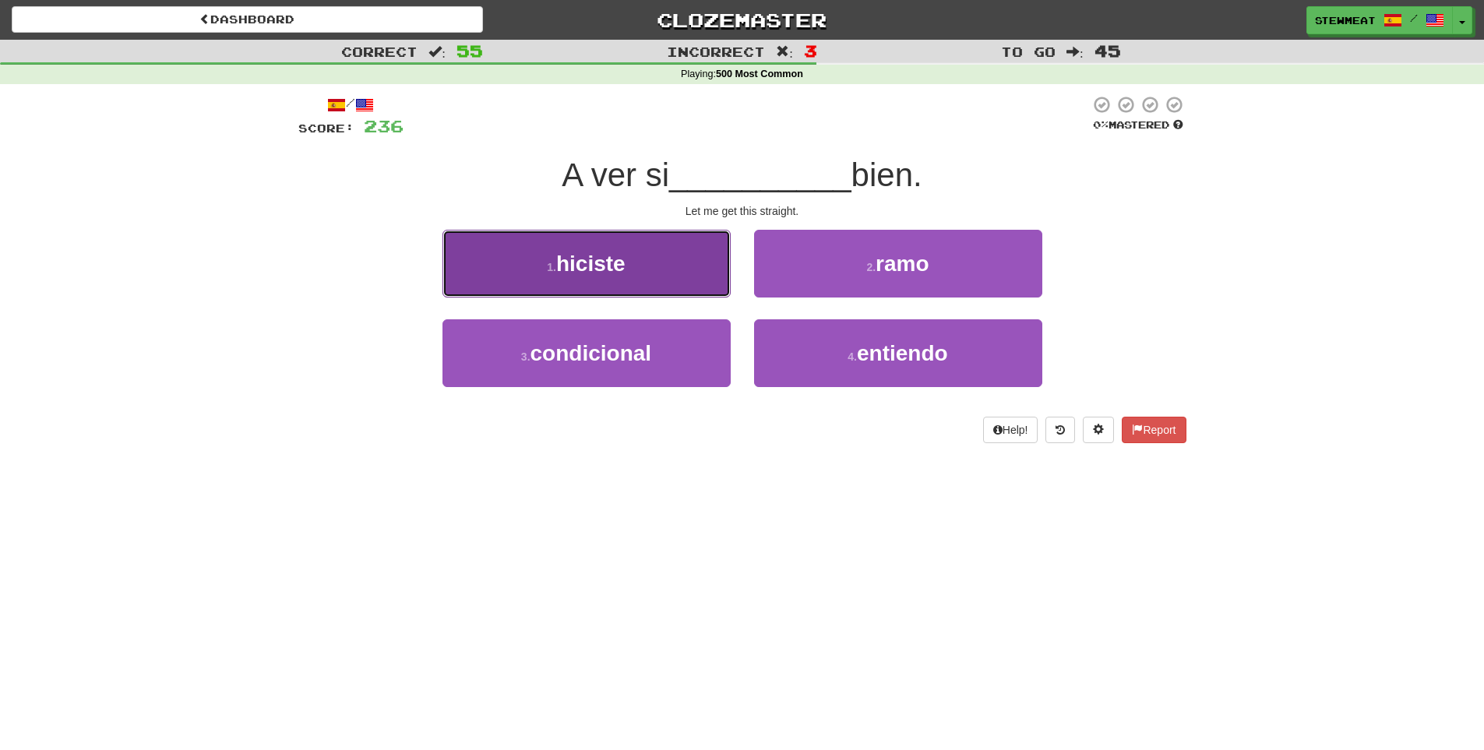
click at [674, 266] on button "1 . hiciste" at bounding box center [587, 264] width 288 height 68
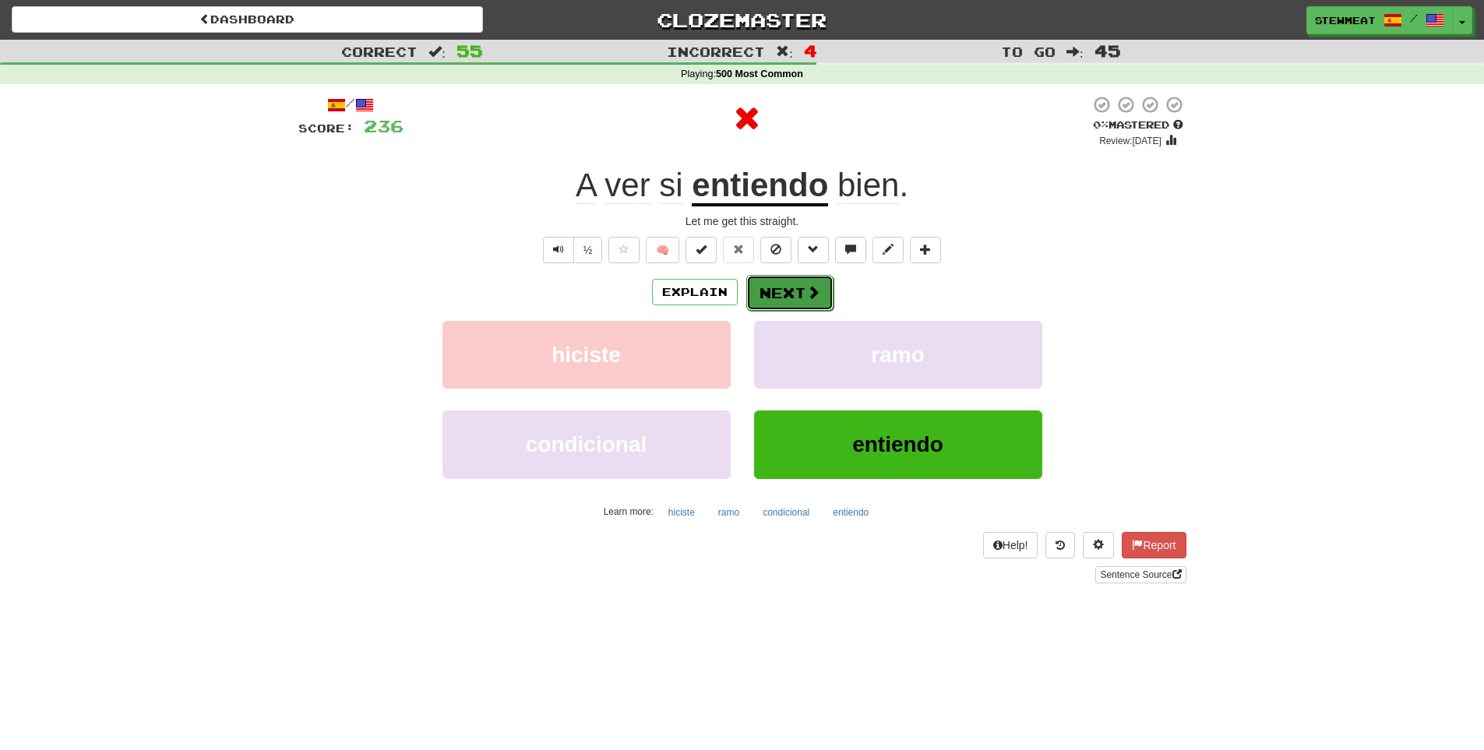
click at [797, 290] on button "Next" at bounding box center [790, 293] width 87 height 36
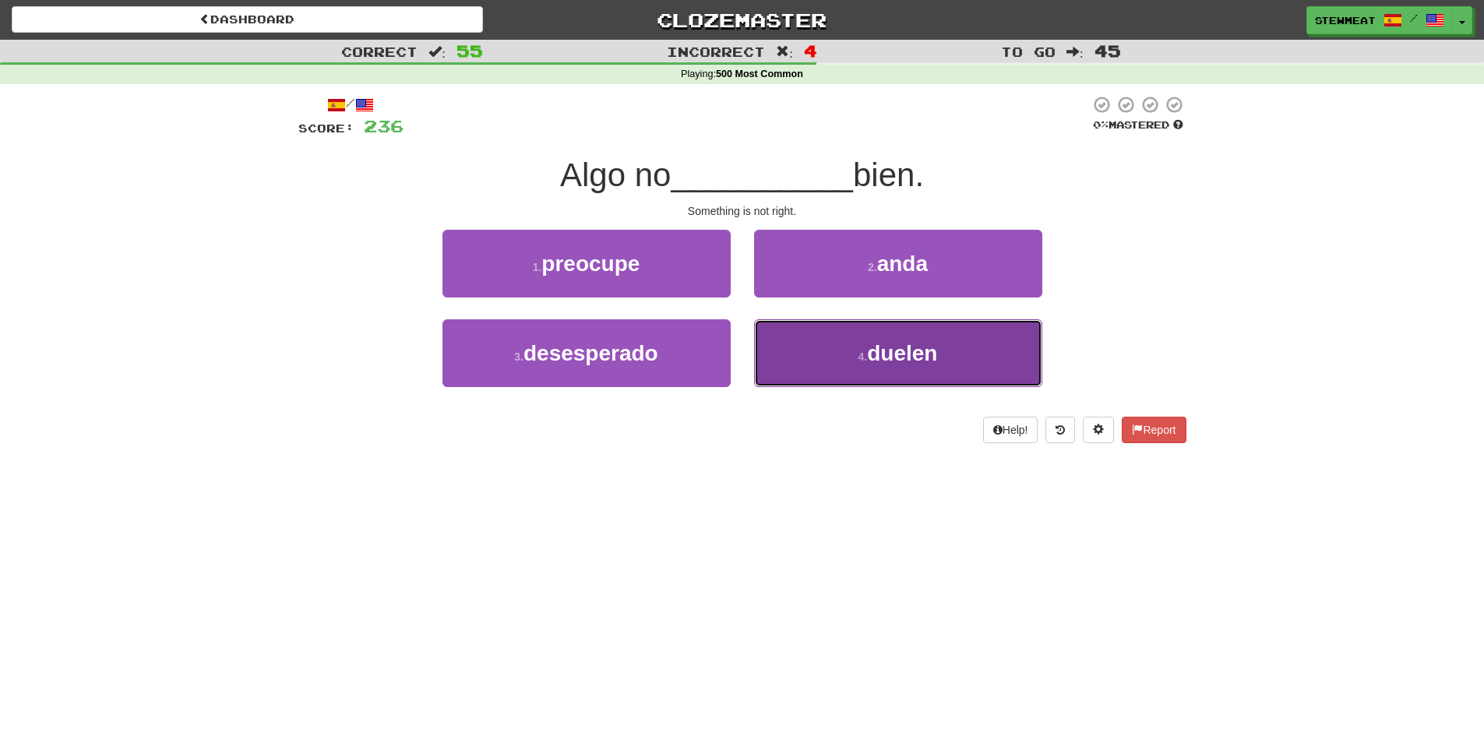
click at [915, 347] on span "duelen" at bounding box center [902, 353] width 70 height 24
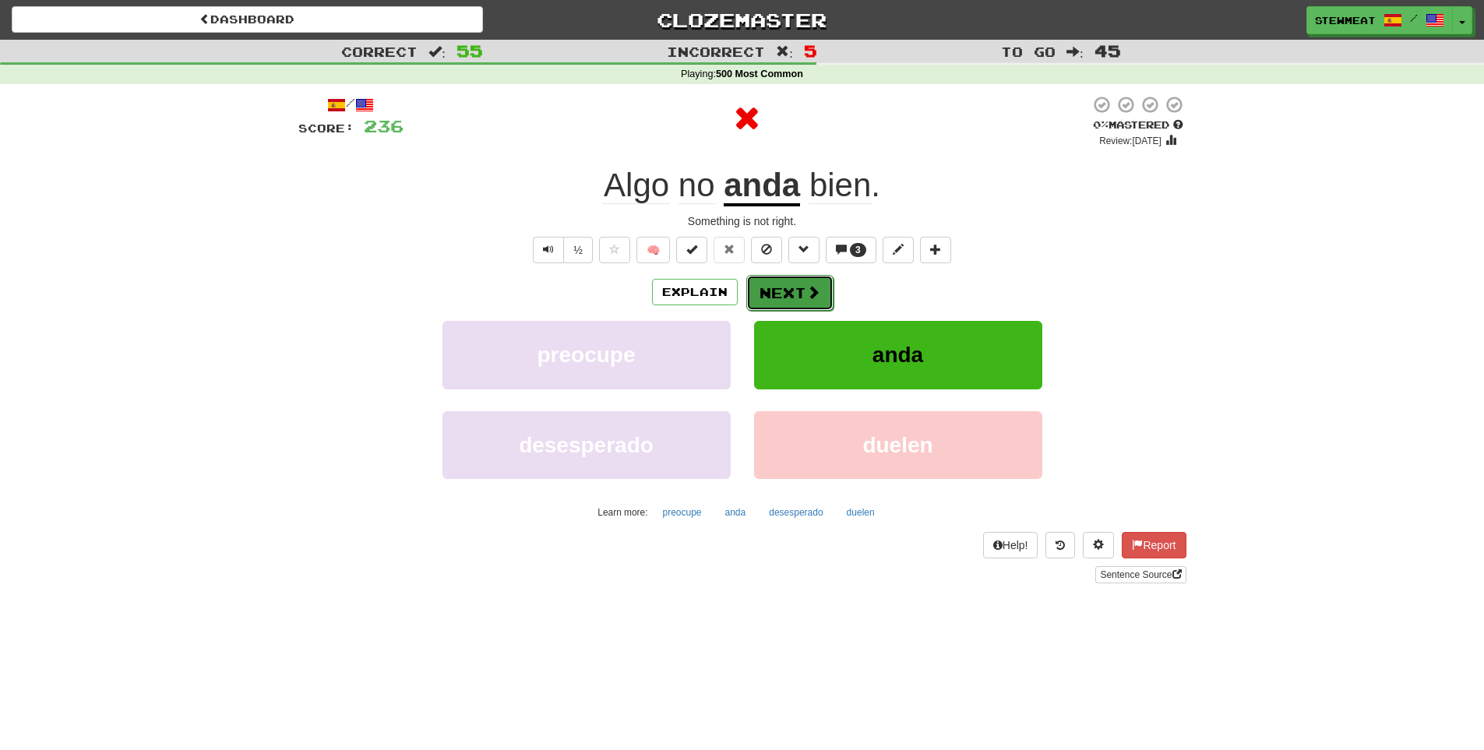
click at [793, 283] on button "Next" at bounding box center [790, 293] width 87 height 36
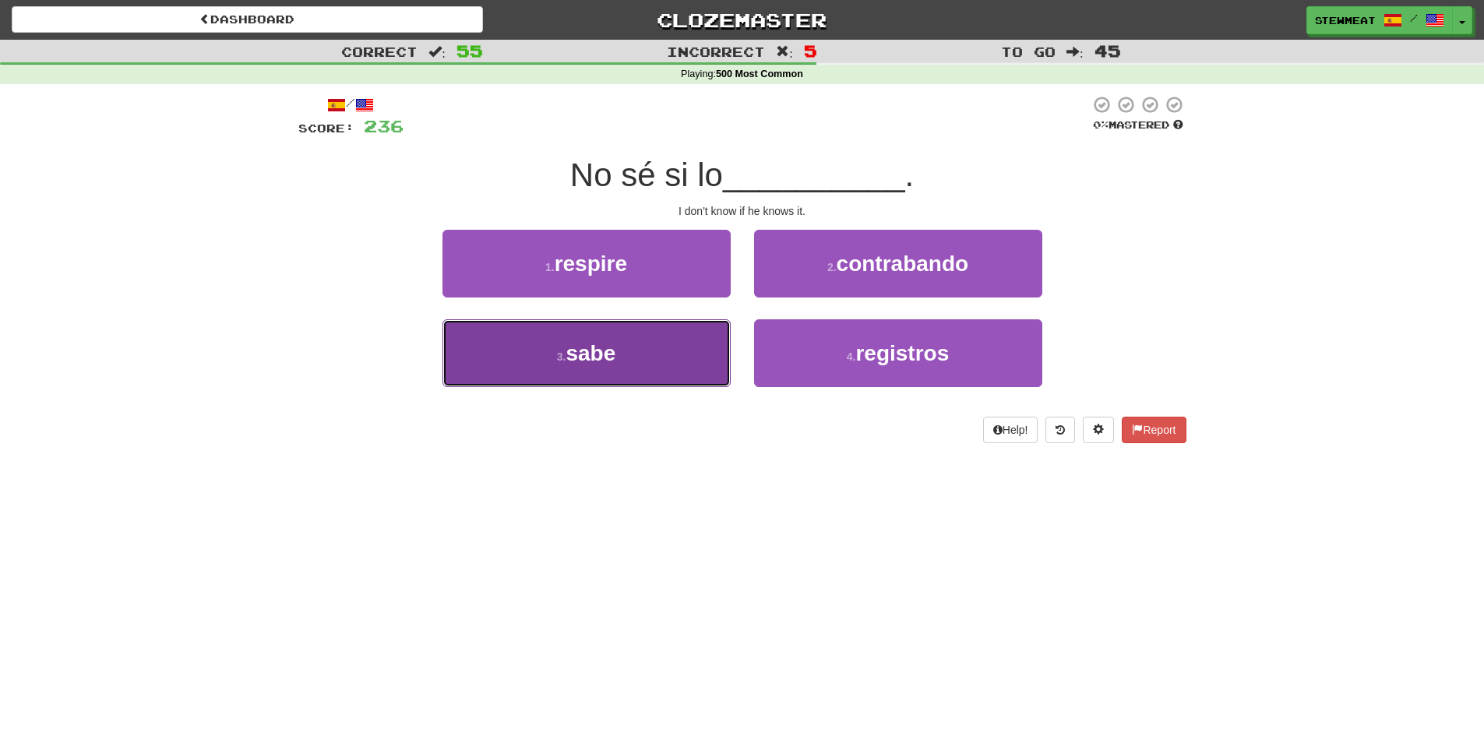
click at [676, 348] on button "3 . sabe" at bounding box center [587, 353] width 288 height 68
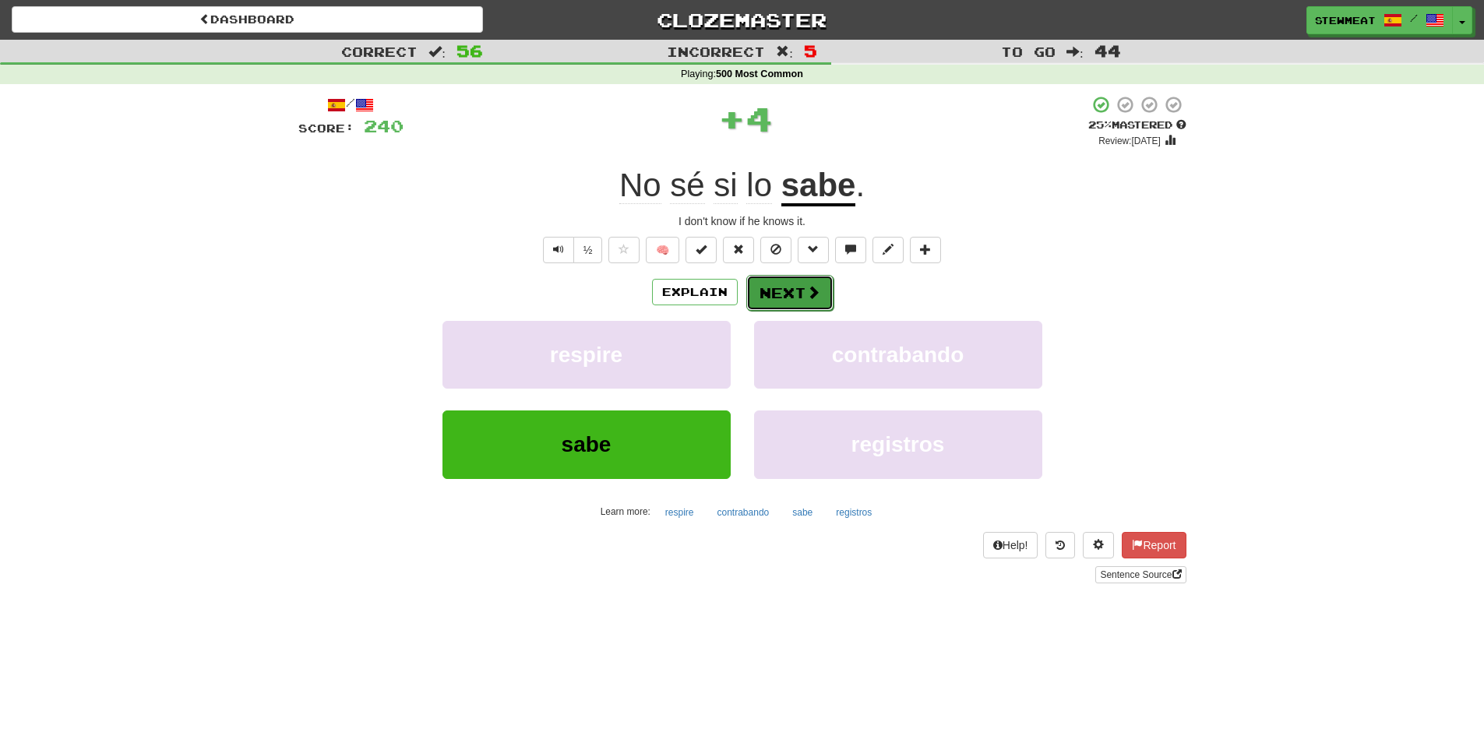
click at [778, 294] on button "Next" at bounding box center [790, 293] width 87 height 36
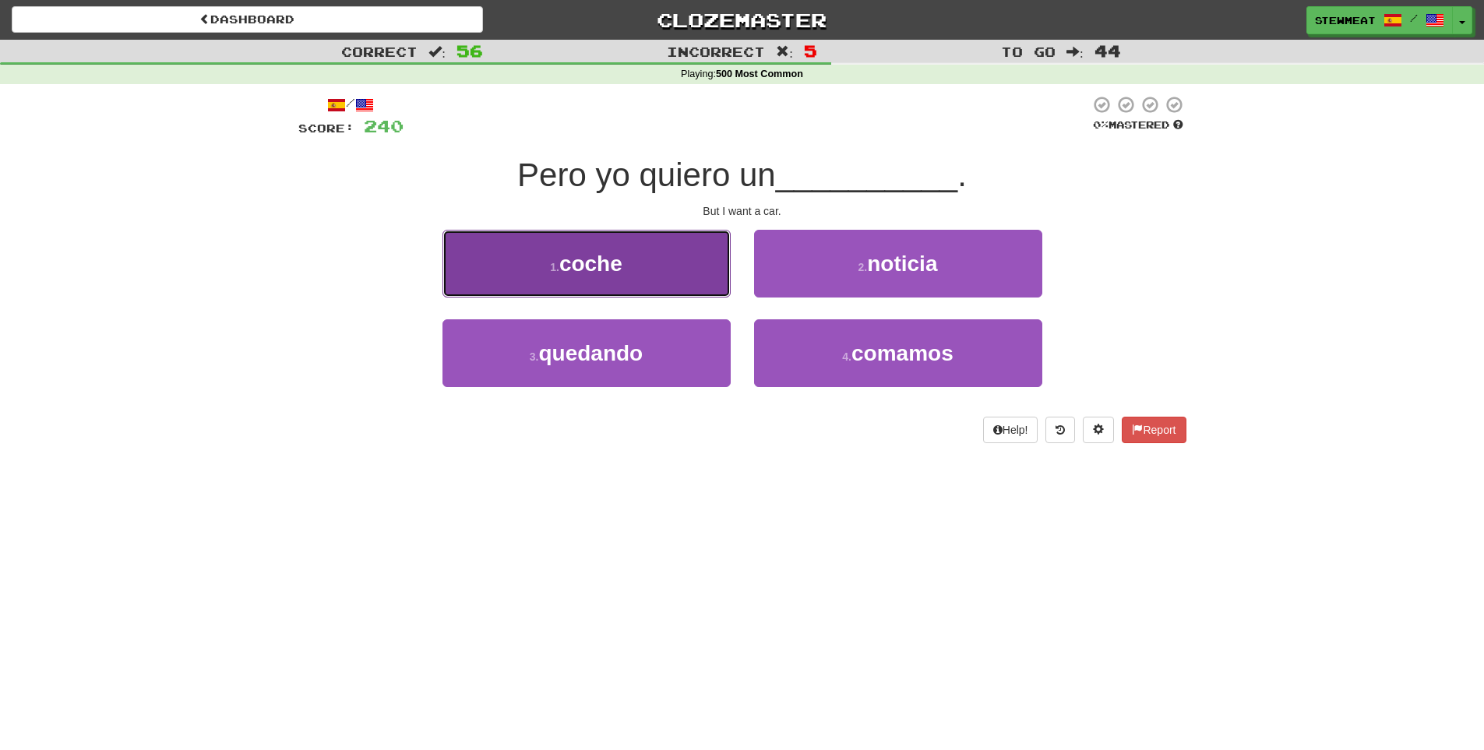
click at [697, 279] on button "1 . coche" at bounding box center [587, 264] width 288 height 68
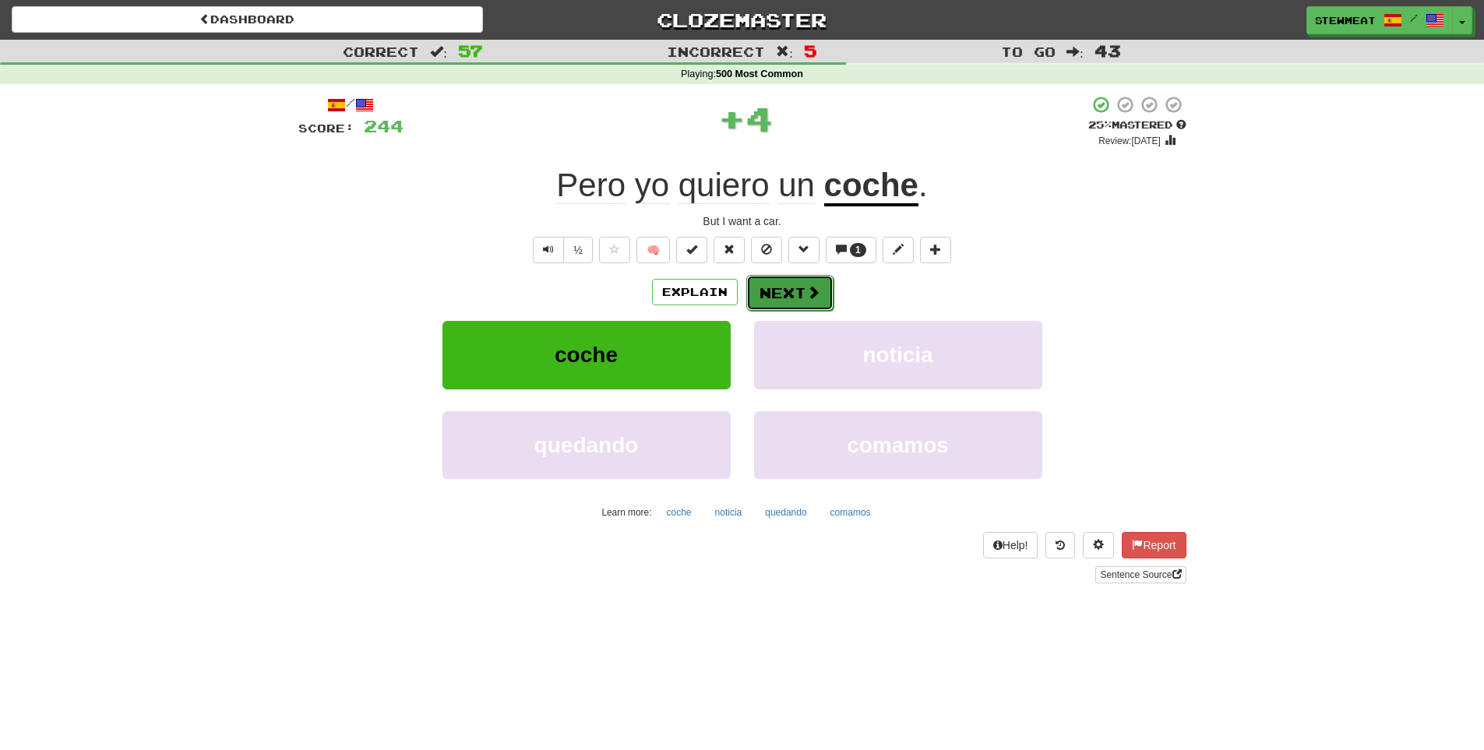
click at [772, 292] on button "Next" at bounding box center [790, 293] width 87 height 36
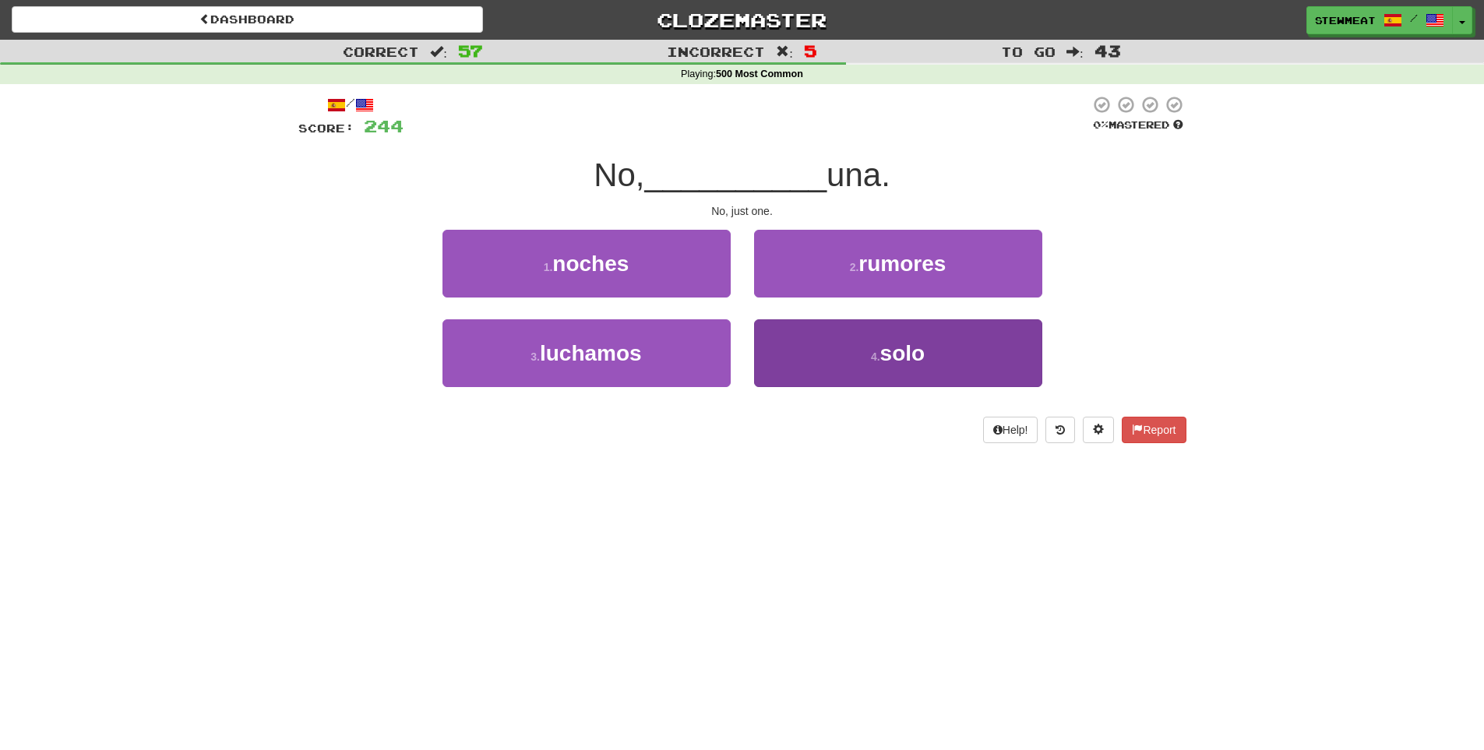
drag, startPoint x: 900, startPoint y: 312, endPoint x: 907, endPoint y: 333, distance: 22.2
click at [901, 315] on div "2 . rumores" at bounding box center [899, 275] width 312 height 90
click at [909, 344] on span "solo" at bounding box center [903, 353] width 45 height 24
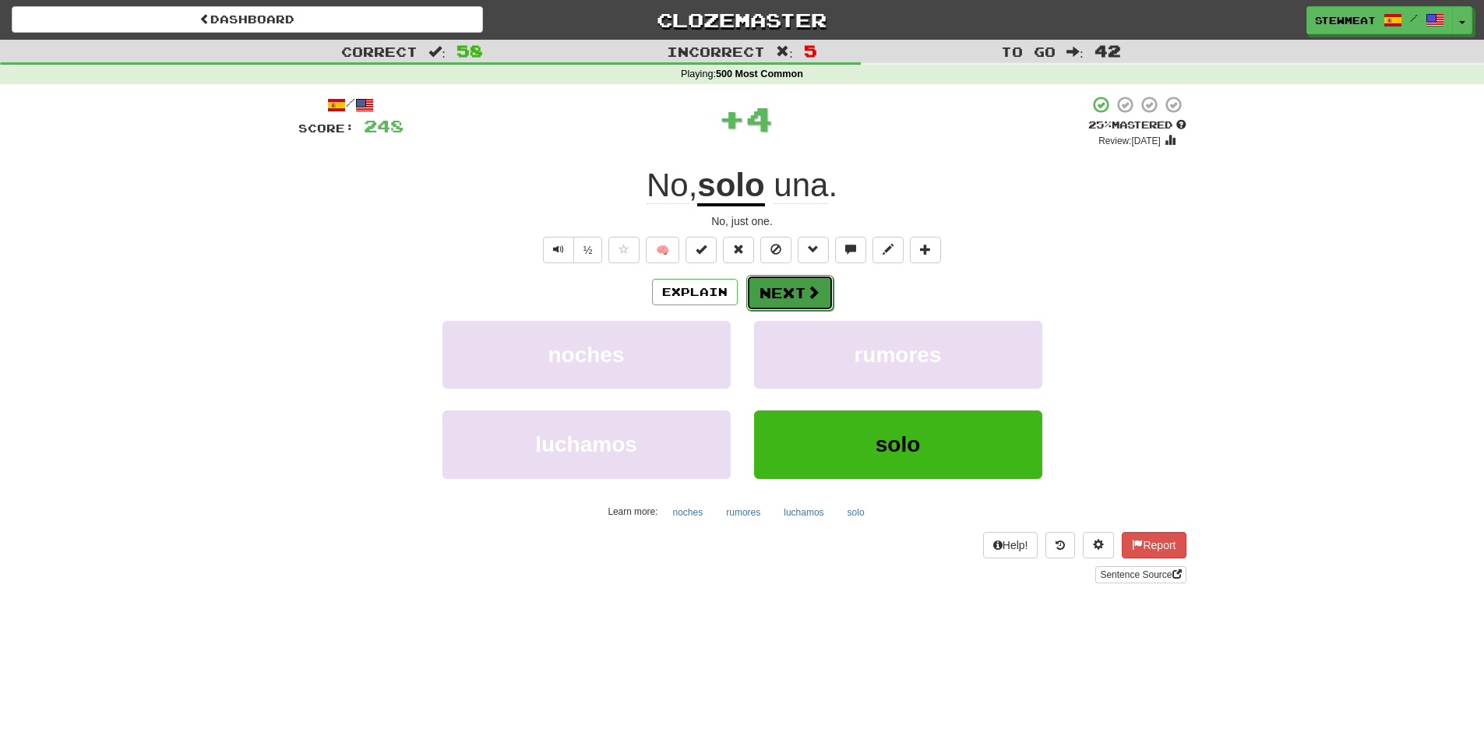
click at [799, 291] on button "Next" at bounding box center [790, 293] width 87 height 36
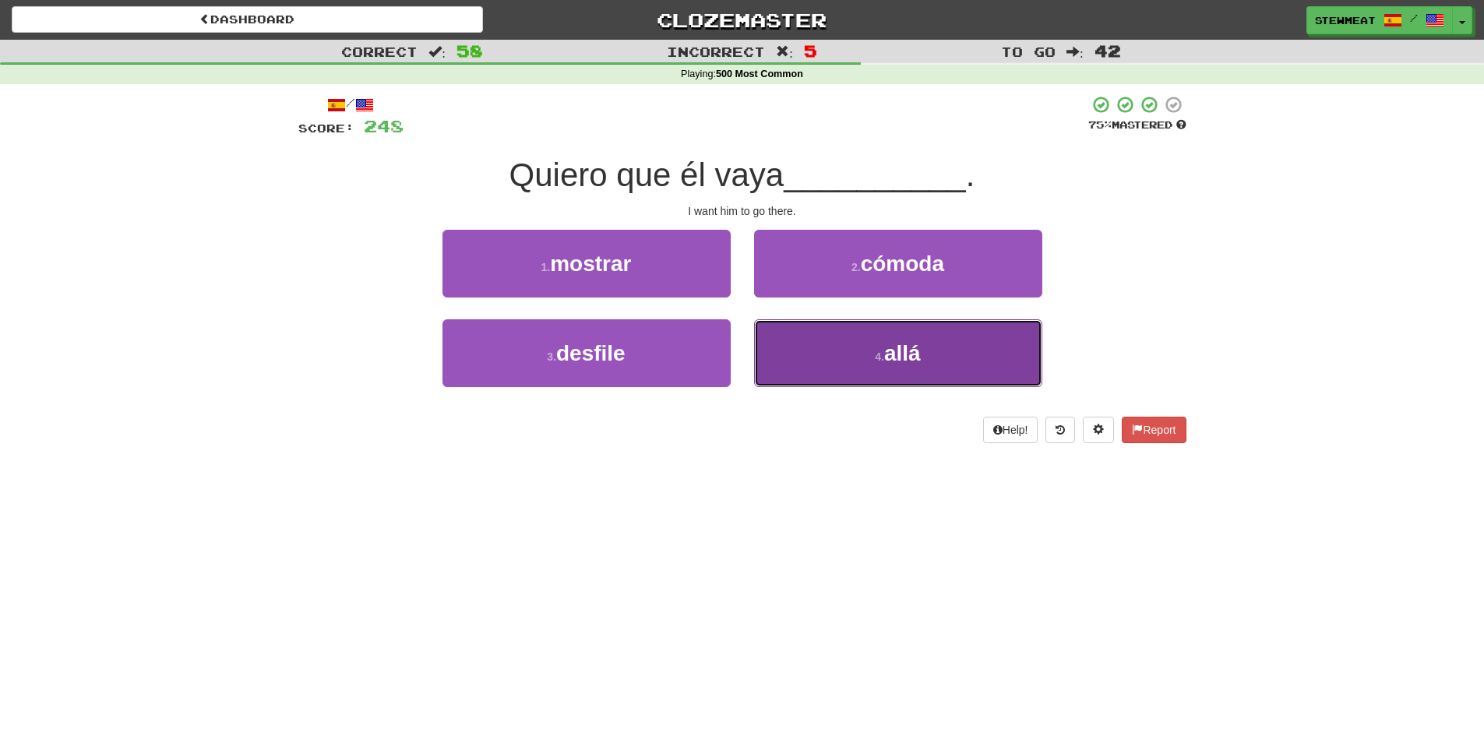
click at [907, 347] on span "allá" at bounding box center [902, 353] width 37 height 24
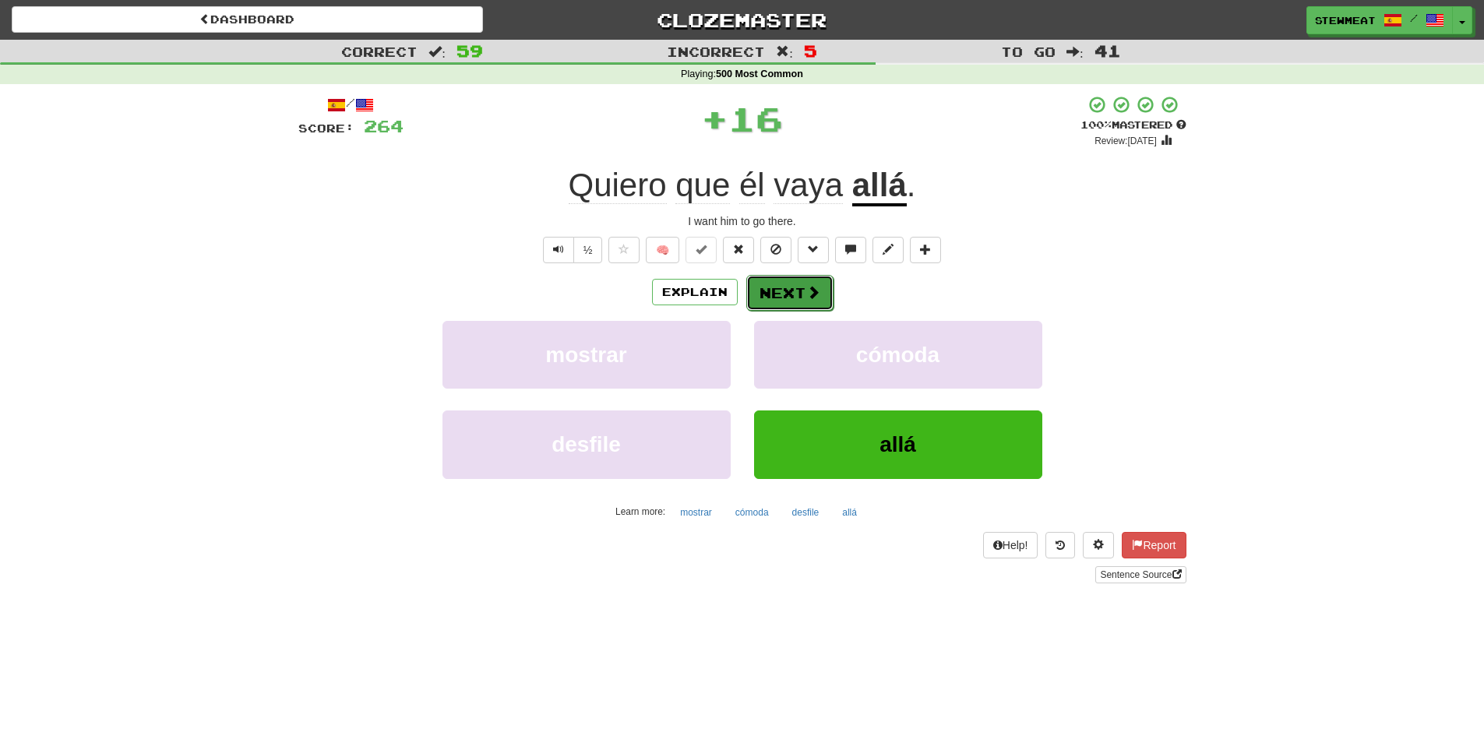
click at [794, 296] on button "Next" at bounding box center [790, 293] width 87 height 36
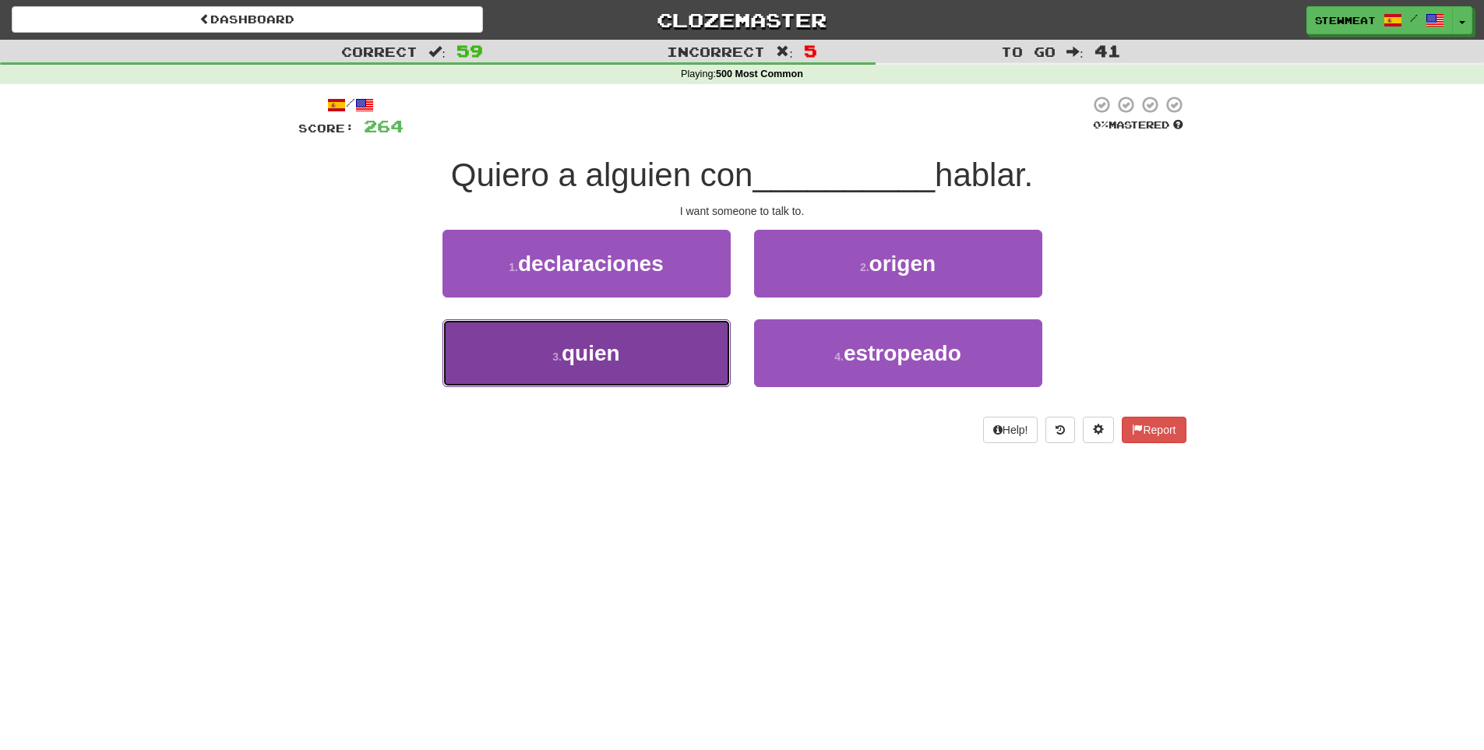
click at [630, 349] on button "3 . quien" at bounding box center [587, 353] width 288 height 68
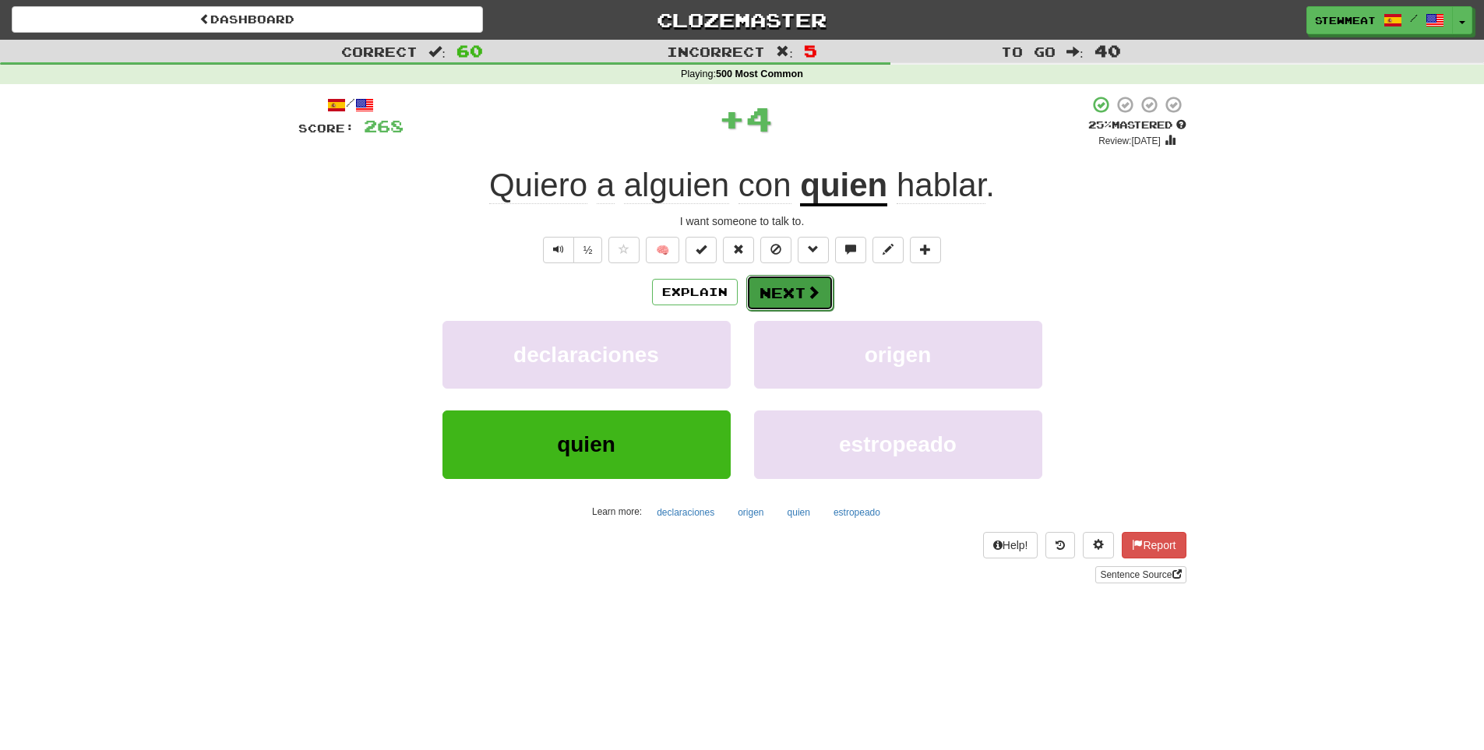
click at [800, 290] on button "Next" at bounding box center [790, 293] width 87 height 36
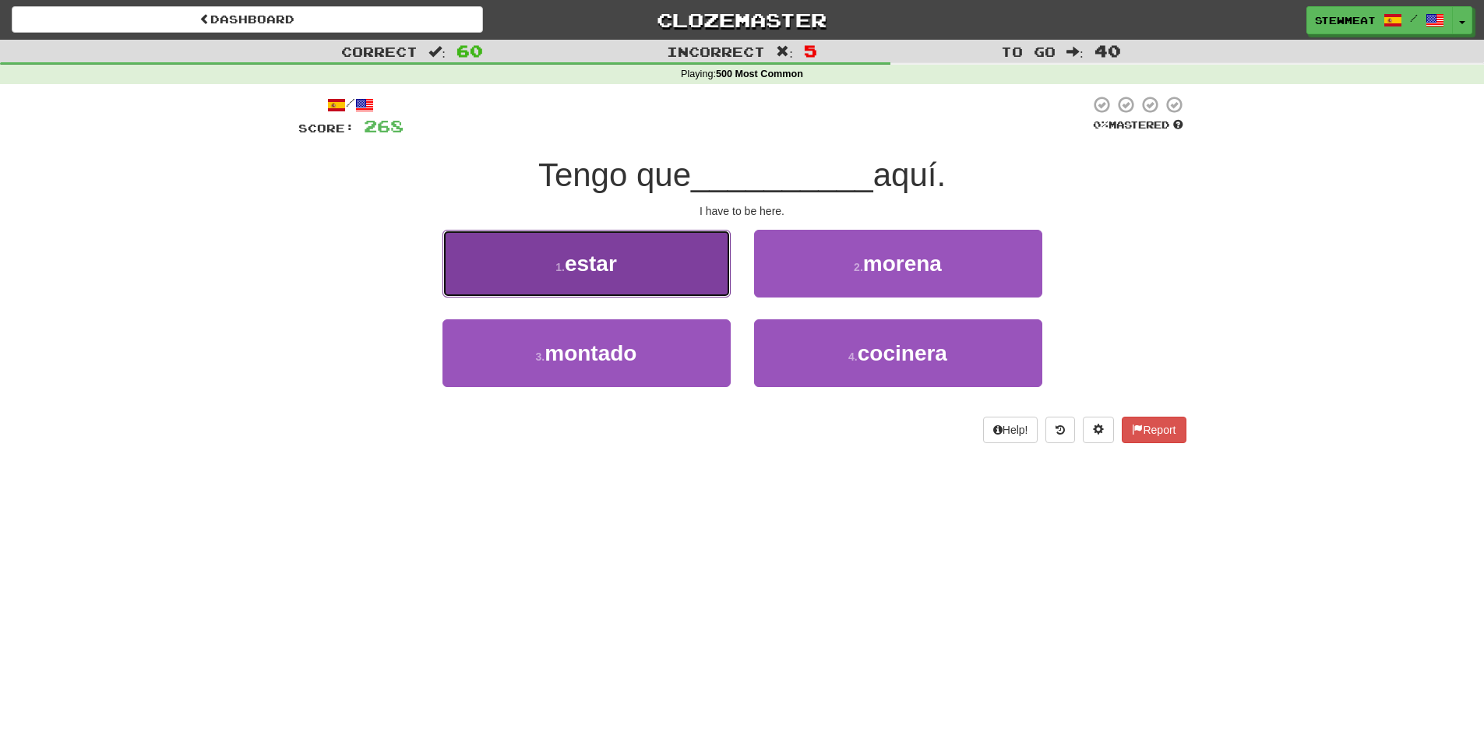
click at [689, 281] on button "1 . estar" at bounding box center [587, 264] width 288 height 68
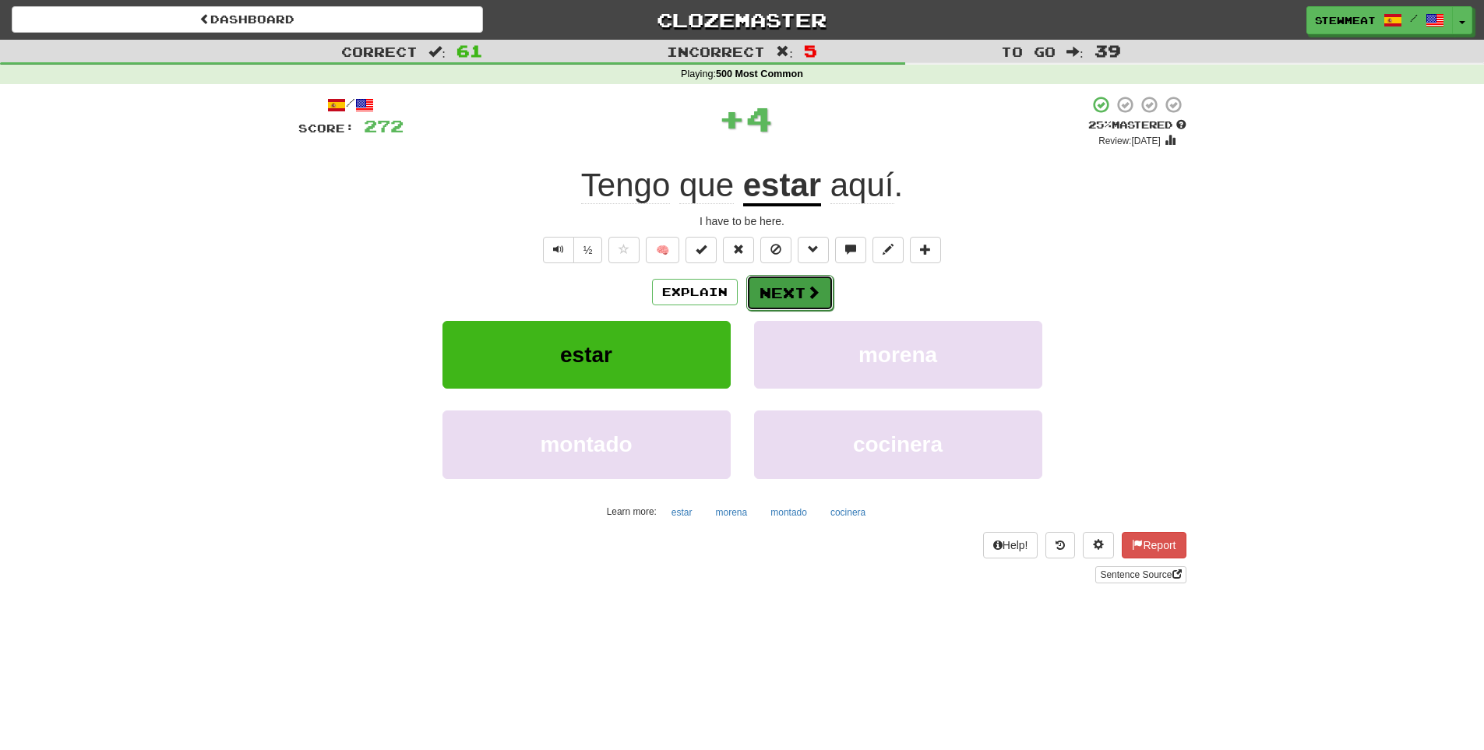
click at [799, 281] on button "Next" at bounding box center [790, 293] width 87 height 36
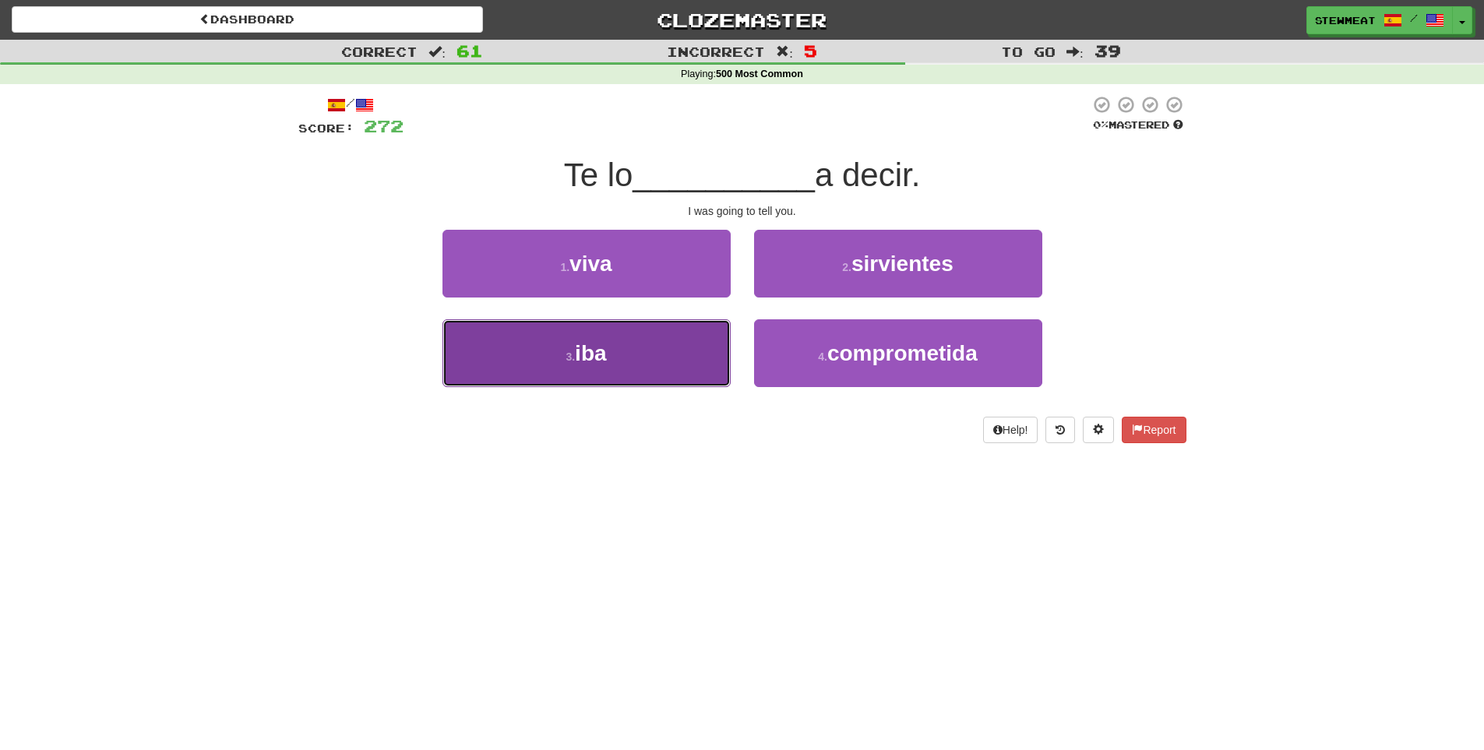
click at [652, 351] on button "3 . iba" at bounding box center [587, 353] width 288 height 68
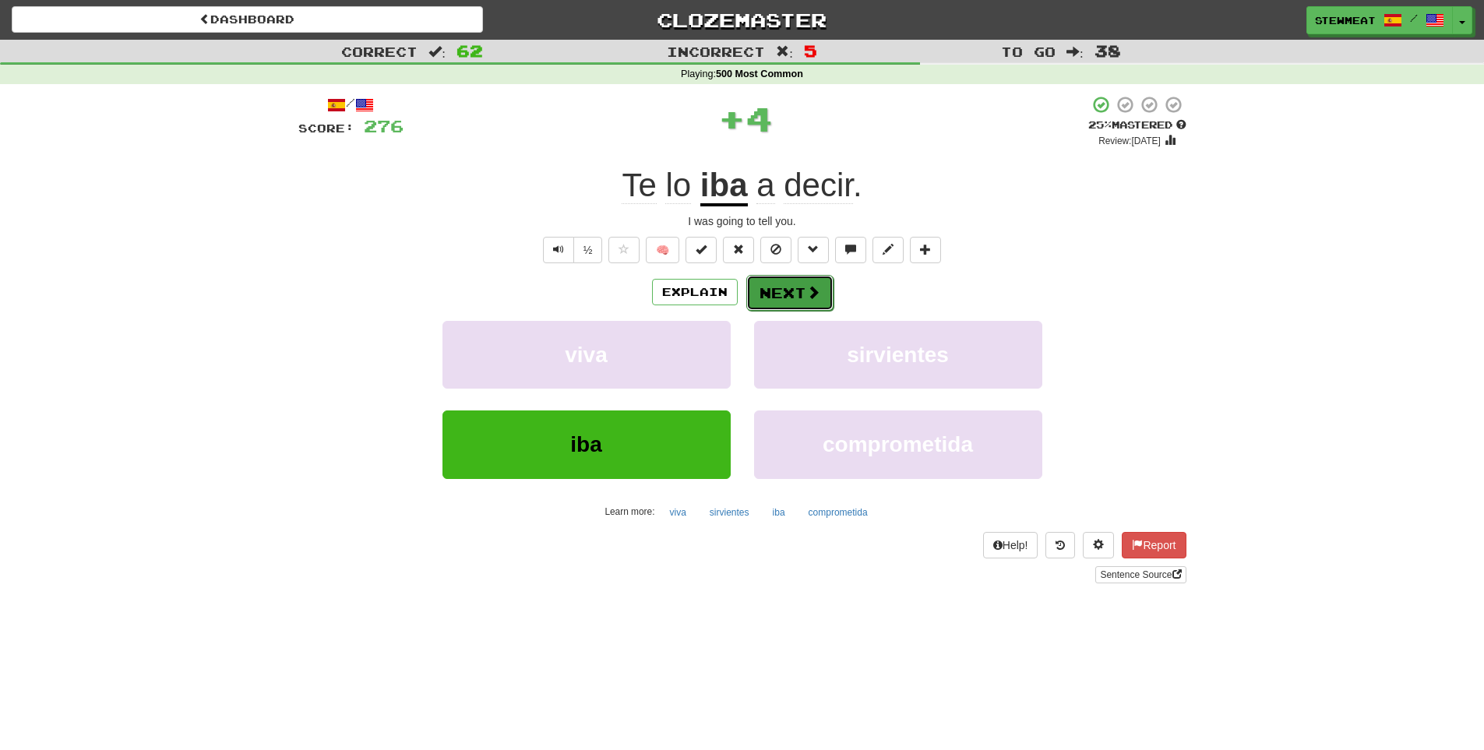
click at [780, 284] on button "Next" at bounding box center [790, 293] width 87 height 36
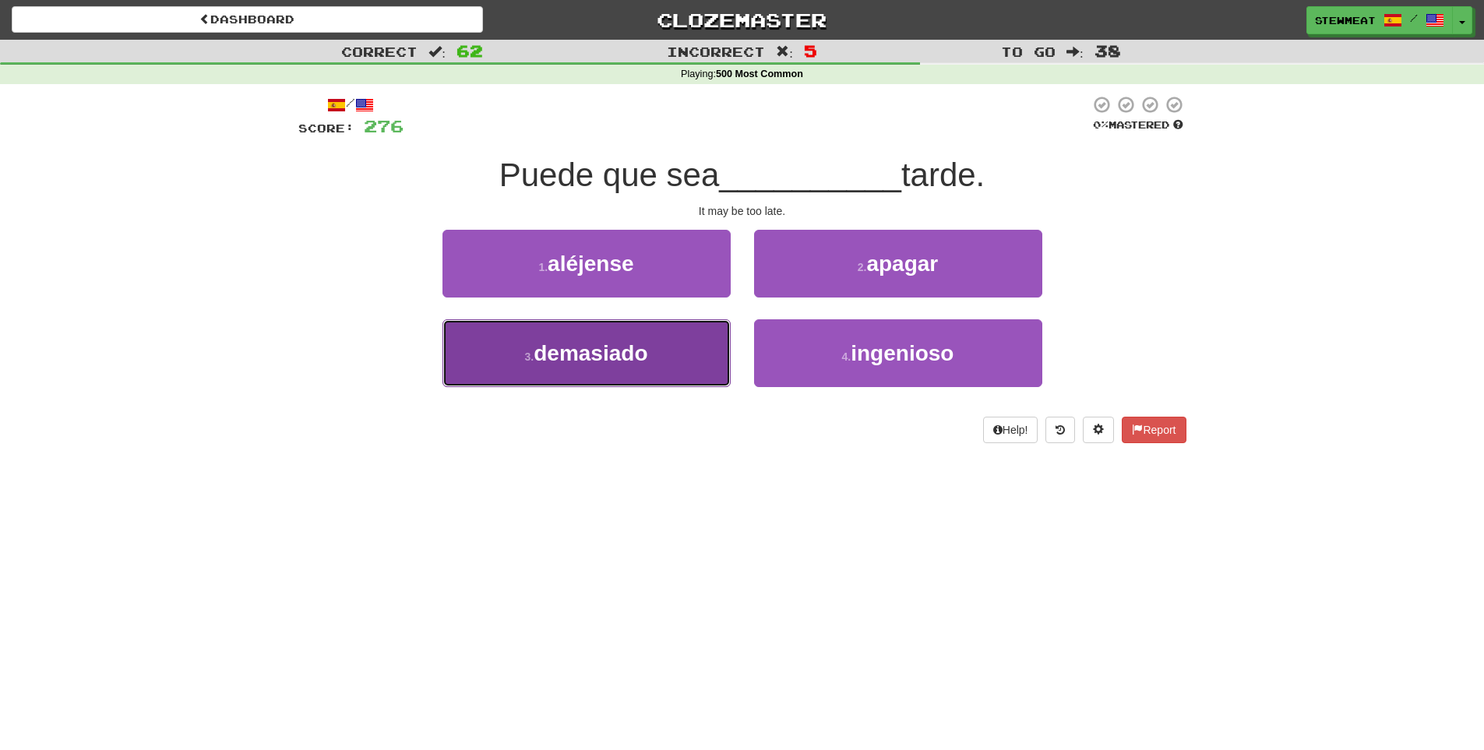
click at [698, 354] on button "3 . demasiado" at bounding box center [587, 353] width 288 height 68
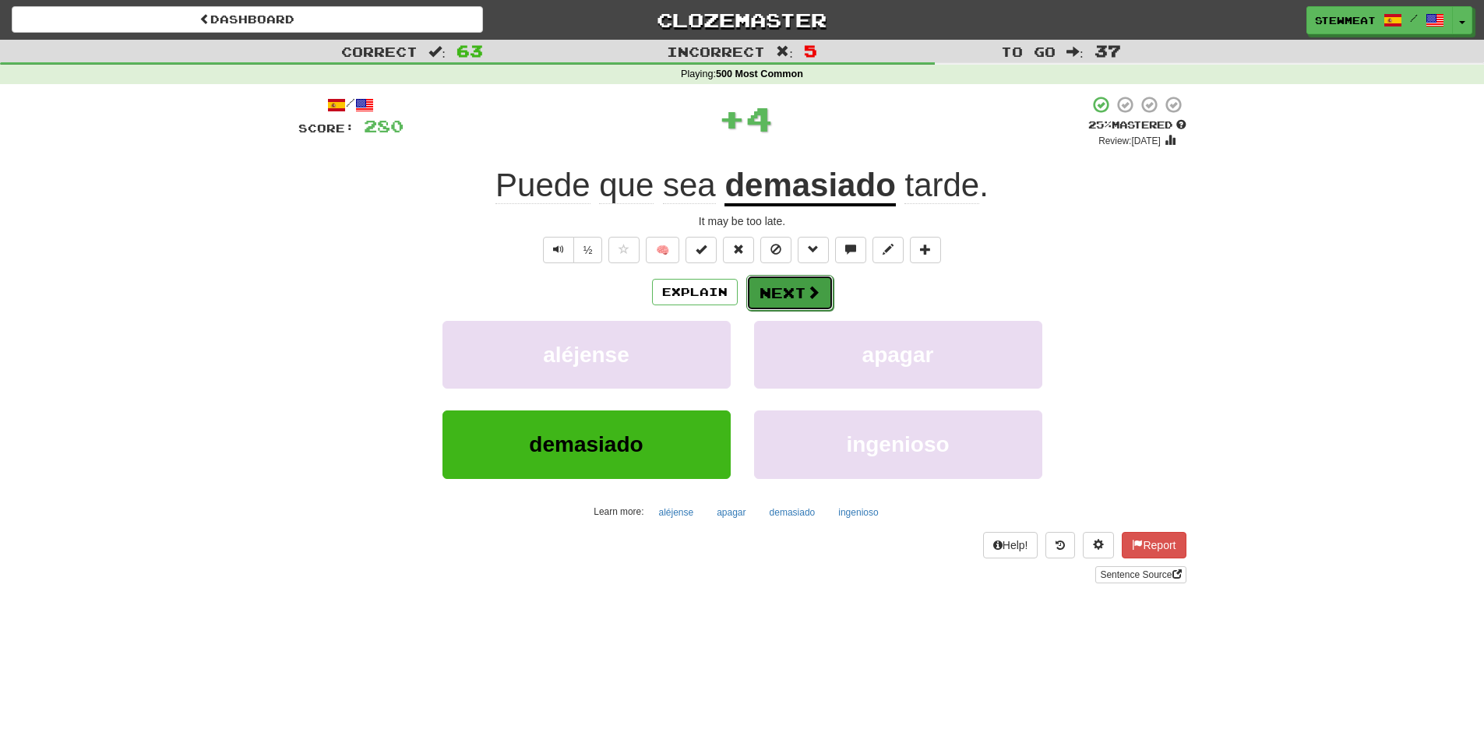
click at [796, 294] on button "Next" at bounding box center [790, 293] width 87 height 36
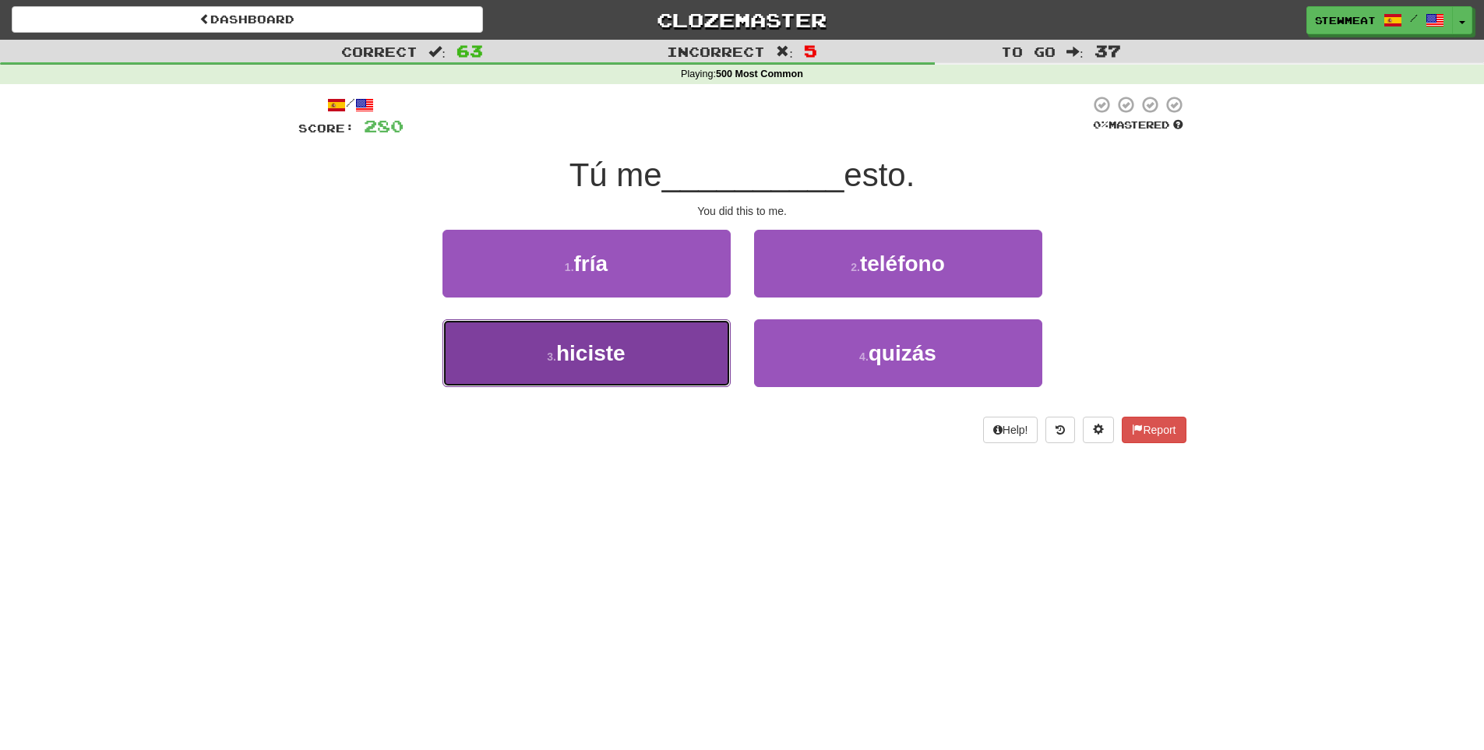
click at [702, 348] on button "3 . hiciste" at bounding box center [587, 353] width 288 height 68
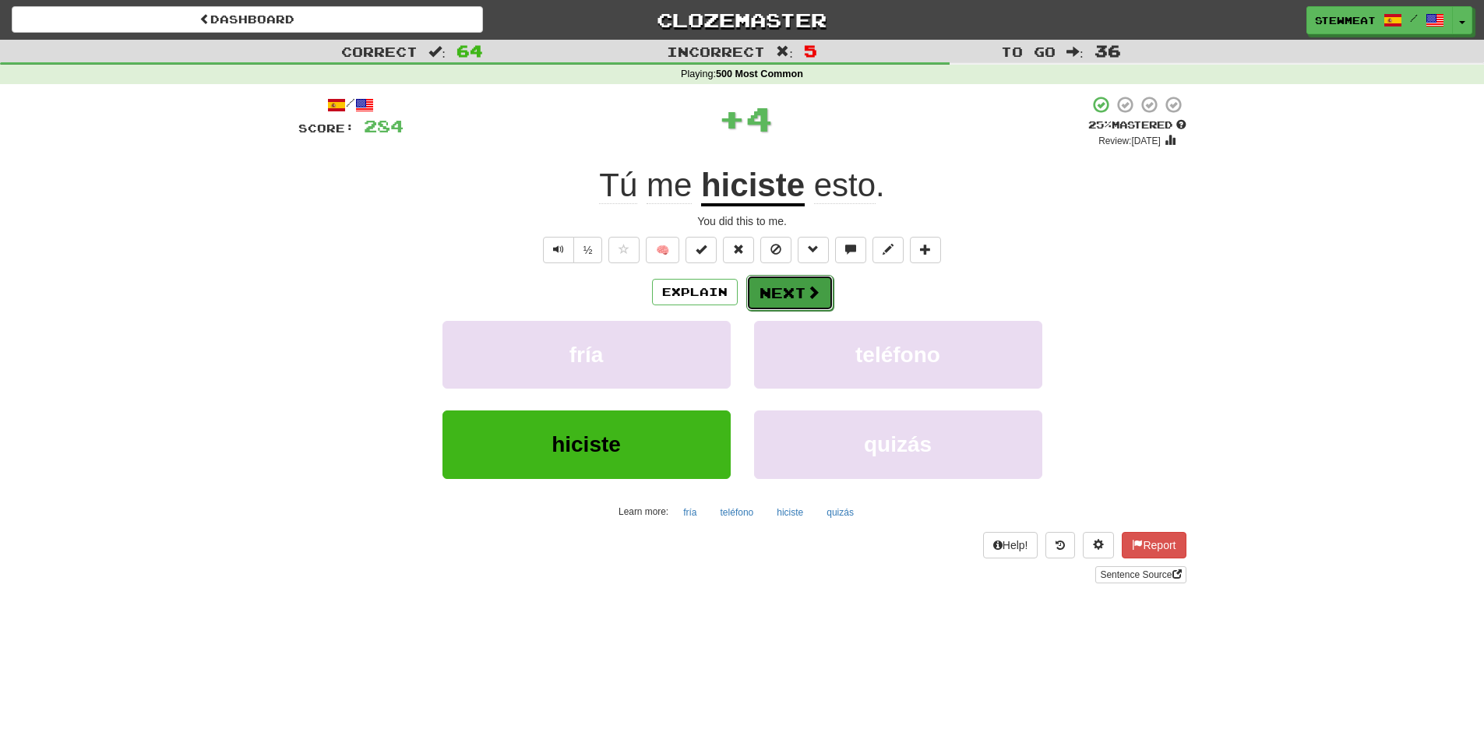
click at [796, 290] on button "Next" at bounding box center [790, 293] width 87 height 36
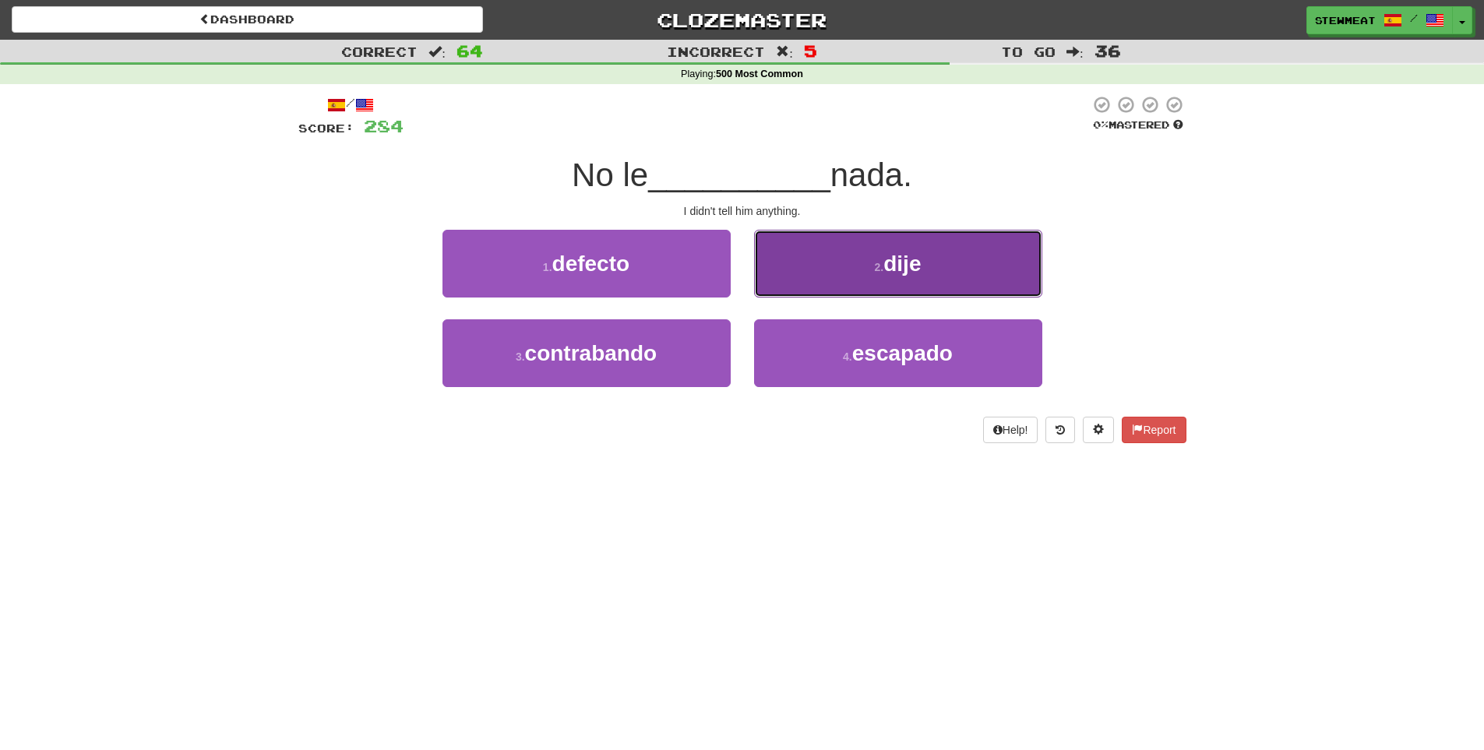
click at [863, 284] on button "2 . dije" at bounding box center [898, 264] width 288 height 68
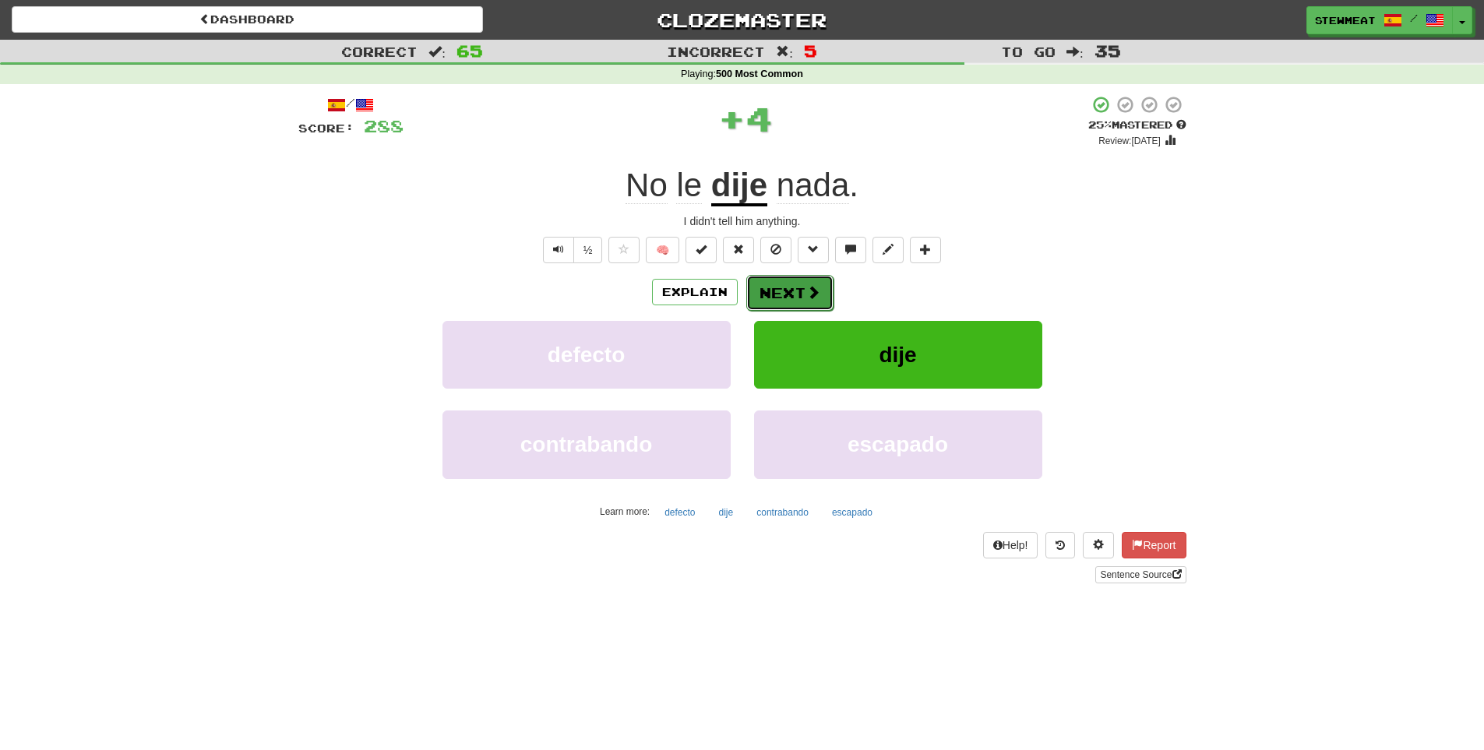
click at [796, 291] on button "Next" at bounding box center [790, 293] width 87 height 36
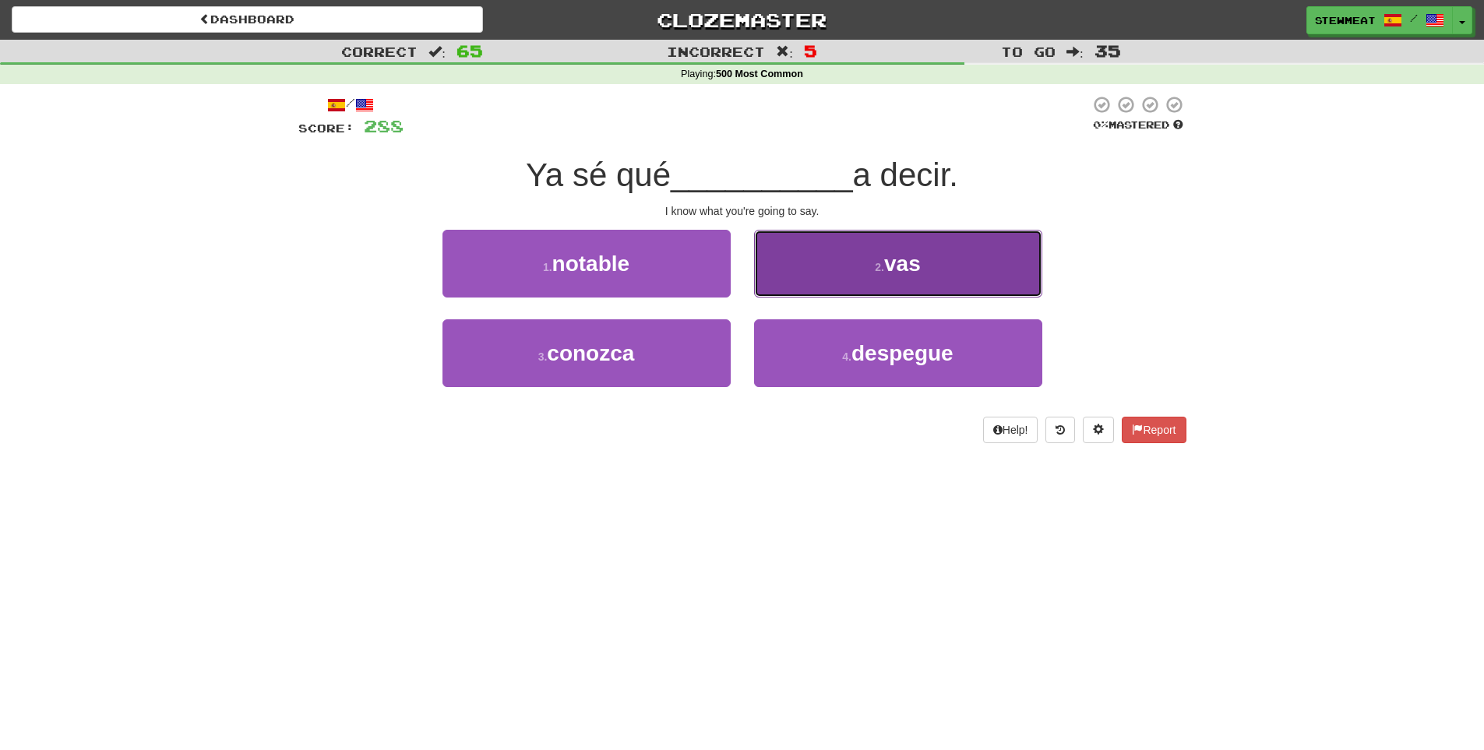
click at [925, 281] on button "2 . vas" at bounding box center [898, 264] width 288 height 68
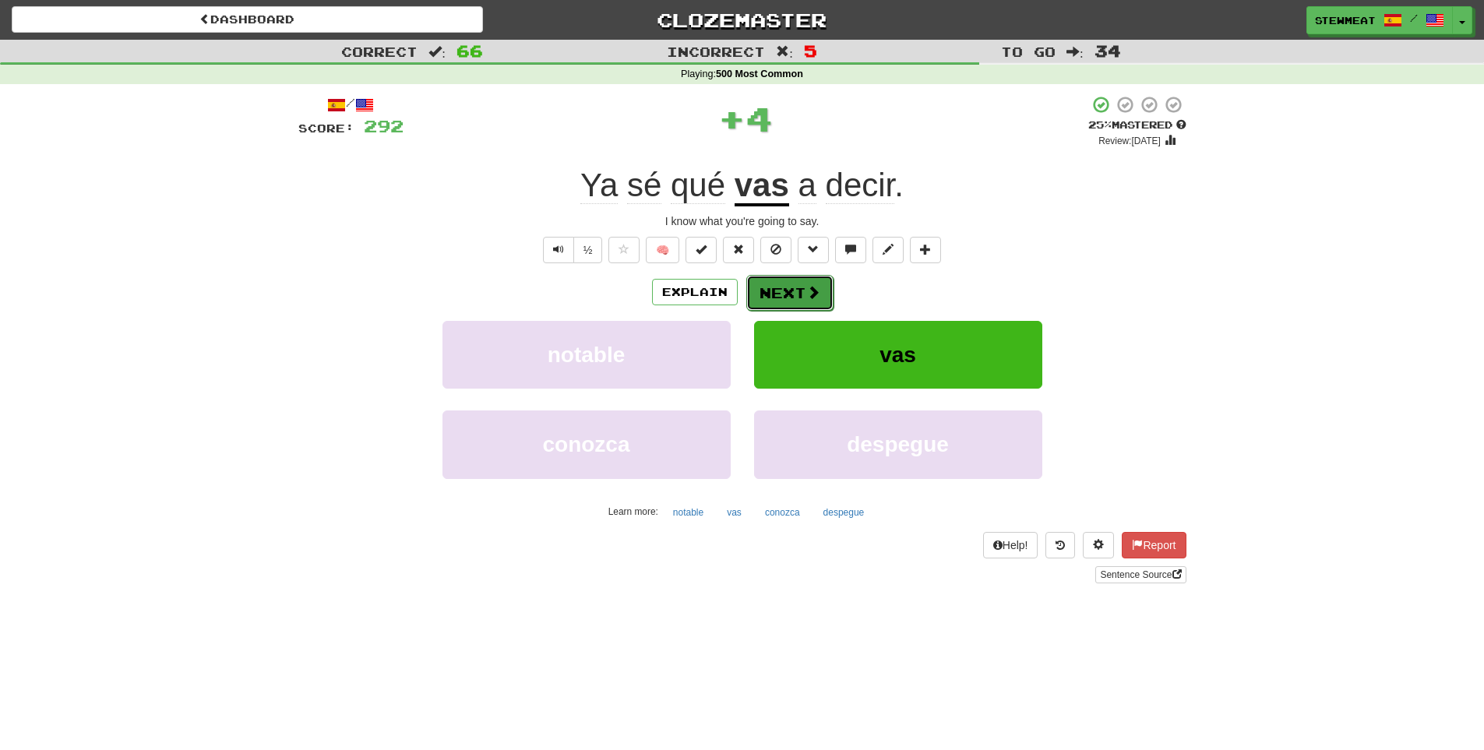
click at [803, 286] on button "Next" at bounding box center [790, 293] width 87 height 36
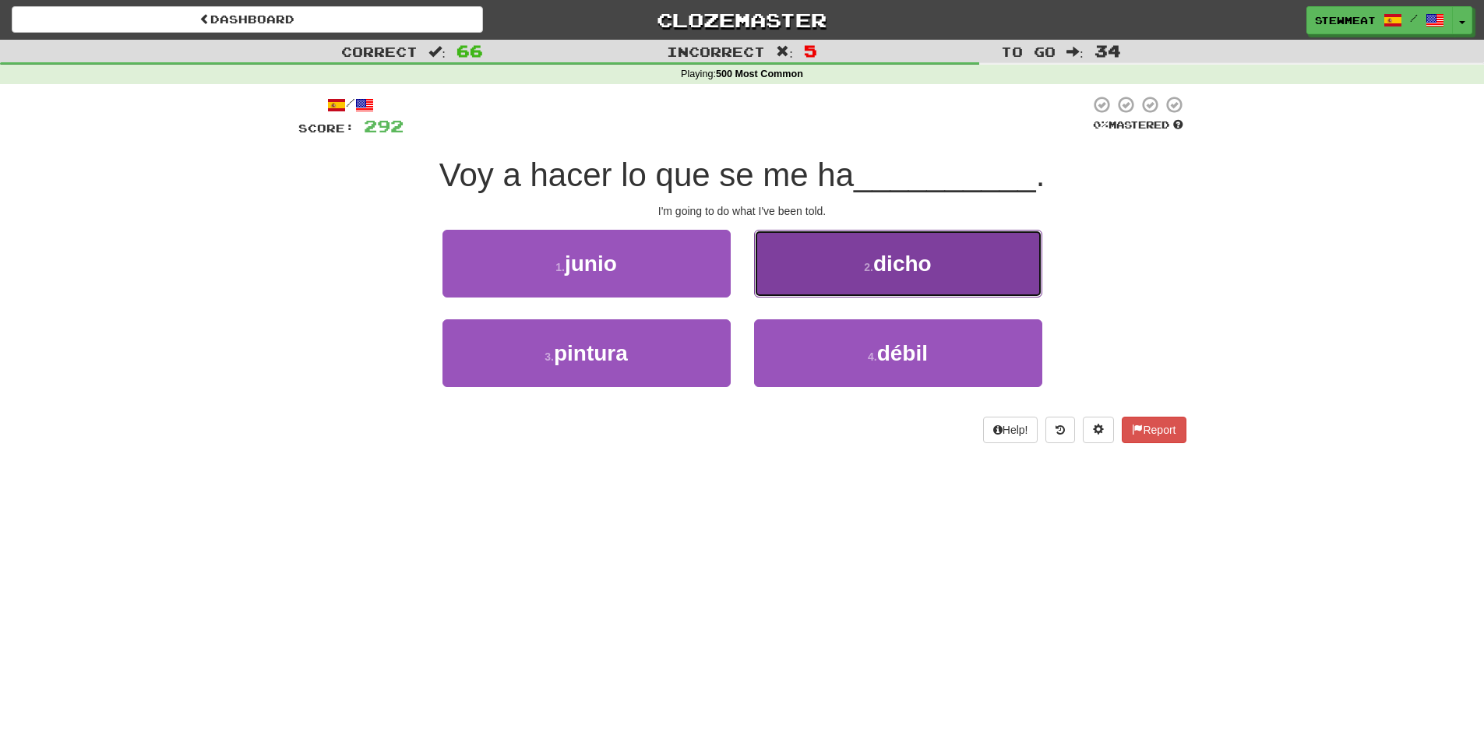
click at [909, 271] on span "dicho" at bounding box center [903, 264] width 58 height 24
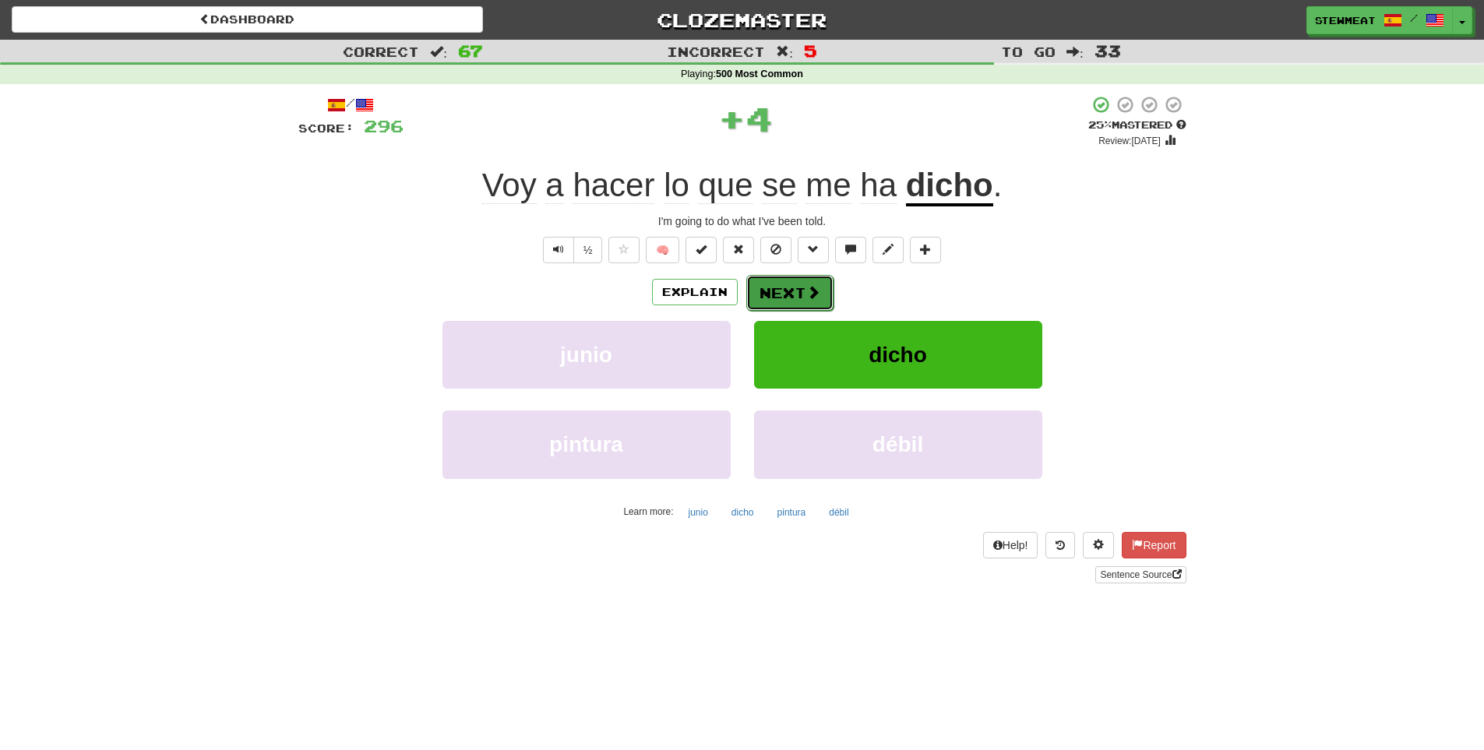
click at [798, 284] on button "Next" at bounding box center [790, 293] width 87 height 36
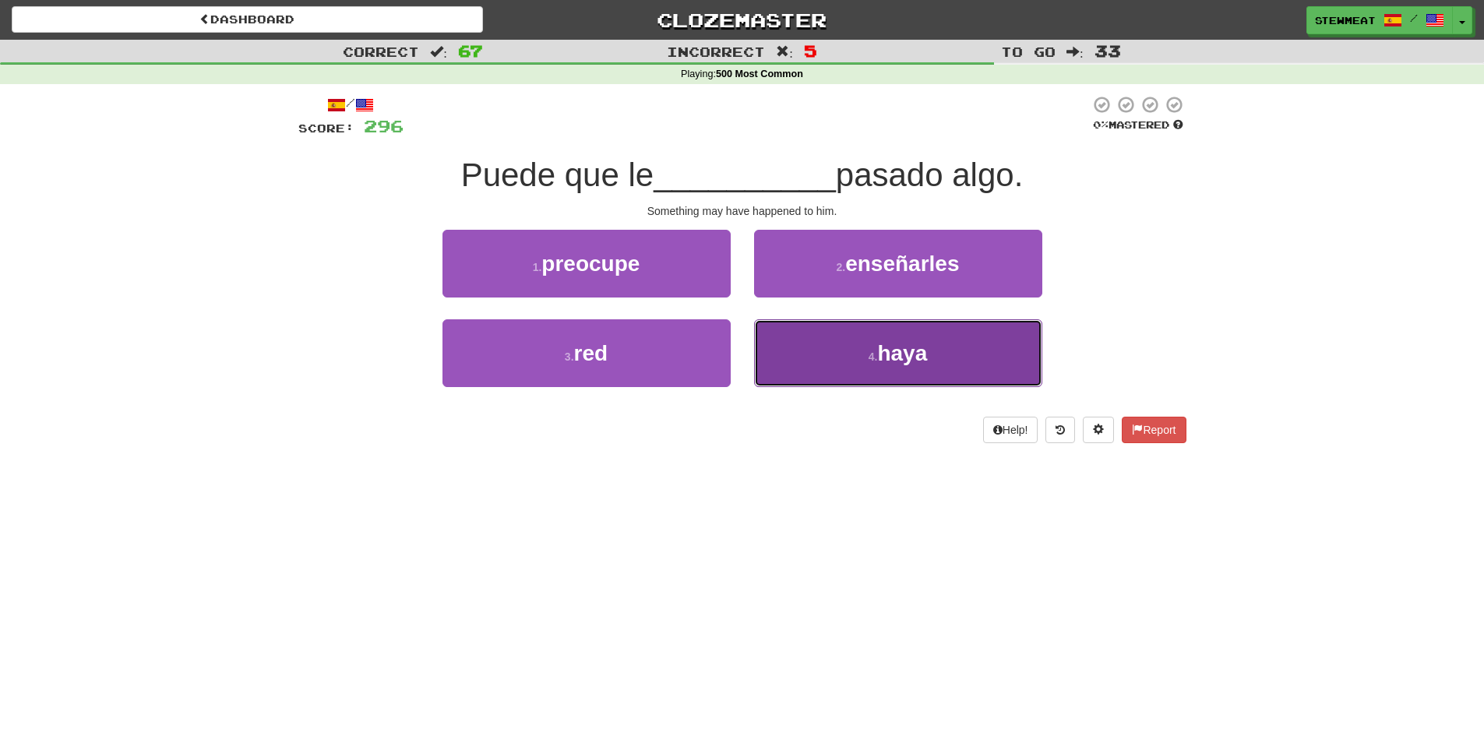
click at [905, 352] on span "haya" at bounding box center [902, 353] width 50 height 24
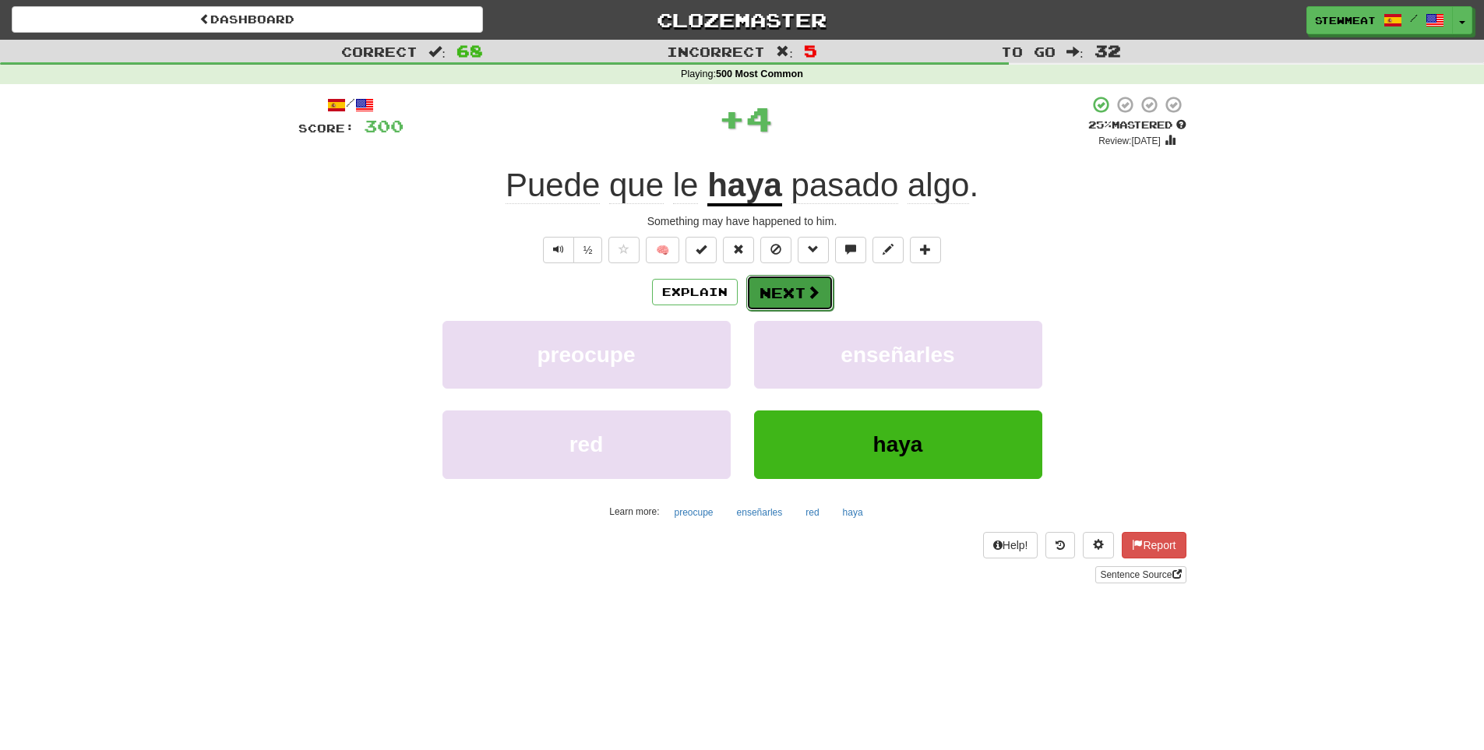
click at [796, 293] on button "Next" at bounding box center [790, 293] width 87 height 36
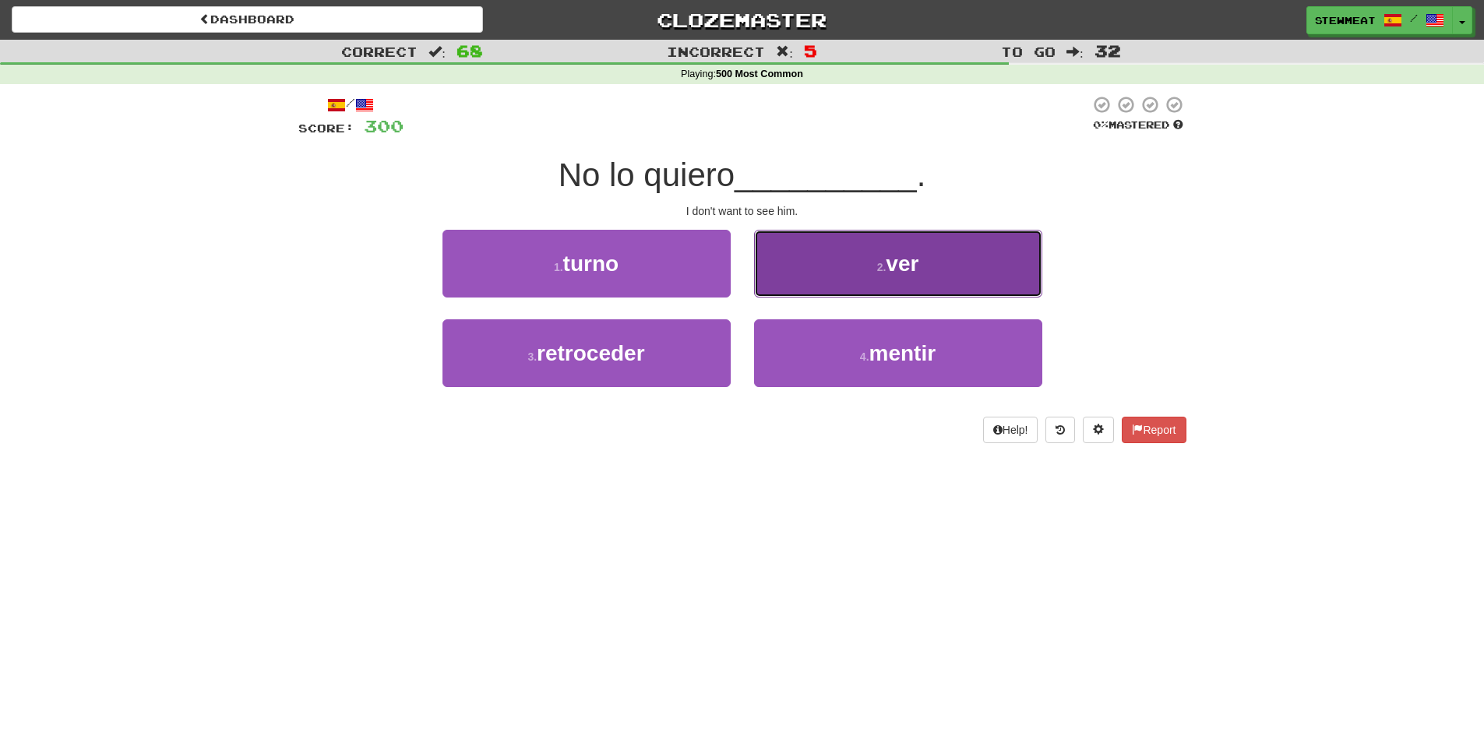
click at [856, 281] on button "2 . ver" at bounding box center [898, 264] width 288 height 68
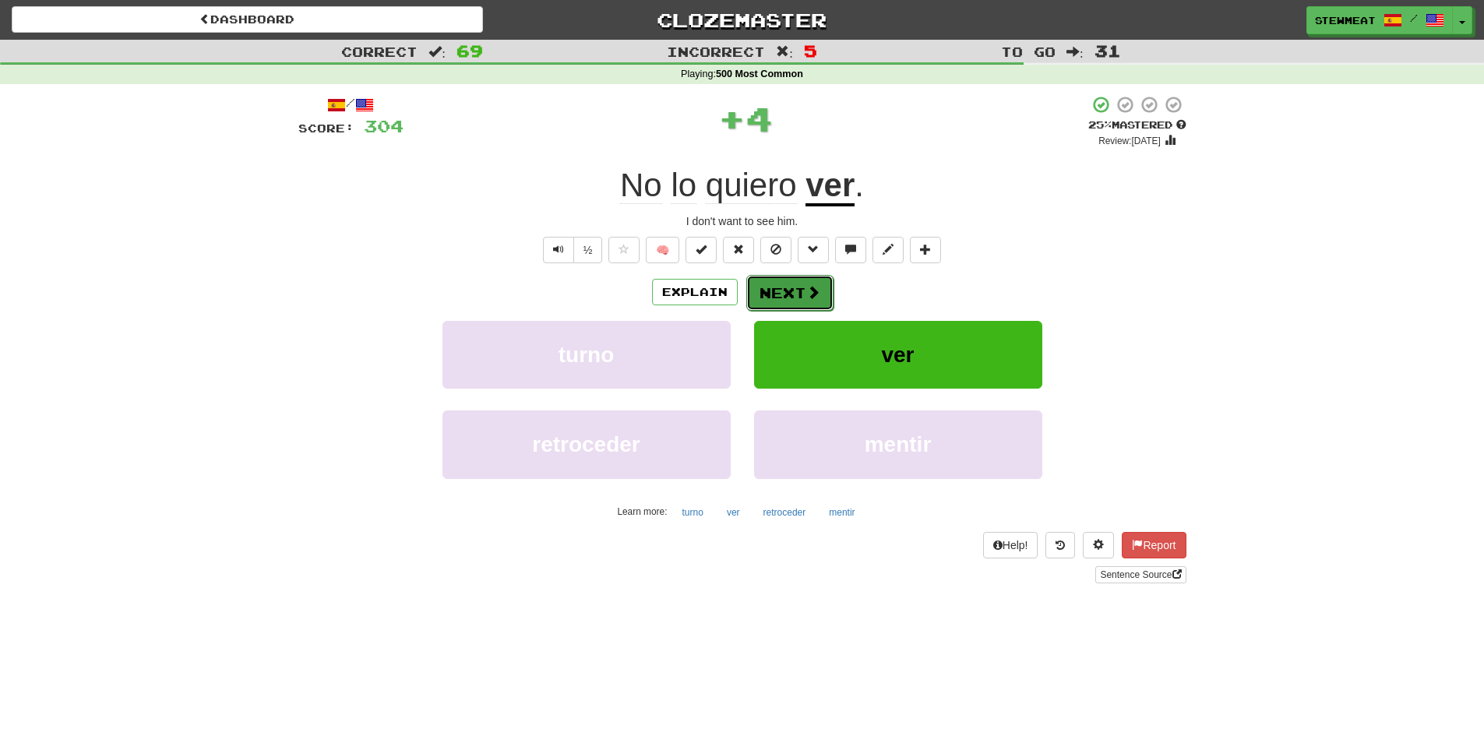
click at [798, 288] on button "Next" at bounding box center [790, 293] width 87 height 36
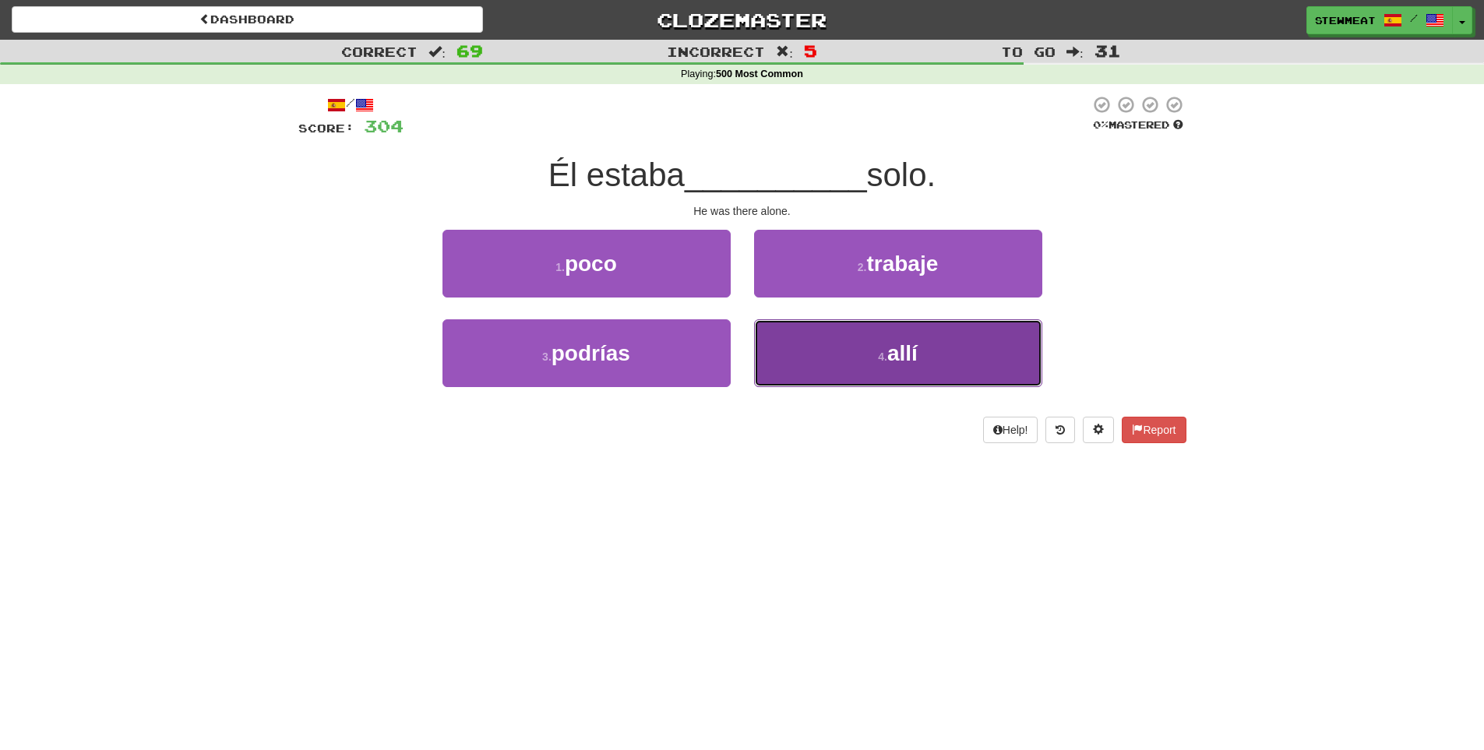
click at [863, 332] on button "4 . allí" at bounding box center [898, 353] width 288 height 68
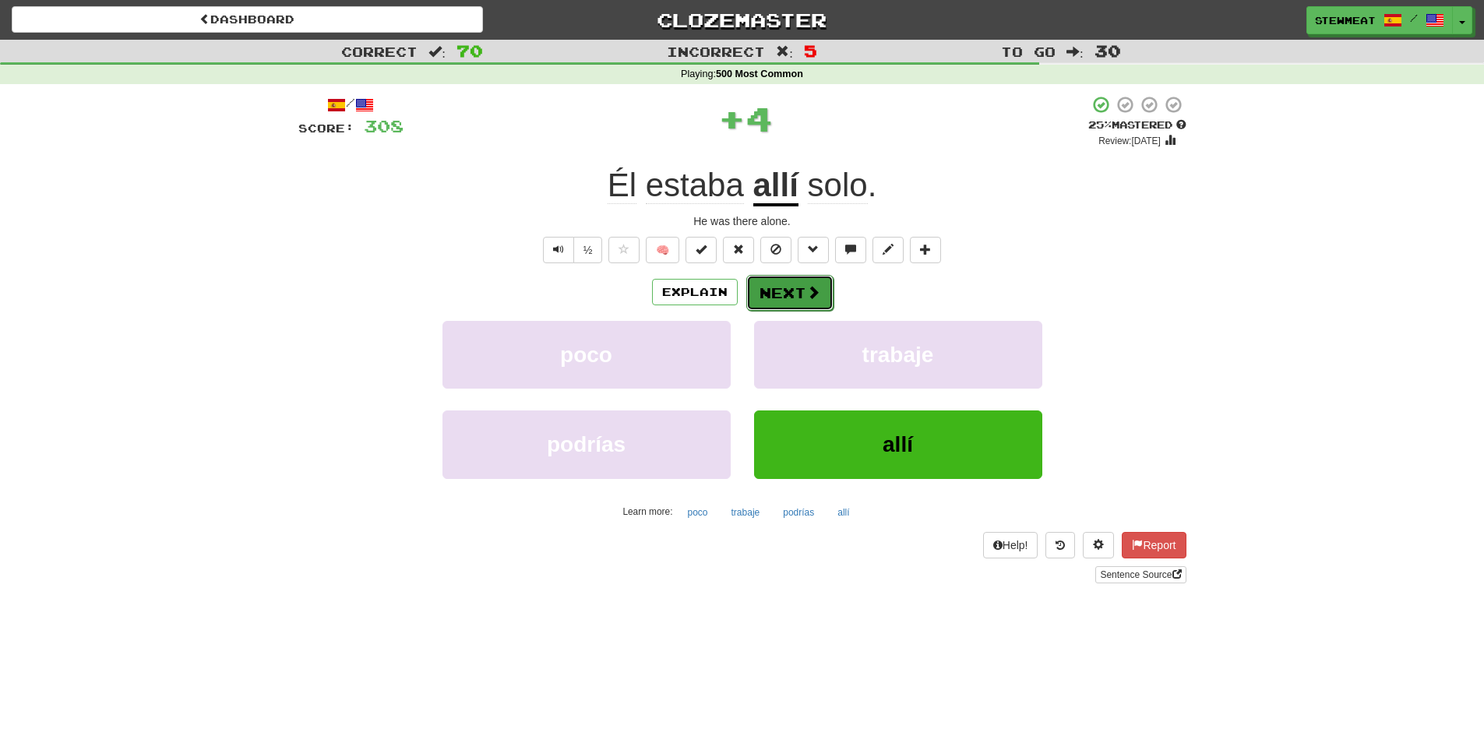
click at [798, 298] on button "Next" at bounding box center [790, 293] width 87 height 36
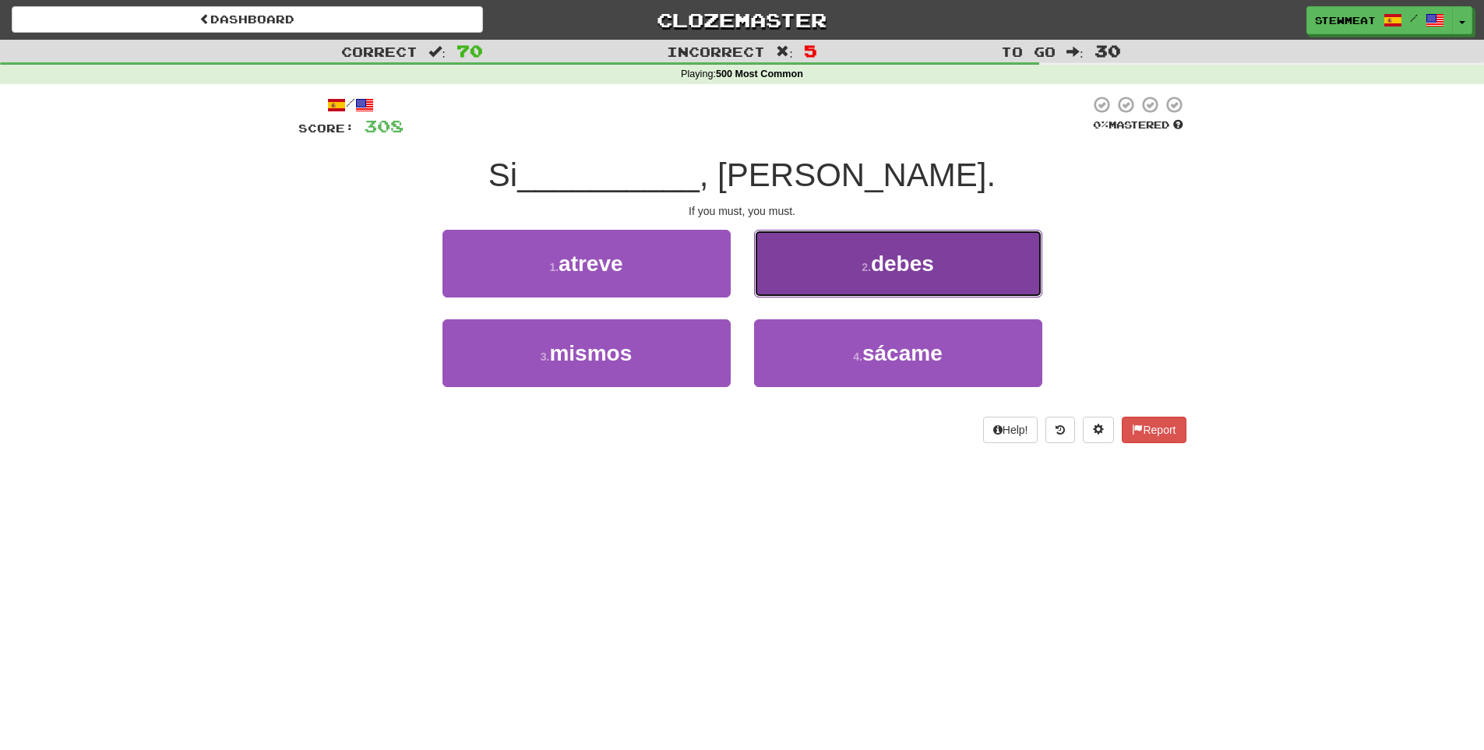
click at [917, 274] on span "debes" at bounding box center [902, 264] width 63 height 24
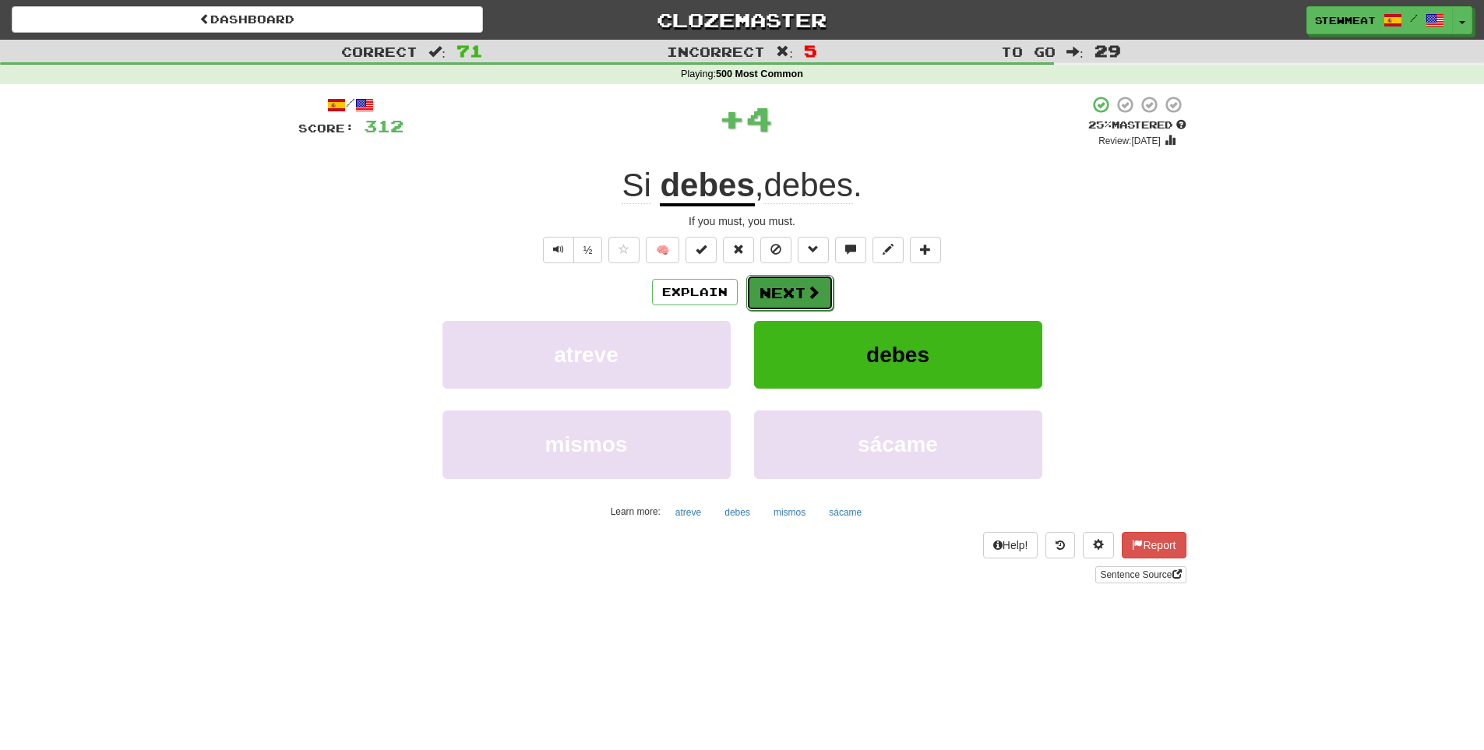
click at [803, 292] on button "Next" at bounding box center [790, 293] width 87 height 36
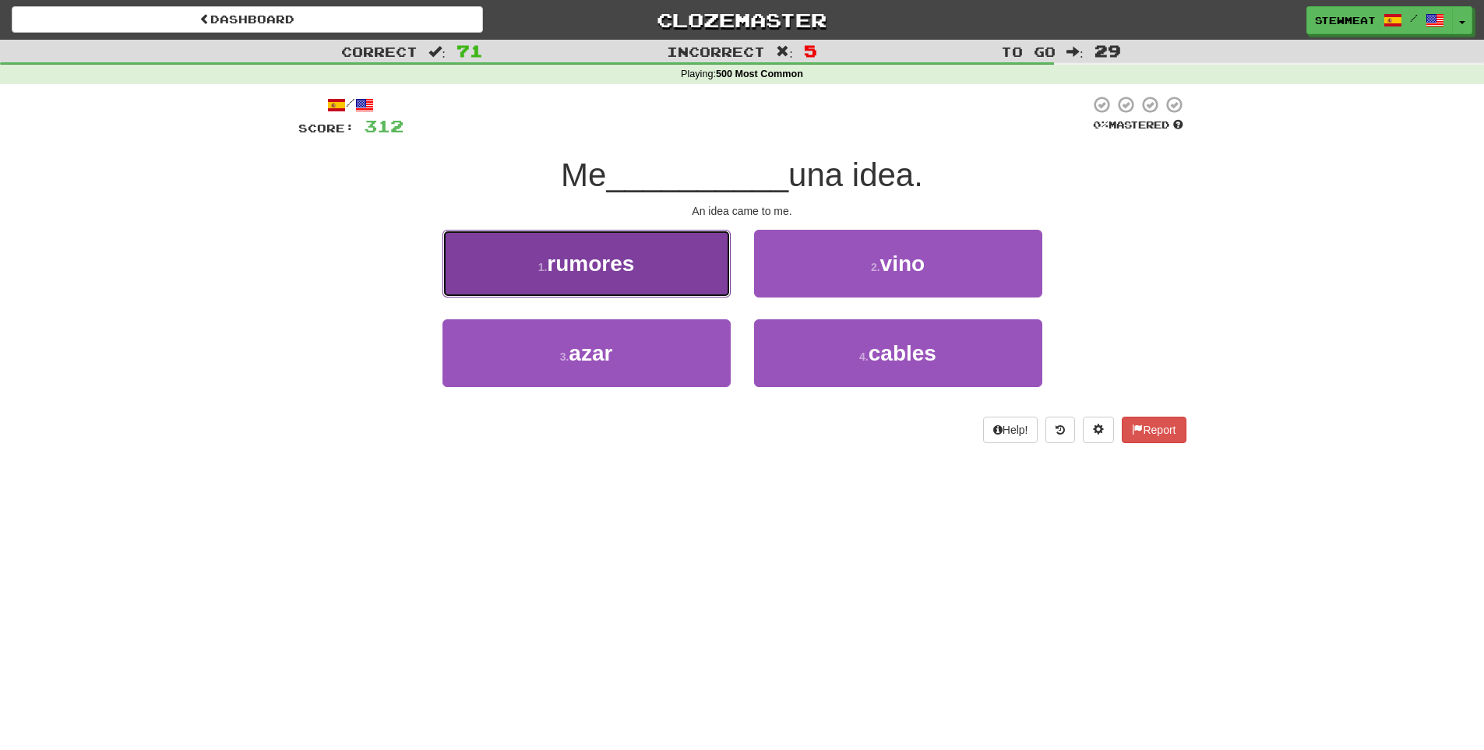
click at [670, 274] on button "1 . rumores" at bounding box center [587, 264] width 288 height 68
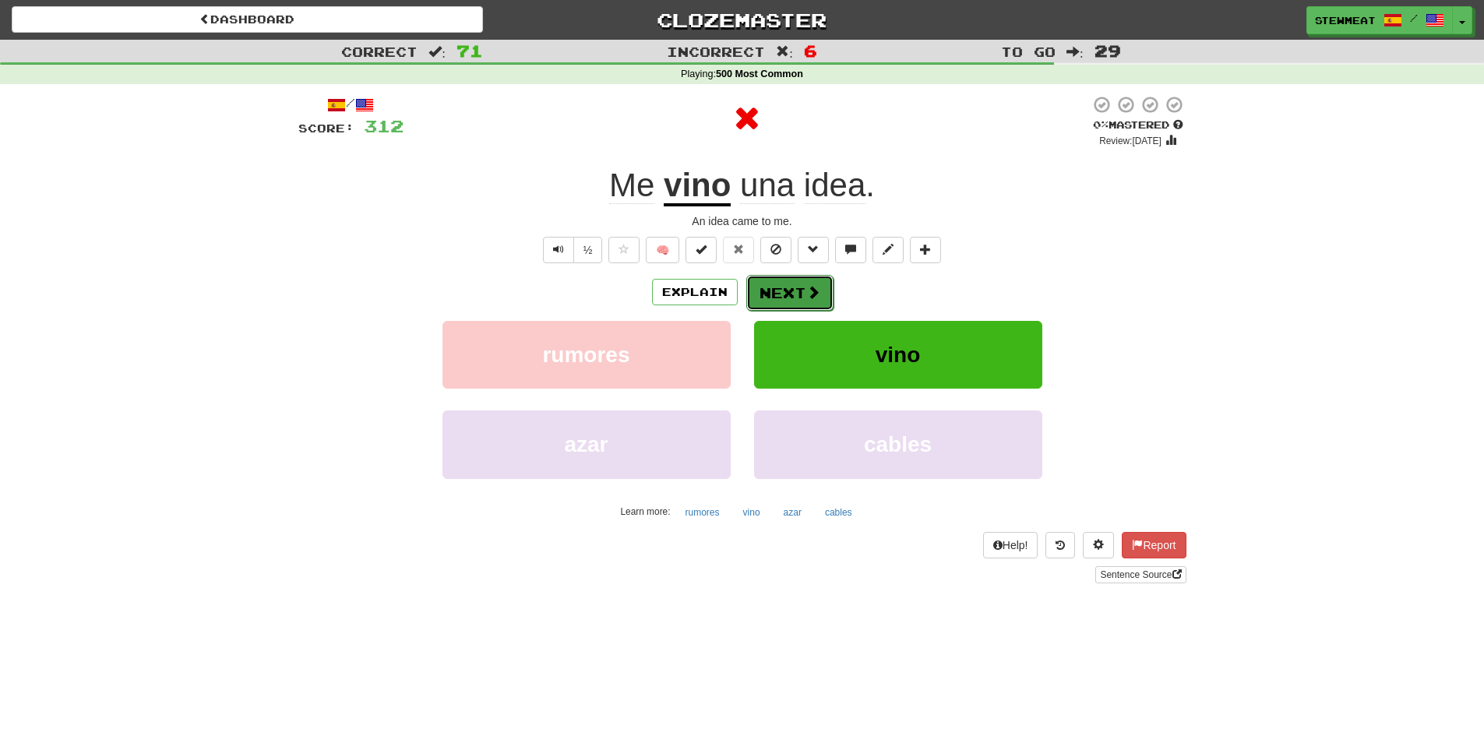
click at [793, 290] on button "Next" at bounding box center [790, 293] width 87 height 36
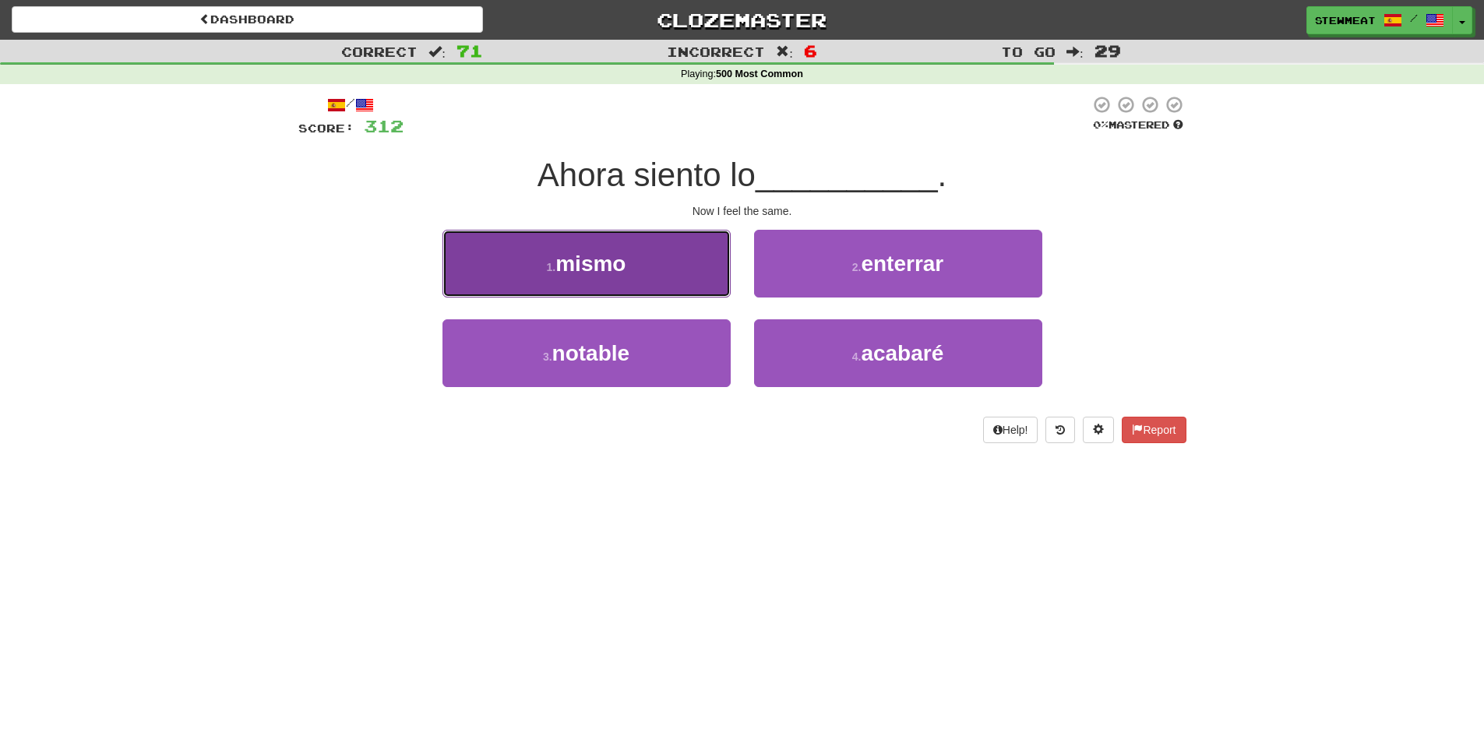
click at [658, 256] on button "1 . mismo" at bounding box center [587, 264] width 288 height 68
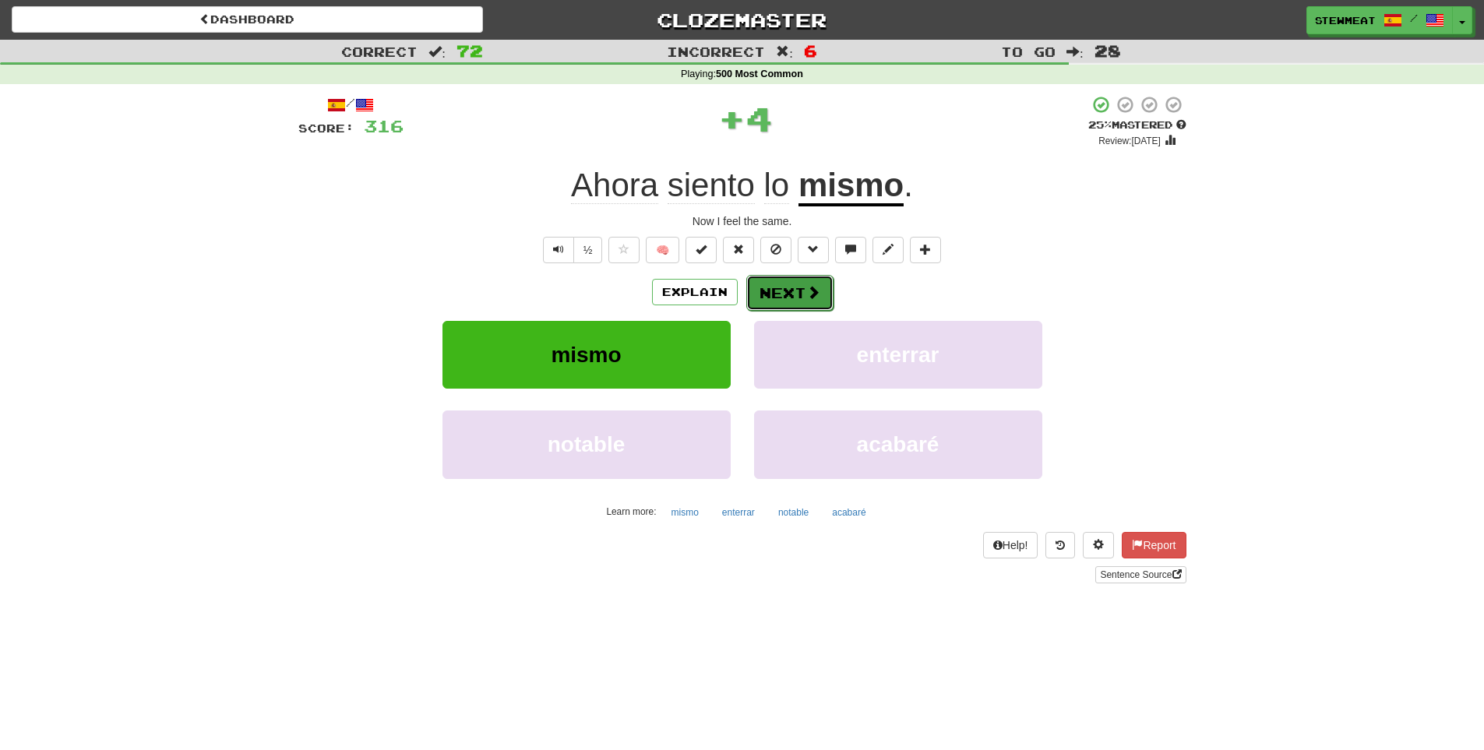
click at [770, 288] on button "Next" at bounding box center [790, 293] width 87 height 36
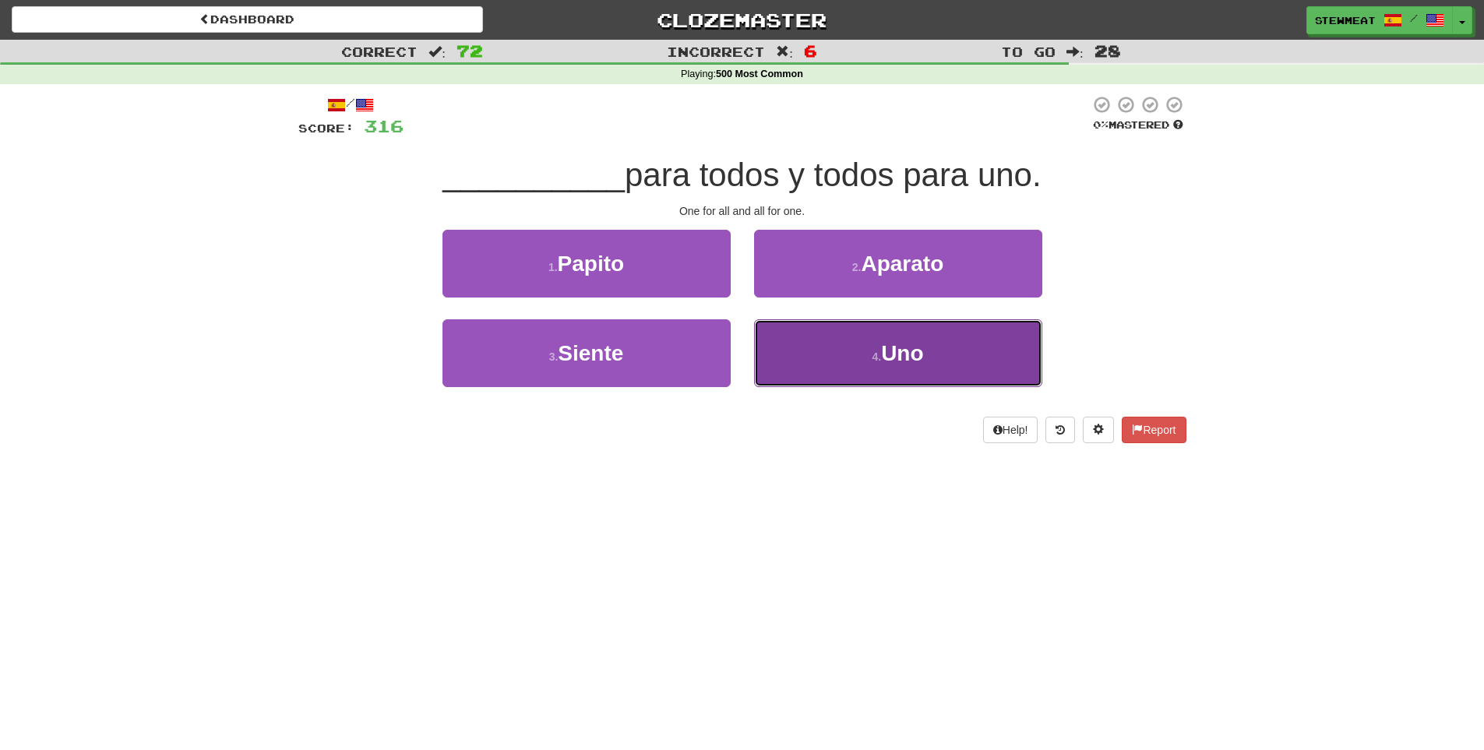
click at [897, 351] on span "Uno" at bounding box center [902, 353] width 42 height 24
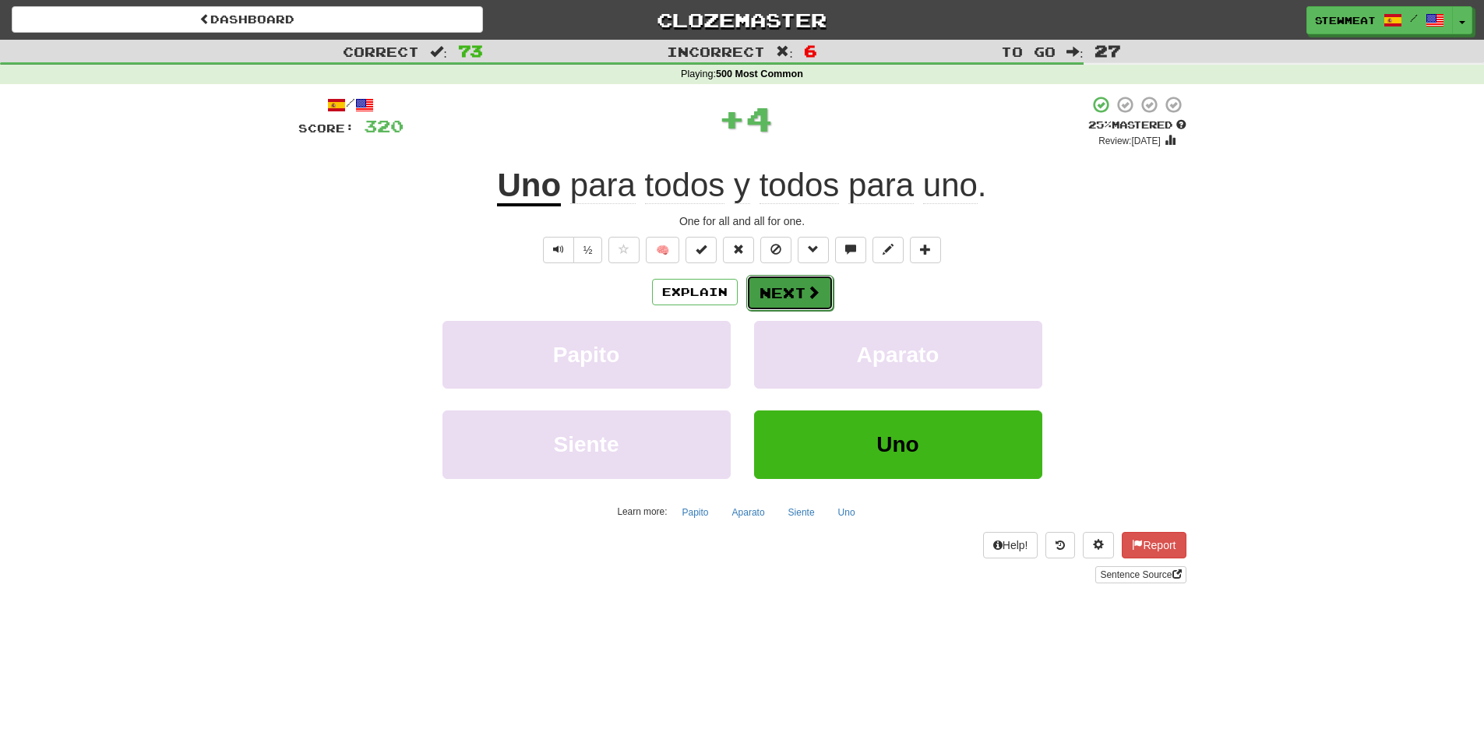
click at [803, 295] on button "Next" at bounding box center [790, 293] width 87 height 36
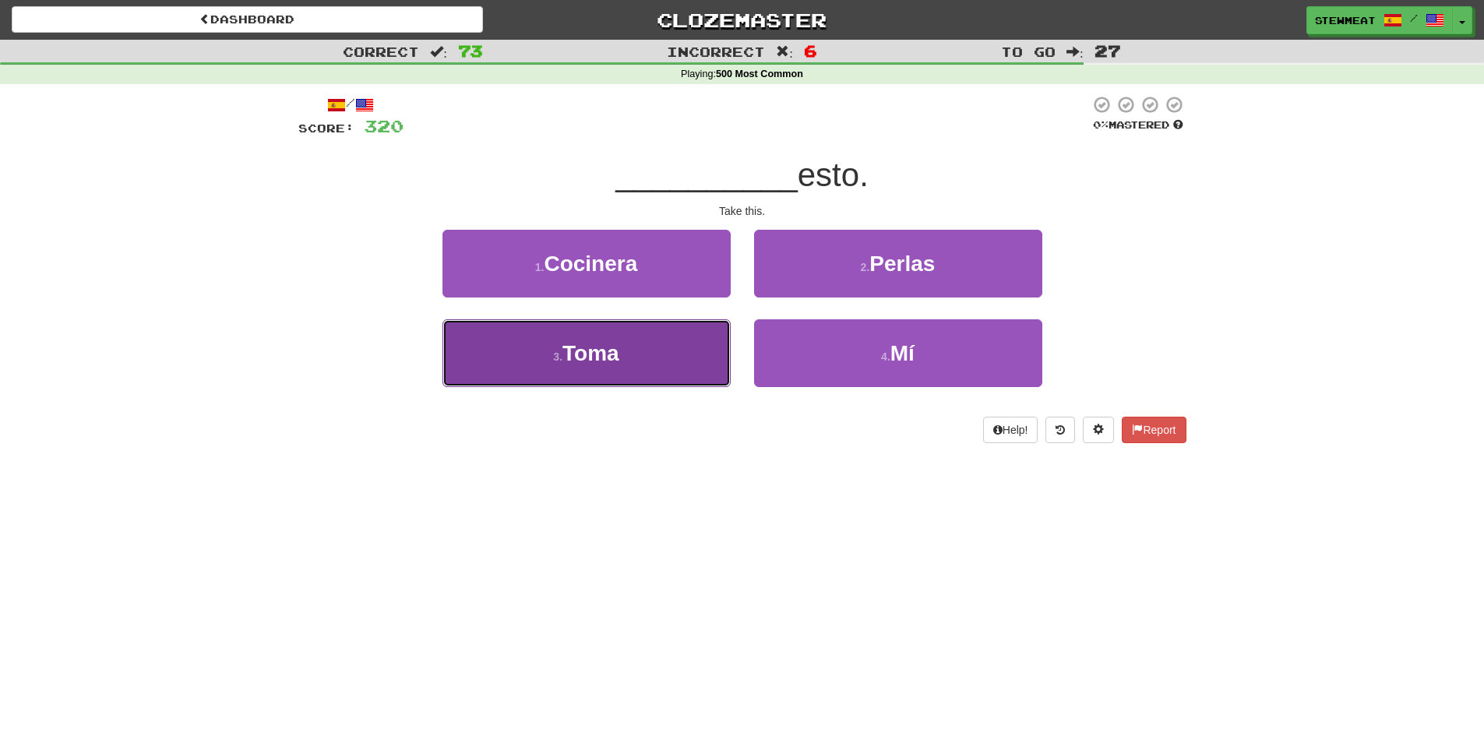
click at [660, 355] on button "3 . Toma" at bounding box center [587, 353] width 288 height 68
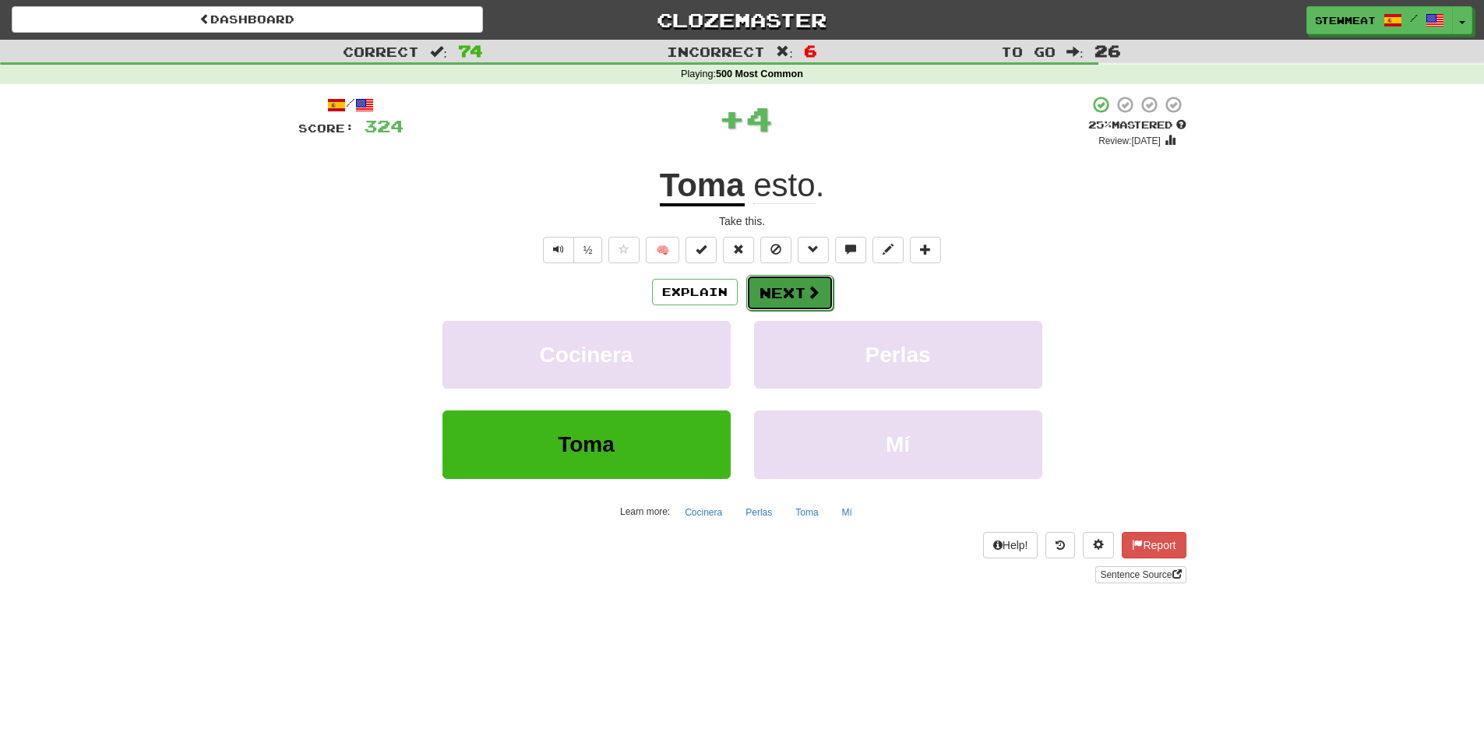
click at [801, 294] on button "Next" at bounding box center [790, 293] width 87 height 36
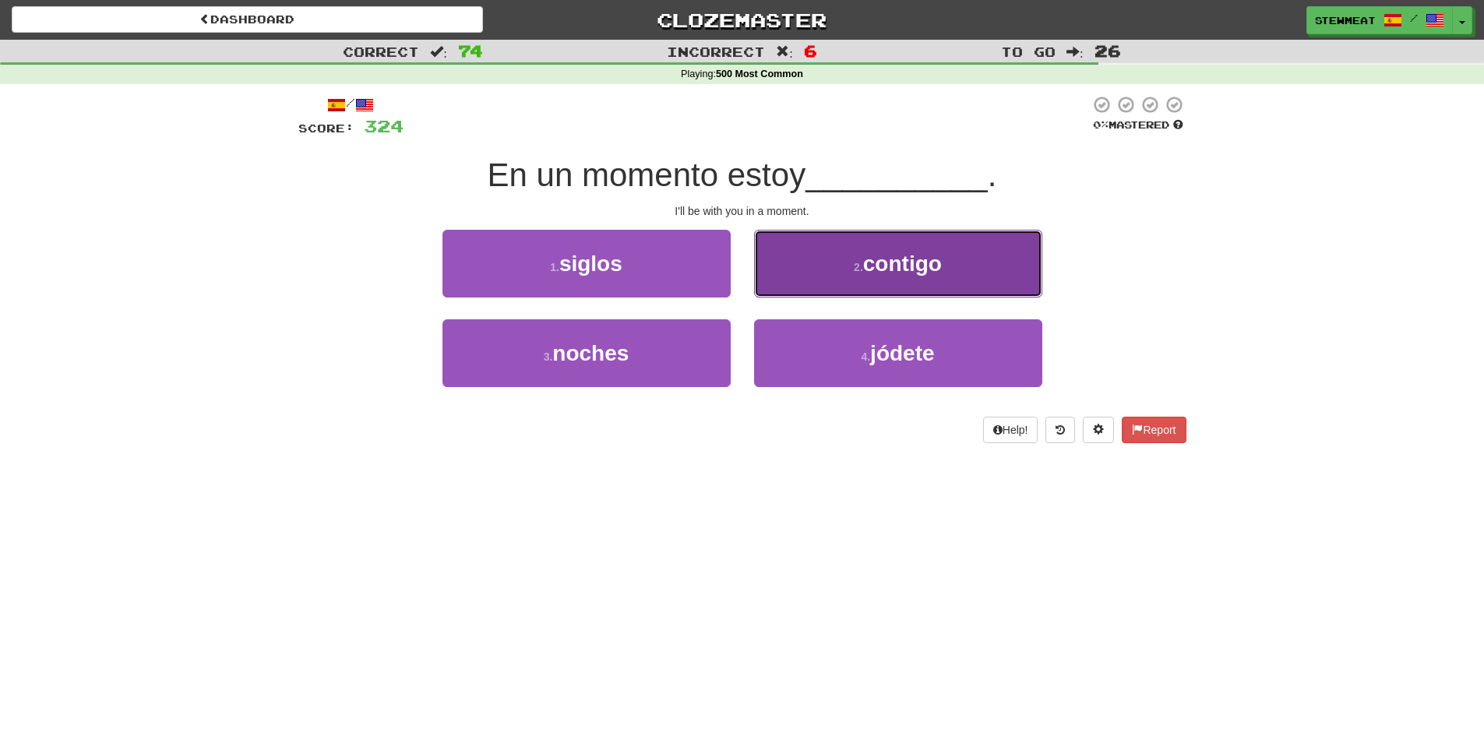
click at [920, 267] on span "contigo" at bounding box center [902, 264] width 79 height 24
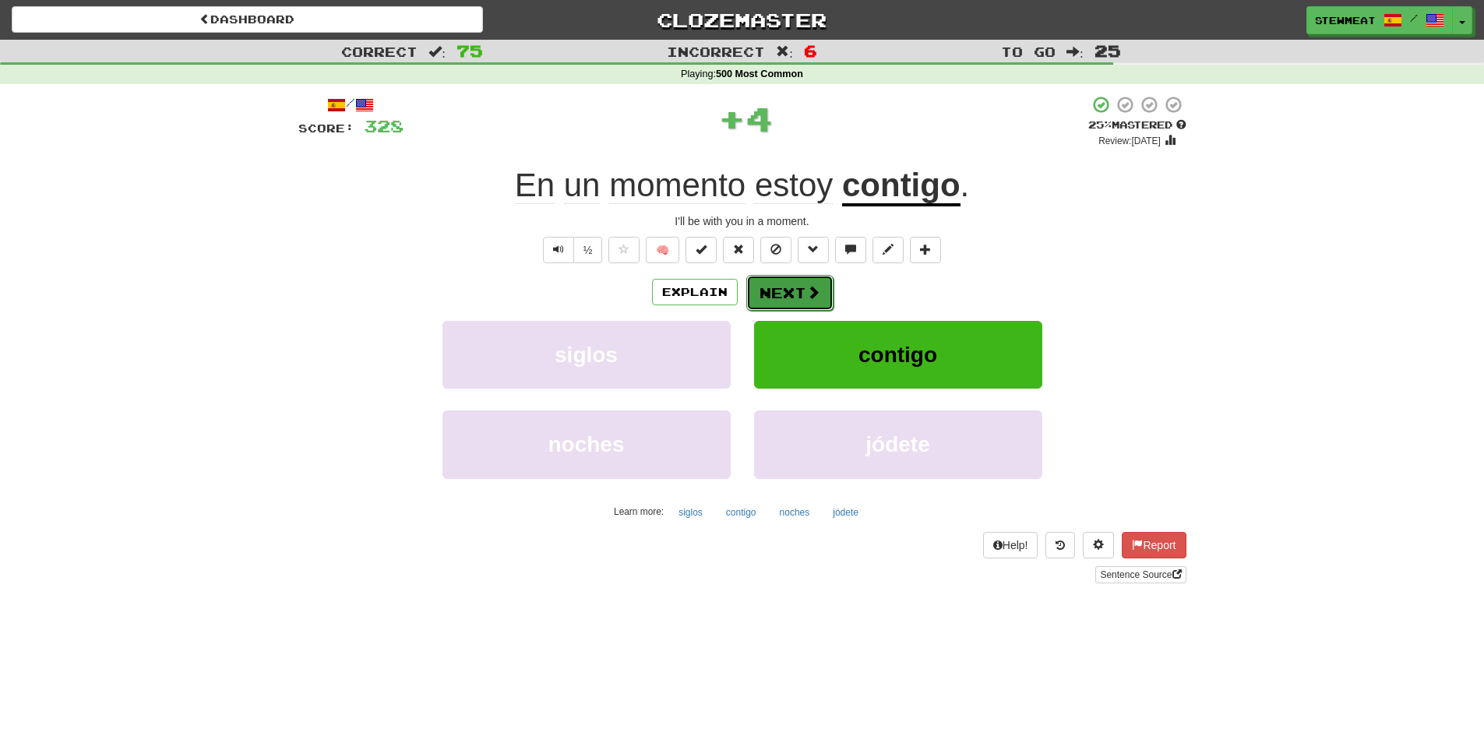
click at [810, 287] on span at bounding box center [814, 292] width 14 height 14
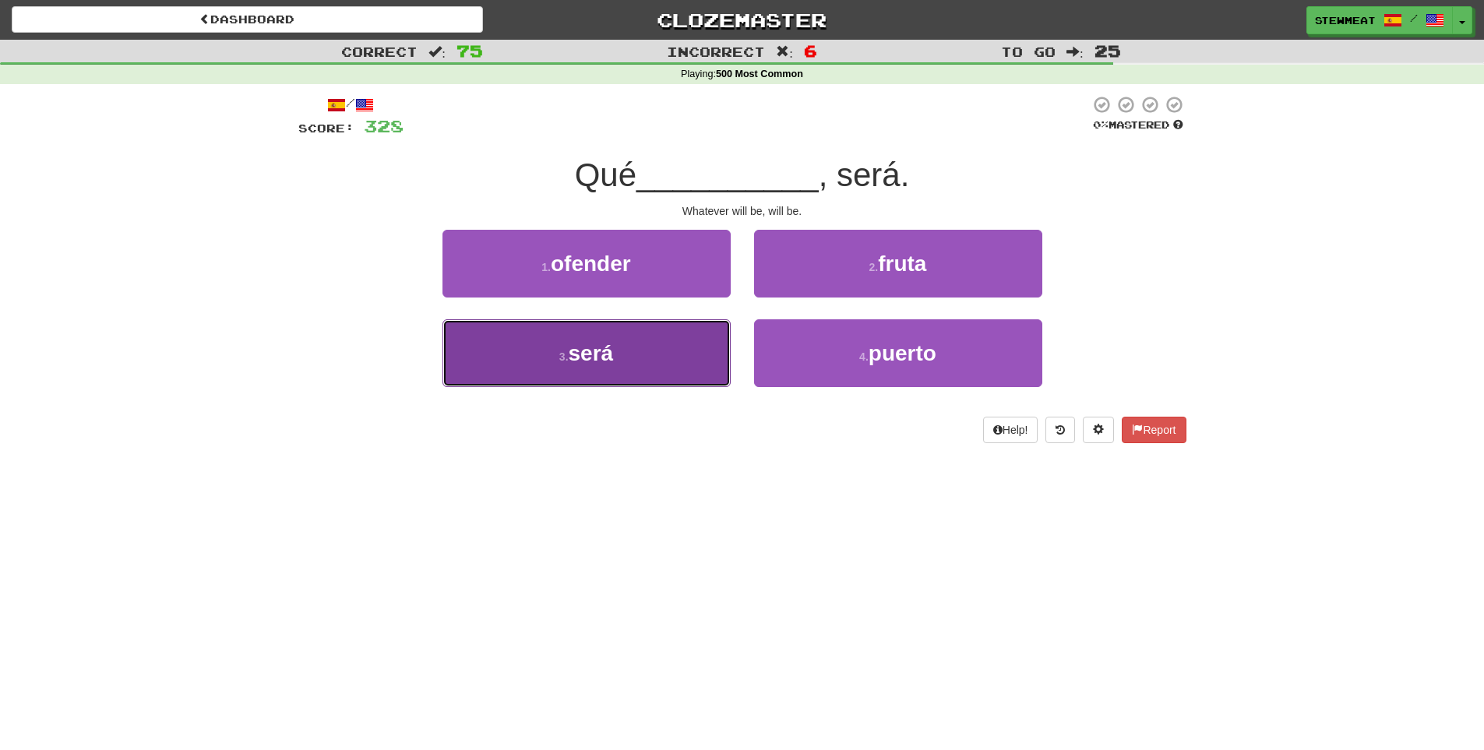
click at [642, 350] on button "3 . será" at bounding box center [587, 353] width 288 height 68
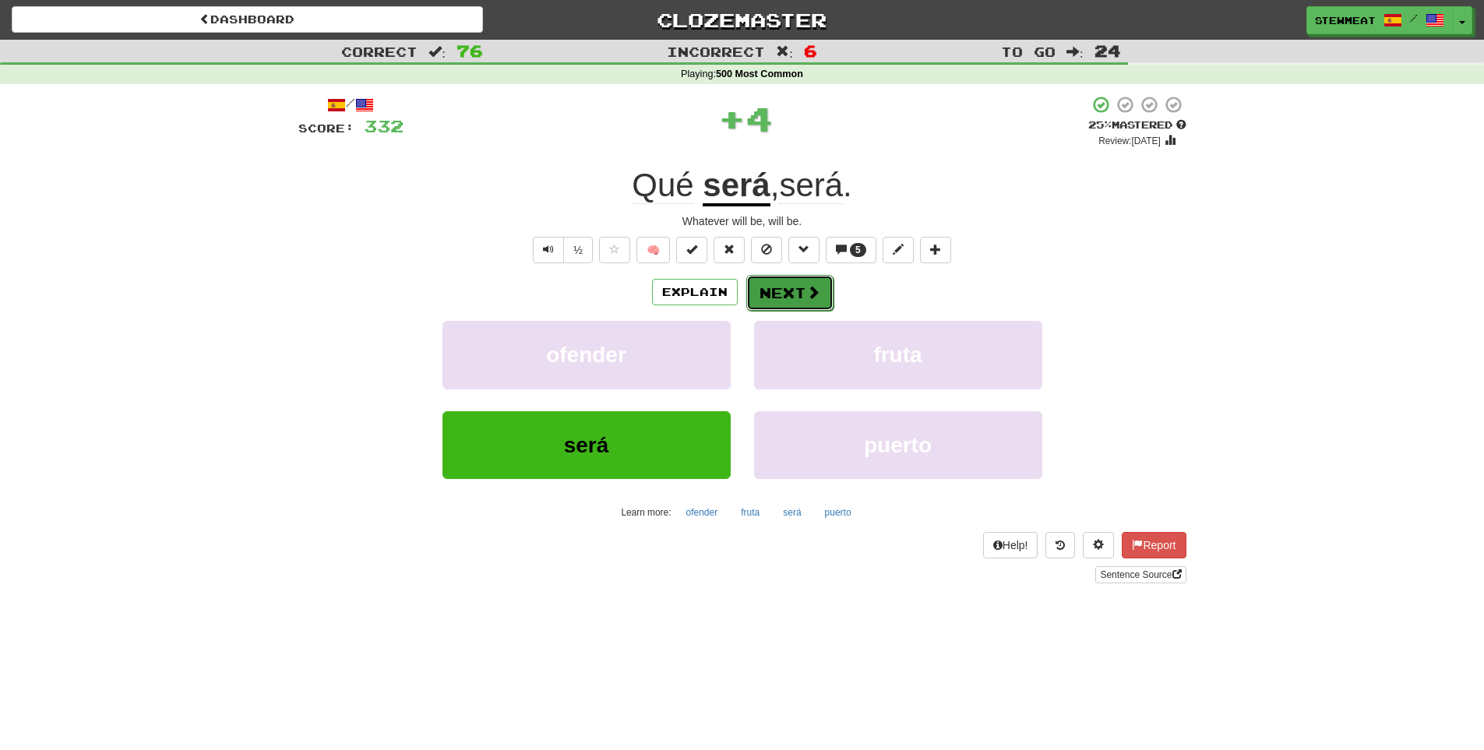
click at [790, 290] on button "Next" at bounding box center [790, 293] width 87 height 36
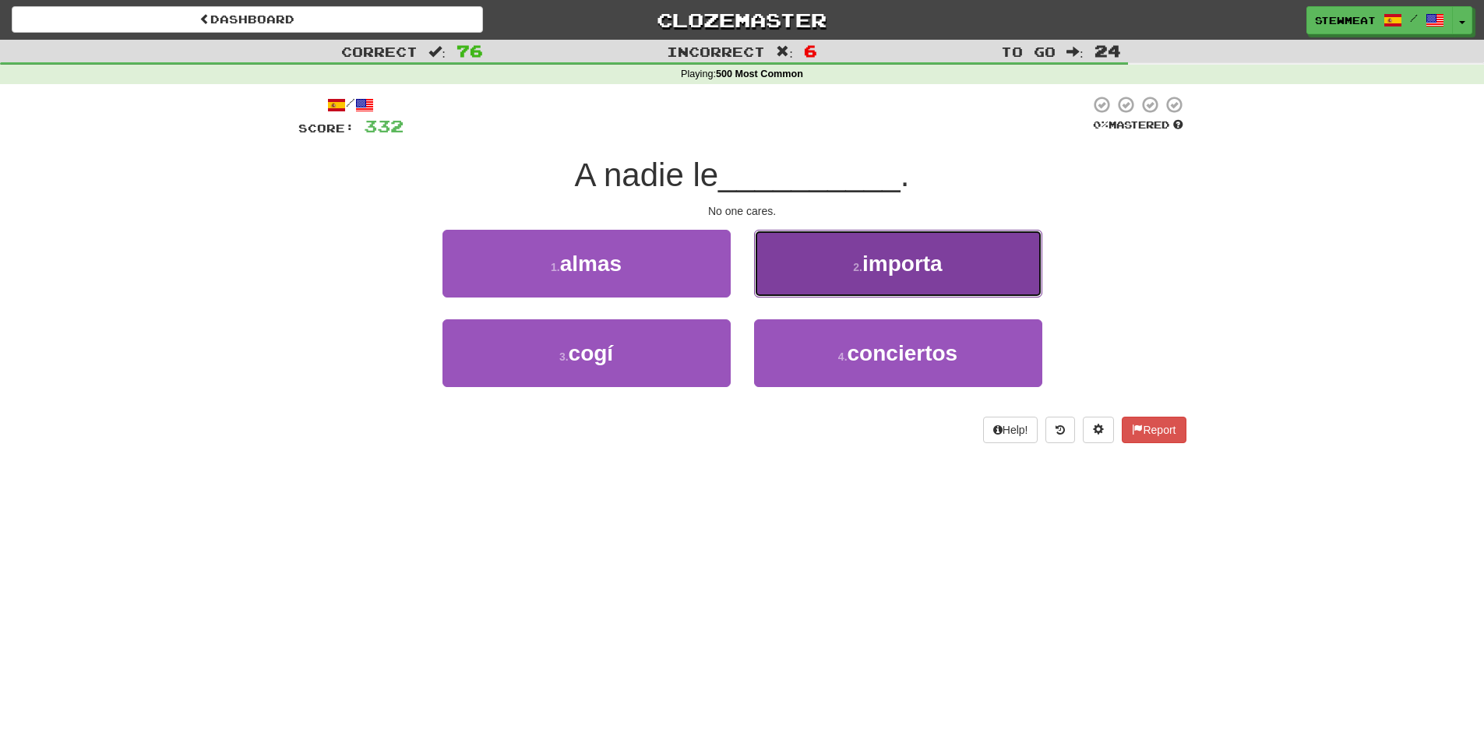
click at [902, 273] on span "importa" at bounding box center [903, 264] width 80 height 24
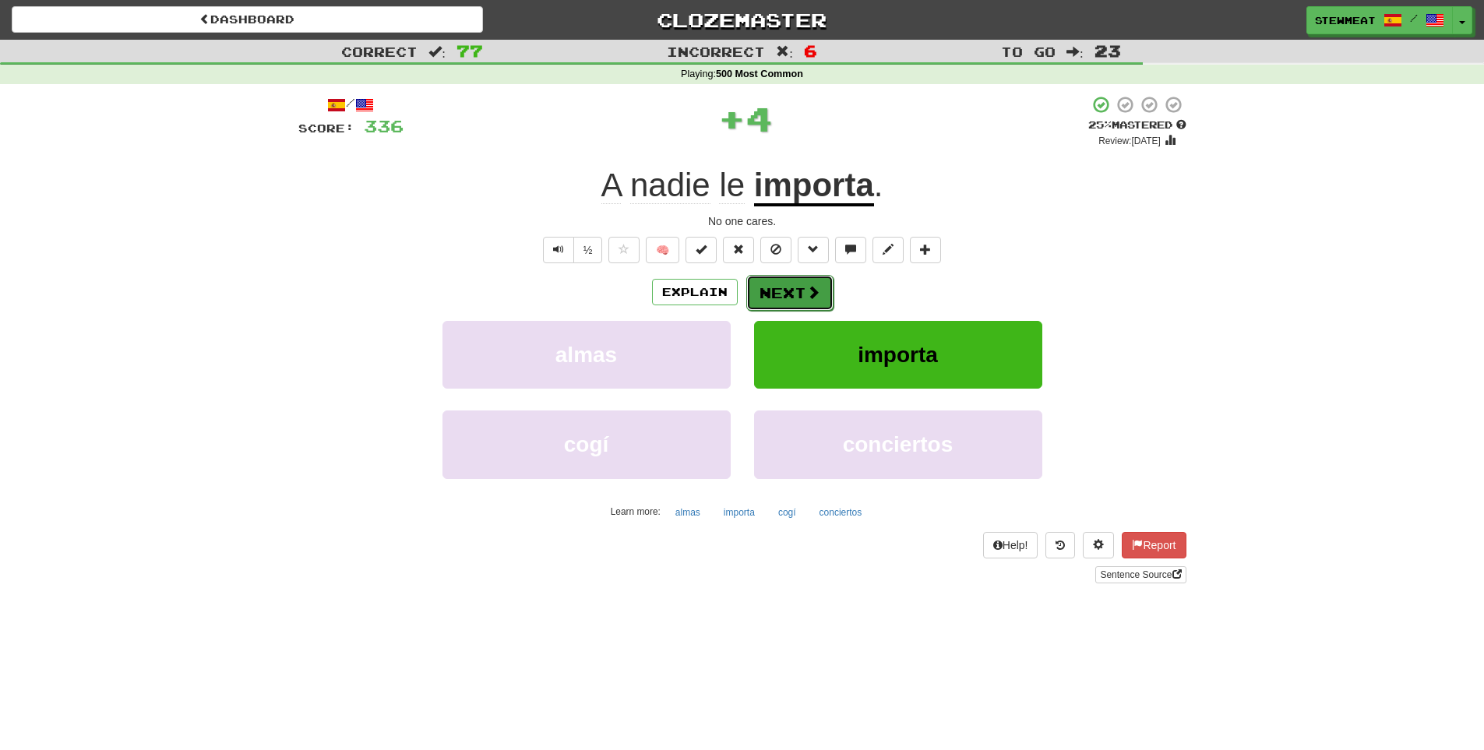
click at [807, 291] on span at bounding box center [814, 292] width 14 height 14
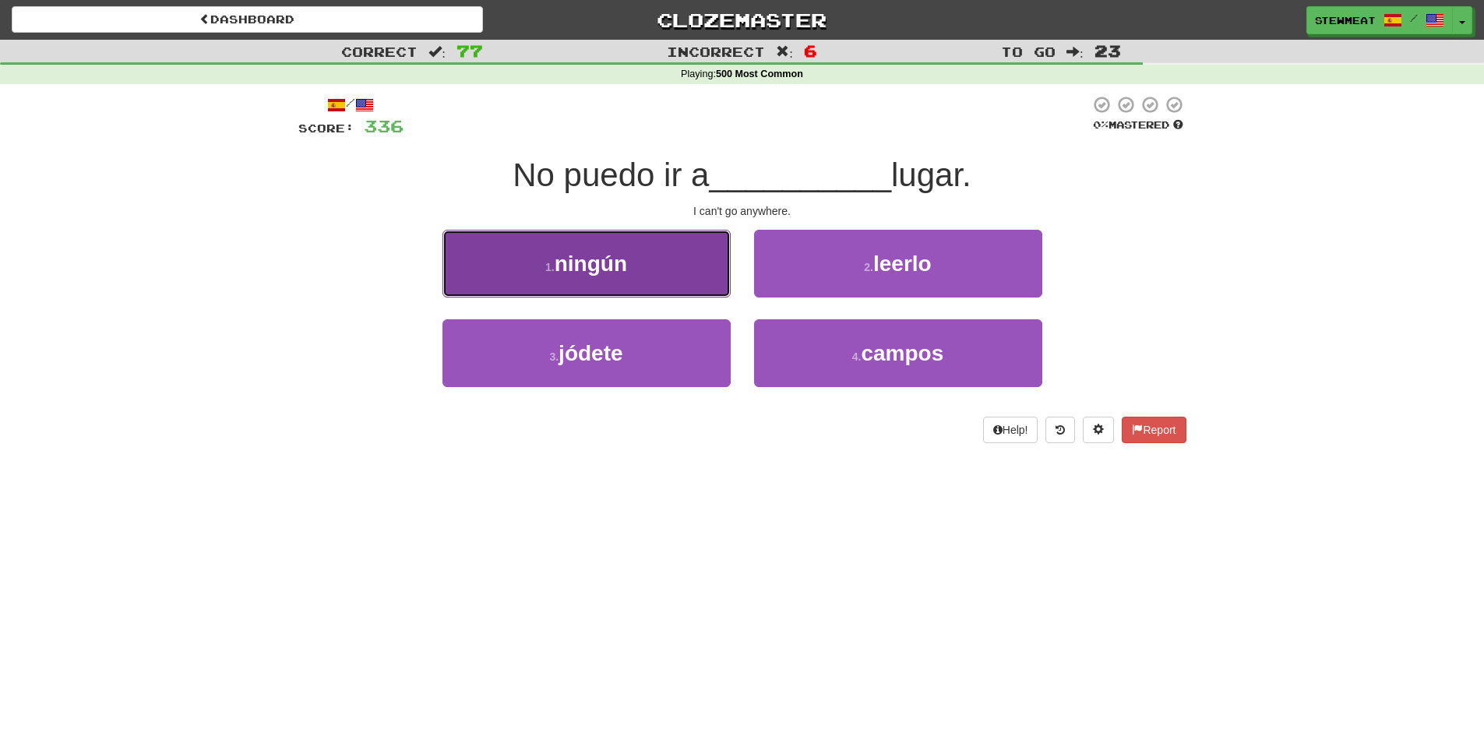
click at [669, 281] on button "1 . ningún" at bounding box center [587, 264] width 288 height 68
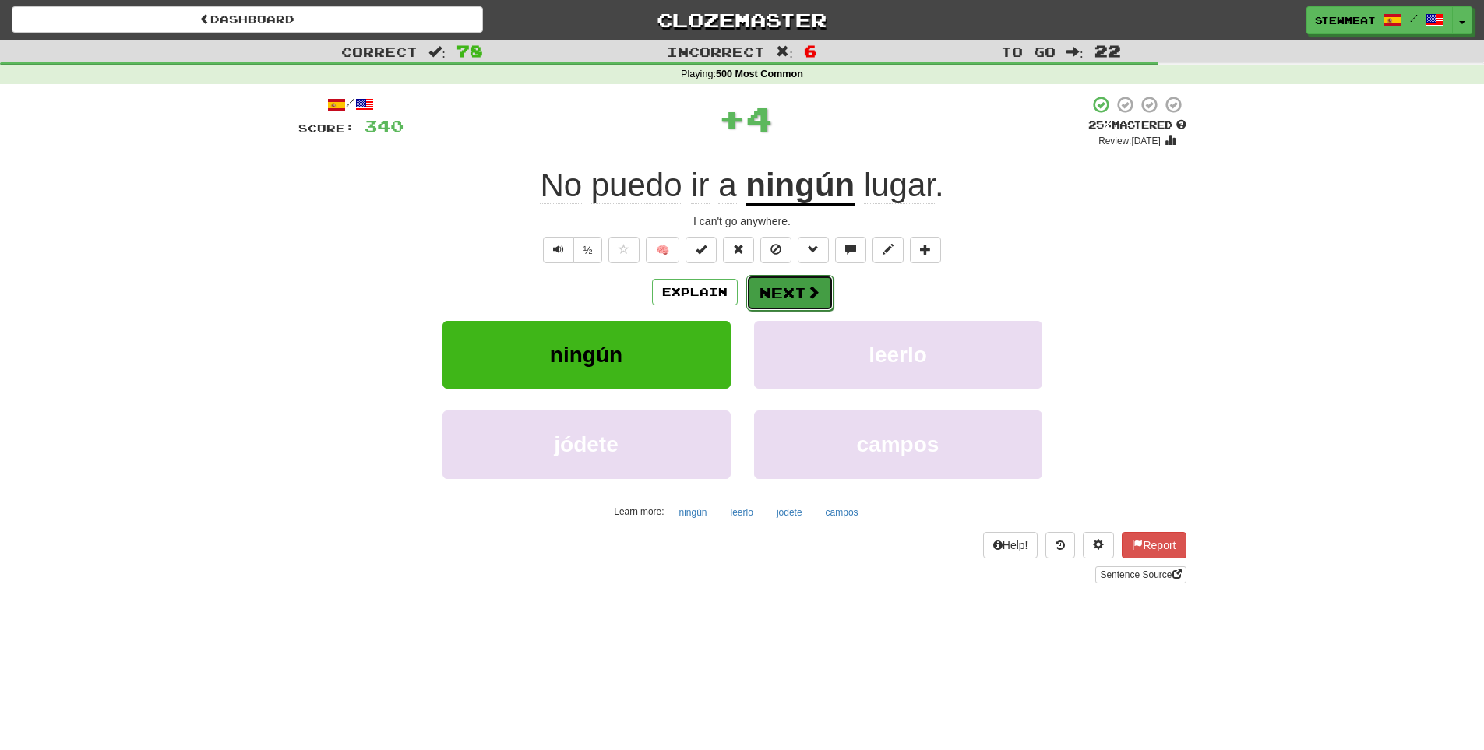
click at [792, 286] on button "Next" at bounding box center [790, 293] width 87 height 36
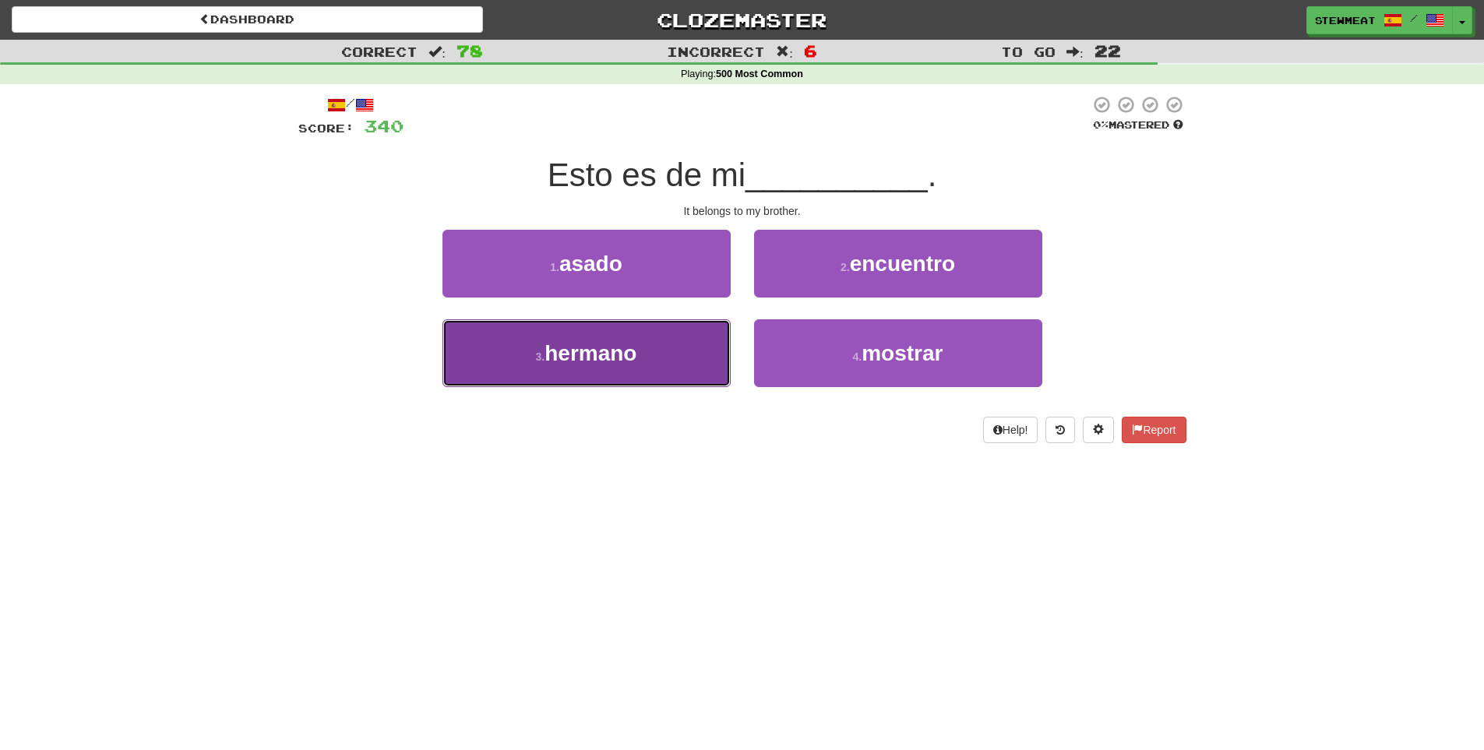
click at [623, 350] on span "hermano" at bounding box center [591, 353] width 92 height 24
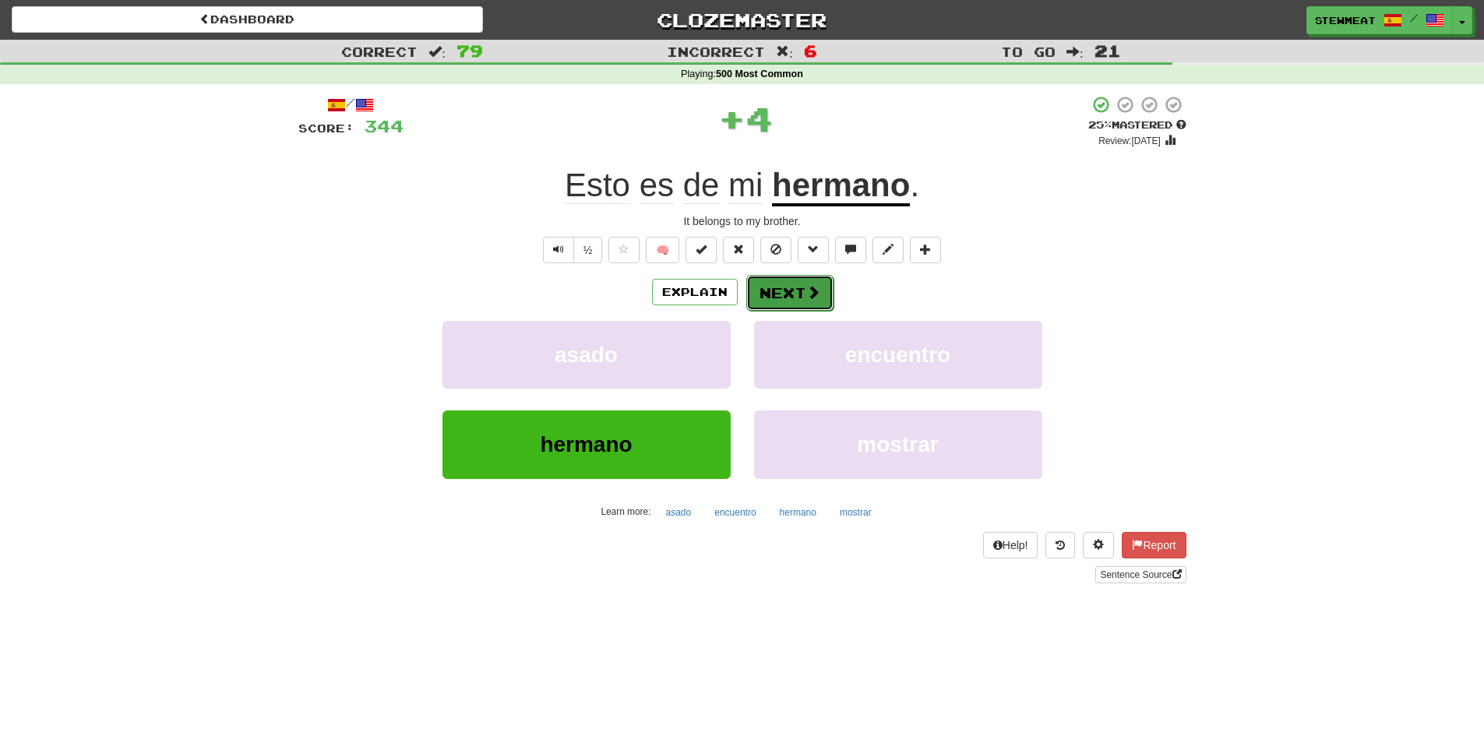
click at [776, 292] on button "Next" at bounding box center [790, 293] width 87 height 36
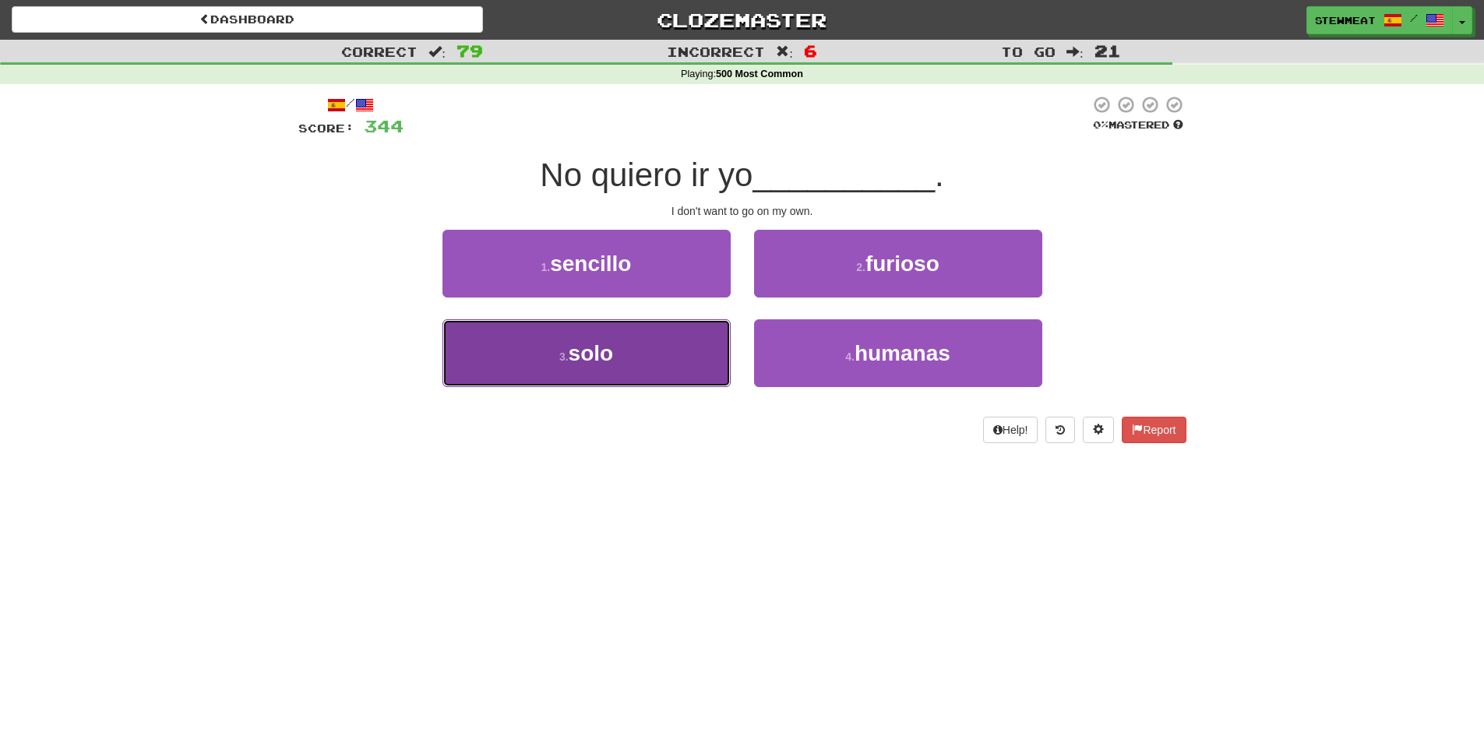
click at [644, 352] on button "3 . solo" at bounding box center [587, 353] width 288 height 68
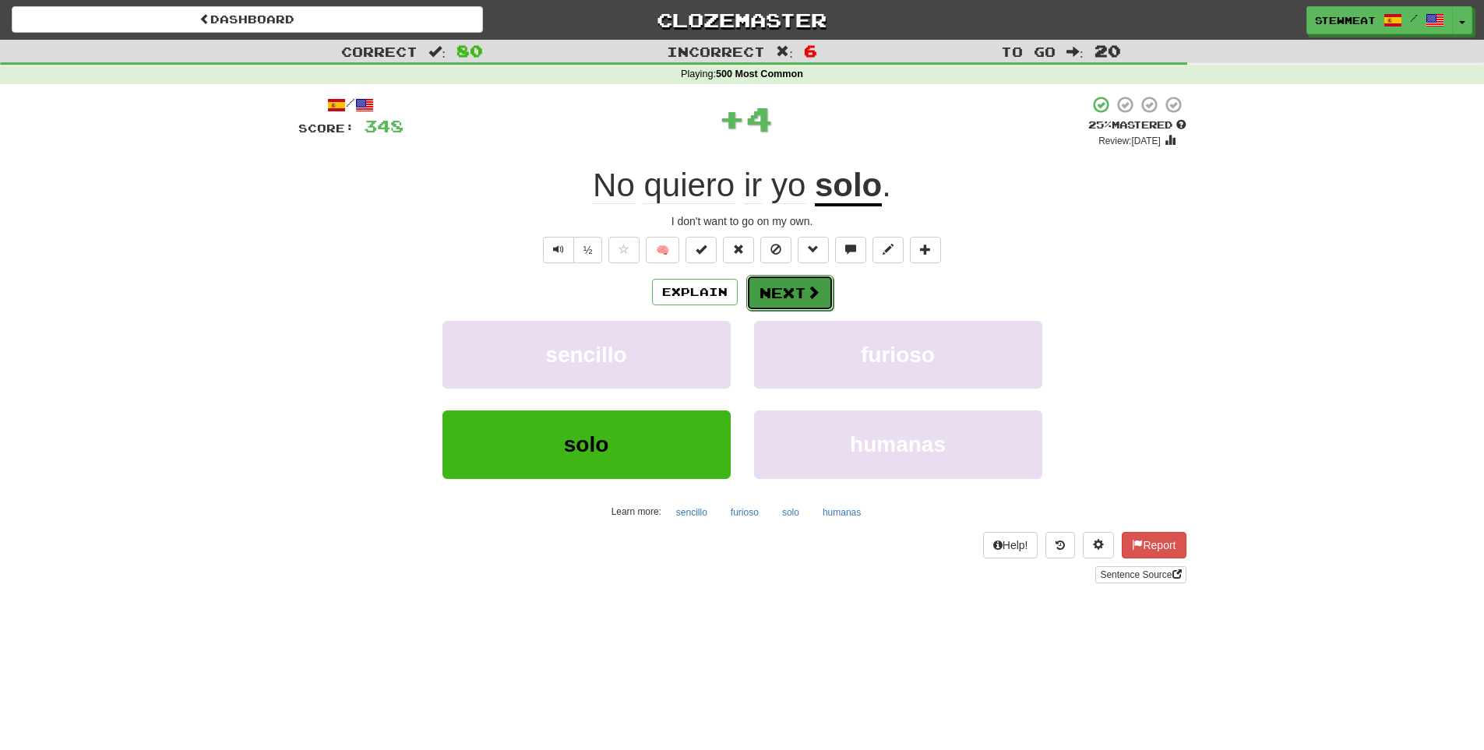
click at [776, 296] on button "Next" at bounding box center [790, 293] width 87 height 36
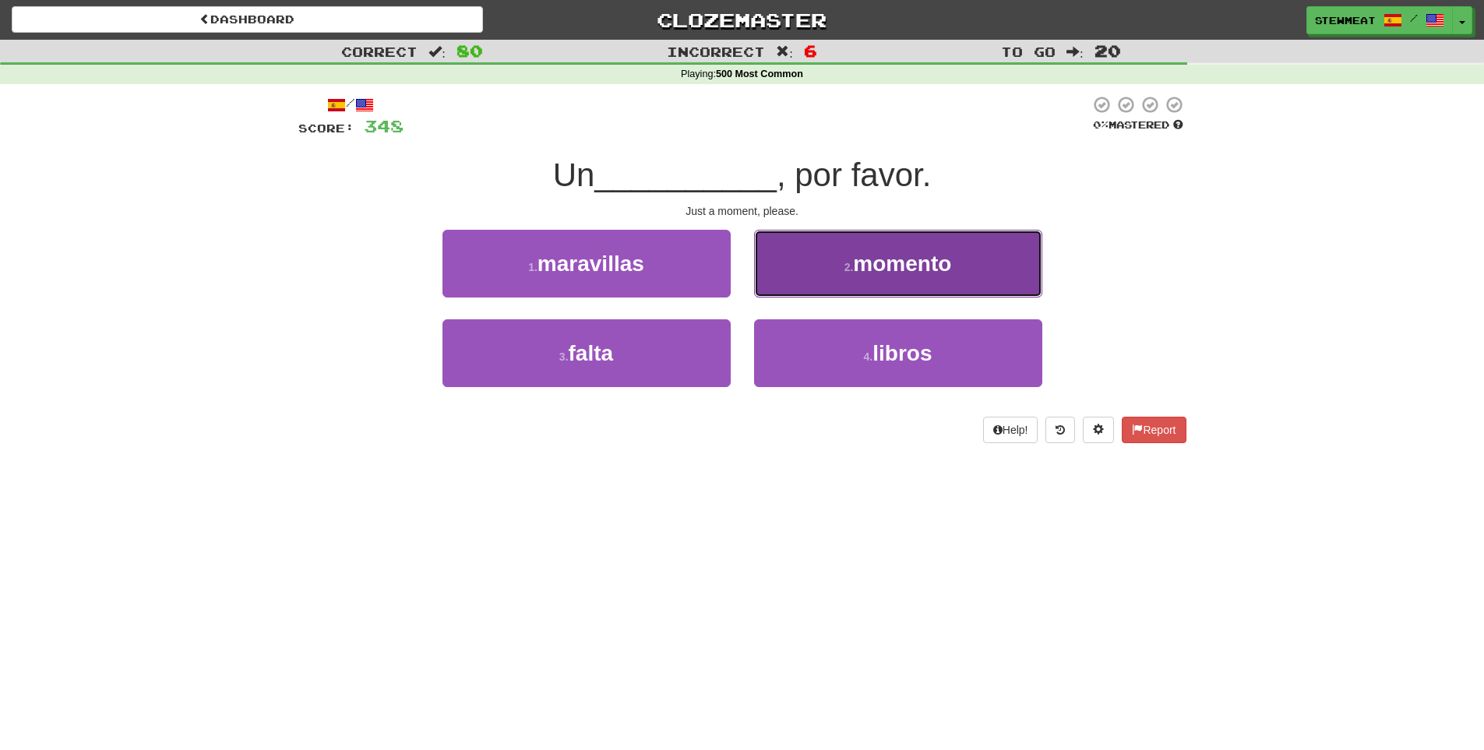
click at [875, 278] on button "2 . momento" at bounding box center [898, 264] width 288 height 68
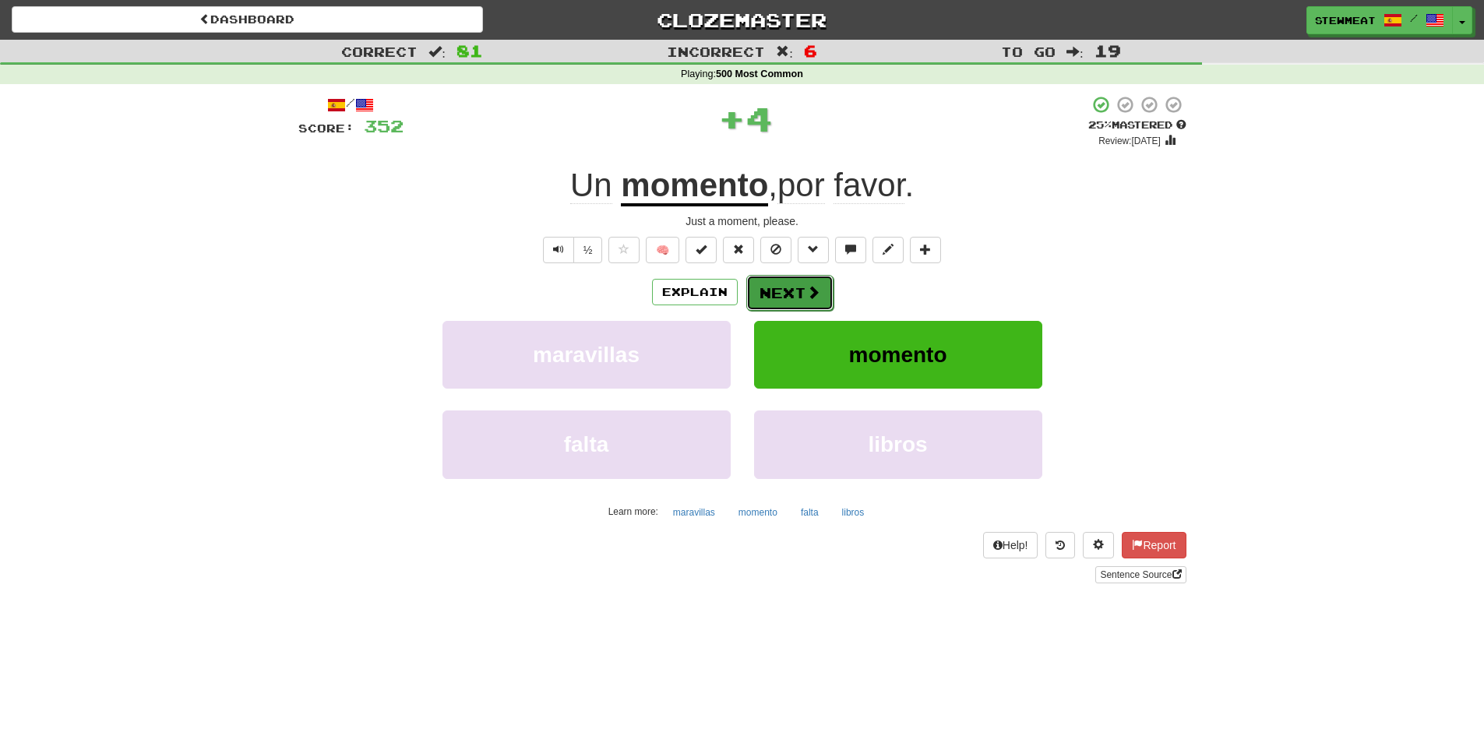
click at [799, 291] on button "Next" at bounding box center [790, 293] width 87 height 36
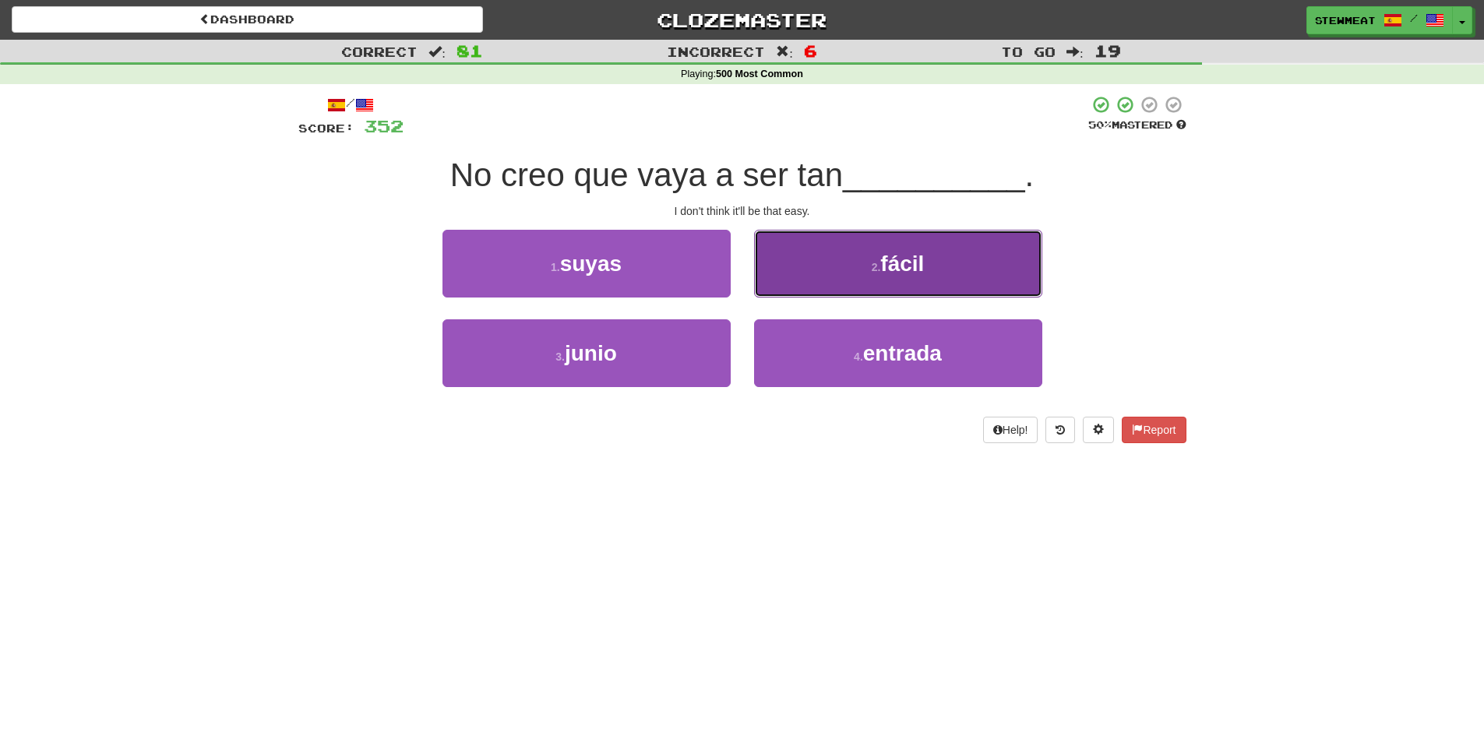
click at [828, 284] on button "2 . fácil" at bounding box center [898, 264] width 288 height 68
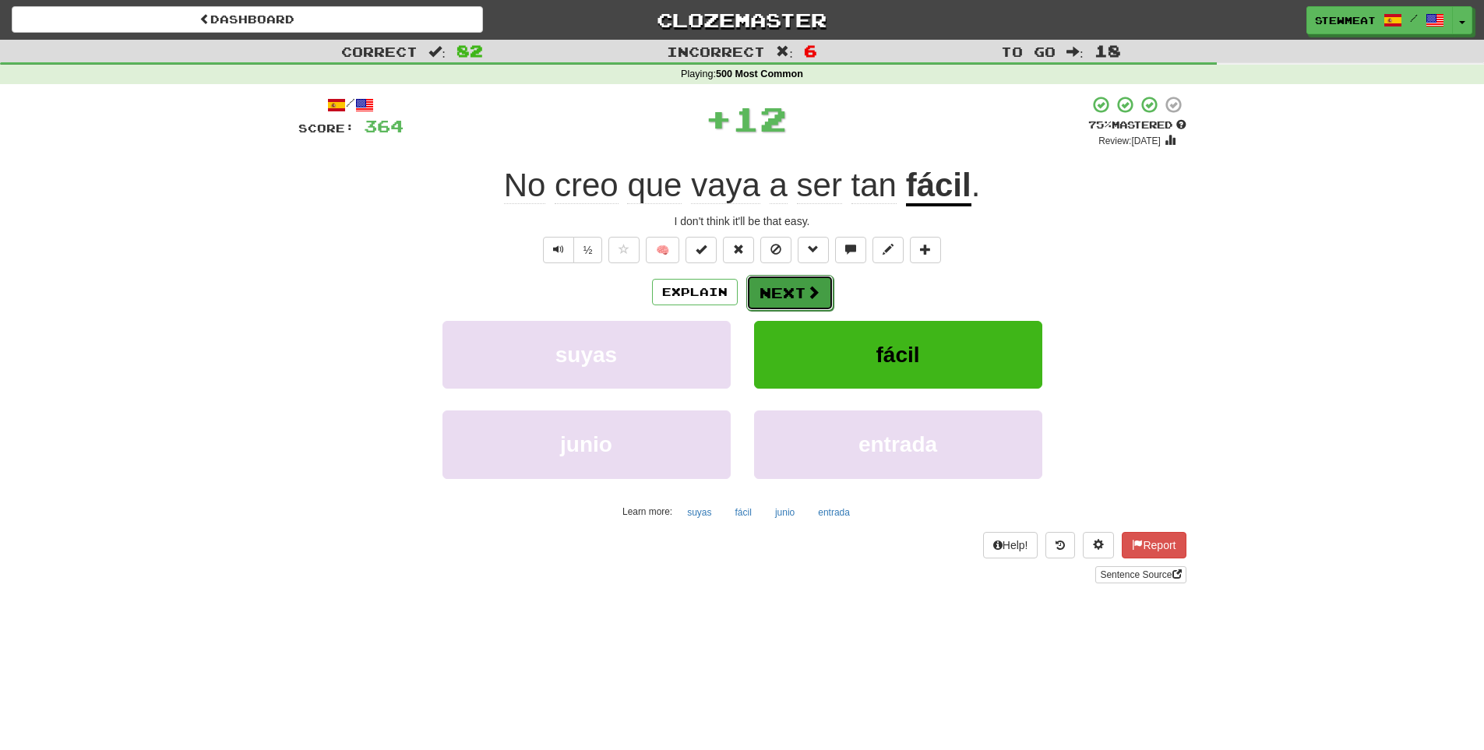
click at [803, 284] on button "Next" at bounding box center [790, 293] width 87 height 36
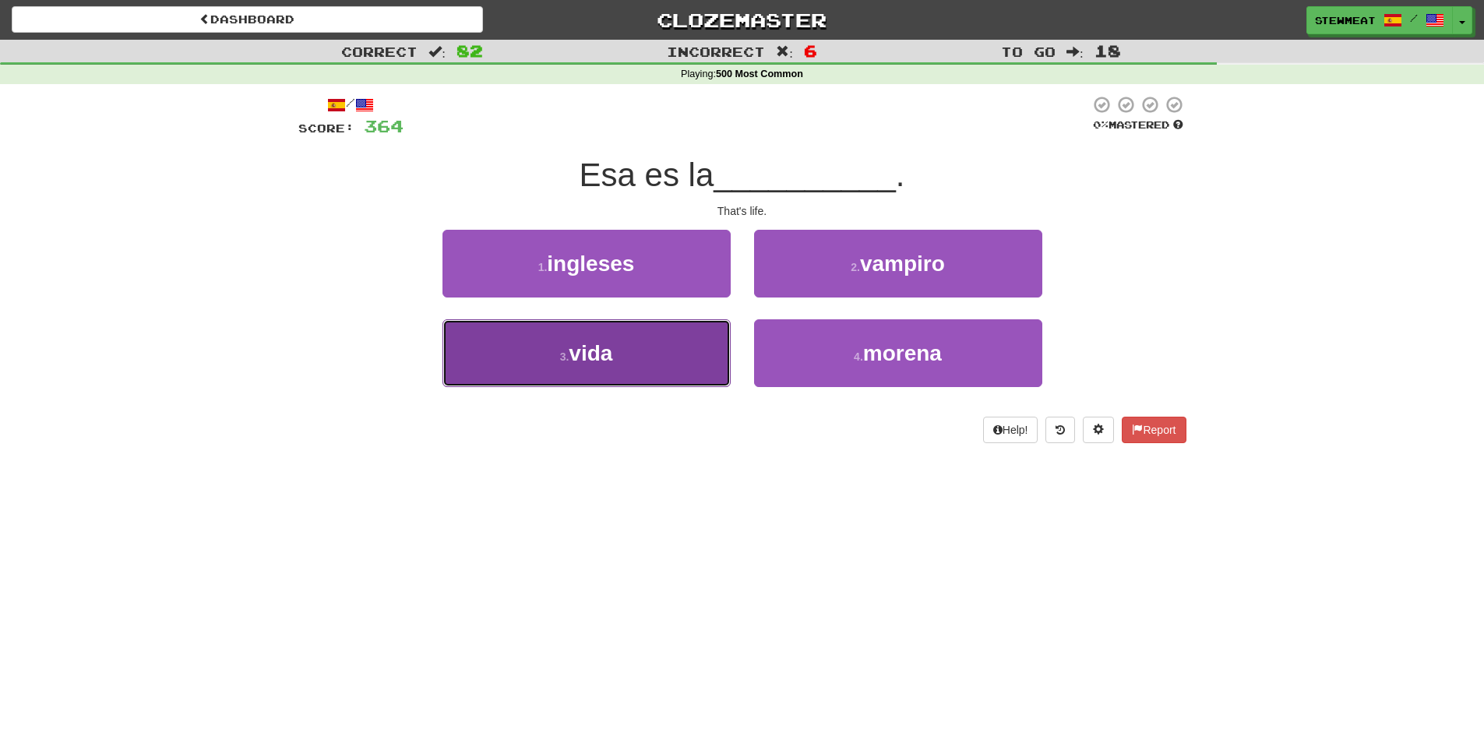
click at [675, 341] on button "3 . vida" at bounding box center [587, 353] width 288 height 68
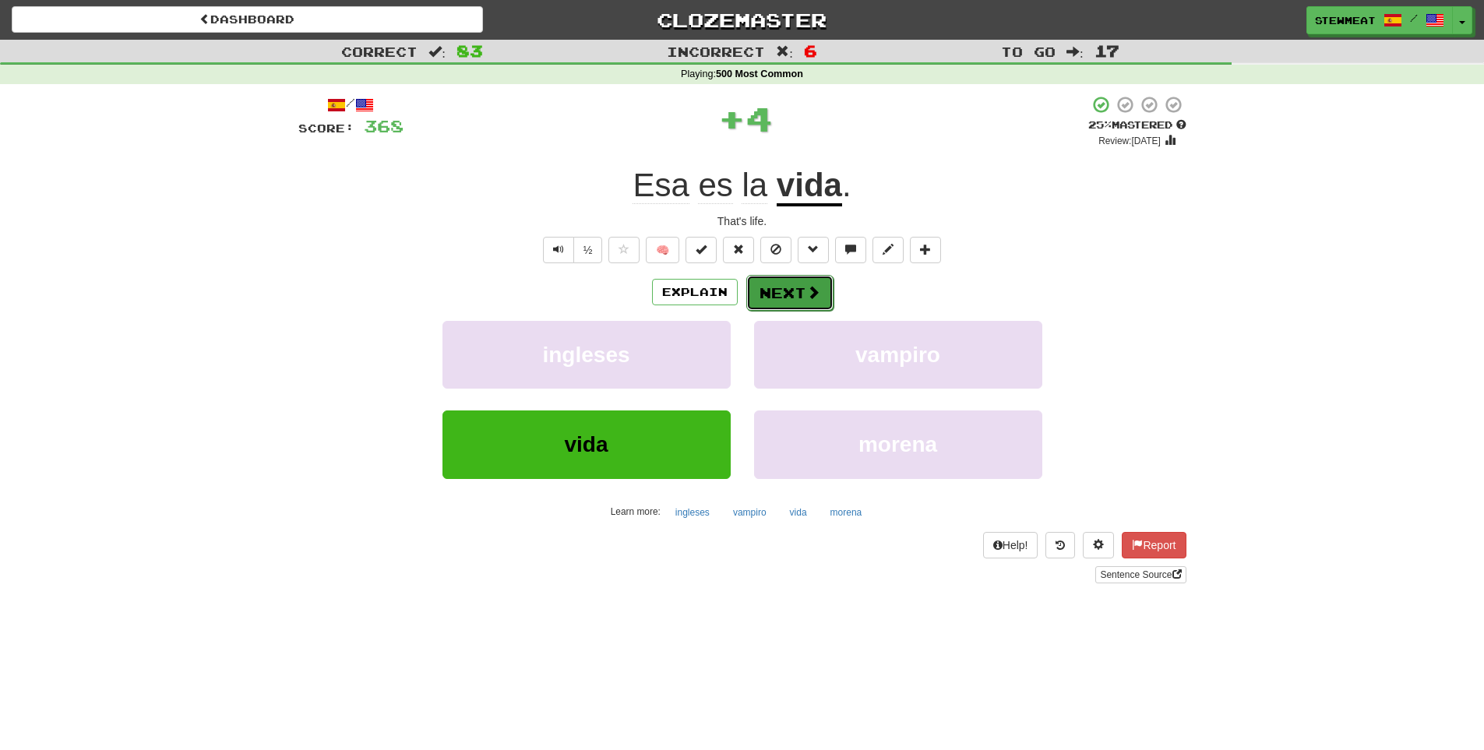
click at [774, 291] on button "Next" at bounding box center [790, 293] width 87 height 36
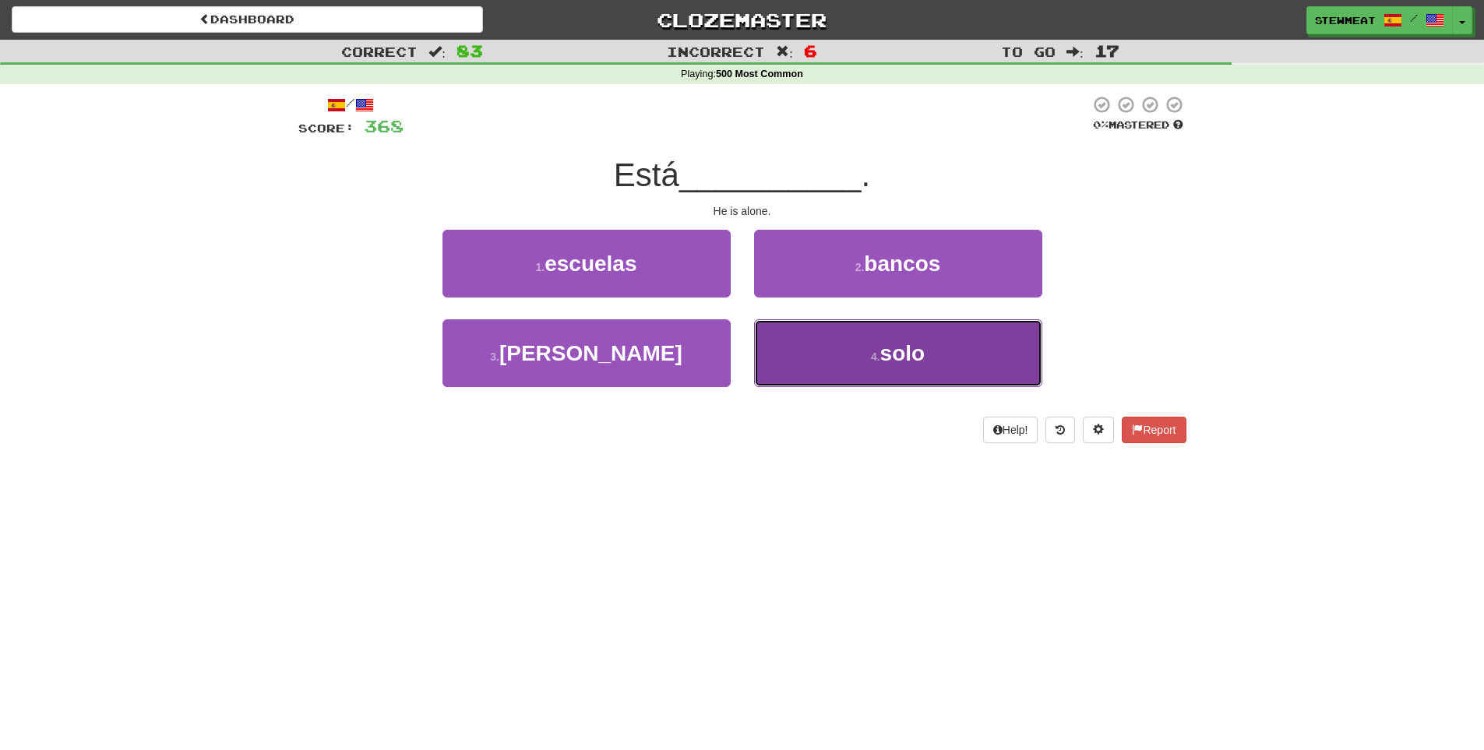
click at [835, 348] on button "4 . solo" at bounding box center [898, 353] width 288 height 68
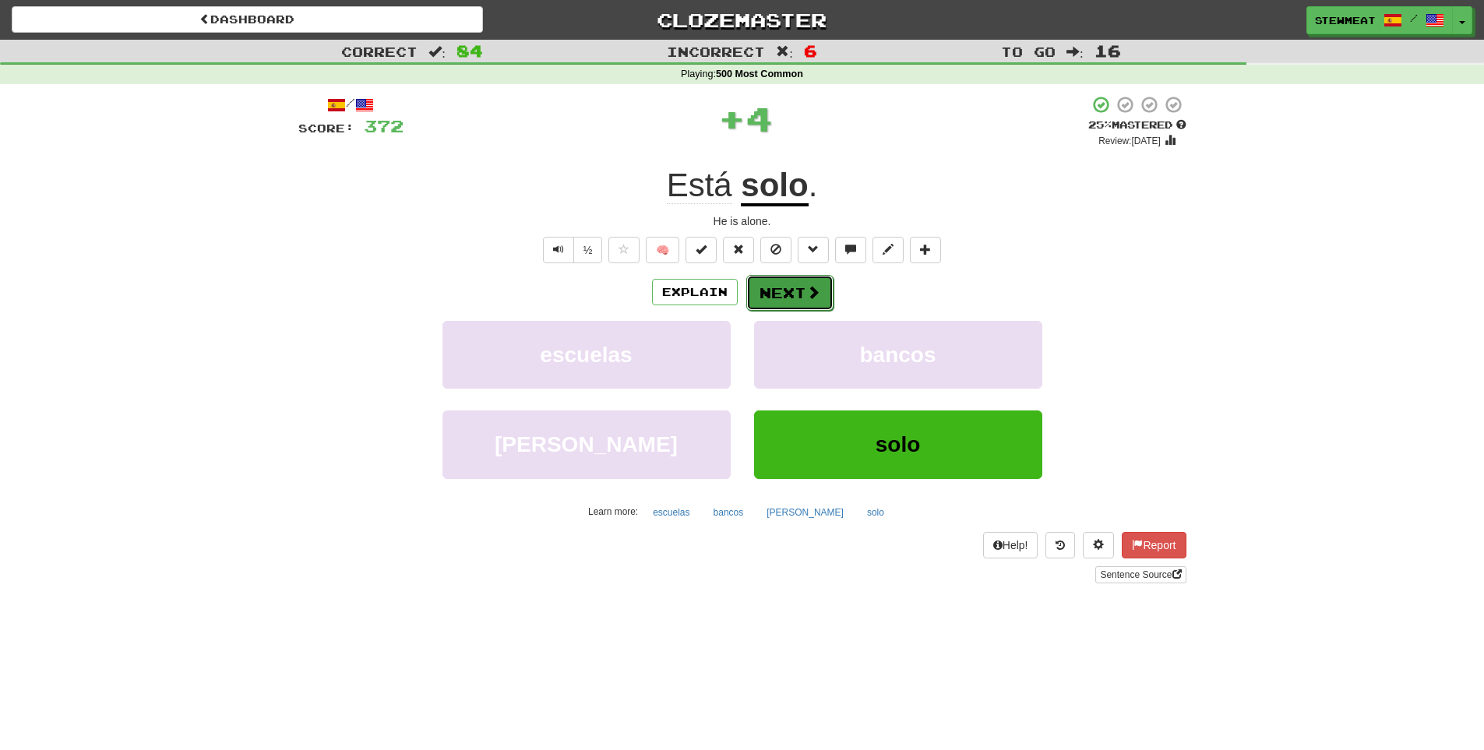
click at [807, 288] on span at bounding box center [814, 292] width 14 height 14
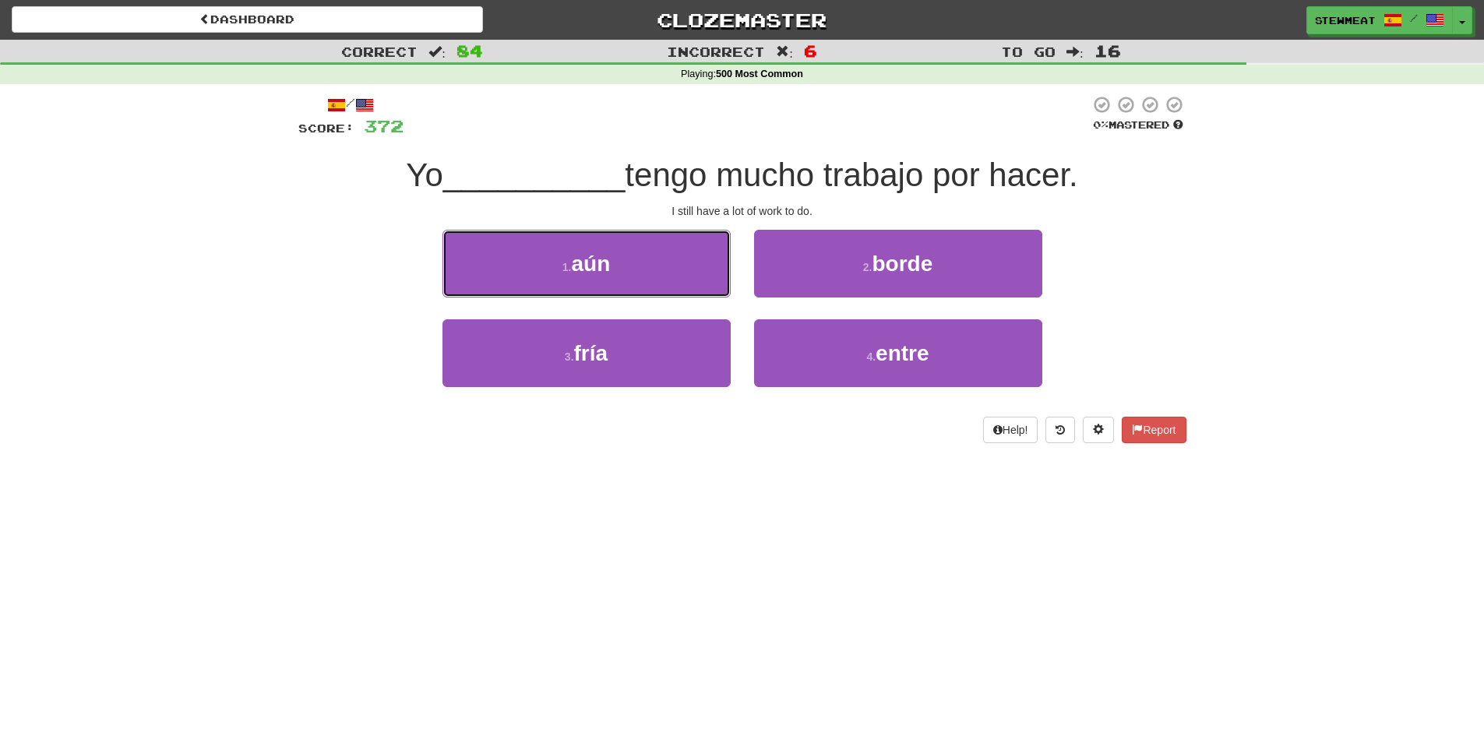
click at [669, 269] on button "1 . aún" at bounding box center [587, 264] width 288 height 68
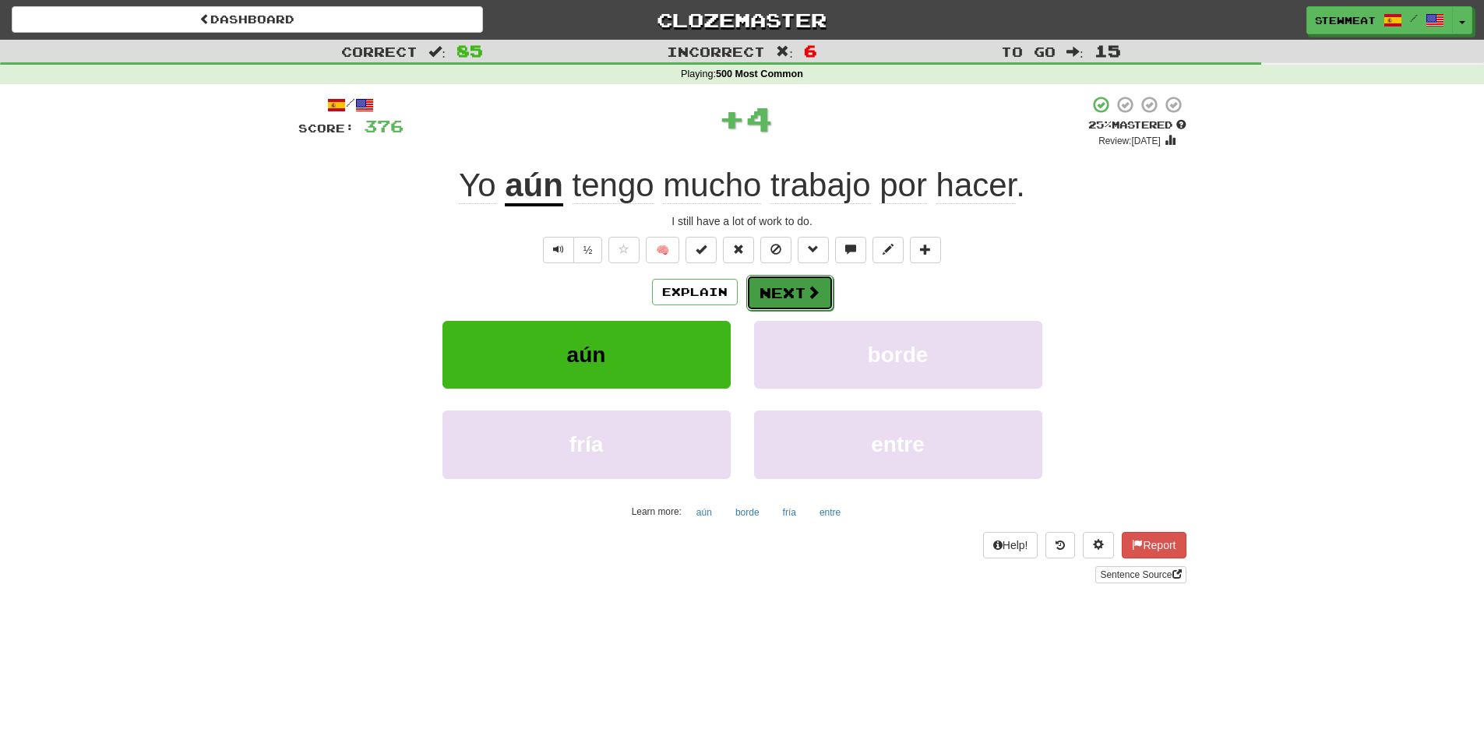
click at [789, 288] on button "Next" at bounding box center [790, 293] width 87 height 36
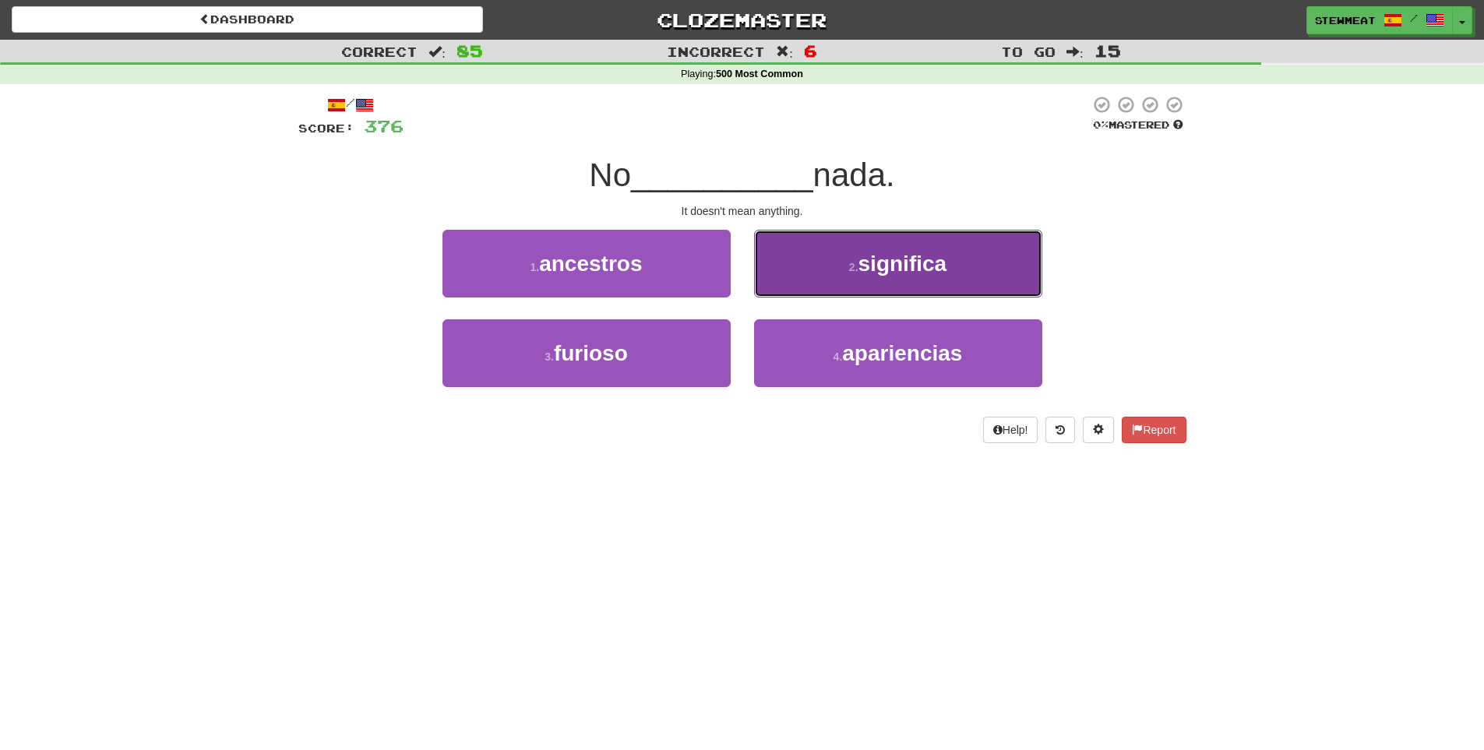
click at [920, 267] on span "significa" at bounding box center [903, 264] width 89 height 24
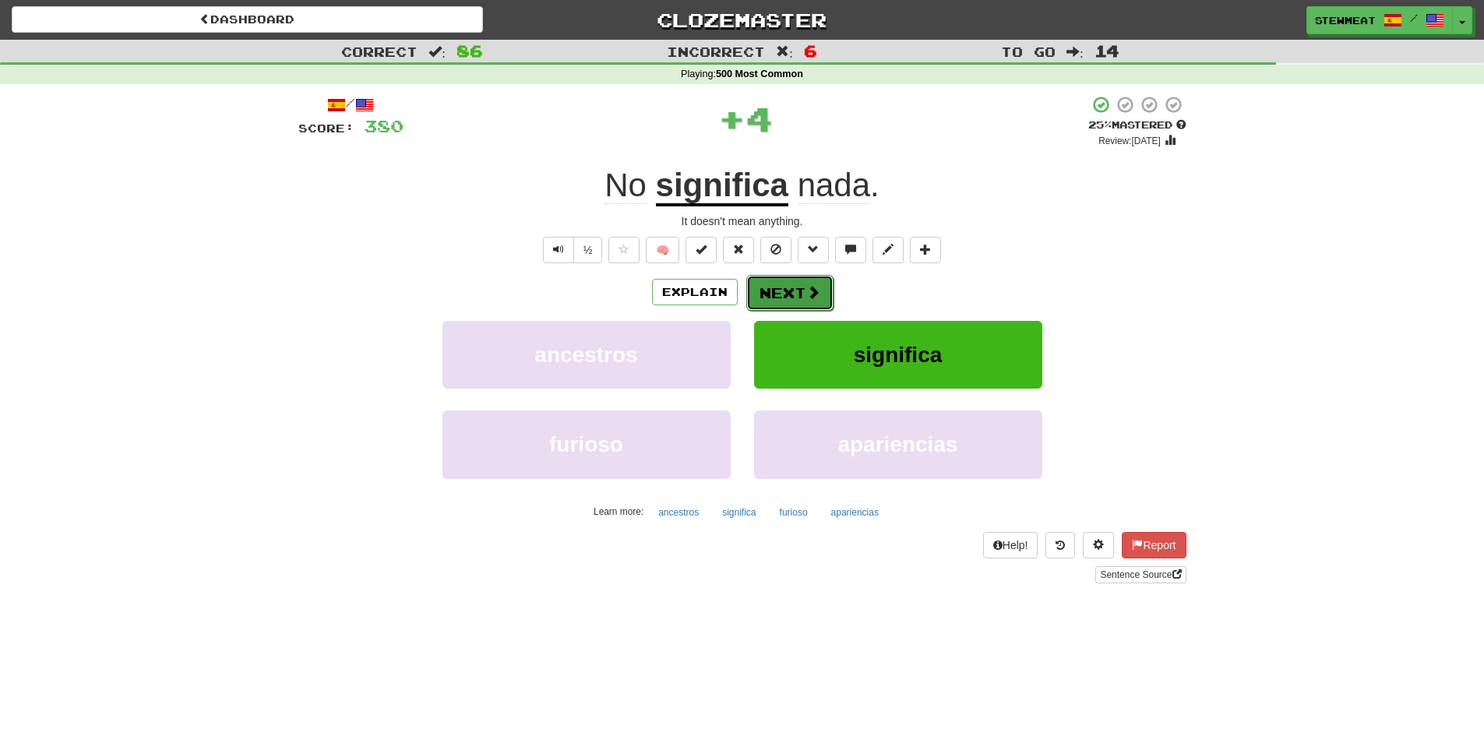
click at [807, 293] on span at bounding box center [814, 292] width 14 height 14
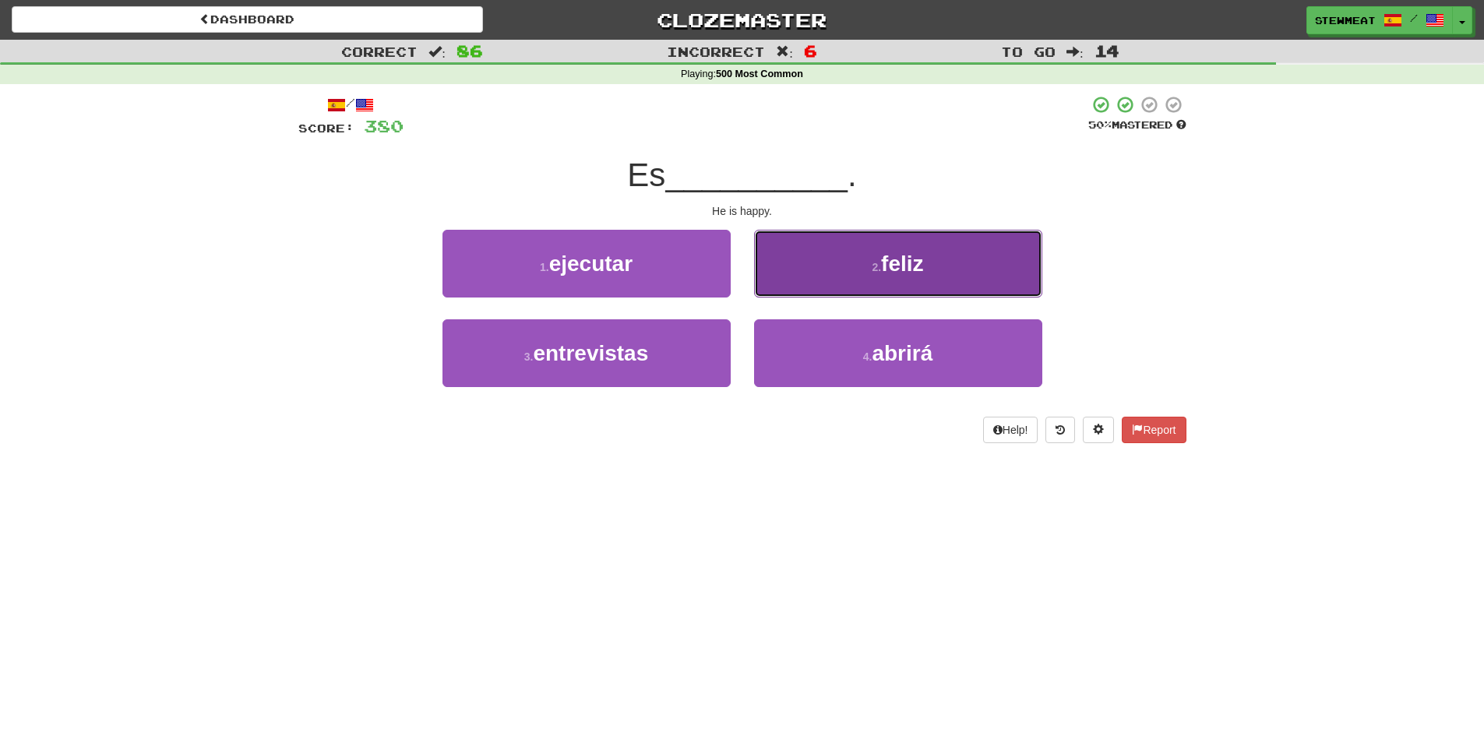
click at [923, 271] on span "feliz" at bounding box center [902, 264] width 42 height 24
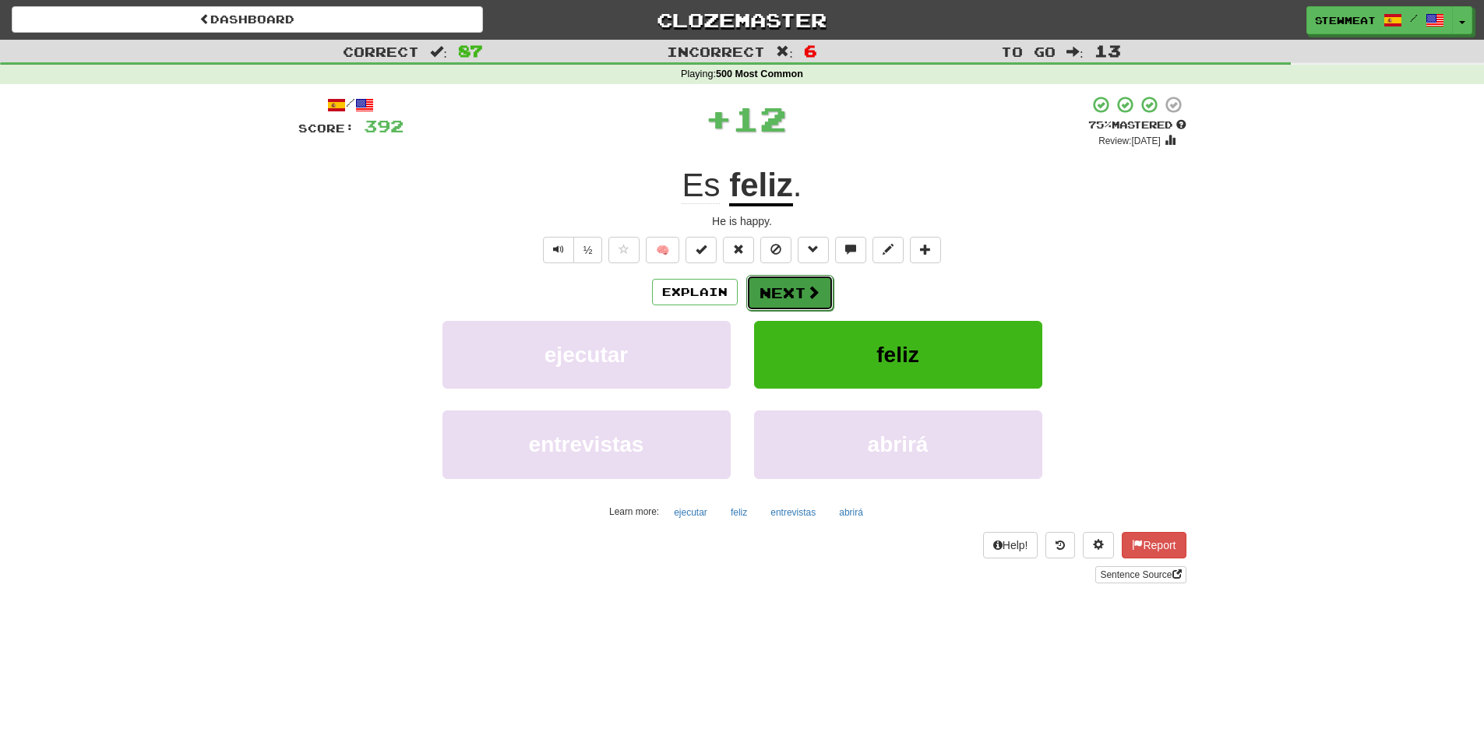
click at [778, 288] on button "Next" at bounding box center [790, 293] width 87 height 36
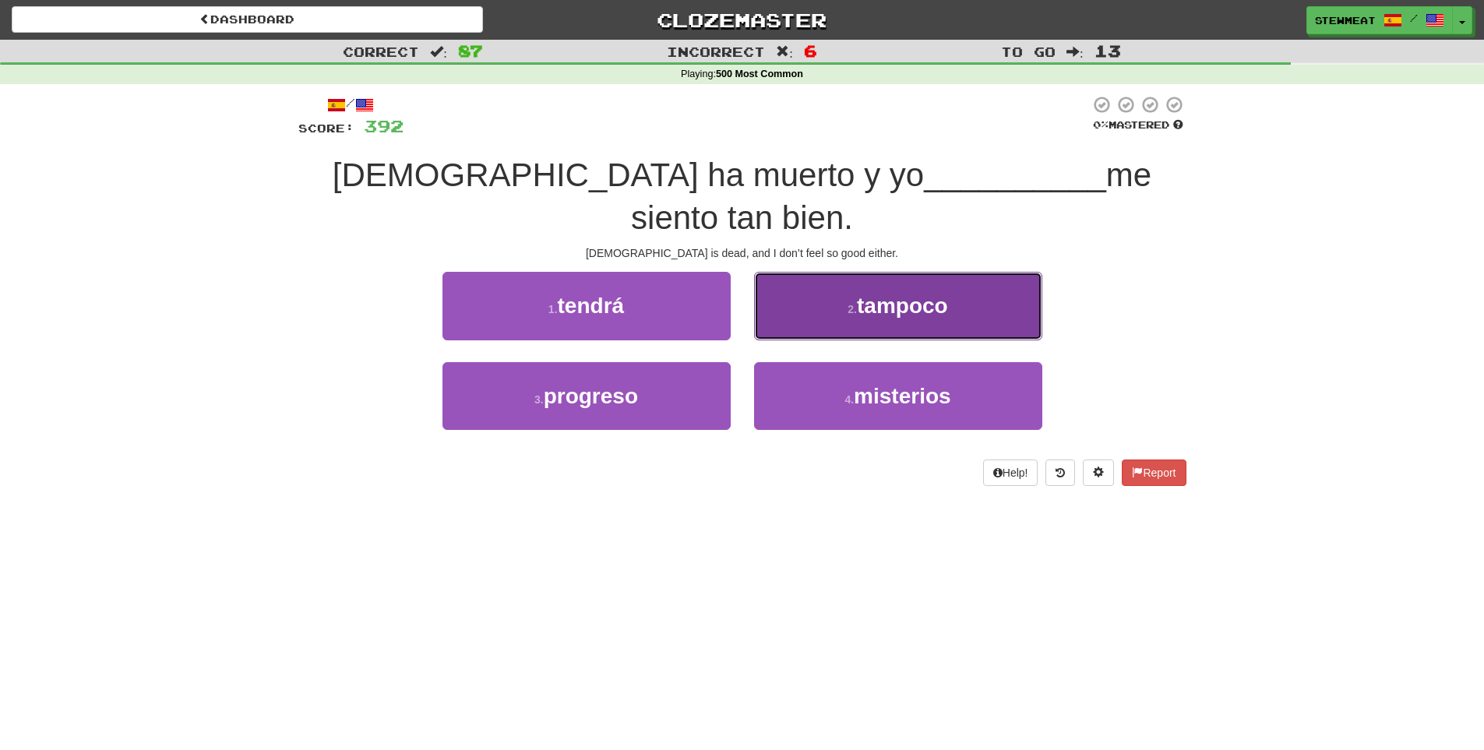
click at [893, 286] on button "2 . tampoco" at bounding box center [898, 306] width 288 height 68
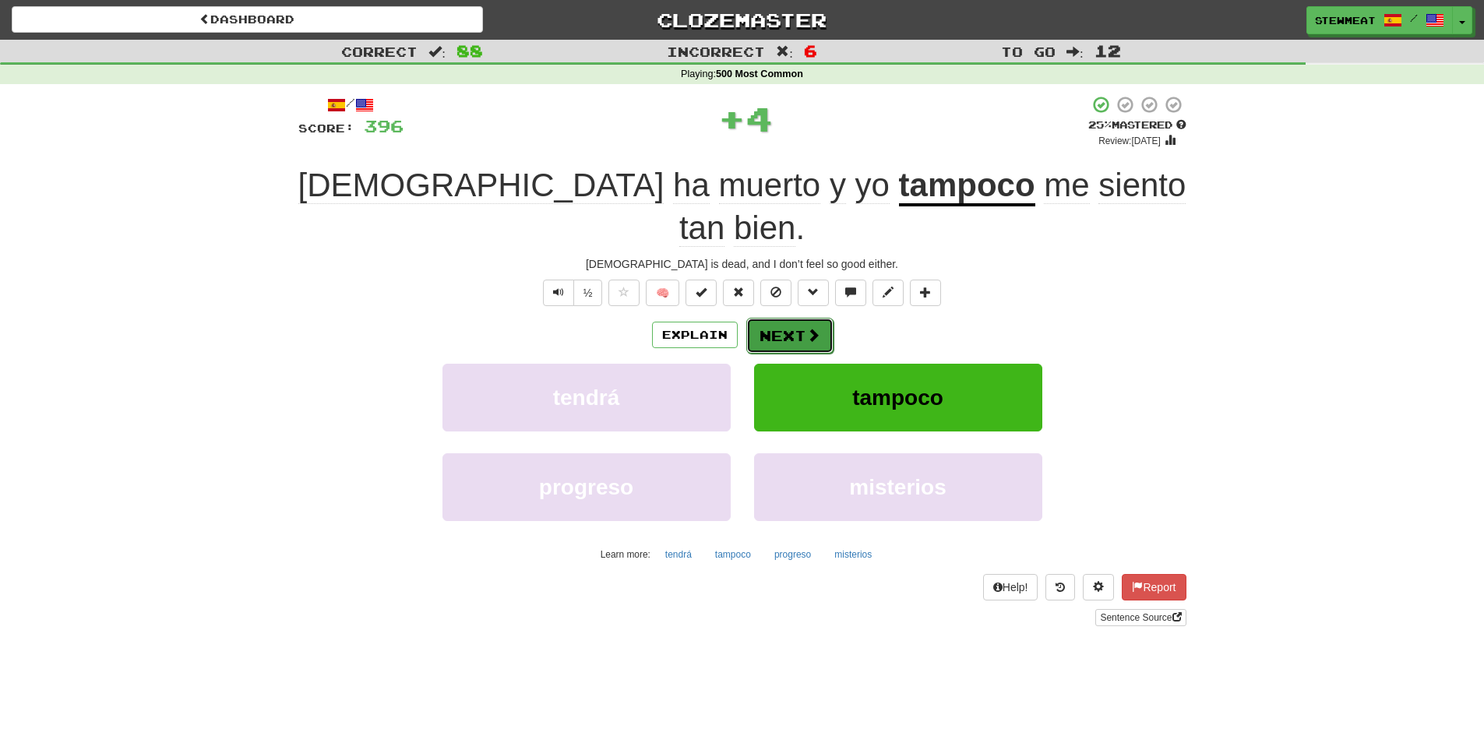
click at [795, 318] on button "Next" at bounding box center [790, 336] width 87 height 36
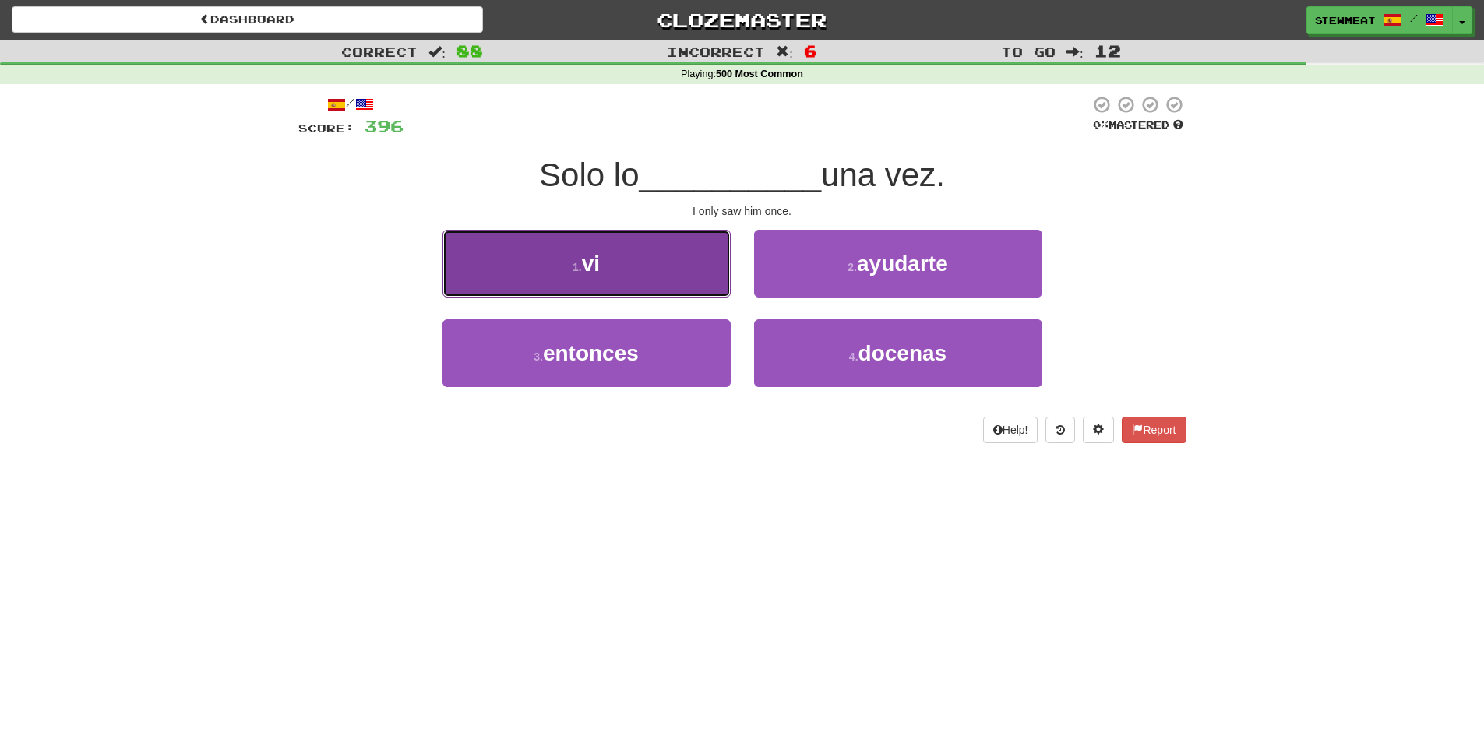
click at [691, 277] on button "1 . vi" at bounding box center [587, 264] width 288 height 68
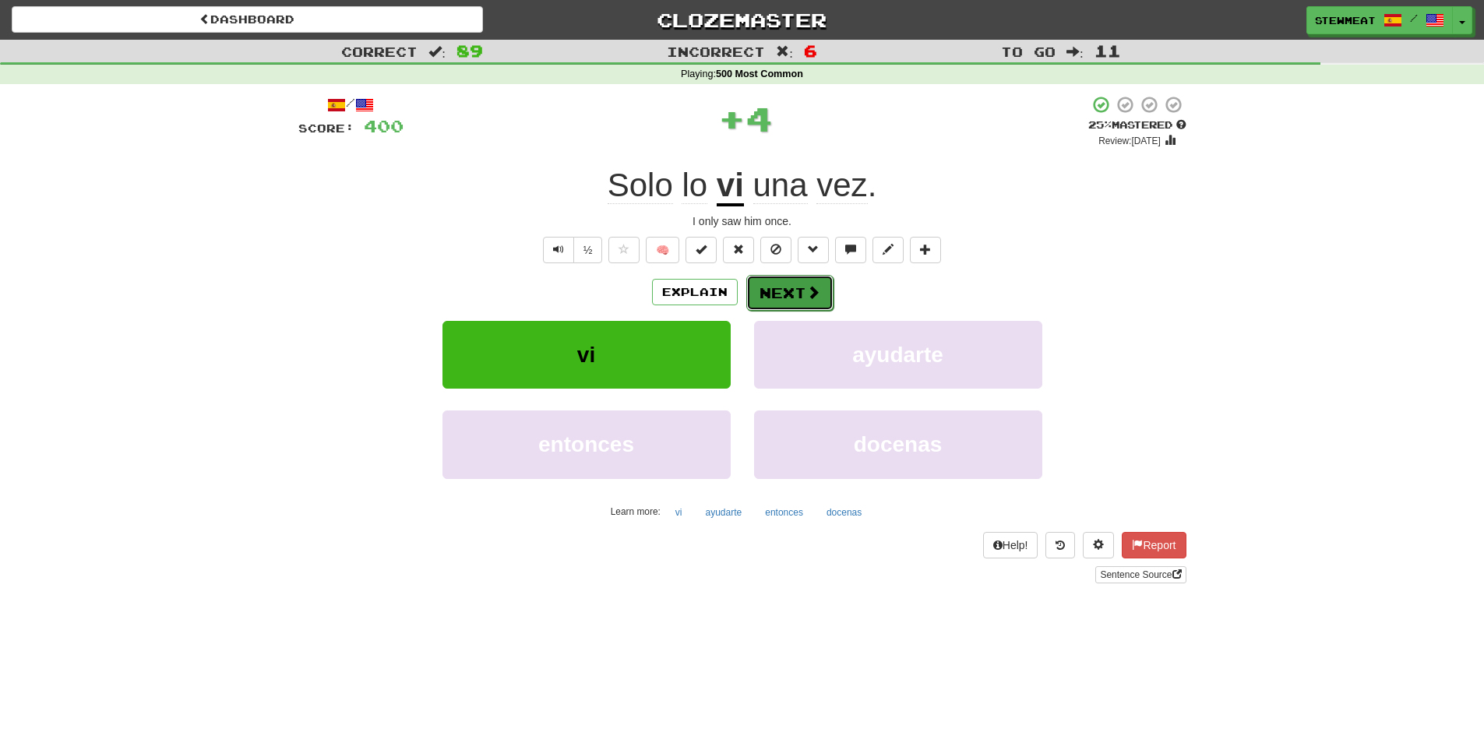
click at [799, 289] on button "Next" at bounding box center [790, 293] width 87 height 36
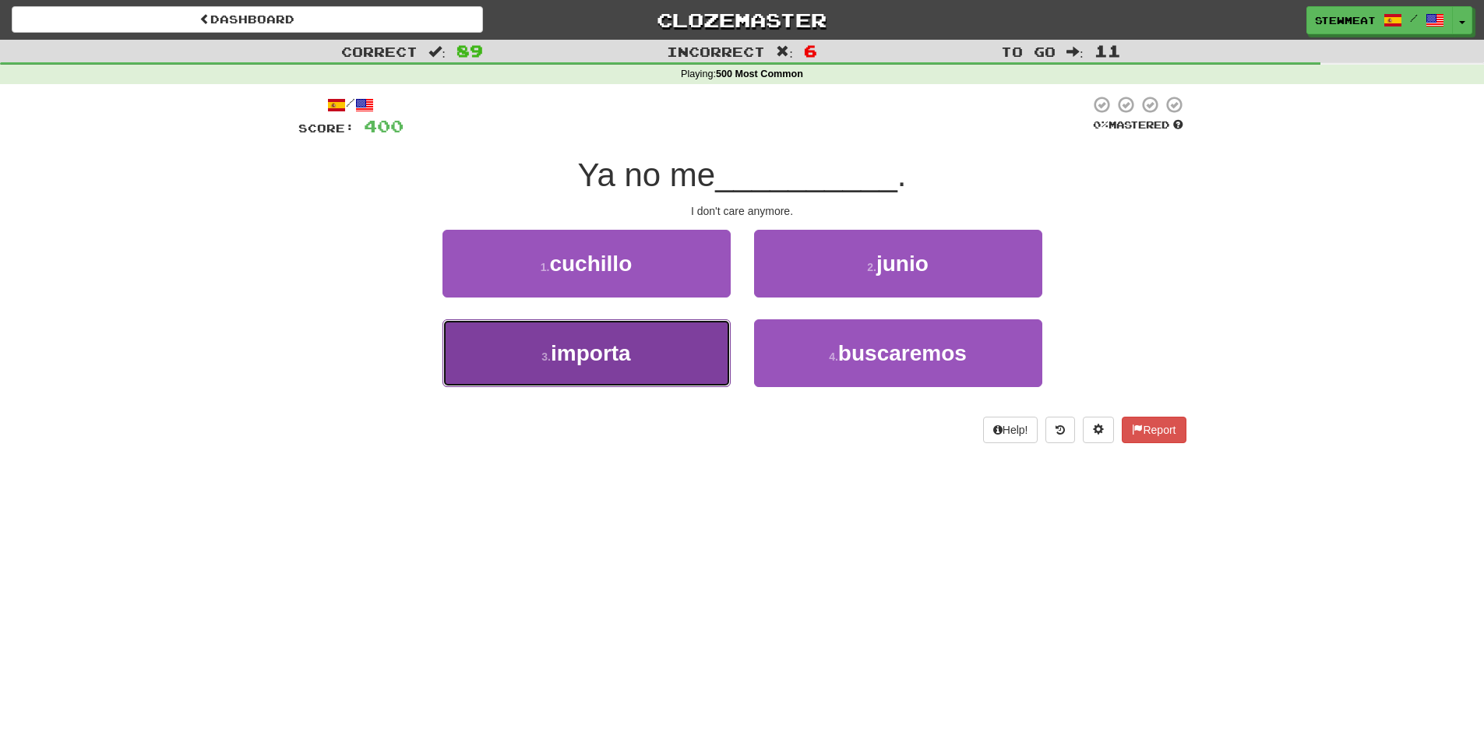
click at [643, 334] on button "3 . importa" at bounding box center [587, 353] width 288 height 68
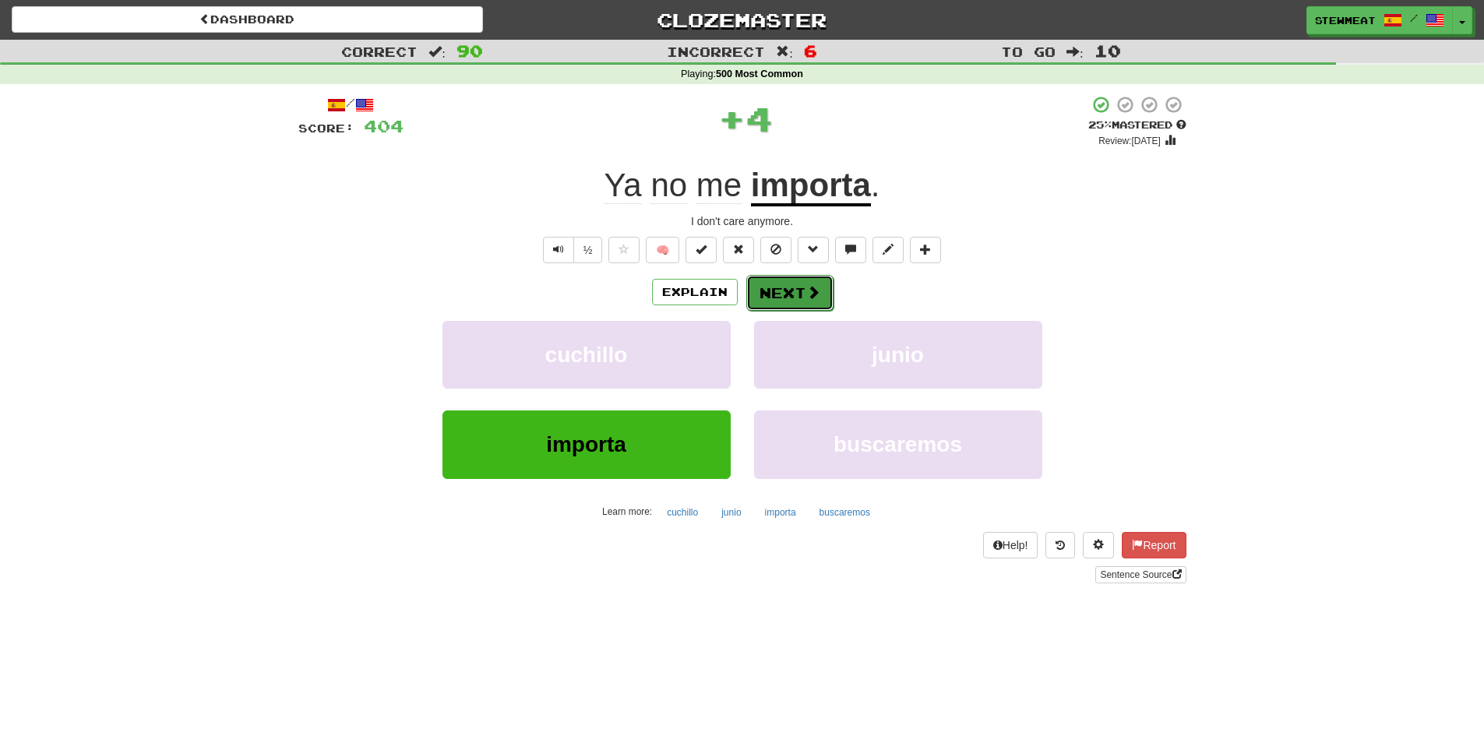
click at [807, 285] on span at bounding box center [814, 292] width 14 height 14
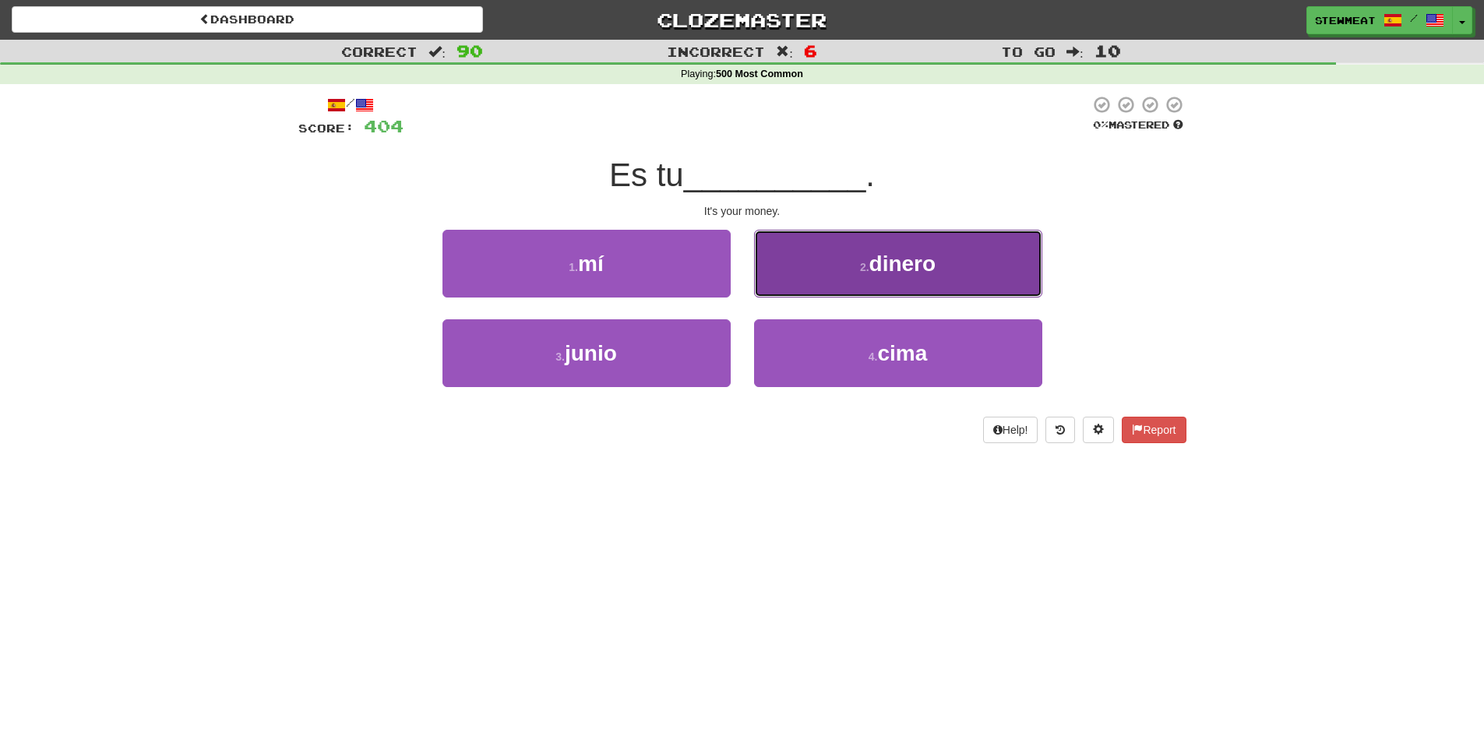
click at [880, 277] on button "2 . dinero" at bounding box center [898, 264] width 288 height 68
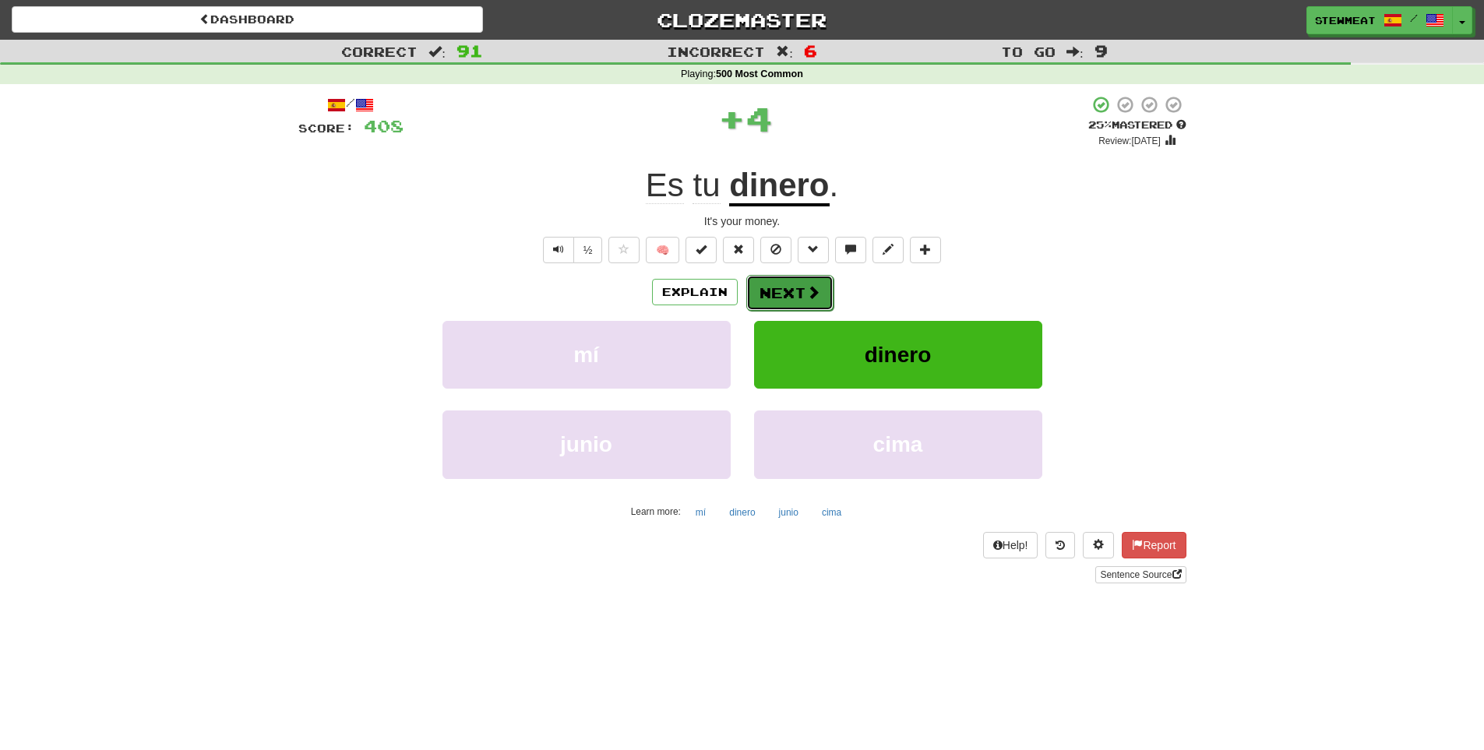
click at [801, 286] on button "Next" at bounding box center [790, 293] width 87 height 36
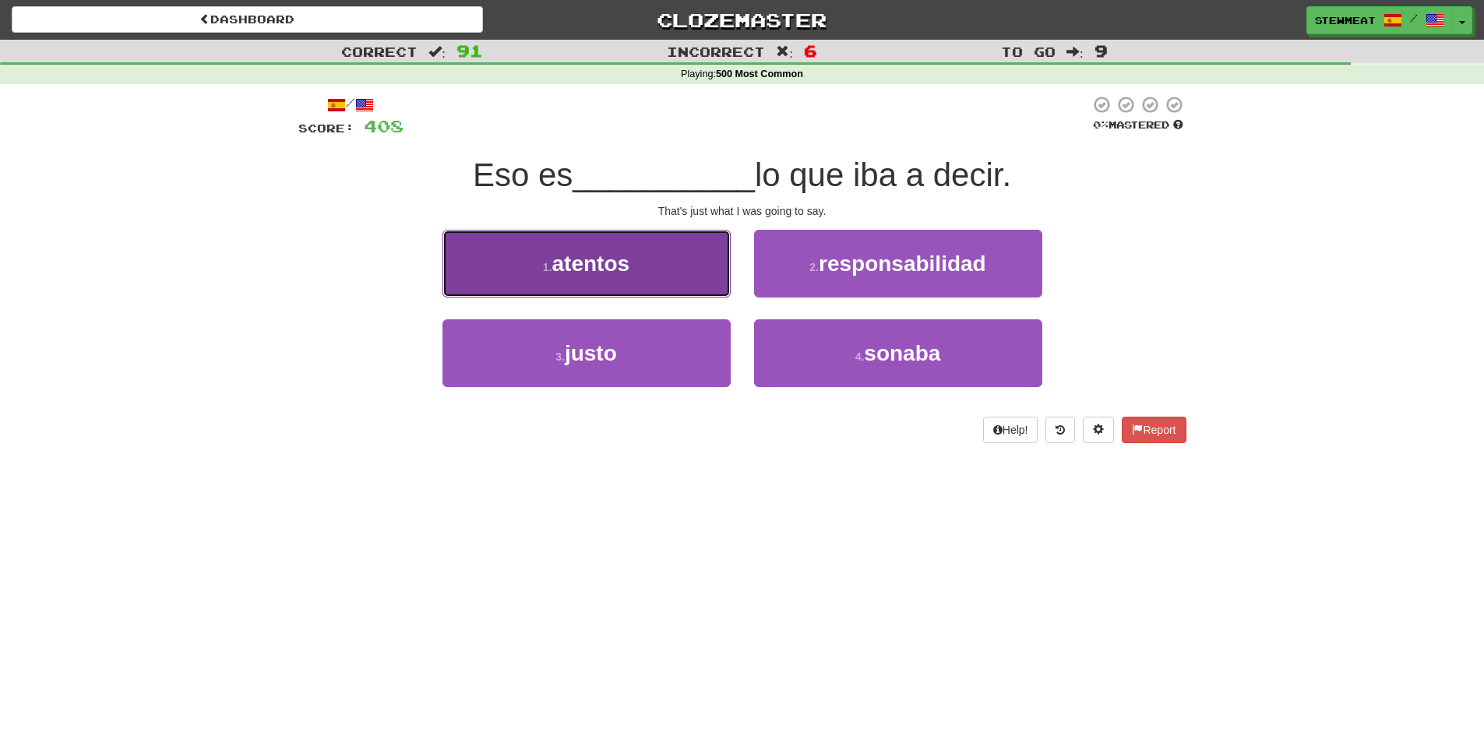
click at [672, 275] on button "1 . atentos" at bounding box center [587, 264] width 288 height 68
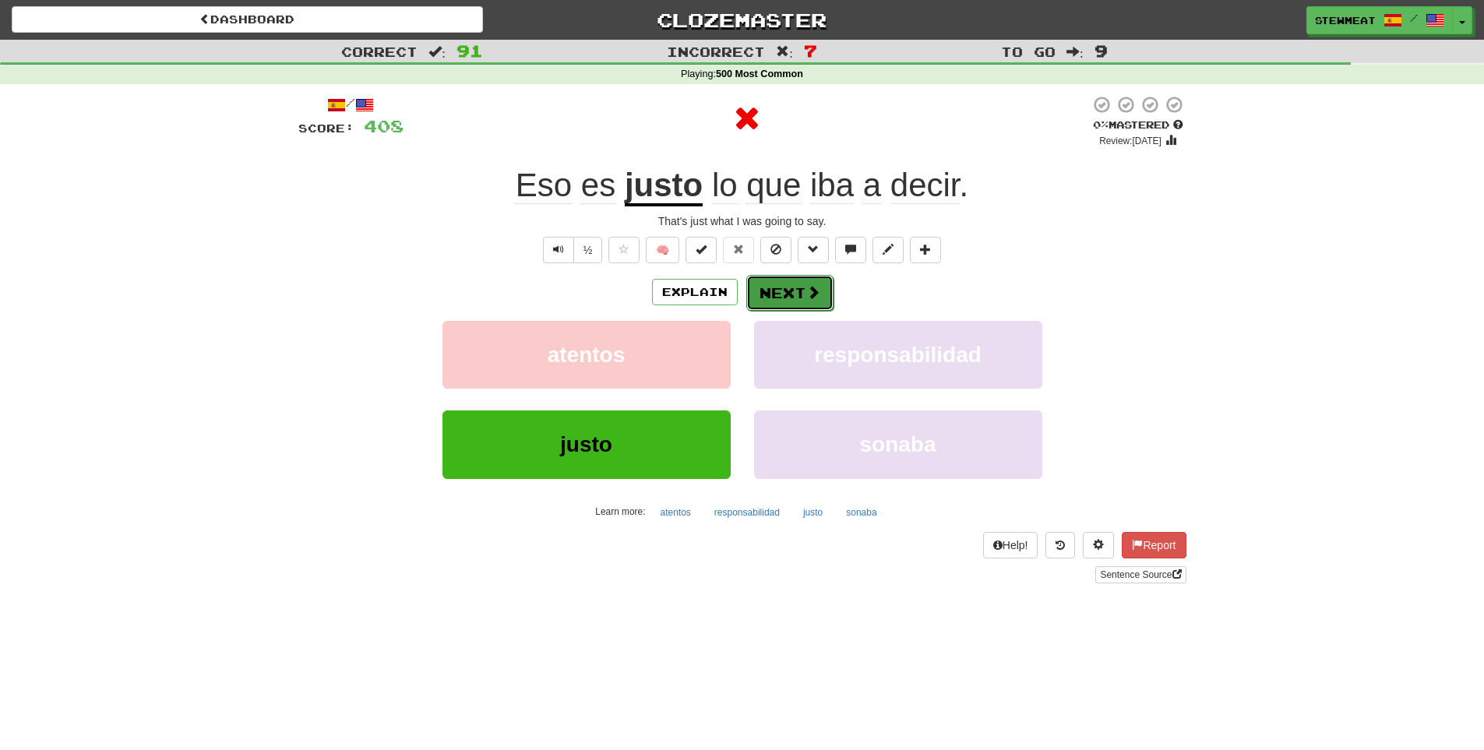
click at [800, 285] on button "Next" at bounding box center [790, 293] width 87 height 36
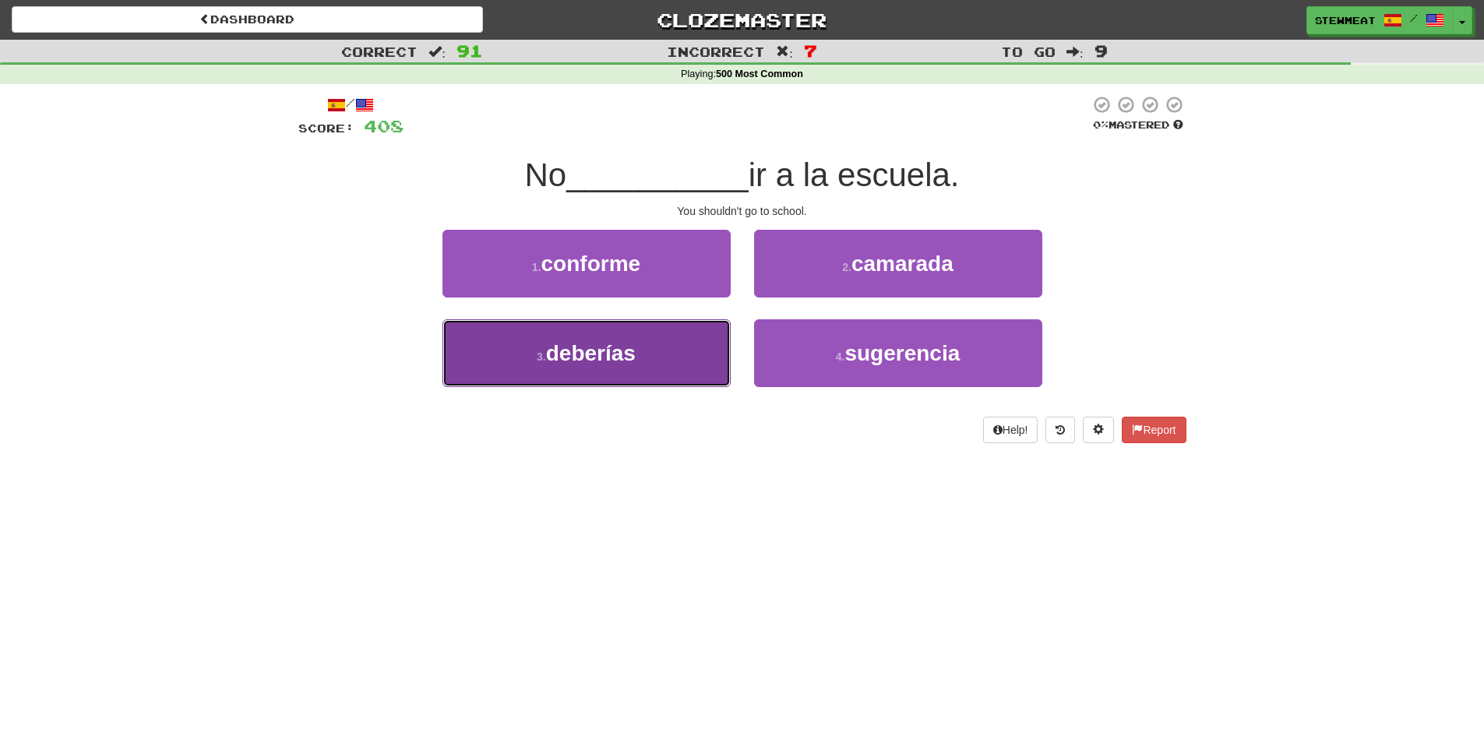
click at [674, 350] on button "3 . deberías" at bounding box center [587, 353] width 288 height 68
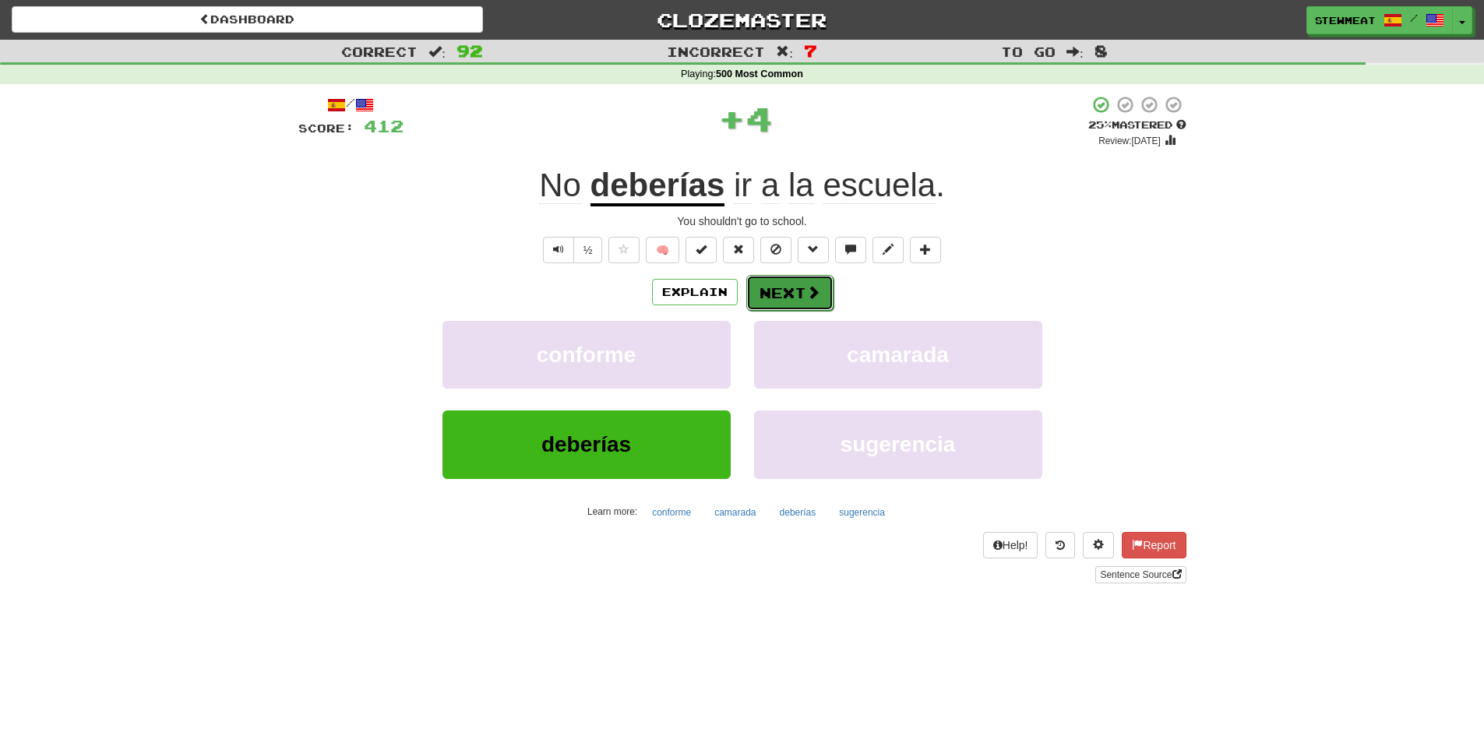
click at [796, 291] on button "Next" at bounding box center [790, 293] width 87 height 36
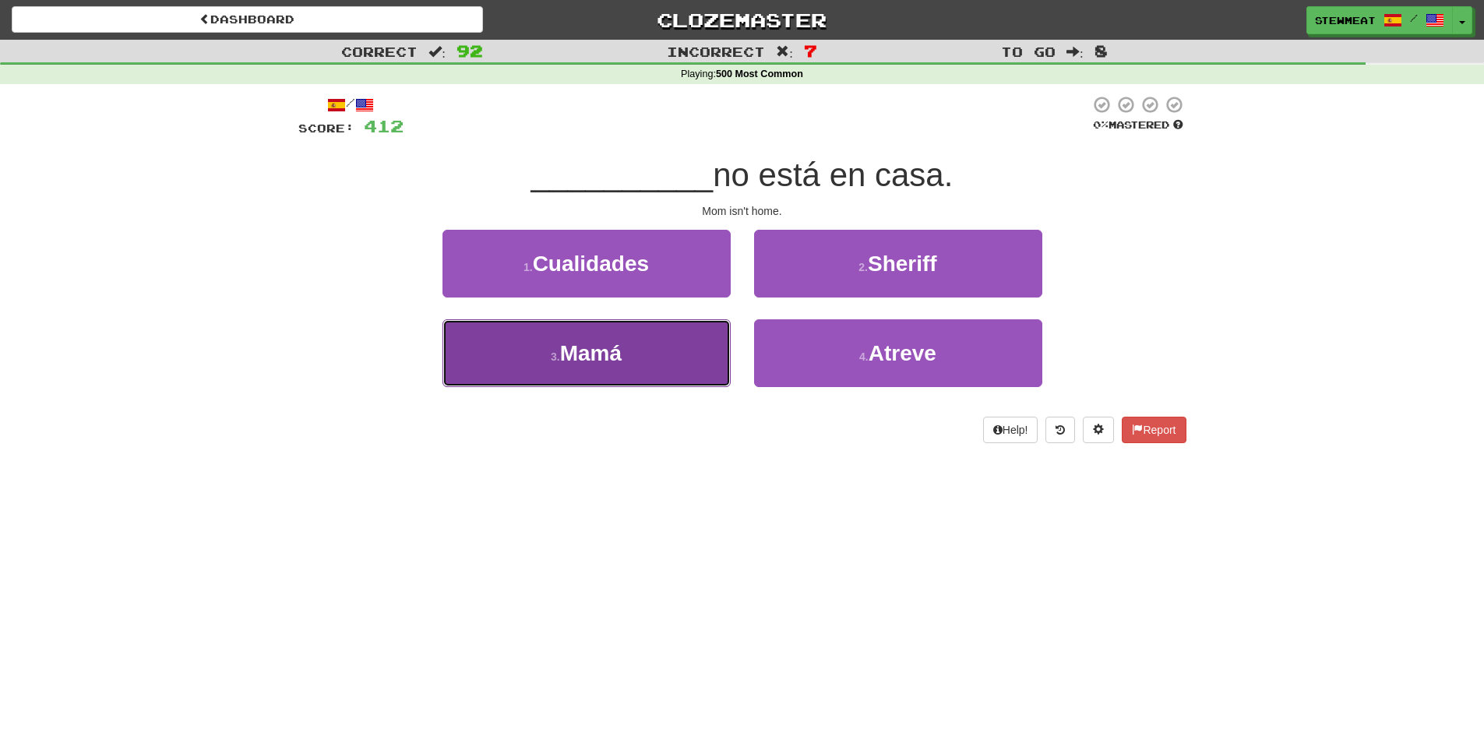
click at [644, 349] on button "3 . Mamá" at bounding box center [587, 353] width 288 height 68
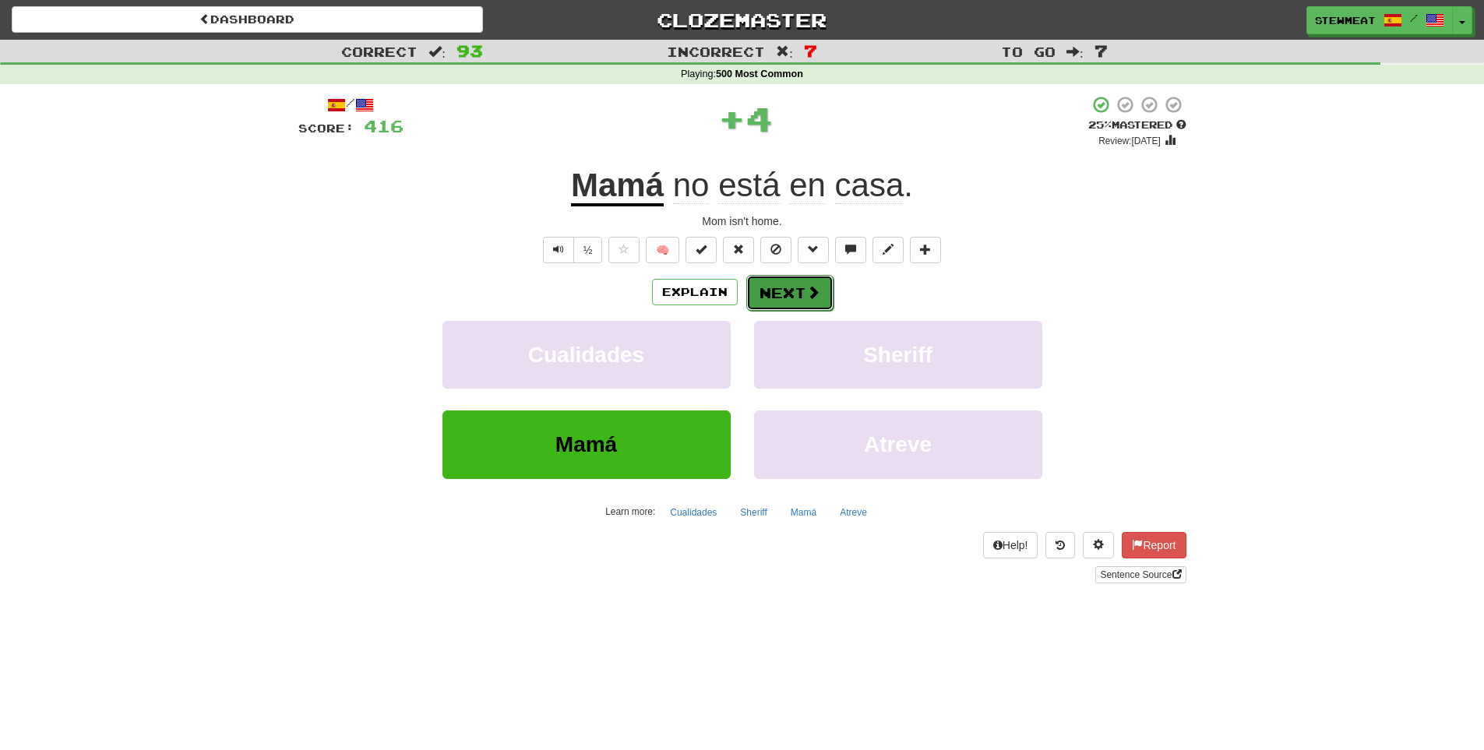
click at [793, 294] on button "Next" at bounding box center [790, 293] width 87 height 36
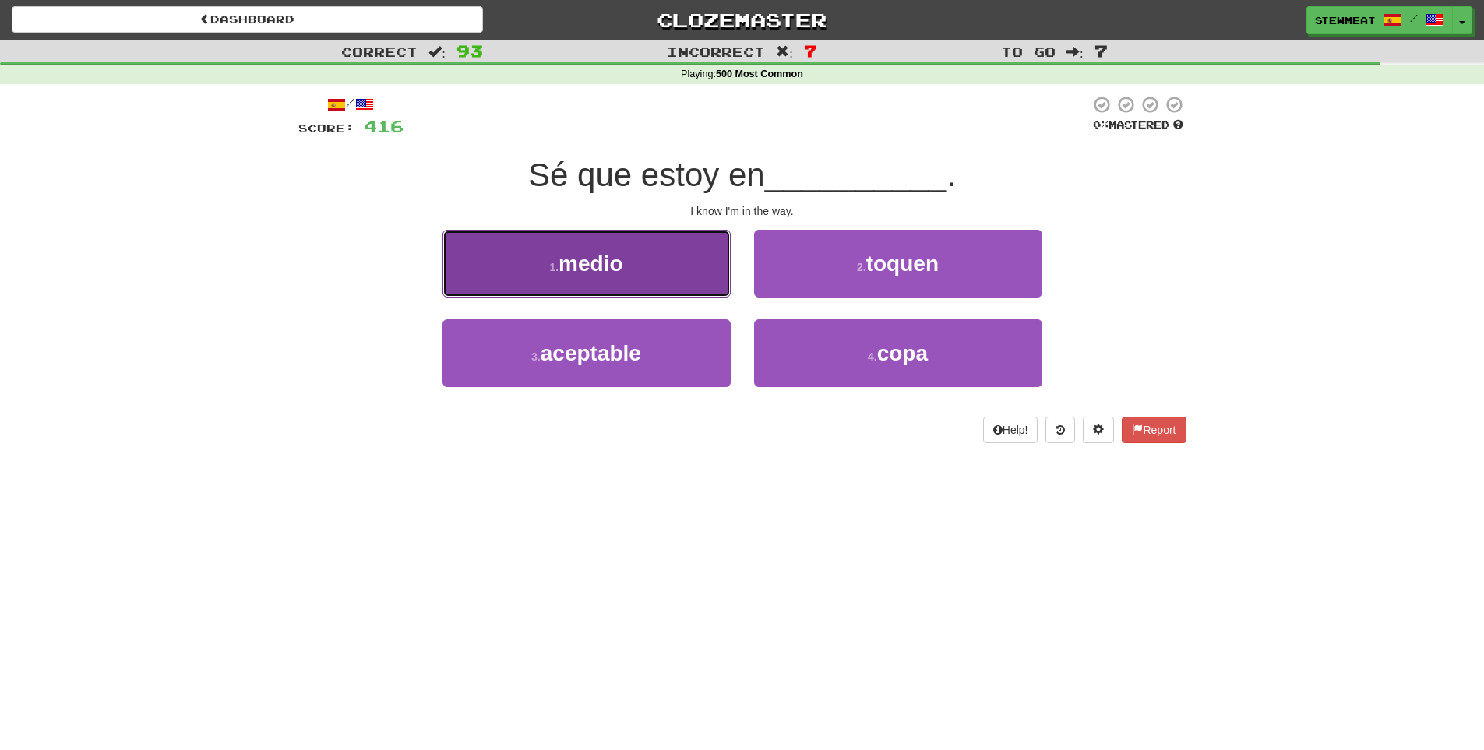
click at [639, 264] on button "1 . medio" at bounding box center [587, 264] width 288 height 68
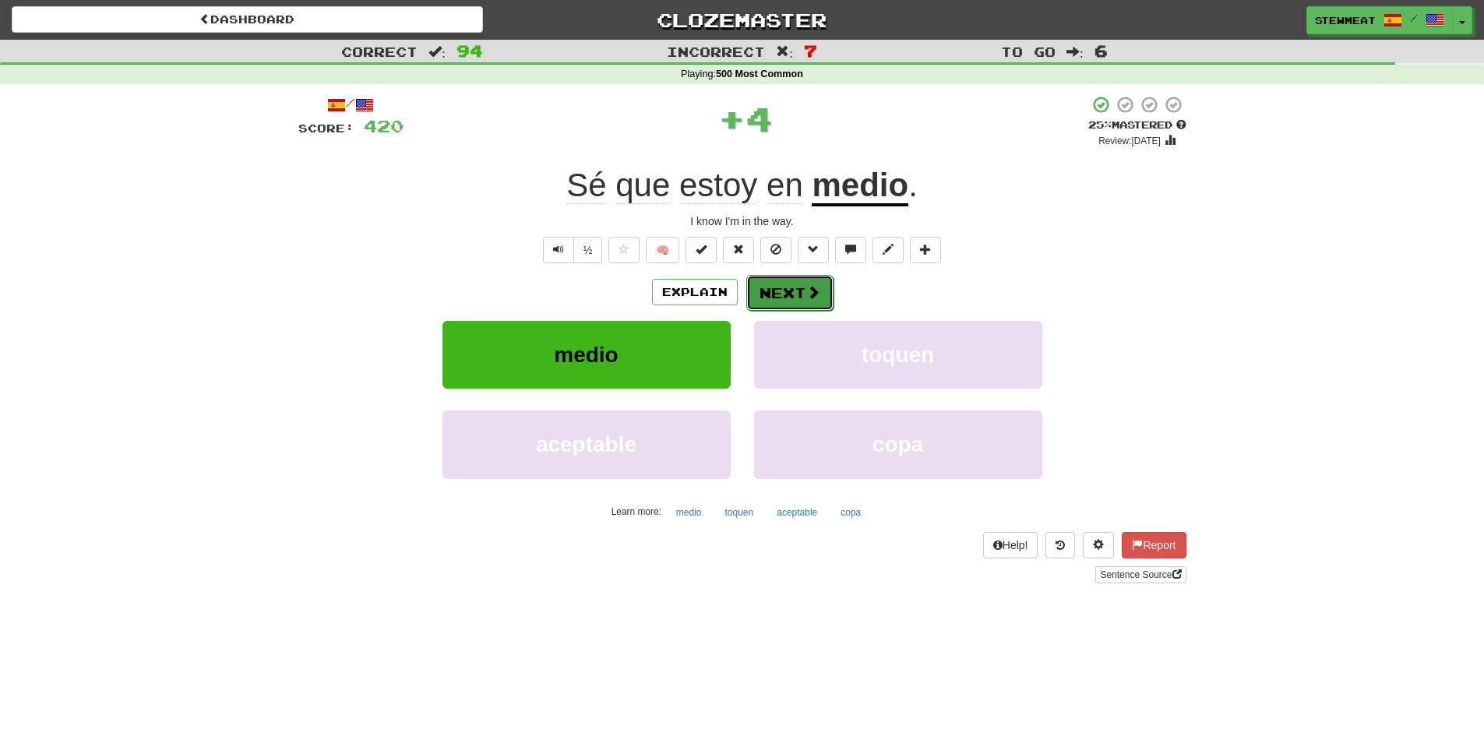
click at [807, 291] on span at bounding box center [814, 292] width 14 height 14
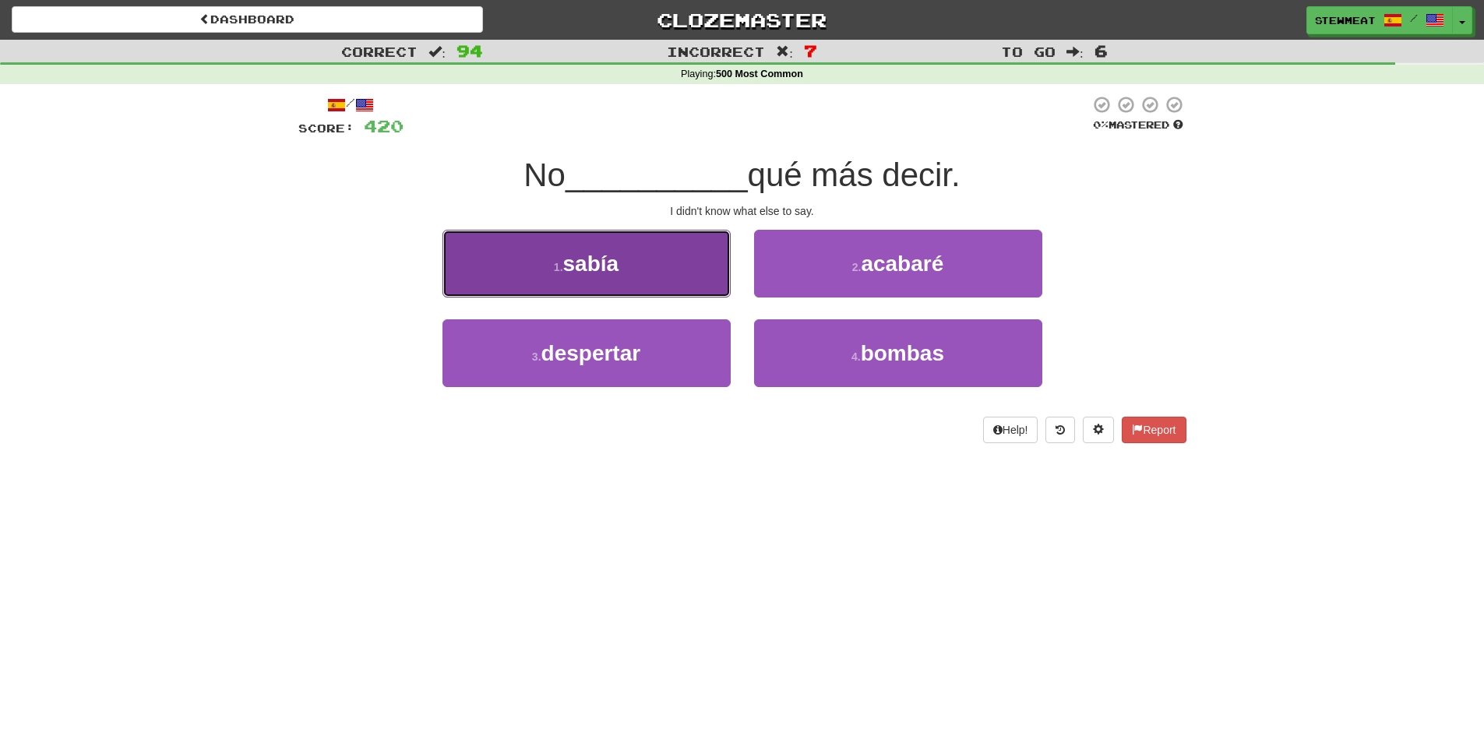
click at [683, 269] on button "1 . sabía" at bounding box center [587, 264] width 288 height 68
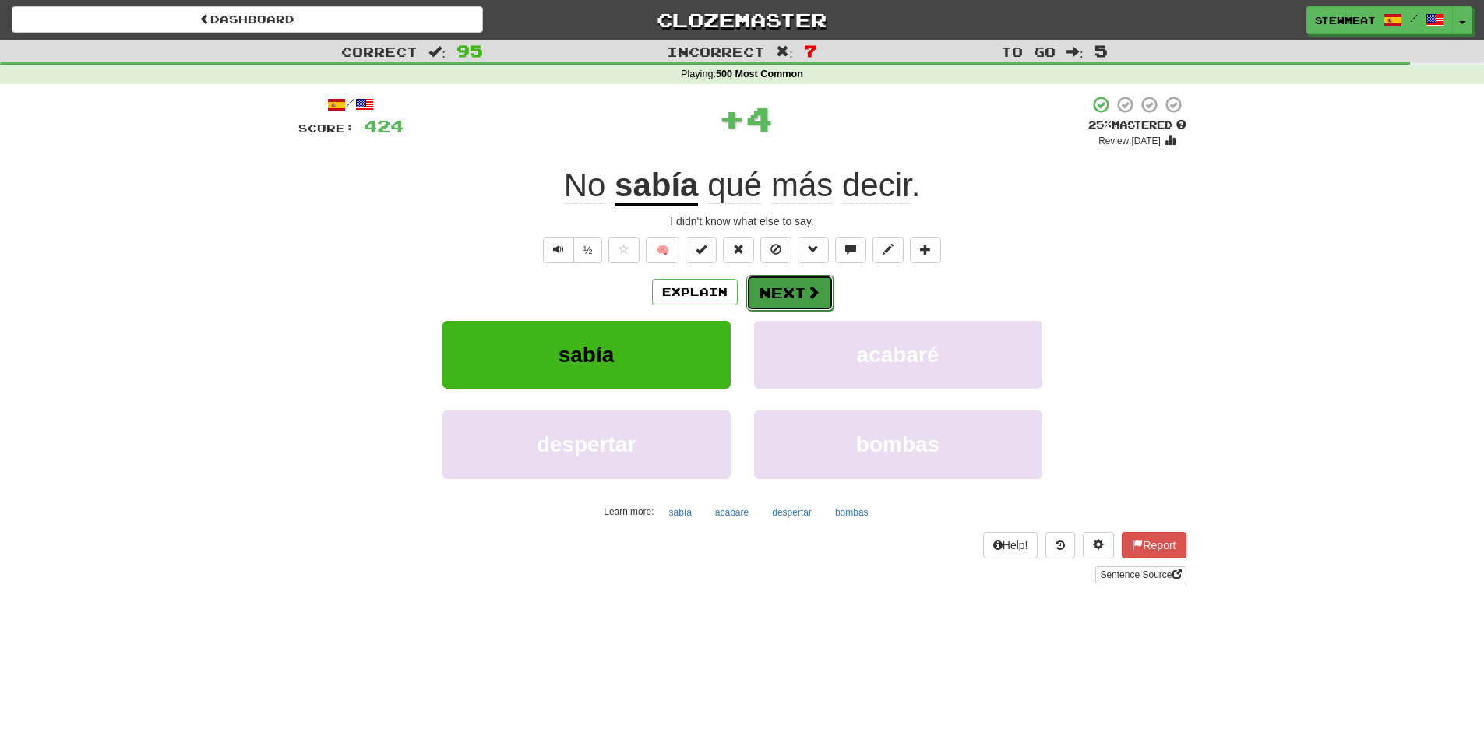
click at [795, 282] on button "Next" at bounding box center [790, 293] width 87 height 36
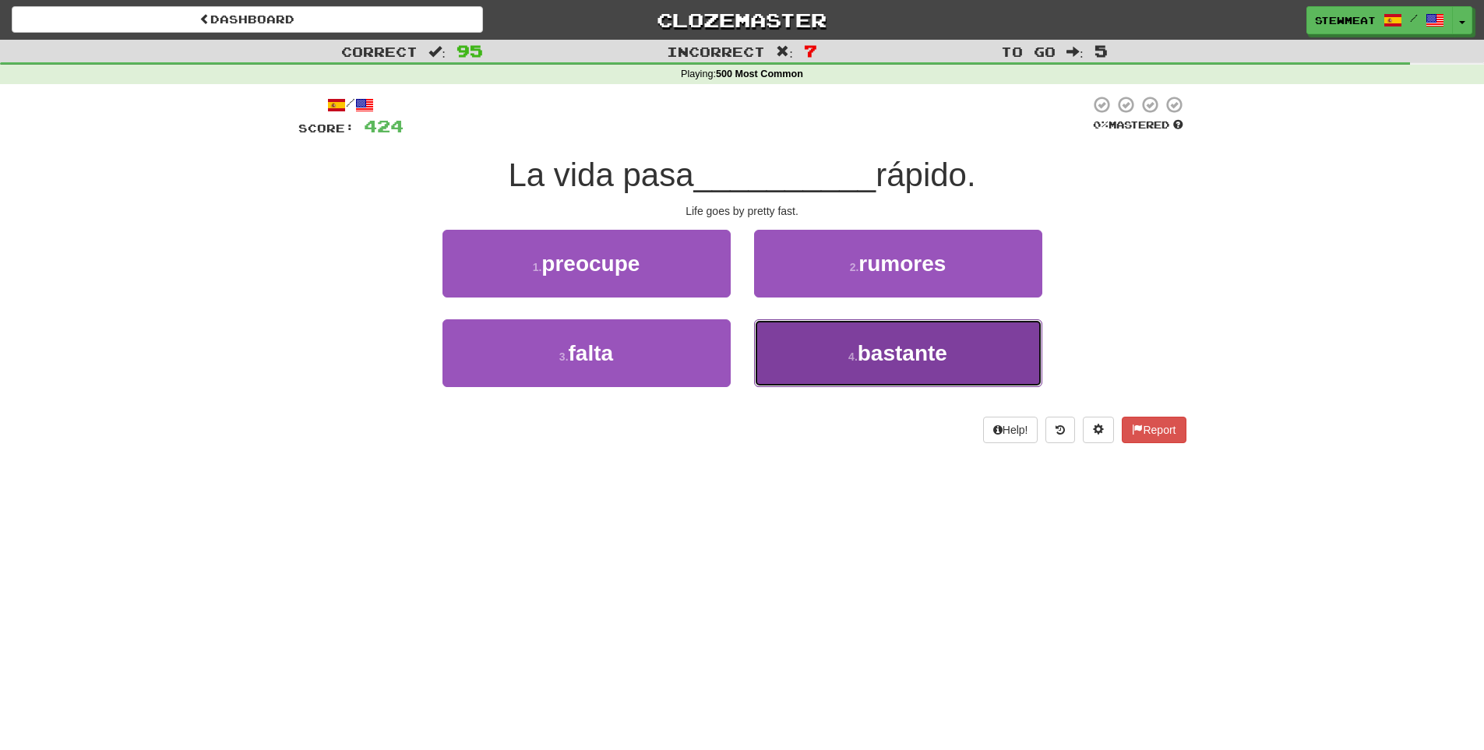
click at [883, 345] on span "bastante" at bounding box center [903, 353] width 90 height 24
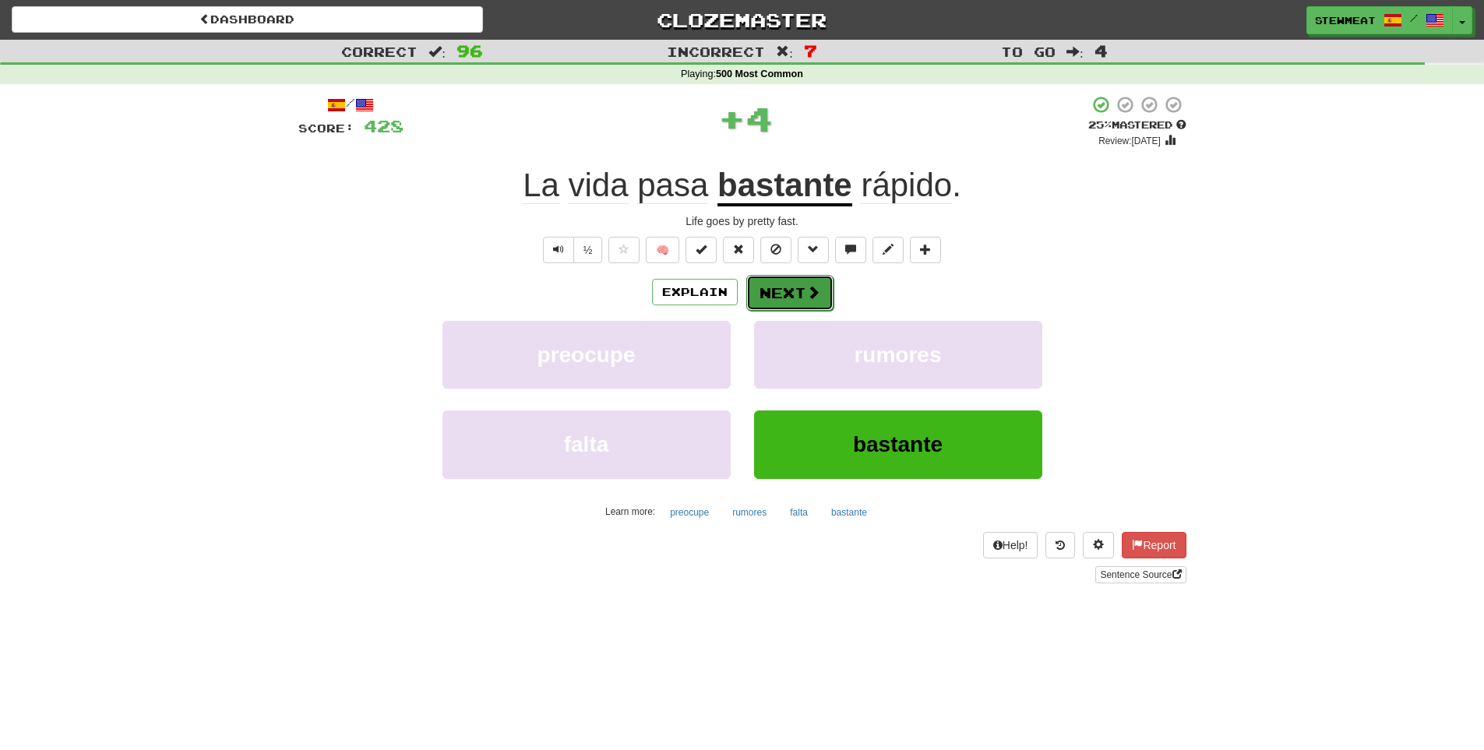
click at [789, 293] on button "Next" at bounding box center [790, 293] width 87 height 36
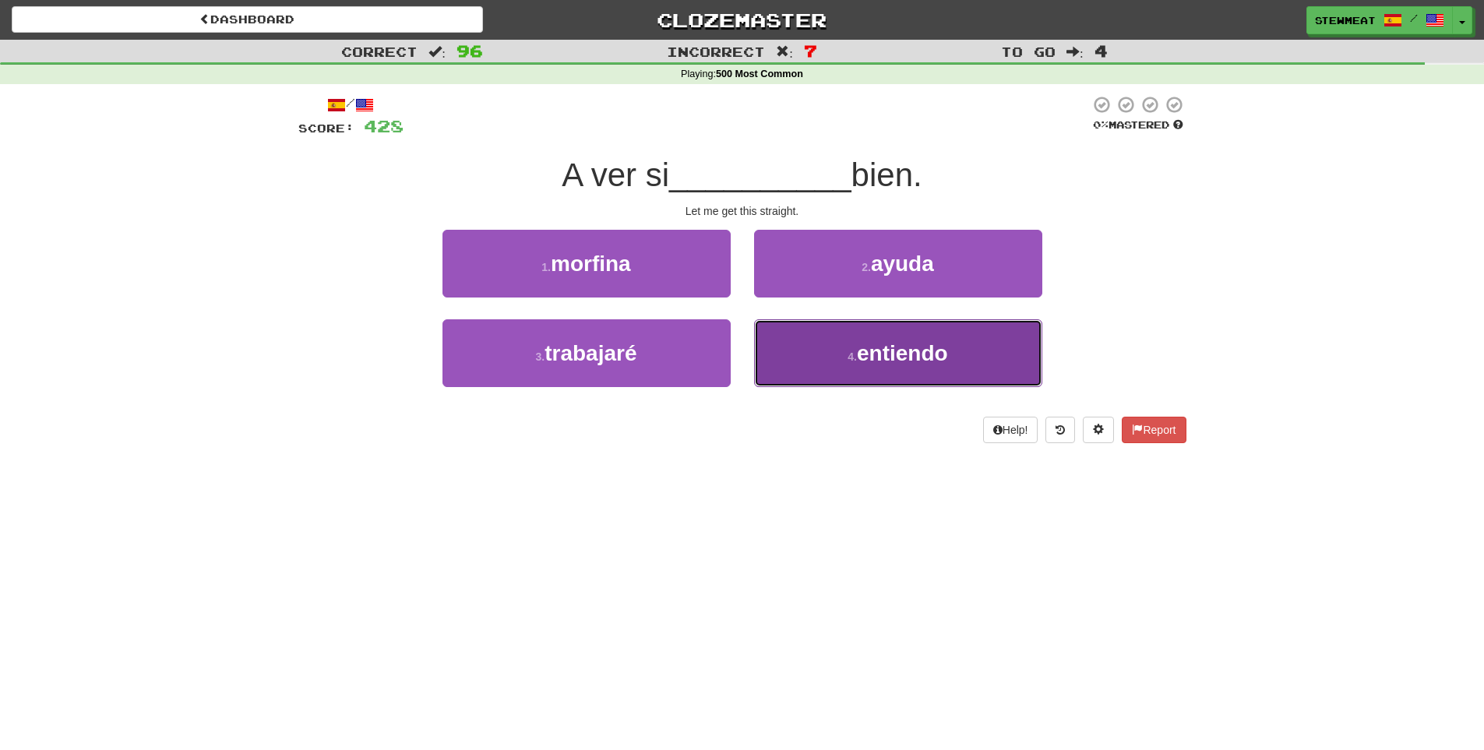
click at [919, 351] on span "entiendo" at bounding box center [902, 353] width 91 height 24
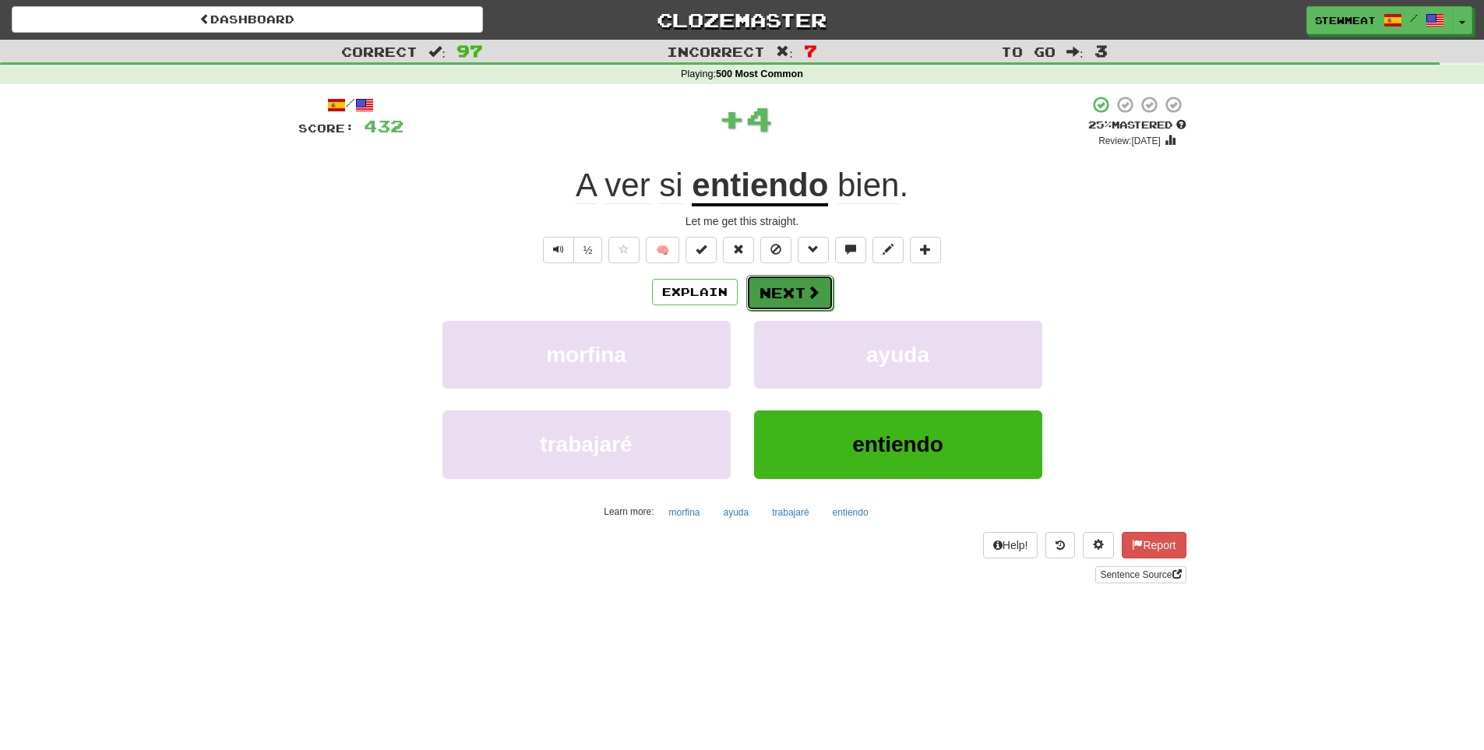
click at [803, 292] on button "Next" at bounding box center [790, 293] width 87 height 36
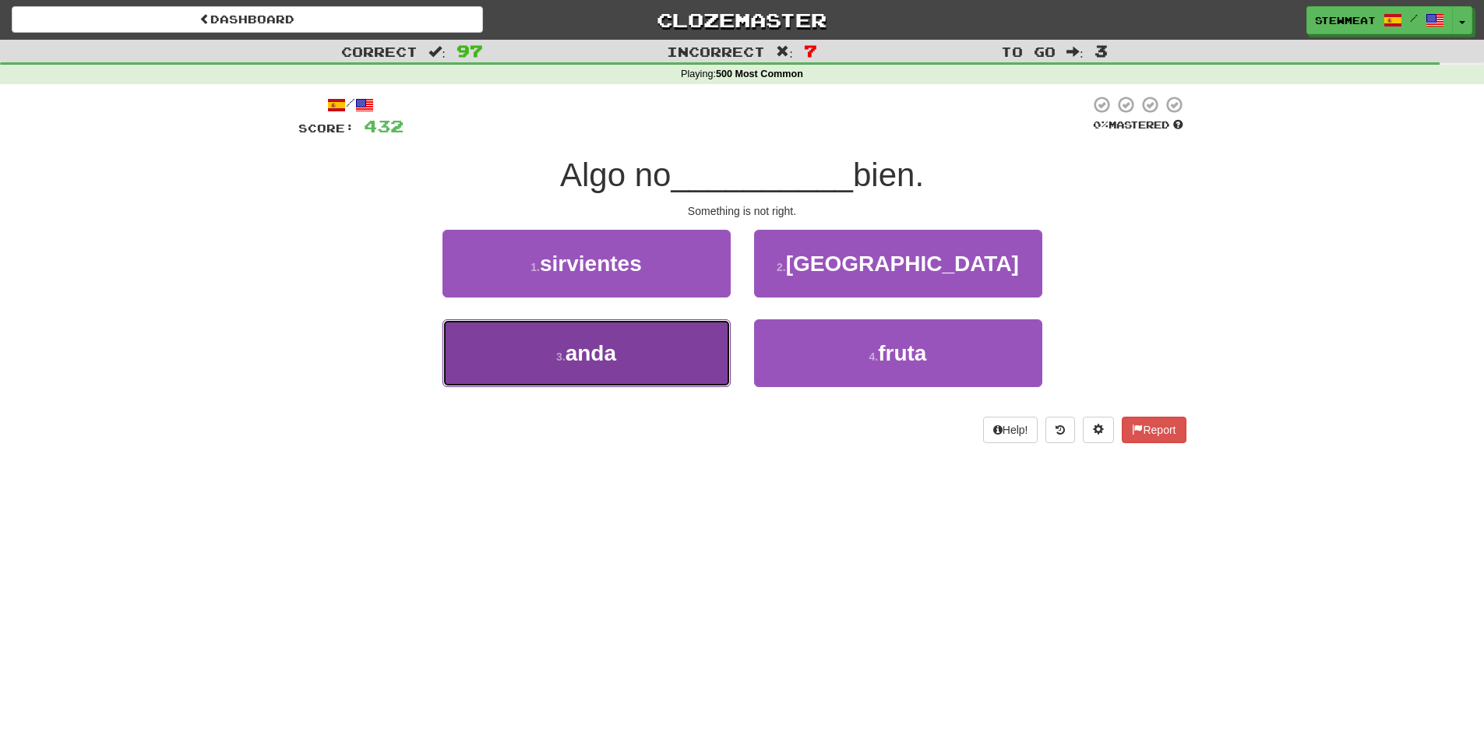
click at [646, 353] on button "3 . anda" at bounding box center [587, 353] width 288 height 68
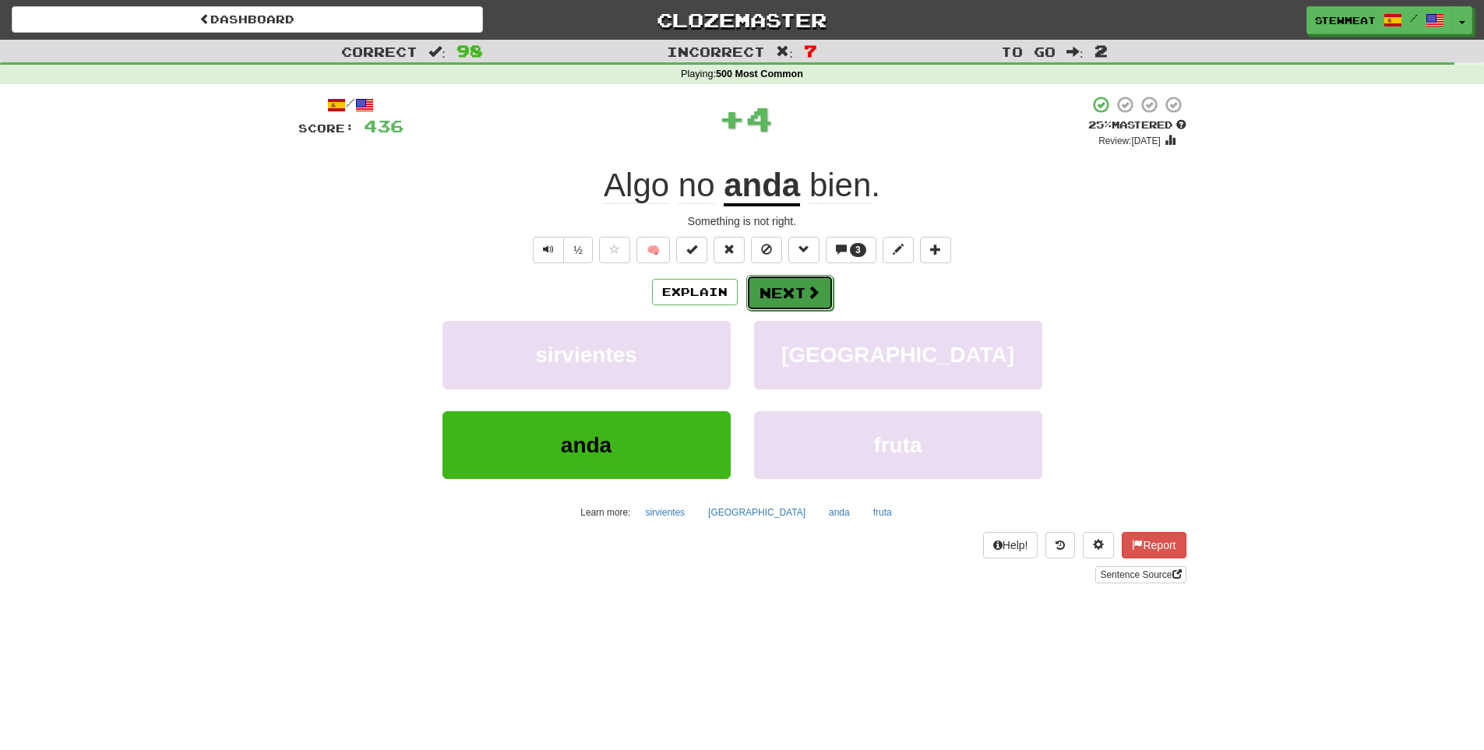
click at [794, 283] on button "Next" at bounding box center [790, 293] width 87 height 36
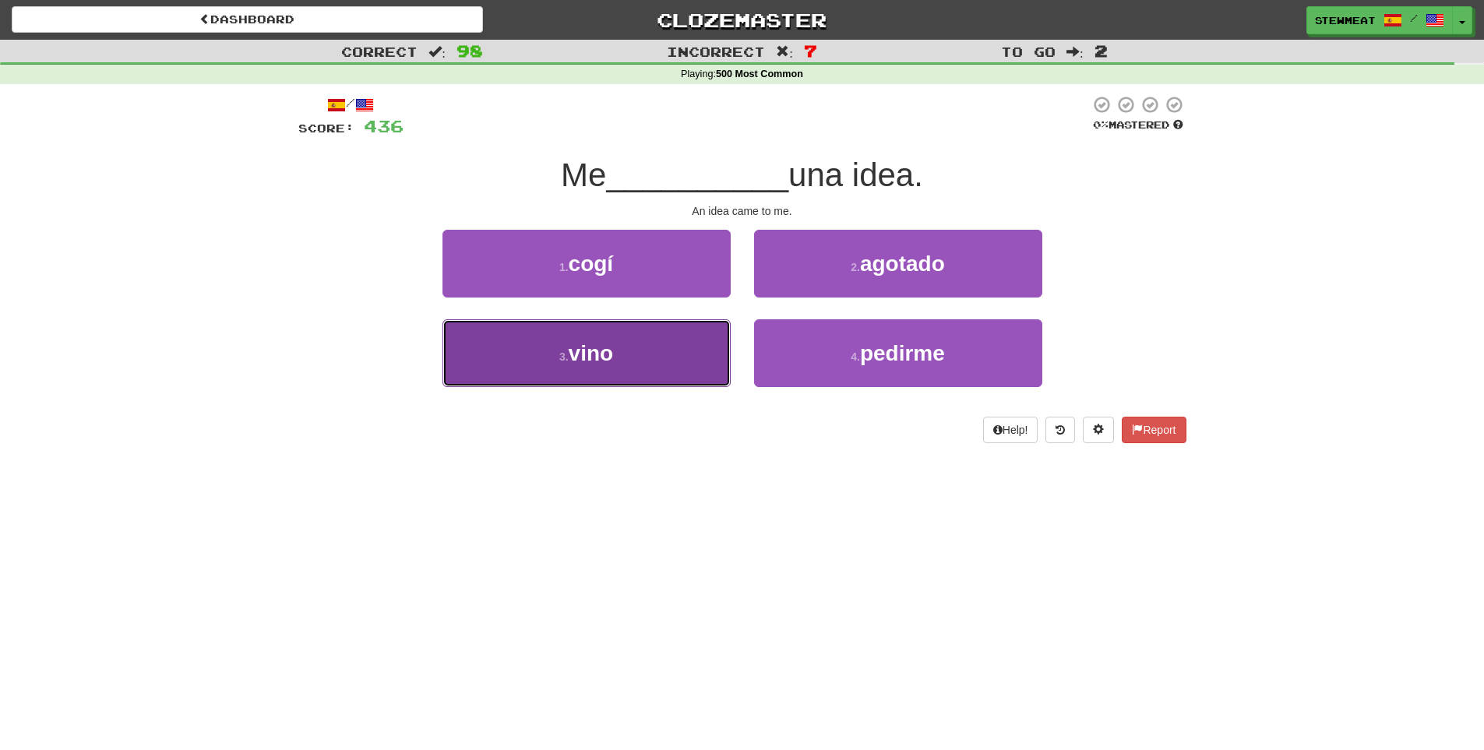
click at [637, 348] on button "3 . vino" at bounding box center [587, 353] width 288 height 68
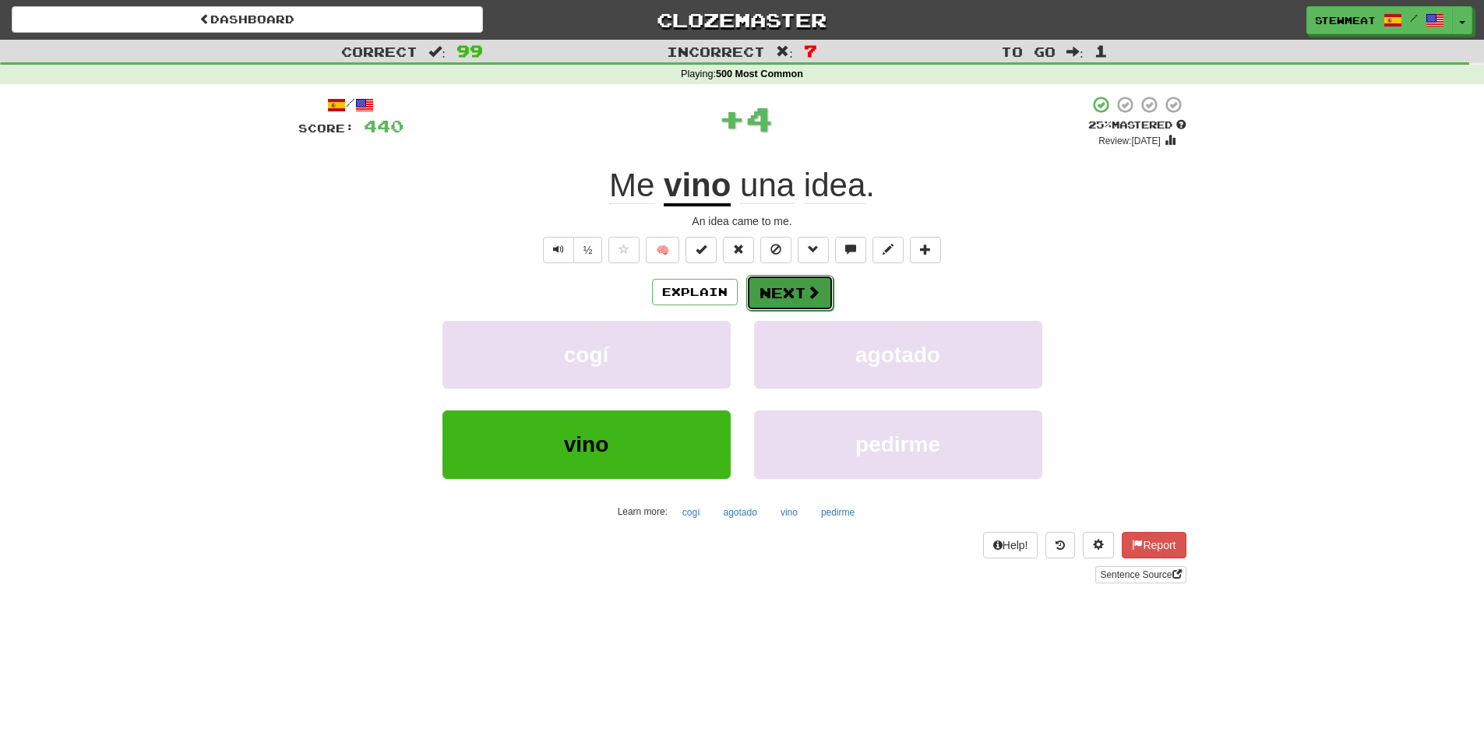
click at [793, 290] on button "Next" at bounding box center [790, 293] width 87 height 36
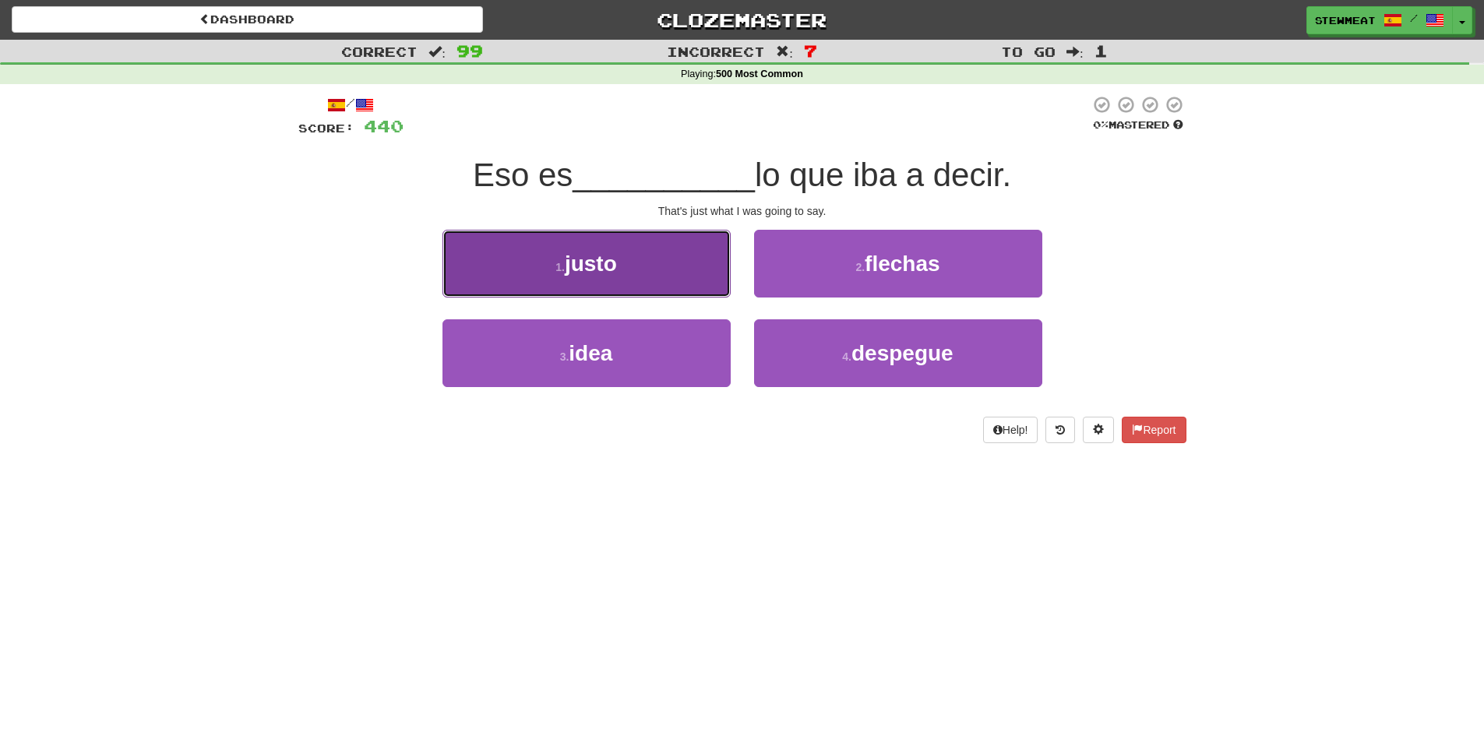
click at [661, 282] on button "1 . justo" at bounding box center [587, 264] width 288 height 68
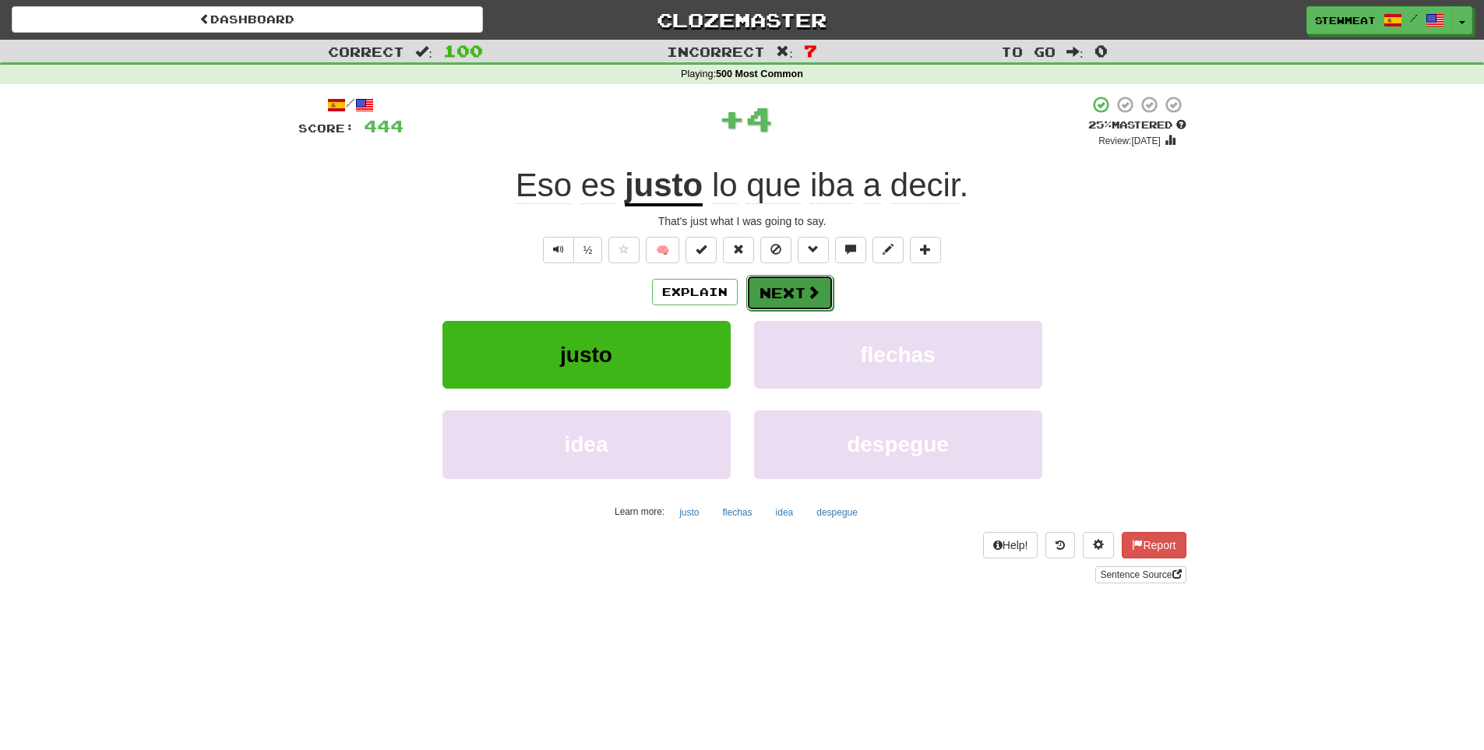
click at [803, 291] on button "Next" at bounding box center [790, 293] width 87 height 36
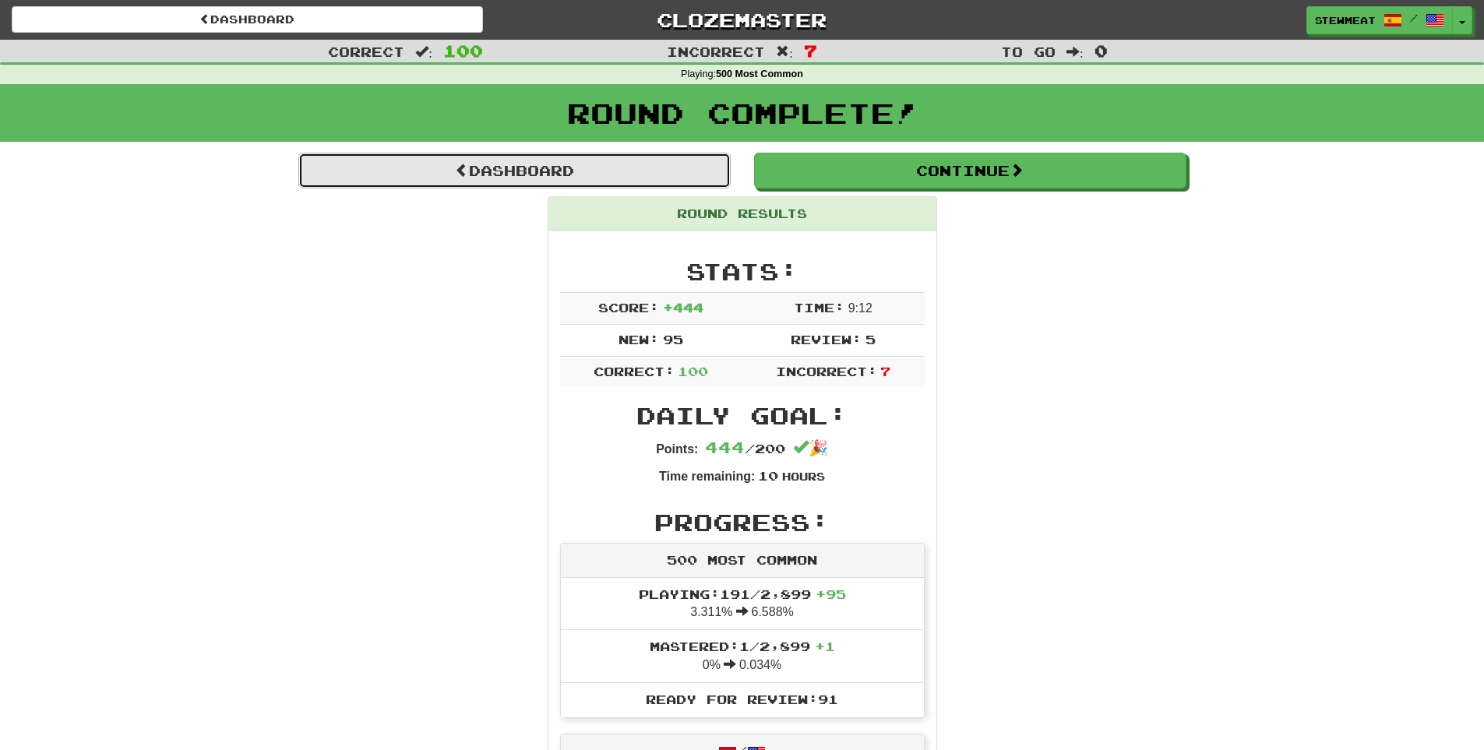
click at [556, 174] on link "Dashboard" at bounding box center [514, 171] width 432 height 36
